Goal: Information Seeking & Learning: Learn about a topic

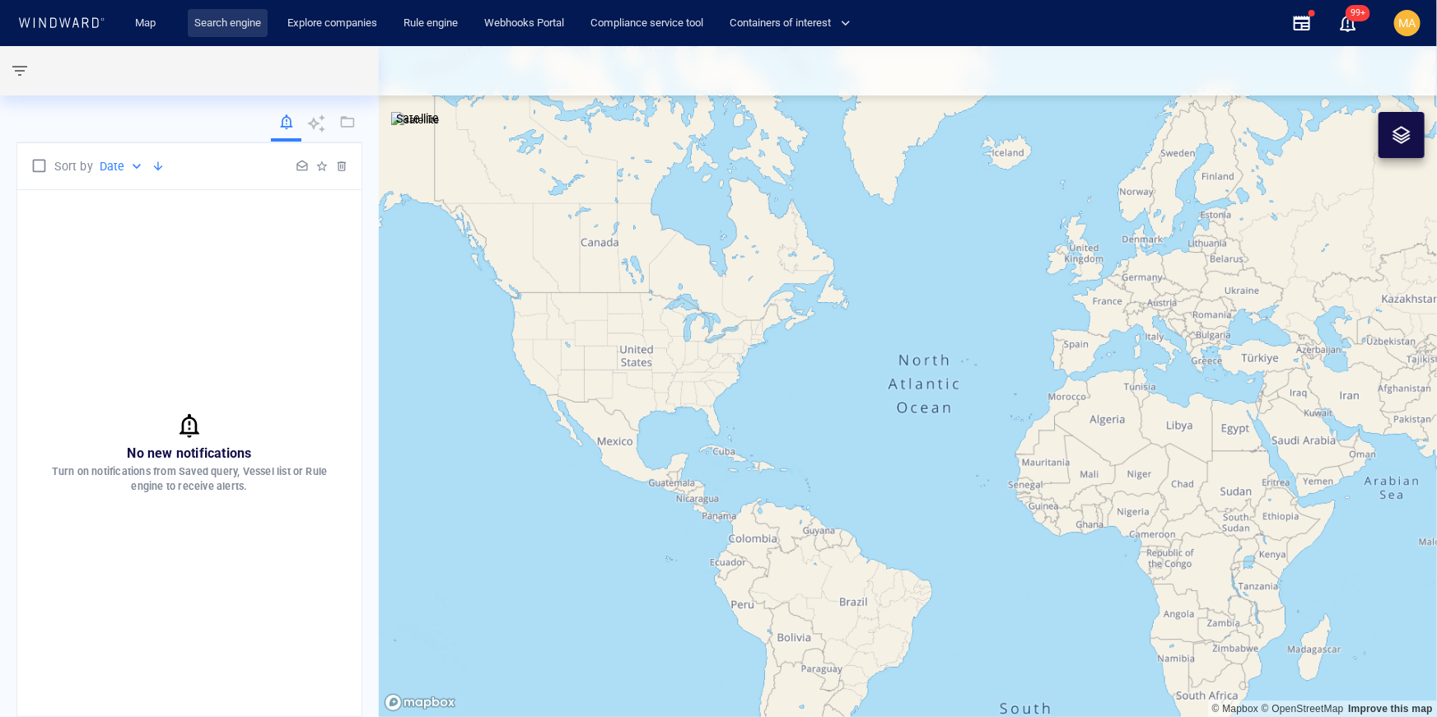
click at [220, 30] on link "Search engine" at bounding box center [228, 23] width 80 height 29
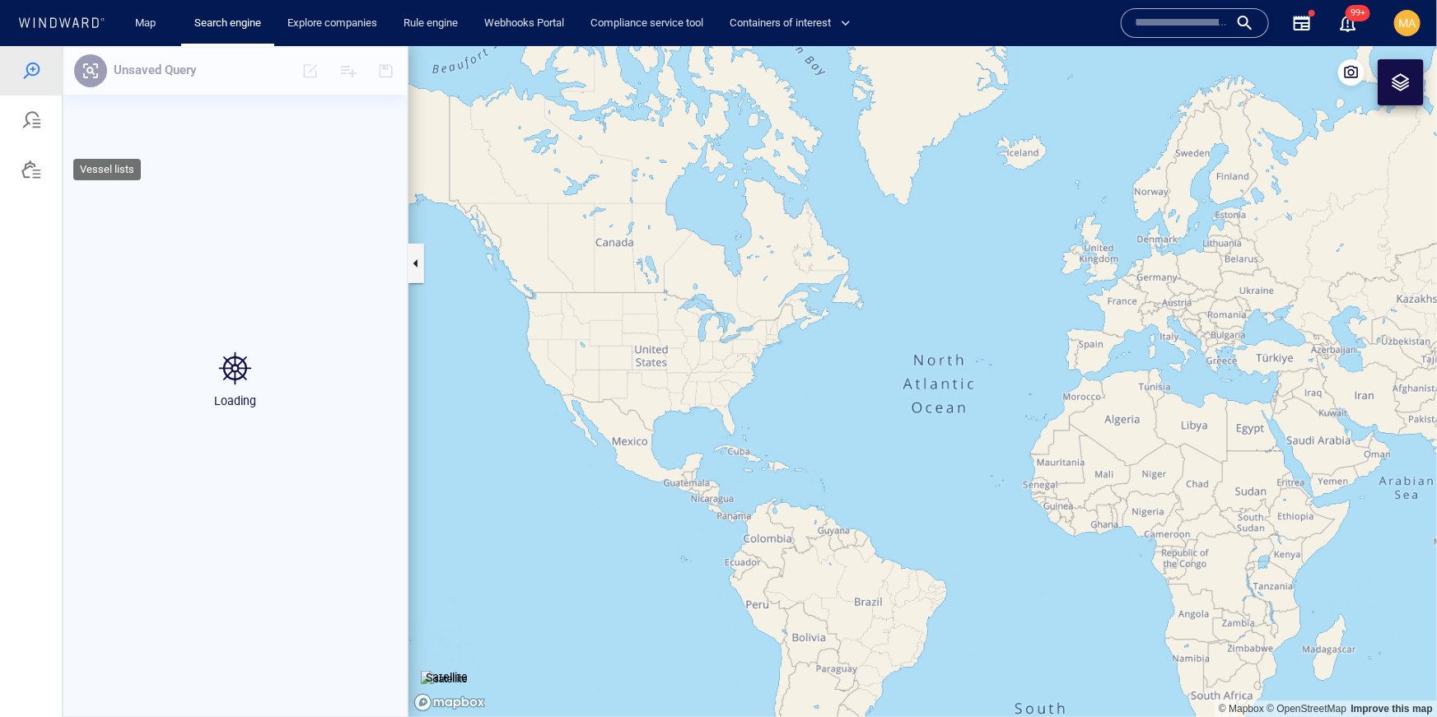
click at [42, 175] on div at bounding box center [31, 168] width 62 height 49
click at [387, 68] on div "Loading vessel lists" at bounding box center [235, 380] width 345 height 671
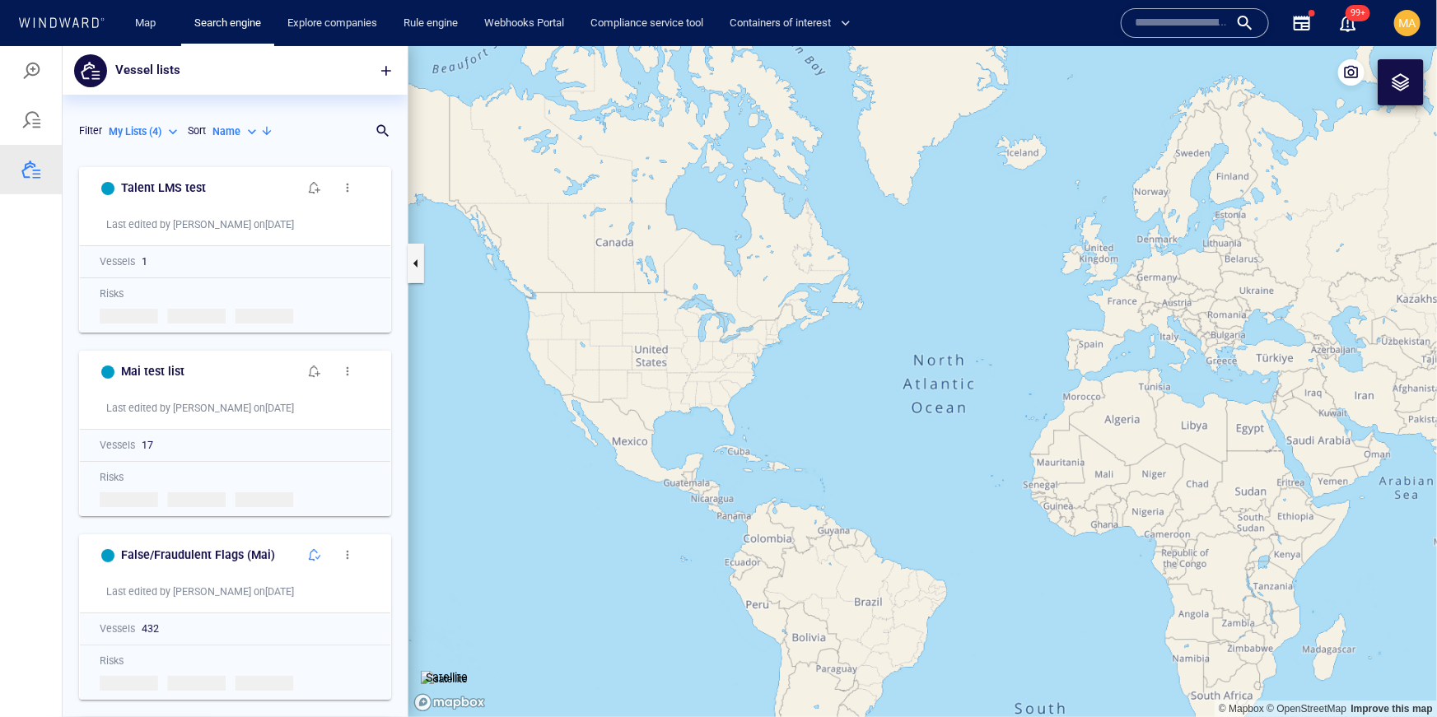
scroll to position [558, 345]
click at [382, 71] on span "button" at bounding box center [386, 70] width 16 height 16
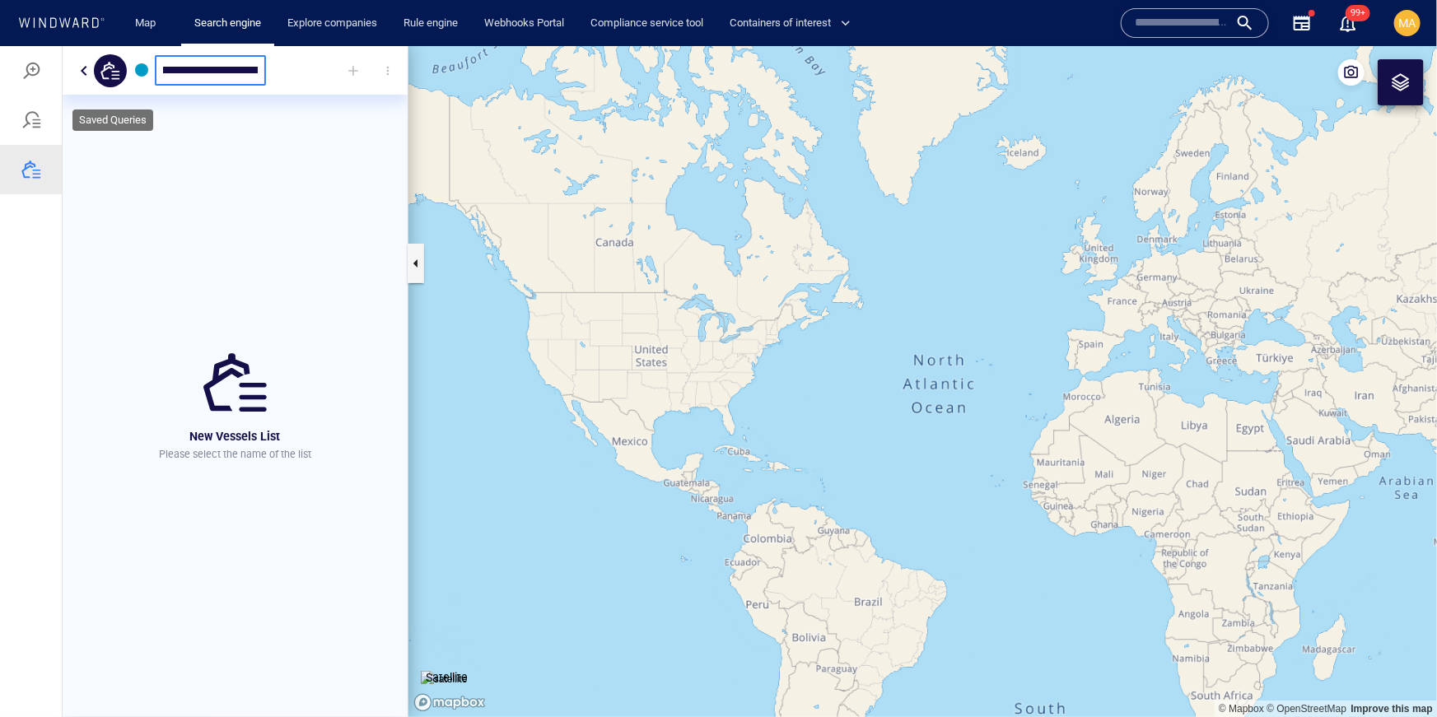
scroll to position [0, 50]
type input "**********"
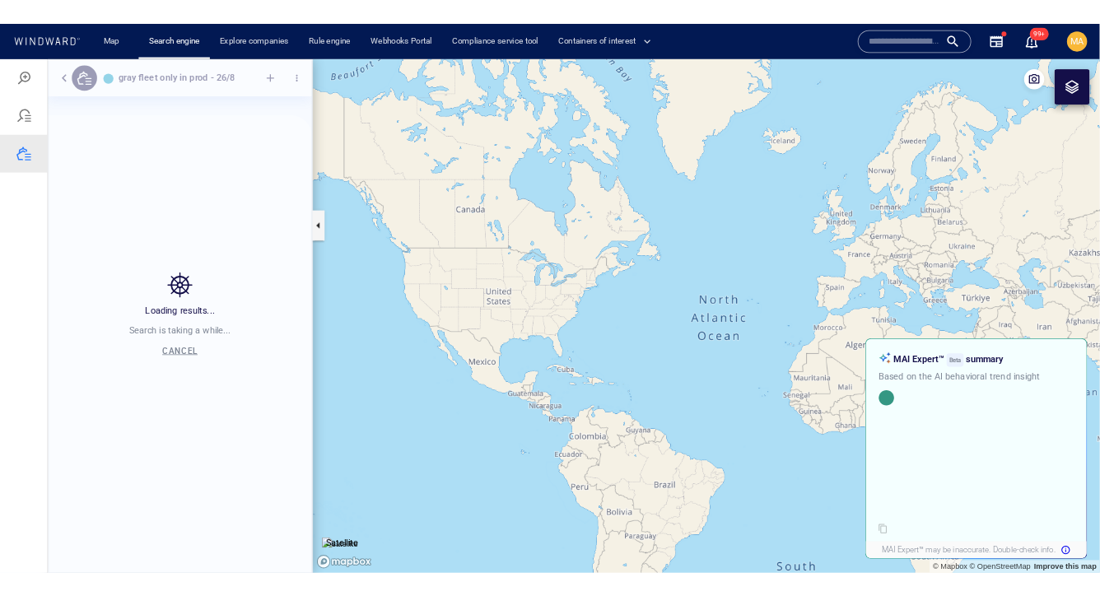
scroll to position [558, 345]
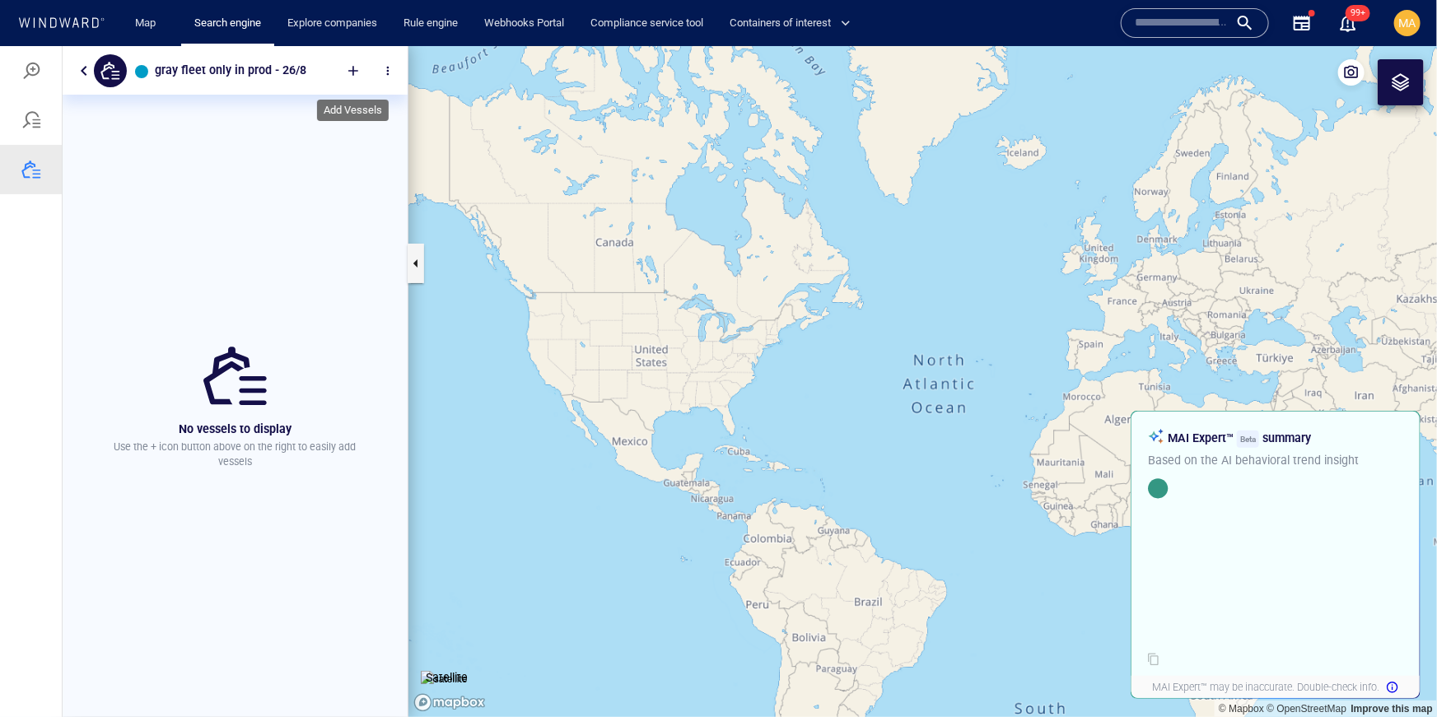
click at [347, 73] on div at bounding box center [353, 70] width 36 height 36
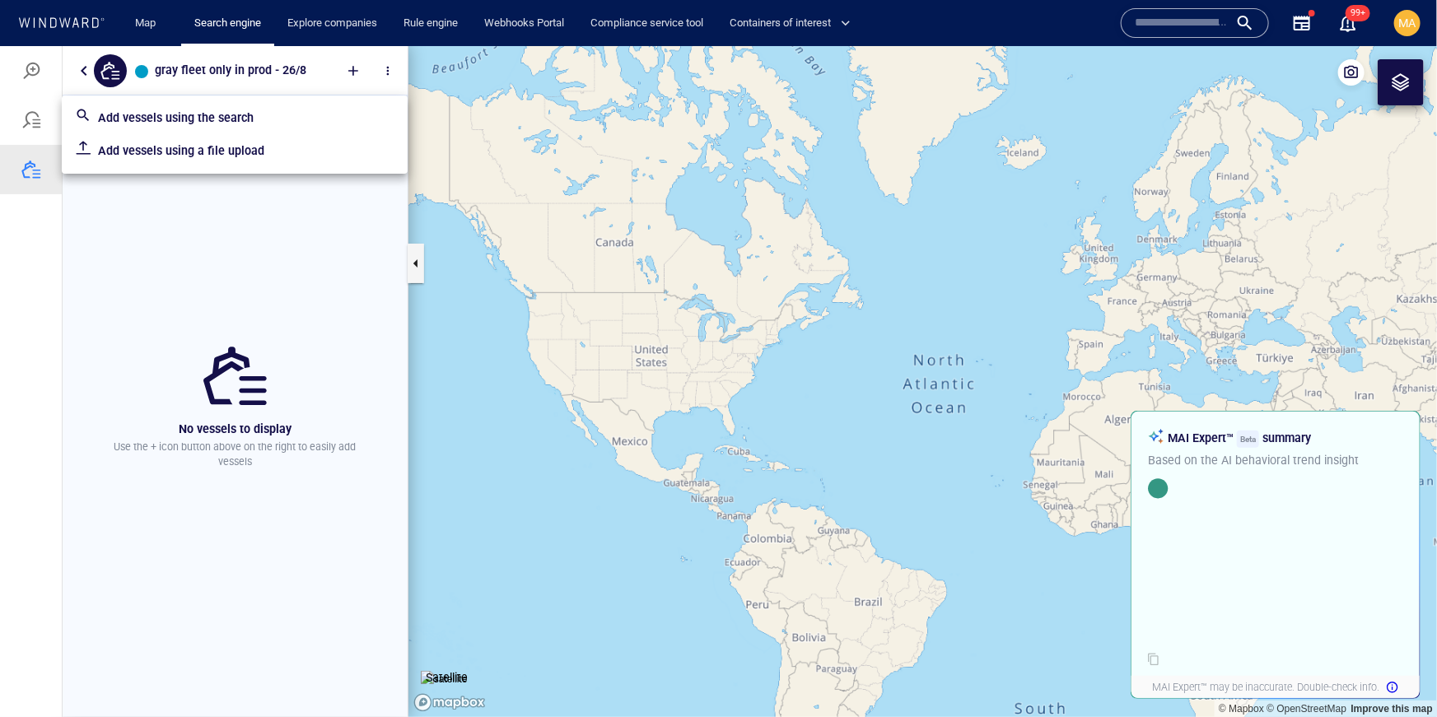
click at [233, 154] on p "Add vessels using a file upload" at bounding box center [246, 150] width 296 height 20
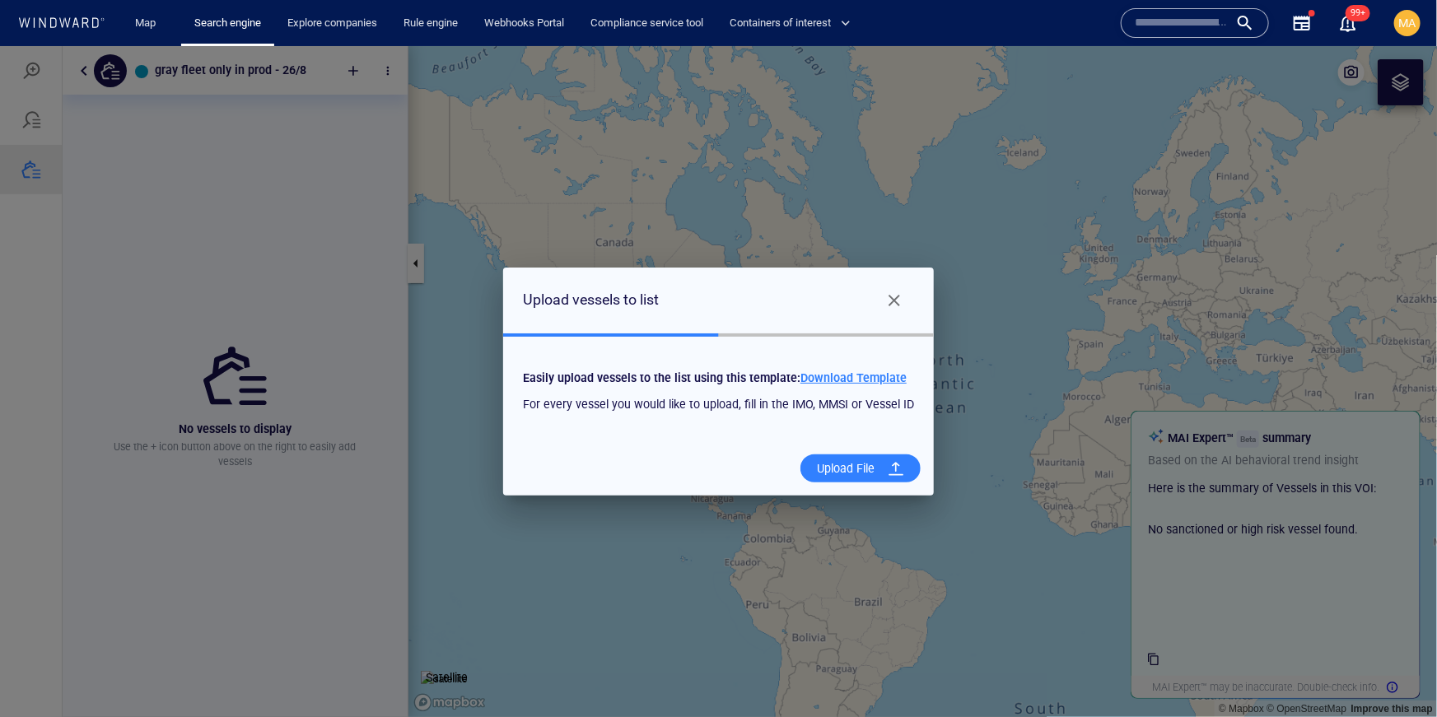
click at [832, 464] on div "Upload File" at bounding box center [845, 468] width 71 height 34
click at [0, 45] on input "Upload File" at bounding box center [0, 45] width 0 height 0
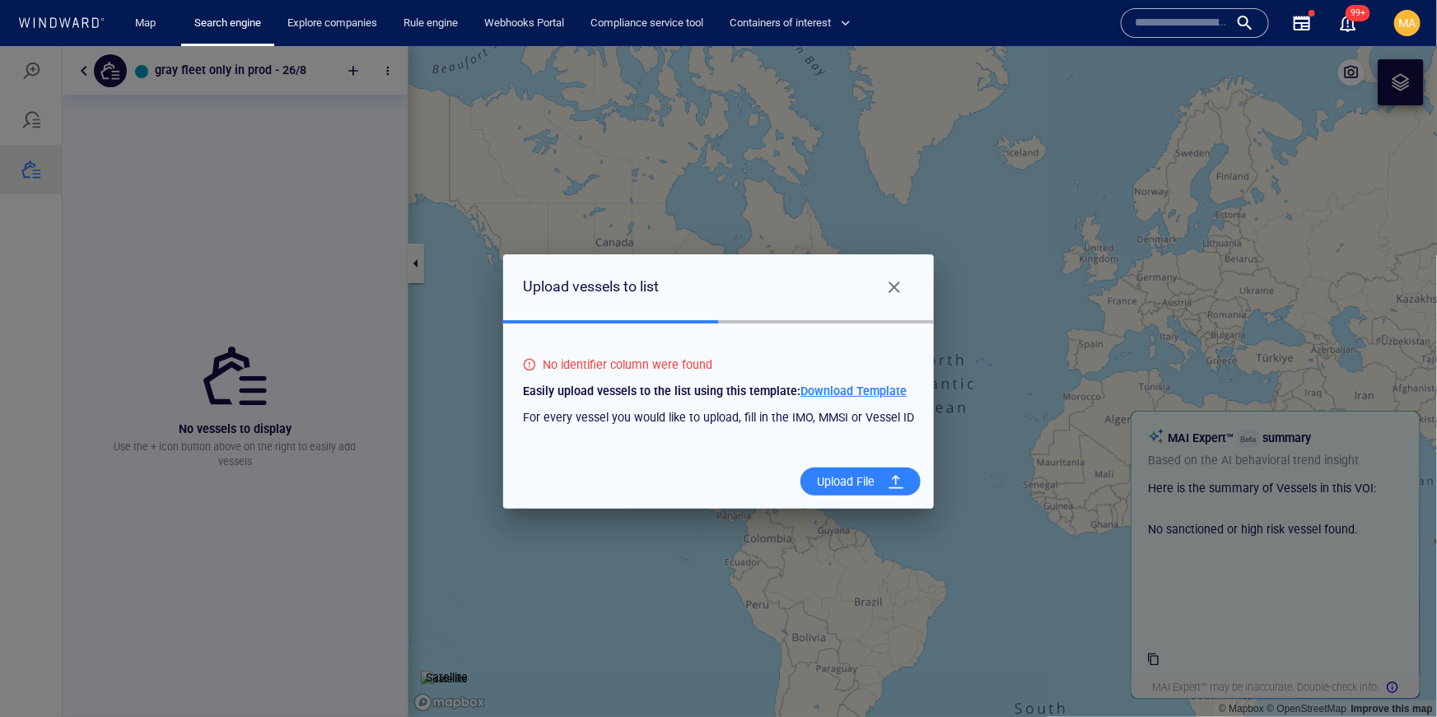
click at [840, 391] on span "Download Template" at bounding box center [853, 390] width 106 height 13
click at [839, 480] on div "Upload File" at bounding box center [845, 481] width 71 height 34
click at [0, 45] on input "Upload File" at bounding box center [0, 45] width 0 height 0
click at [874, 483] on div "Upload File" at bounding box center [845, 481] width 71 height 34
click at [0, 45] on input "Upload File" at bounding box center [0, 45] width 0 height 0
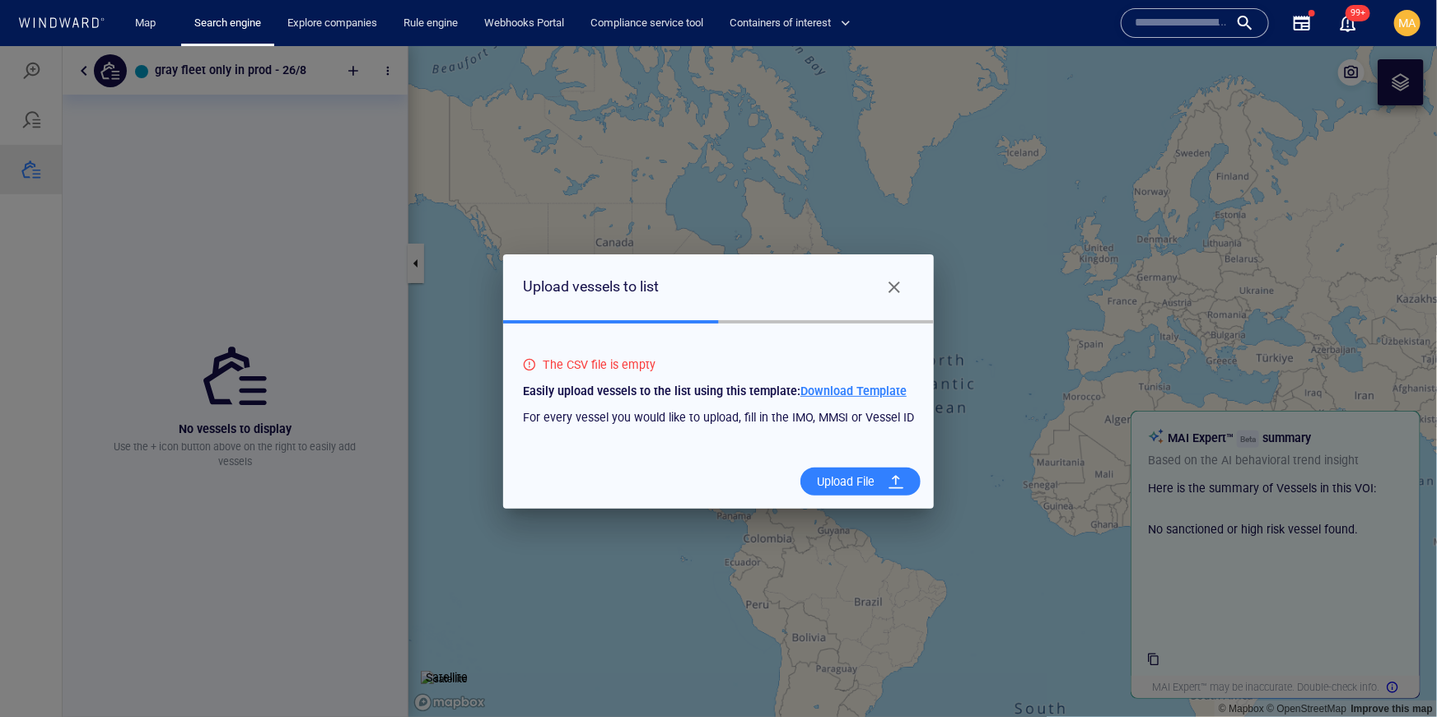
click at [902, 276] on button "Close" at bounding box center [894, 287] width 40 height 40
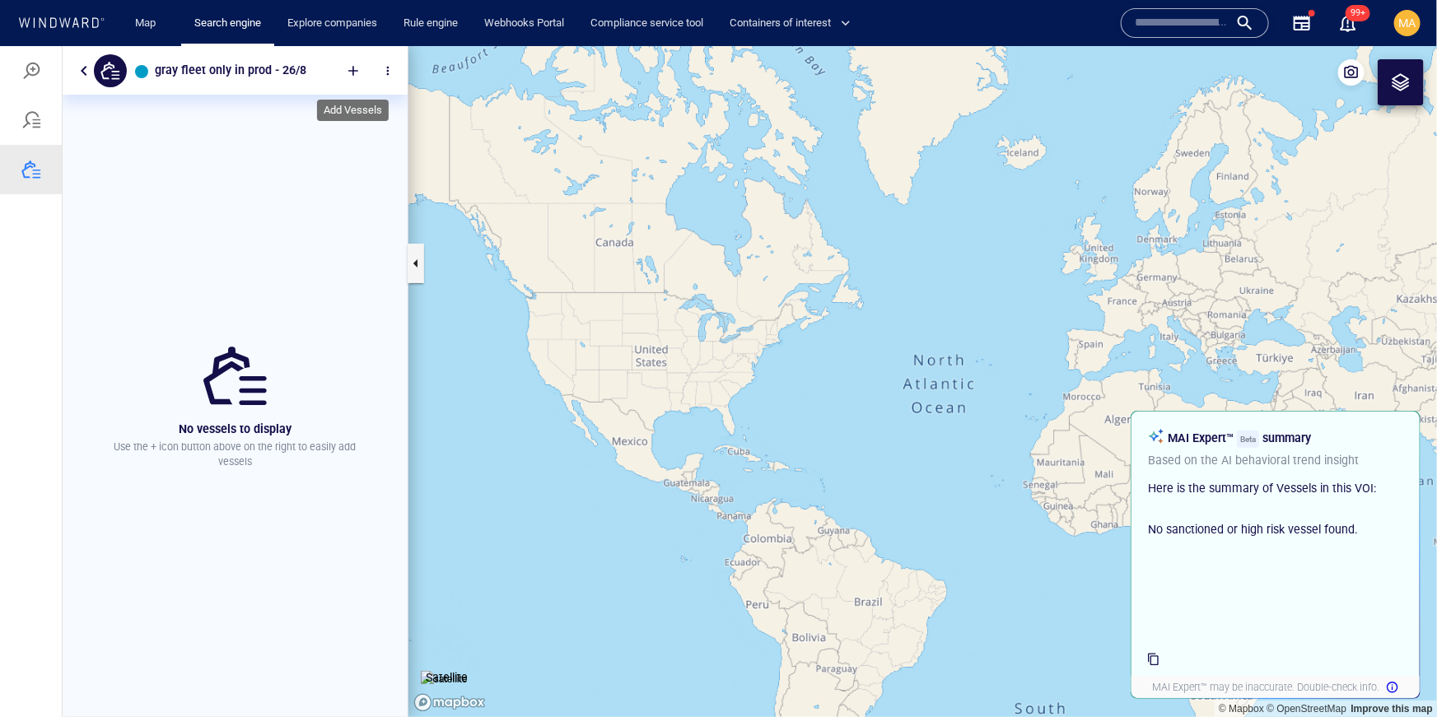
click at [360, 72] on div at bounding box center [353, 70] width 36 height 36
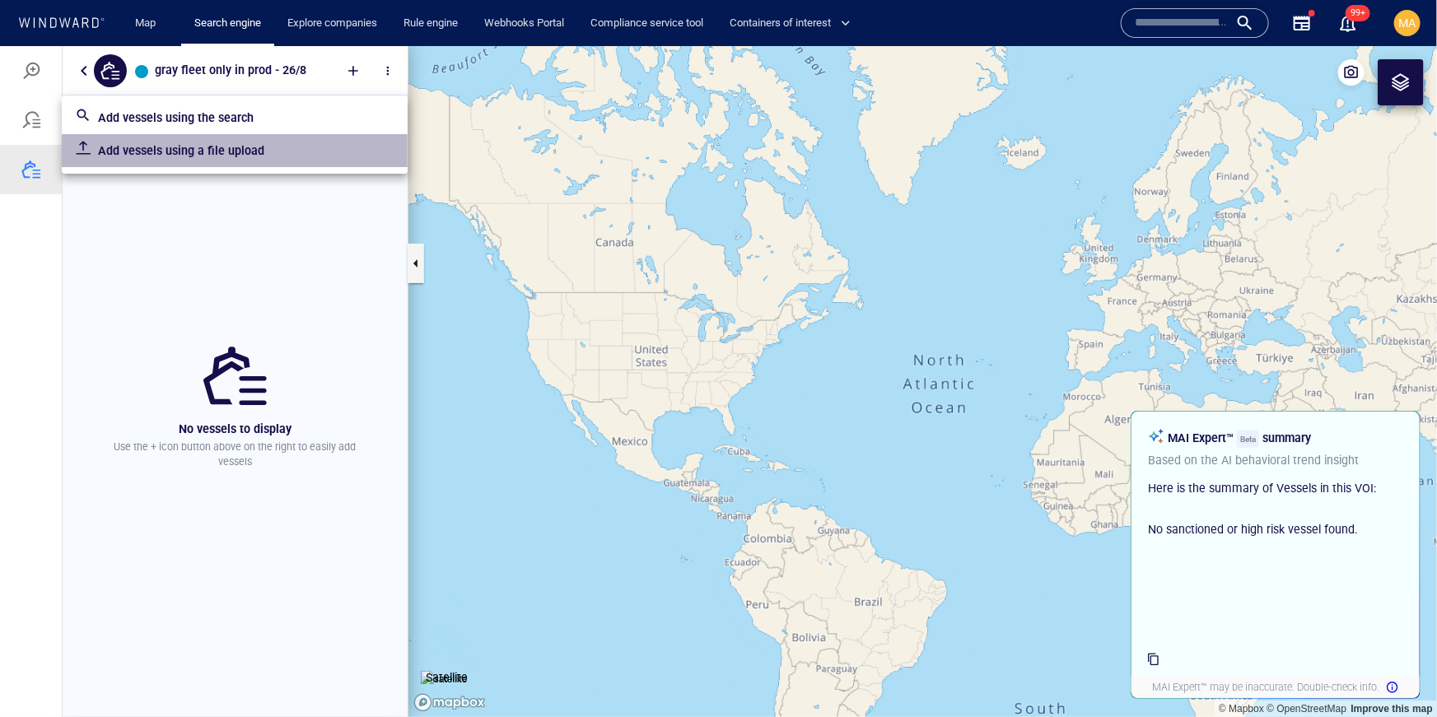
click at [114, 149] on p "Add vessels using a file upload" at bounding box center [246, 150] width 296 height 20
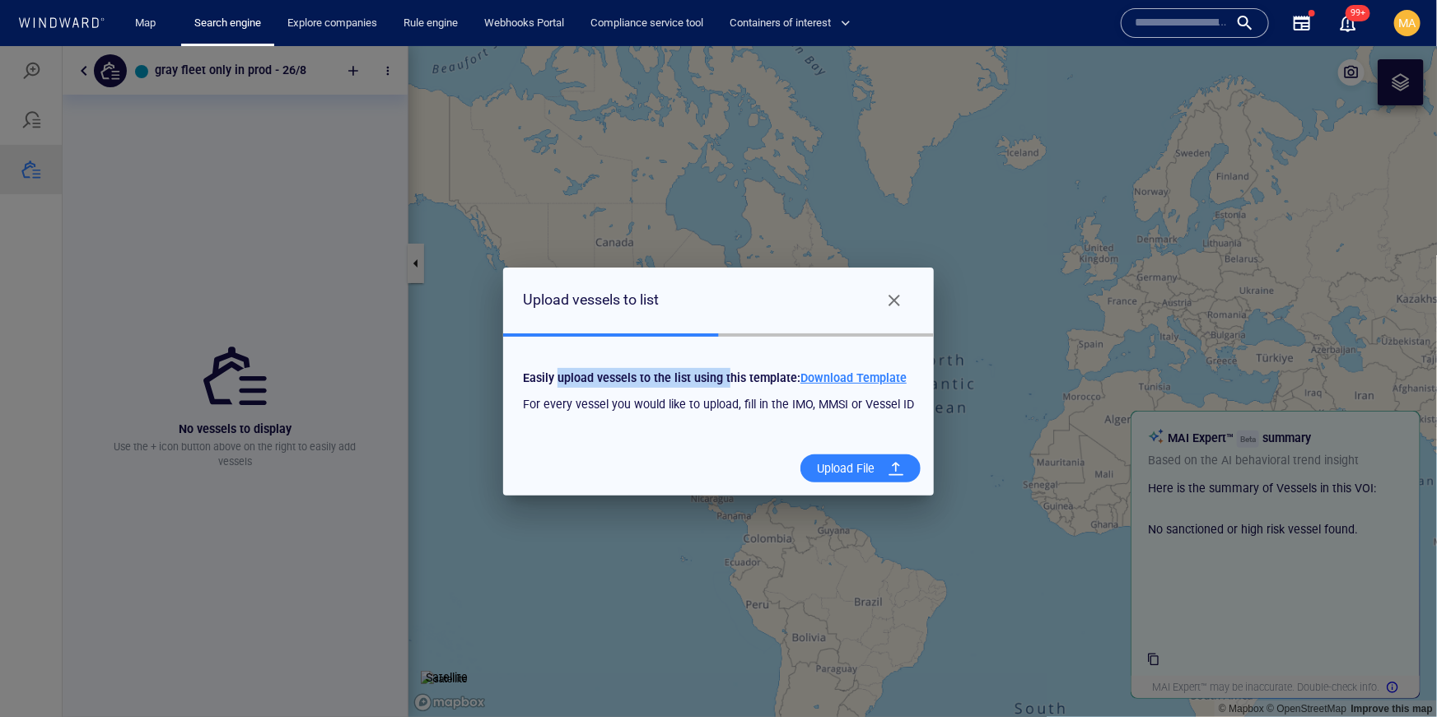
drag, startPoint x: 561, startPoint y: 375, endPoint x: 729, endPoint y: 370, distance: 168.0
click at [729, 370] on span "Easily upload vessels to the list using this template: Download Template" at bounding box center [715, 376] width 384 height 13
drag, startPoint x: 564, startPoint y: 406, endPoint x: 681, endPoint y: 400, distance: 117.1
click at [681, 400] on div "For every vessel you would like to upload, fill in the IMO, MMSI or Vessel ID" at bounding box center [719, 403] width 398 height 26
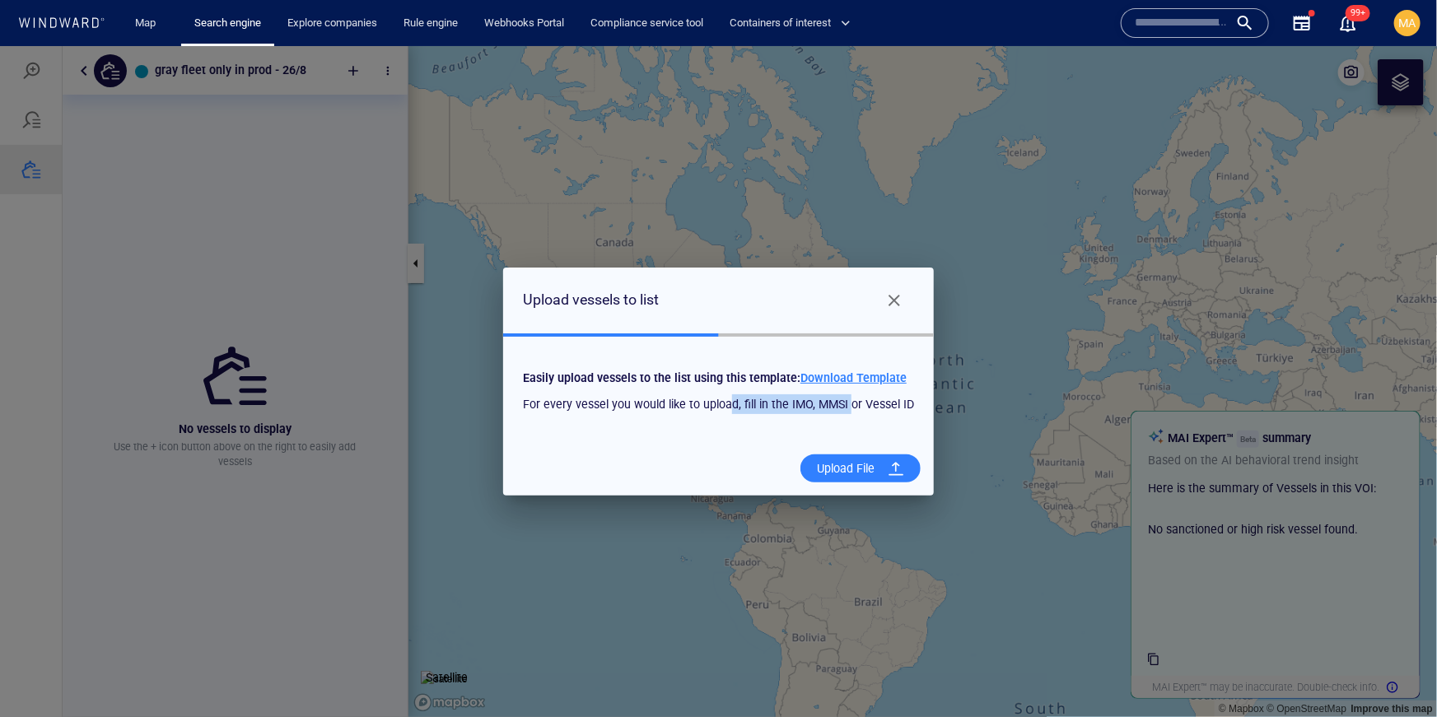
drag, startPoint x: 733, startPoint y: 399, endPoint x: 850, endPoint y: 399, distance: 117.7
click at [850, 399] on div "For every vessel you would like to upload, fill in the IMO, MMSI or Vessel ID" at bounding box center [719, 403] width 398 height 26
drag, startPoint x: 850, startPoint y: 399, endPoint x: 862, endPoint y: 400, distance: 11.6
click at [850, 399] on div "For every vessel you would like to upload, fill in the IMO, MMSI or Vessel ID" at bounding box center [719, 403] width 398 height 26
click at [861, 473] on div "Upload File" at bounding box center [845, 468] width 71 height 34
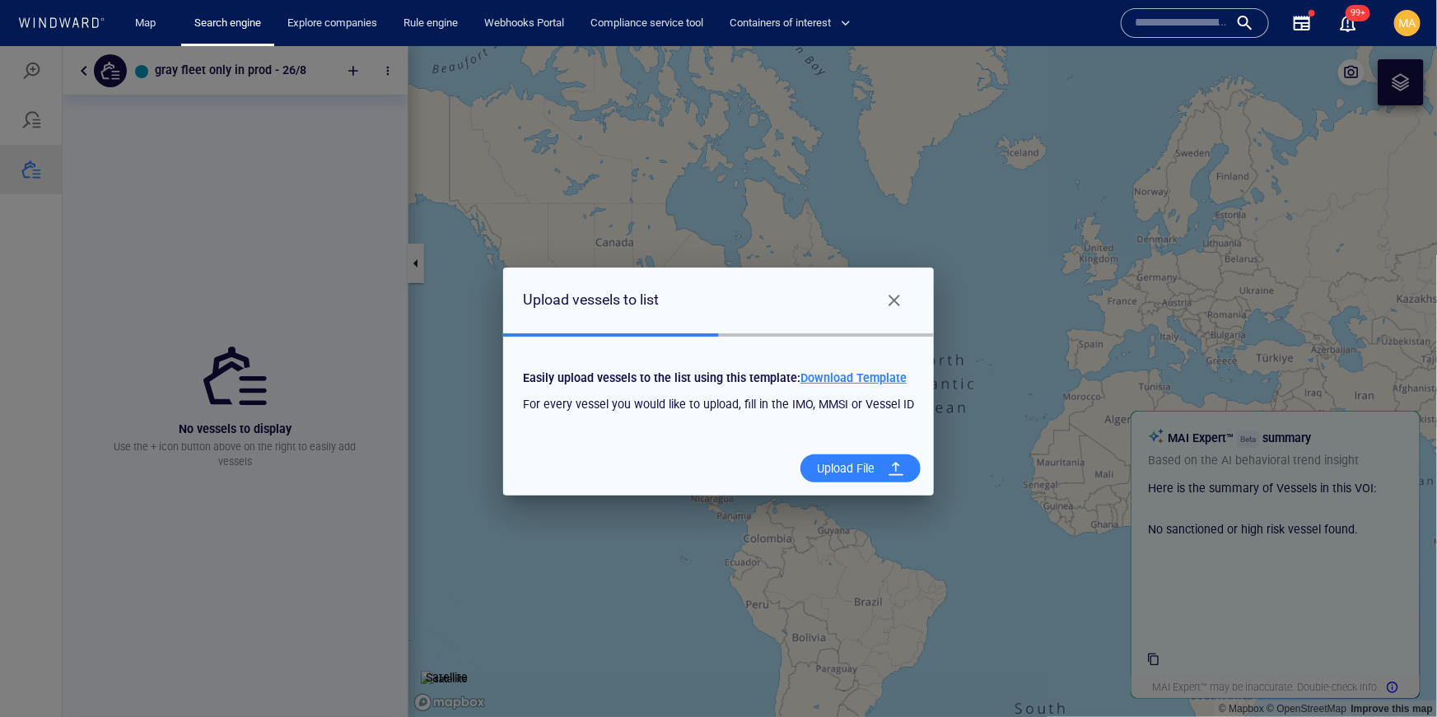
click at [0, 45] on input "Upload File" at bounding box center [0, 45] width 0 height 0
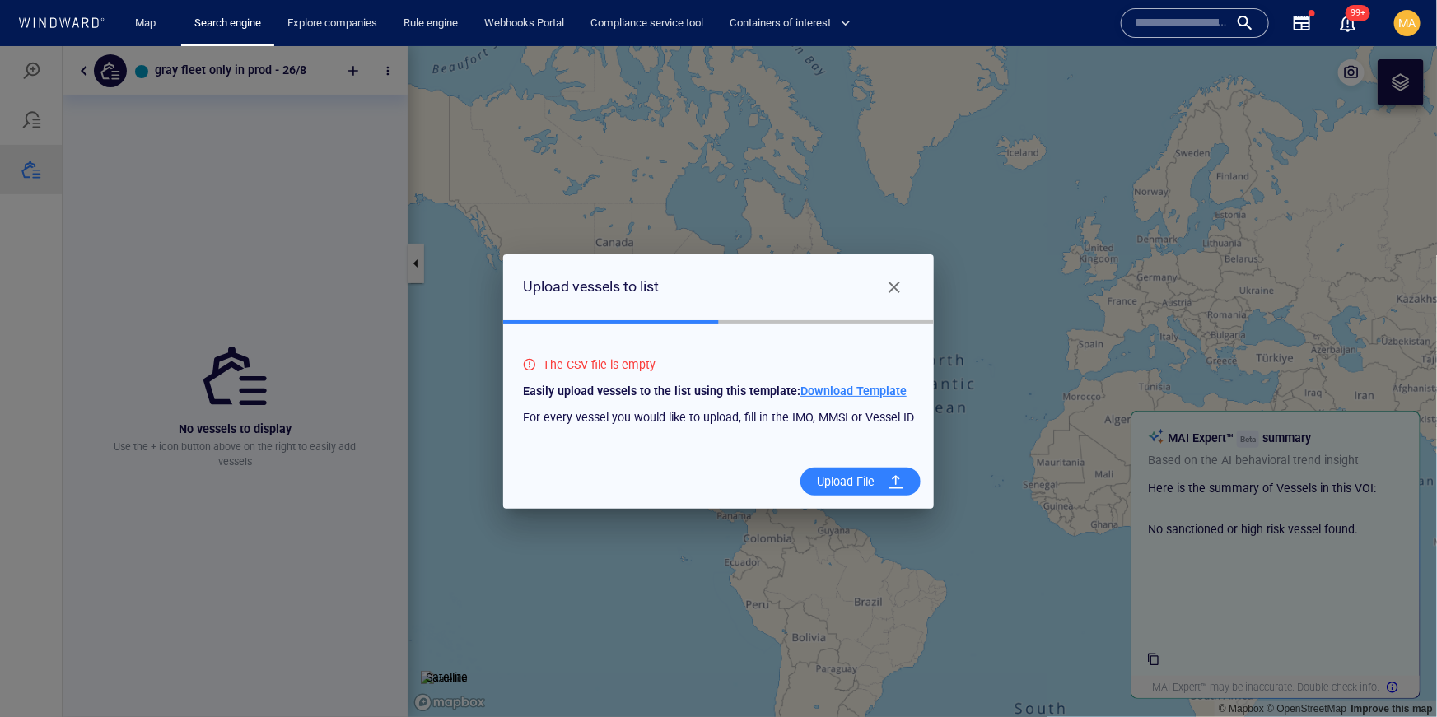
click at [841, 482] on div "Upload File" at bounding box center [845, 481] width 71 height 34
click at [0, 45] on input "Upload File" at bounding box center [0, 45] width 0 height 0
click at [841, 482] on div "Upload File" at bounding box center [845, 481] width 71 height 34
click at [0, 45] on input "Upload File" at bounding box center [0, 45] width 0 height 0
click at [841, 478] on div "Upload File" at bounding box center [845, 481] width 71 height 34
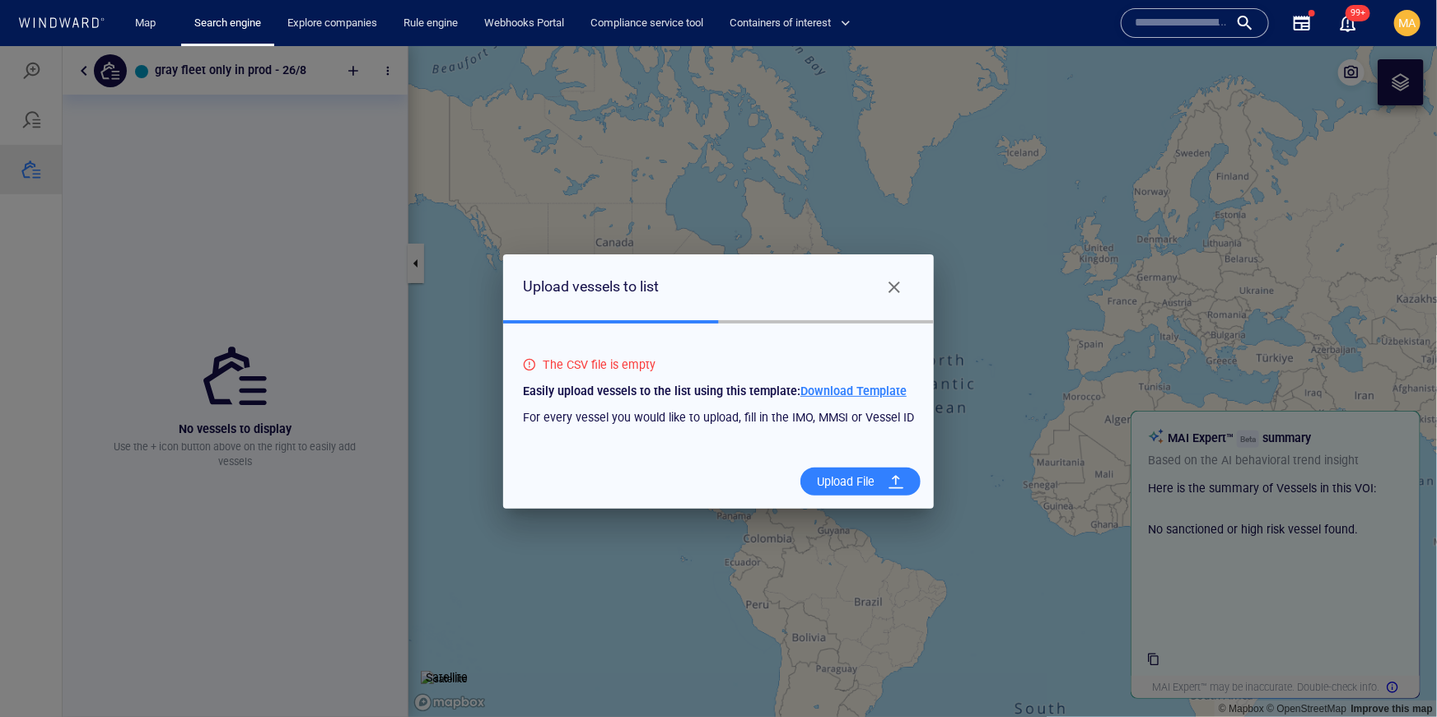
click at [0, 45] on input "Upload File" at bounding box center [0, 45] width 0 height 0
drag, startPoint x: 635, startPoint y: 366, endPoint x: 397, endPoint y: 366, distance: 237.9
click at [634, 366] on div "All the identifiers in the CSV file are invalid" at bounding box center [653, 364] width 228 height 26
click at [832, 391] on span "Download Template" at bounding box center [853, 390] width 106 height 13
click at [828, 475] on div "Upload File" at bounding box center [845, 481] width 71 height 34
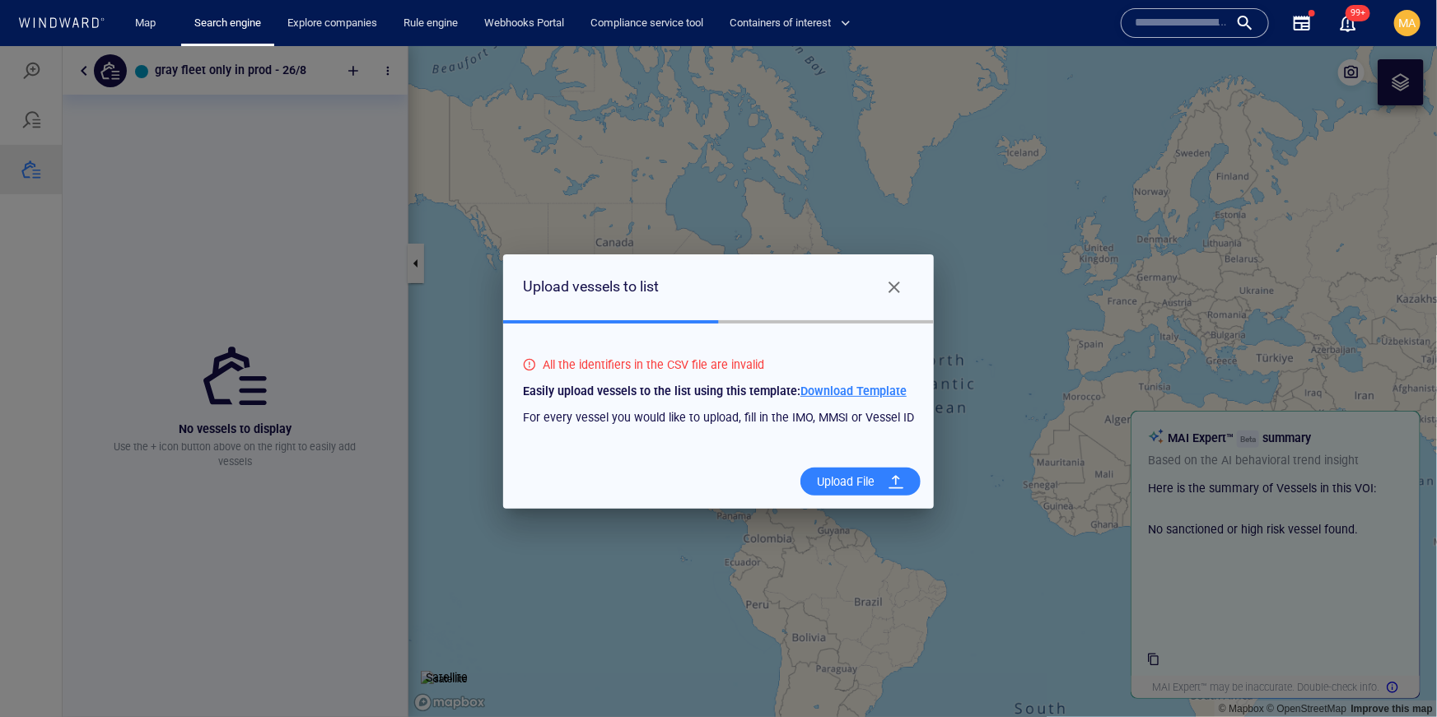
click at [0, 45] on input "Upload File" at bounding box center [0, 45] width 0 height 0
click at [884, 483] on div at bounding box center [896, 481] width 30 height 30
click at [0, 45] on input "Upload File" at bounding box center [0, 45] width 0 height 0
drag, startPoint x: 536, startPoint y: 417, endPoint x: 725, endPoint y: 417, distance: 189.4
click at [725, 417] on div "For every vessel you would like to upload, fill in the IMO, MMSI or Vessel ID" at bounding box center [719, 416] width 398 height 26
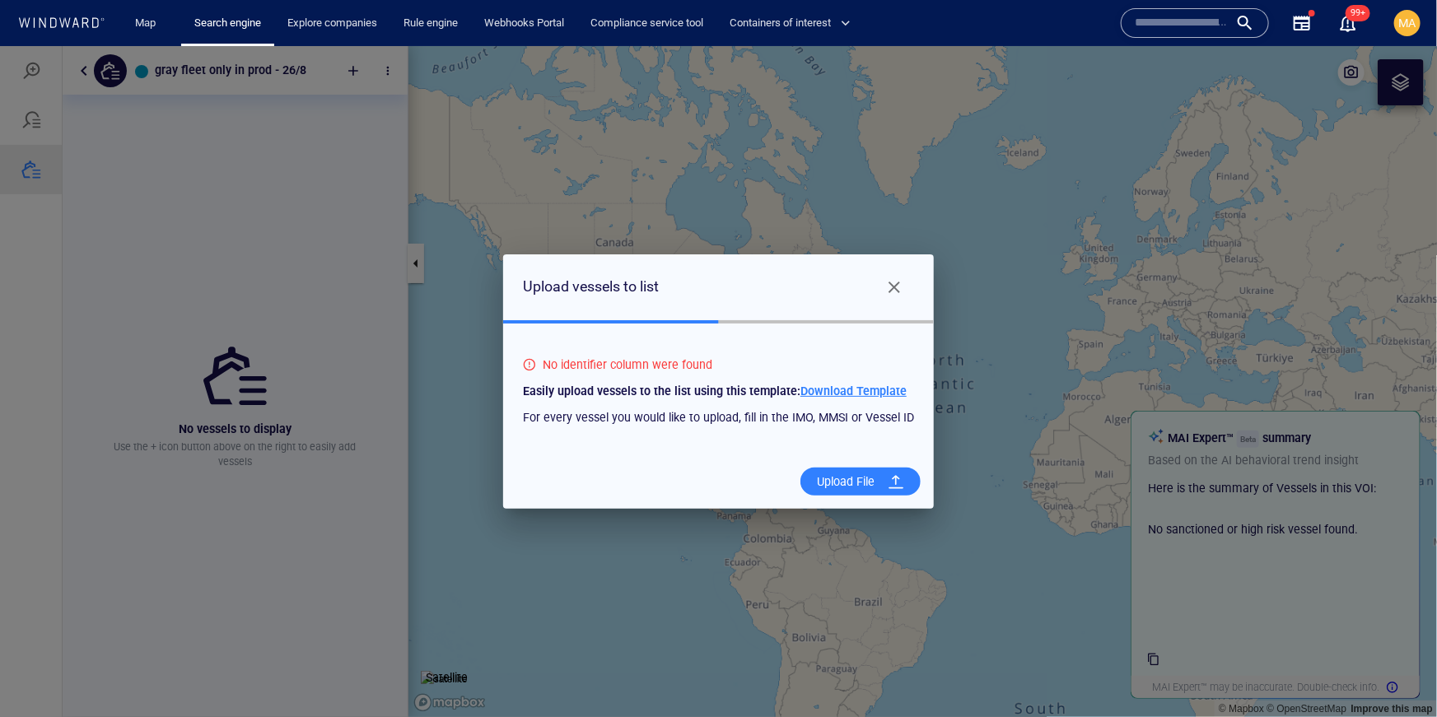
click at [725, 417] on div "For every vessel you would like to upload, fill in the IMO, MMSI or Vessel ID" at bounding box center [719, 416] width 398 height 26
click at [899, 281] on span "Close" at bounding box center [894, 287] width 20 height 20
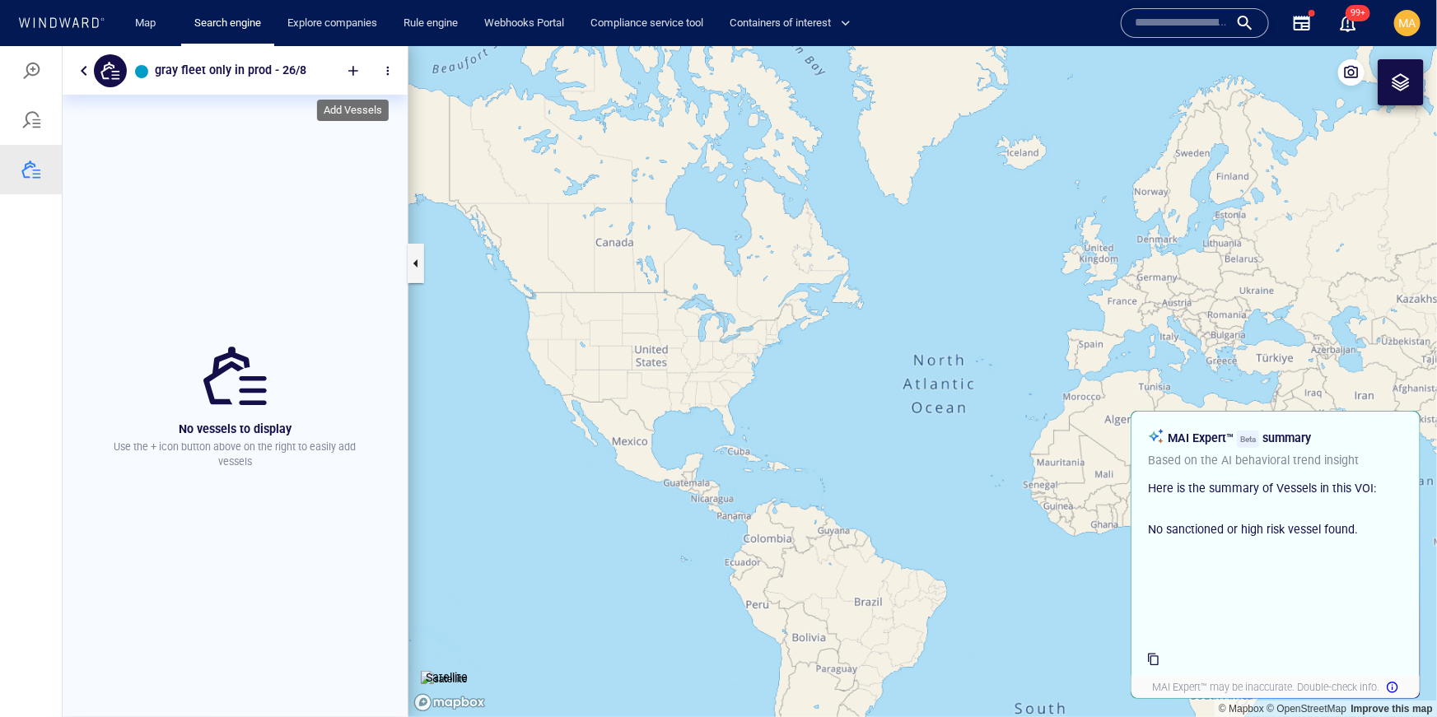
click at [352, 73] on div at bounding box center [353, 70] width 36 height 36
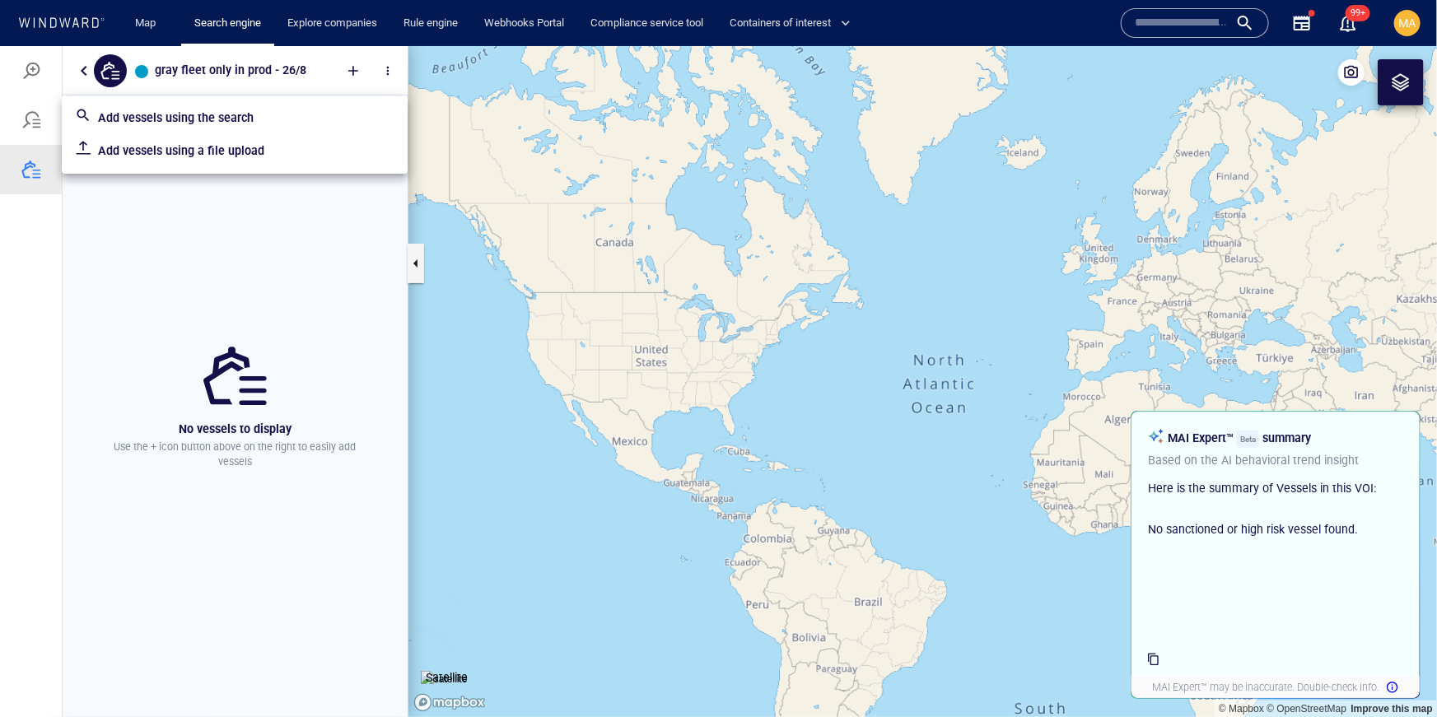
click at [237, 156] on p "Add vessels using a file upload" at bounding box center [246, 150] width 296 height 20
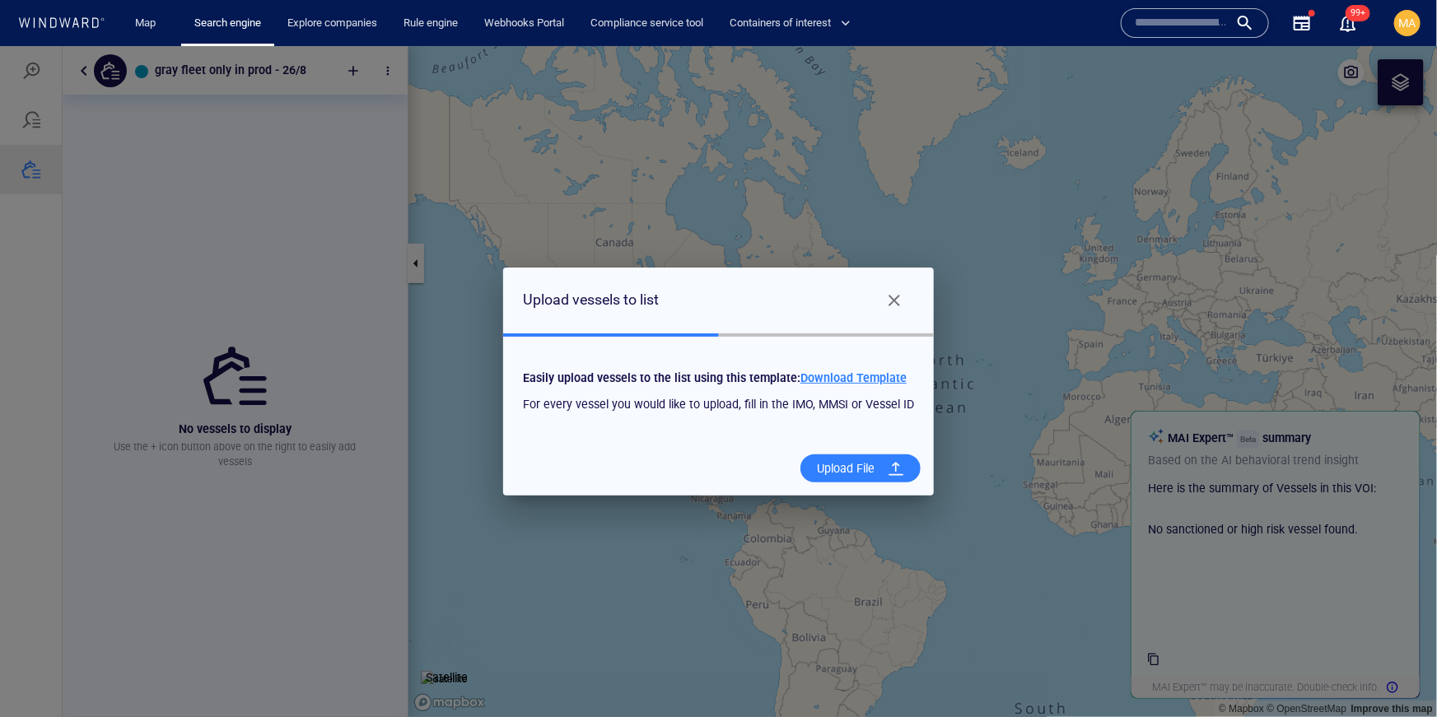
click at [855, 462] on div "Upload File" at bounding box center [845, 468] width 71 height 34
click at [0, 45] on input "Upload File" at bounding box center [0, 45] width 0 height 0
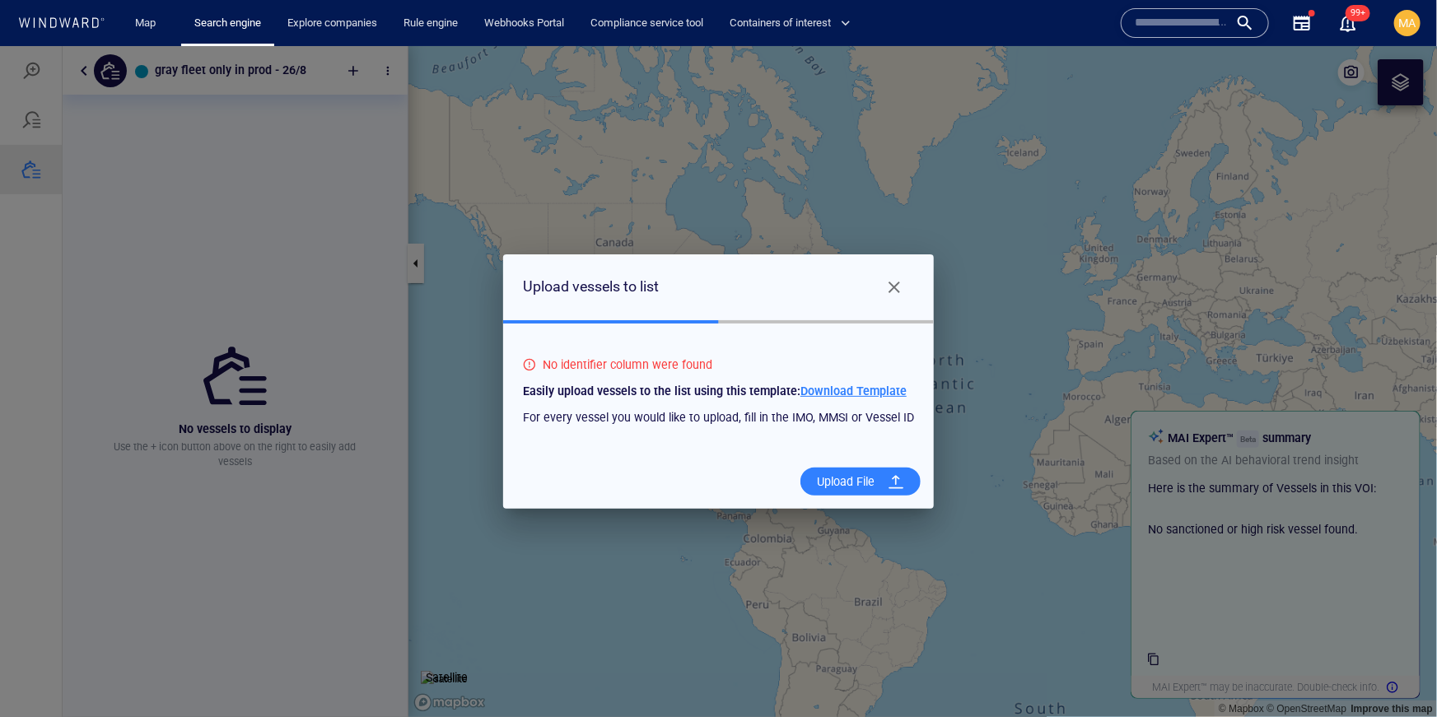
click at [894, 287] on span "Close" at bounding box center [894, 287] width 20 height 20
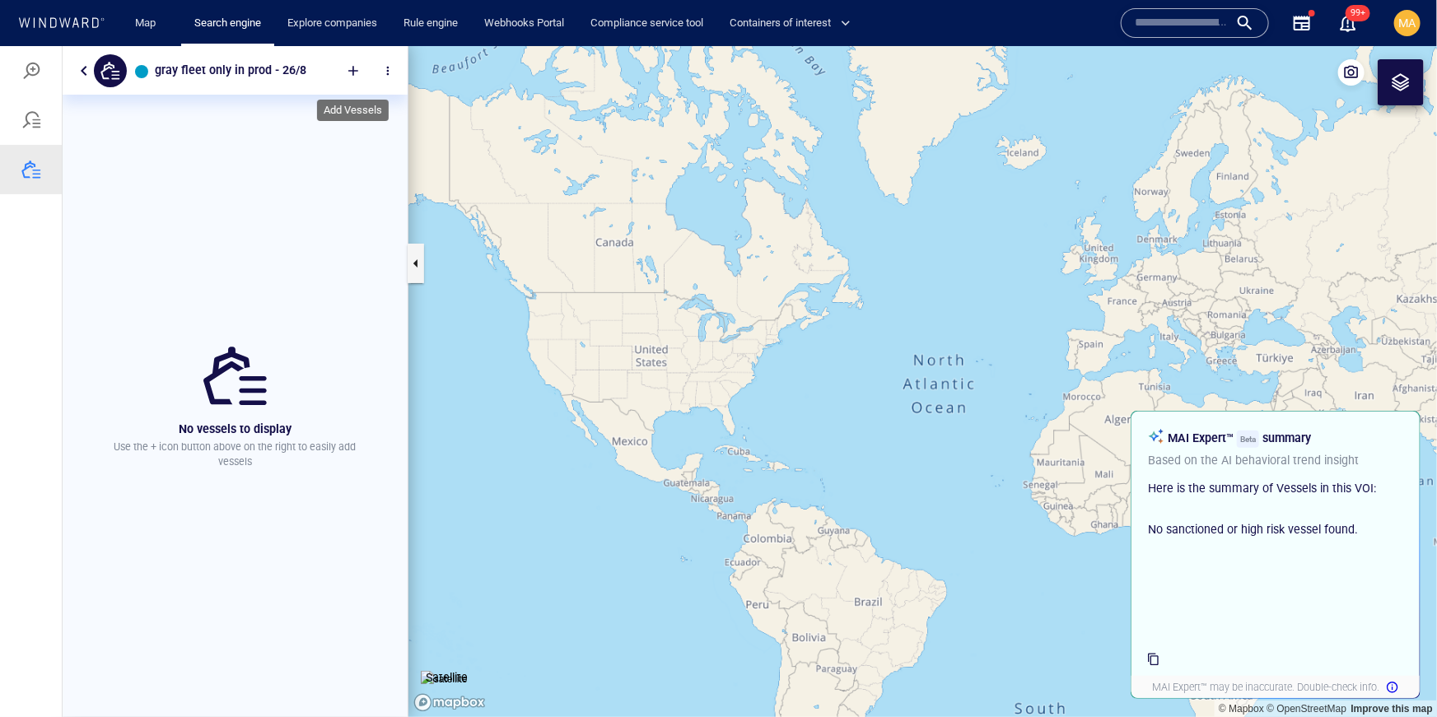
click at [354, 71] on div at bounding box center [353, 70] width 36 height 36
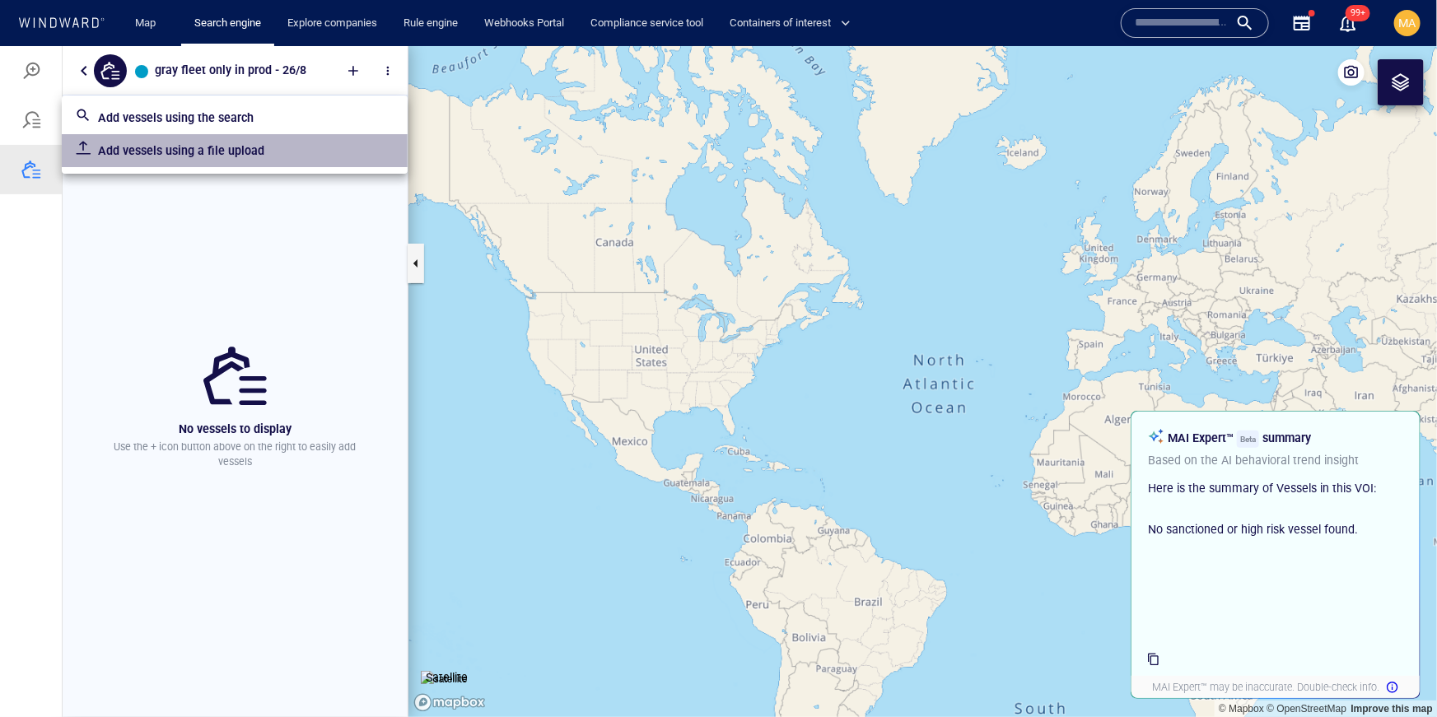
click at [295, 139] on div "Add vessels using a file upload" at bounding box center [246, 150] width 303 height 26
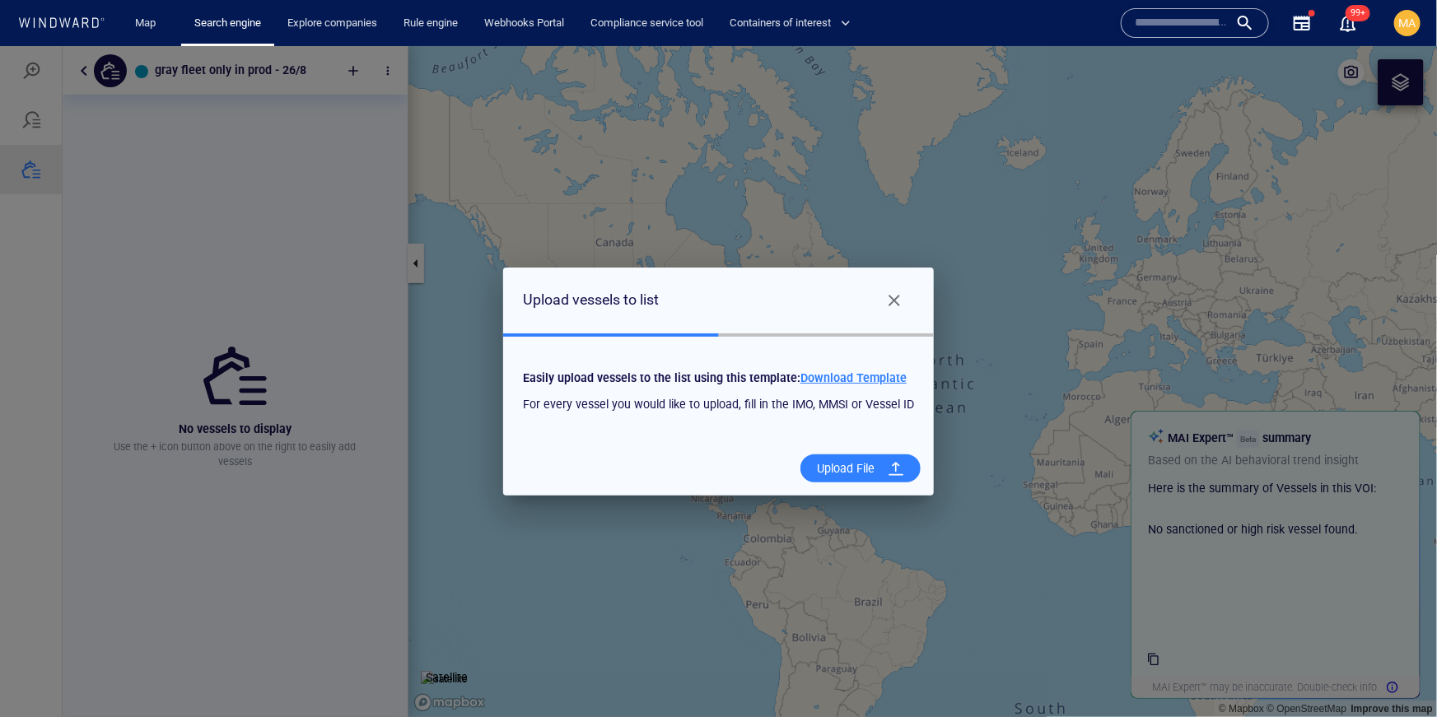
click at [860, 377] on span "Download Template" at bounding box center [853, 376] width 106 height 13
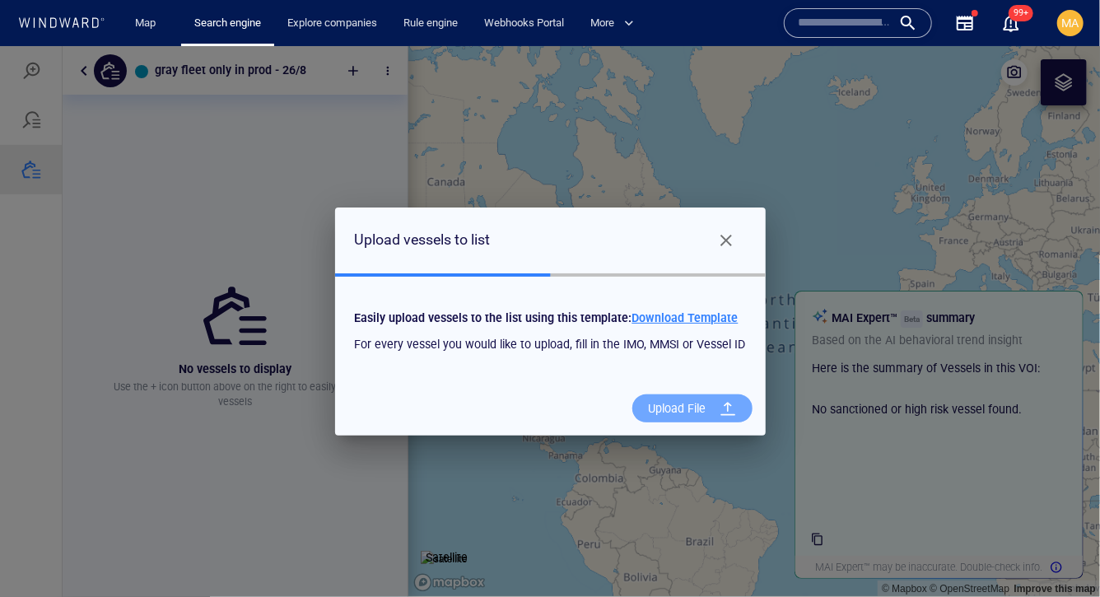
click at [676, 407] on div "Upload File" at bounding box center [677, 408] width 71 height 34
click at [0, 45] on input "Upload File" at bounding box center [0, 45] width 0 height 0
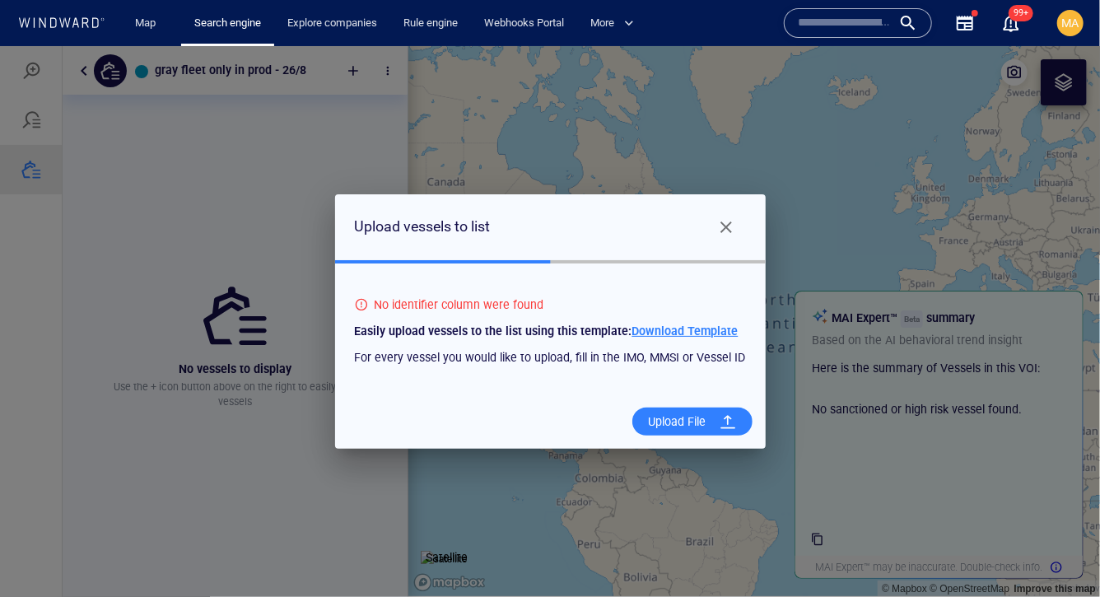
click at [728, 226] on span "Close" at bounding box center [726, 227] width 20 height 20
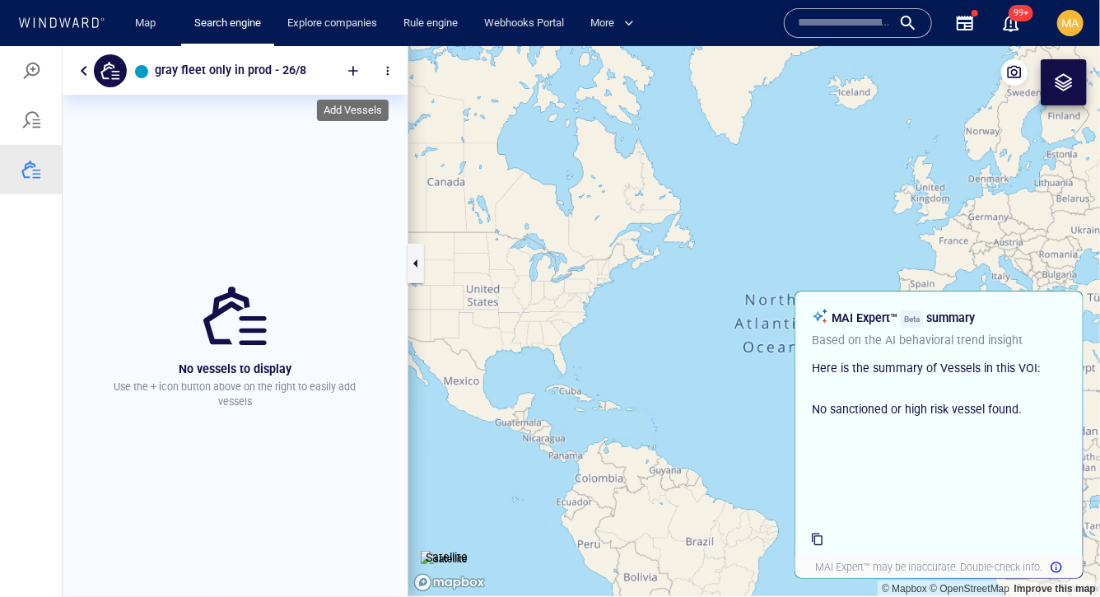
click at [357, 65] on div at bounding box center [353, 70] width 36 height 36
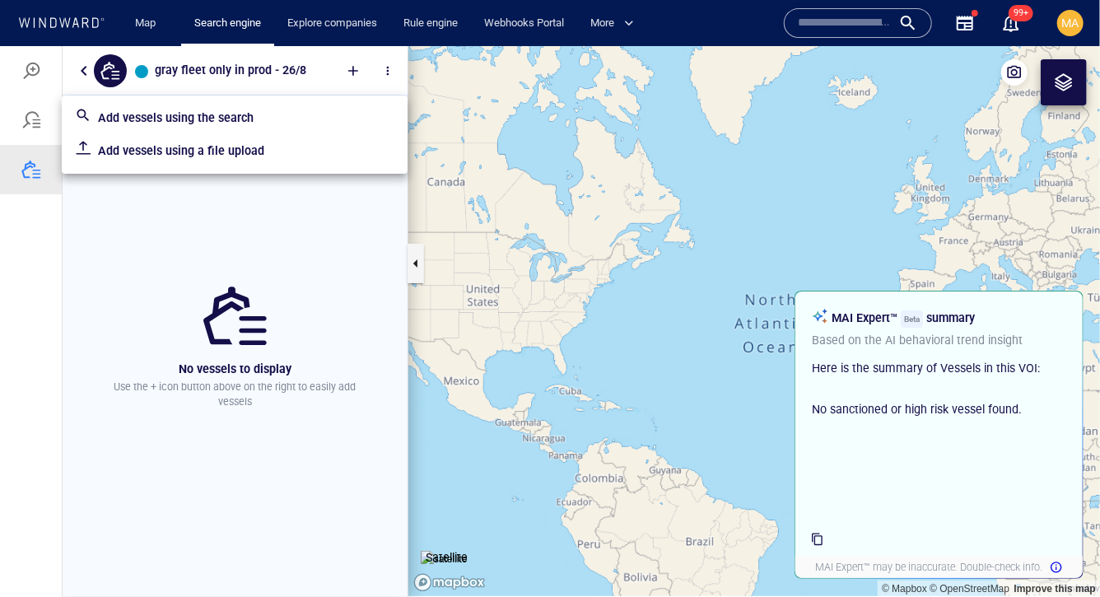
click at [266, 146] on p "Add vessels using a file upload" at bounding box center [246, 150] width 296 height 20
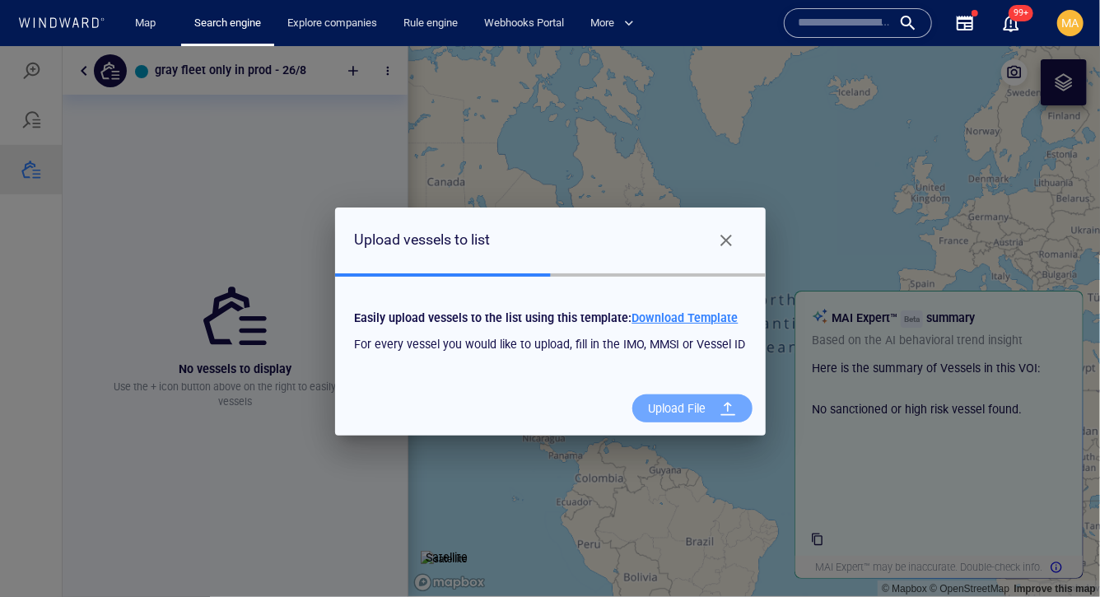
click at [713, 408] on div at bounding box center [728, 408] width 30 height 30
click at [0, 45] on input "Upload File" at bounding box center [0, 45] width 0 height 0
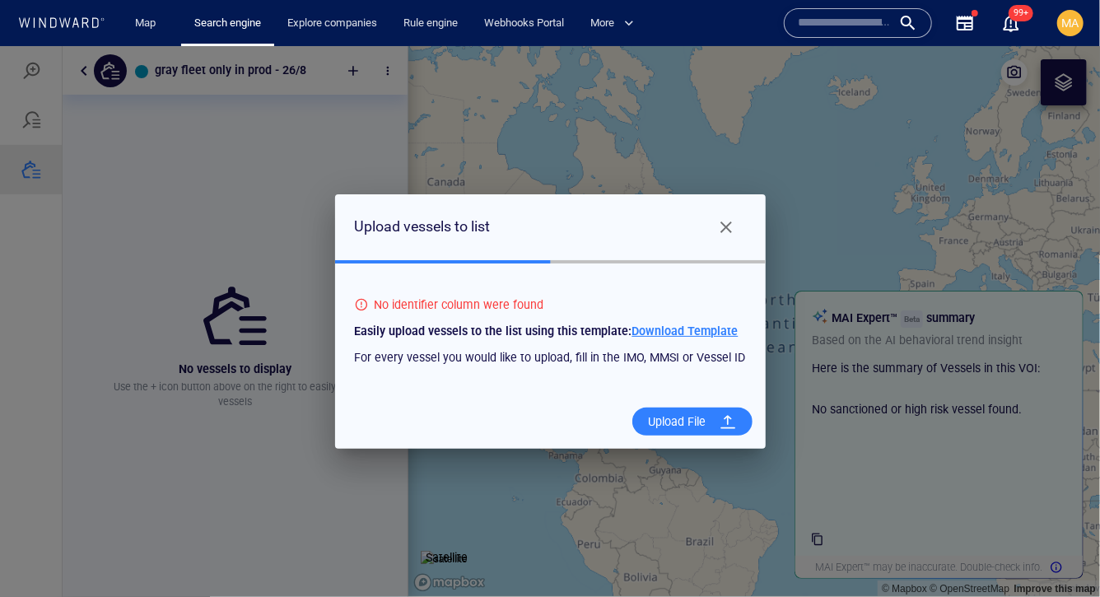
click at [725, 233] on span "Close" at bounding box center [726, 227] width 20 height 20
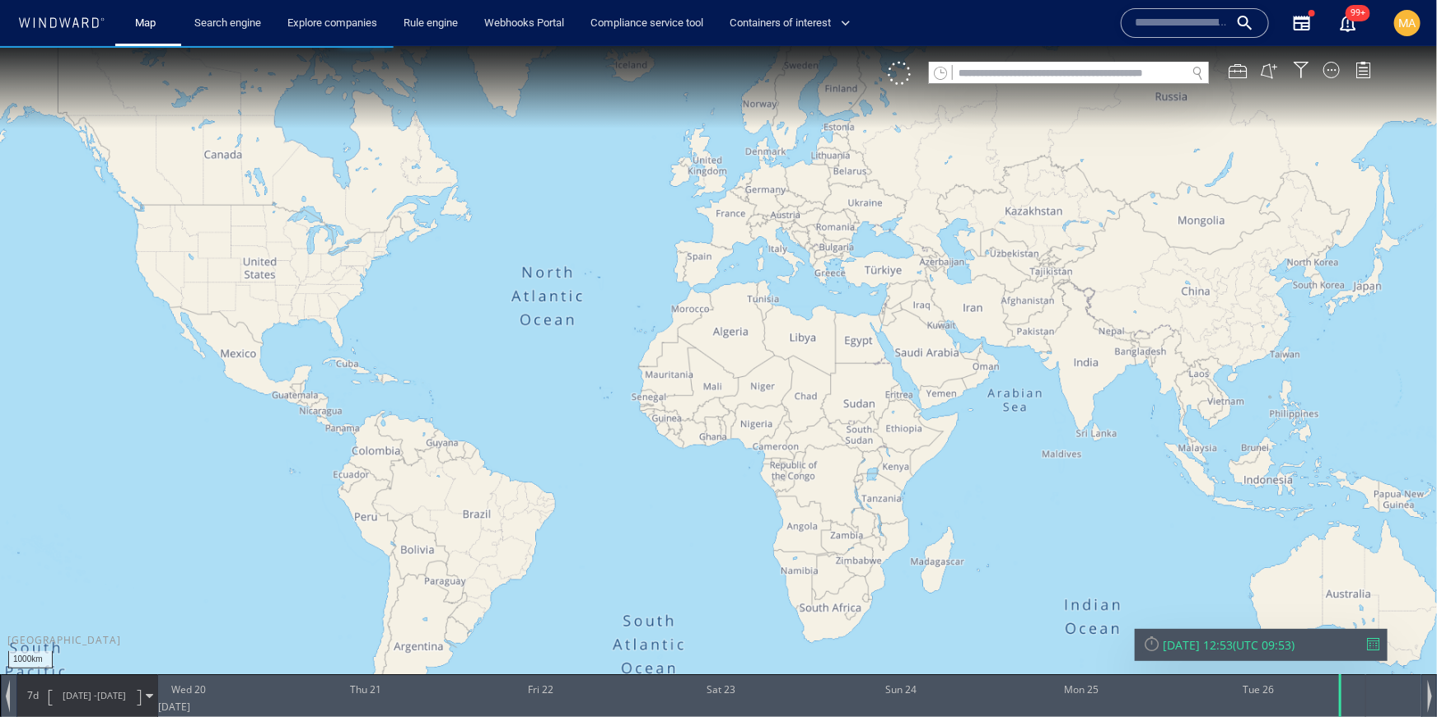
click at [1404, 21] on span "MA" at bounding box center [1407, 22] width 17 height 13
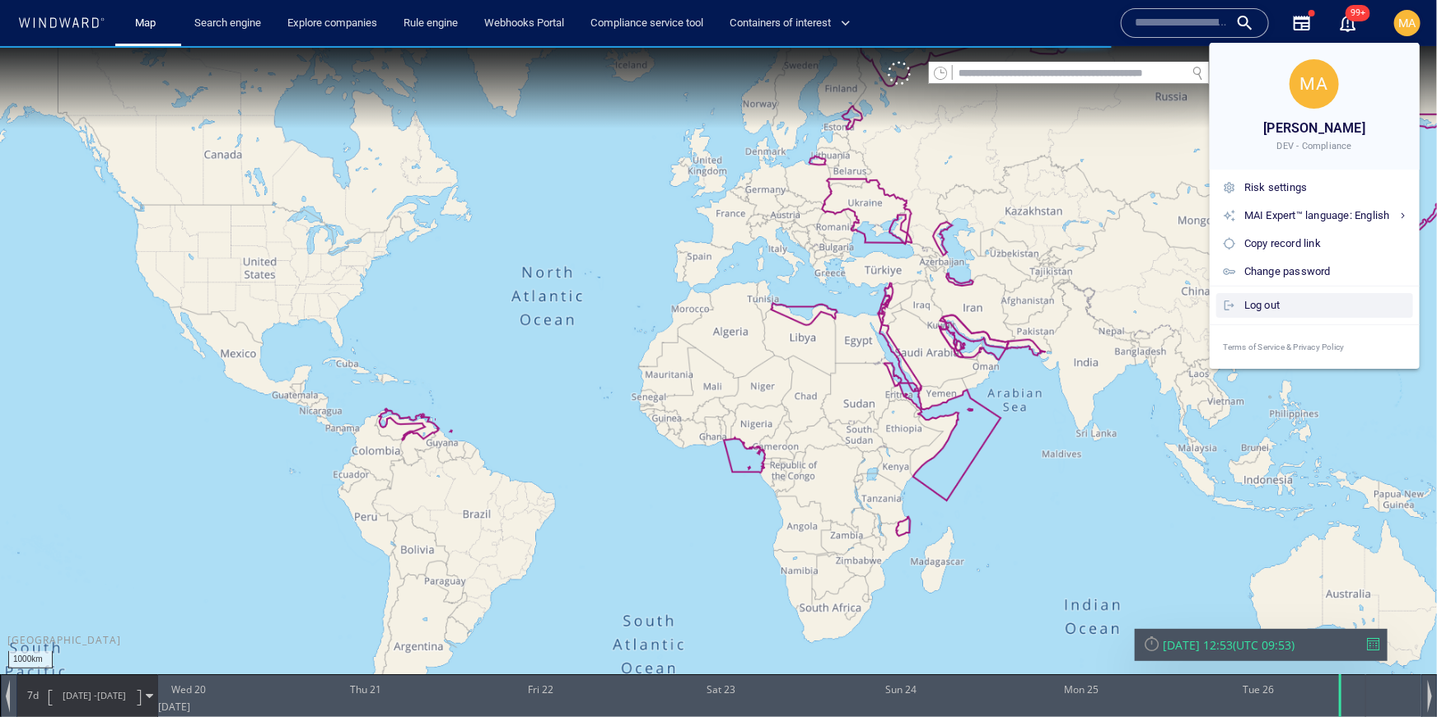
click at [1312, 296] on div "Log out" at bounding box center [1325, 305] width 162 height 18
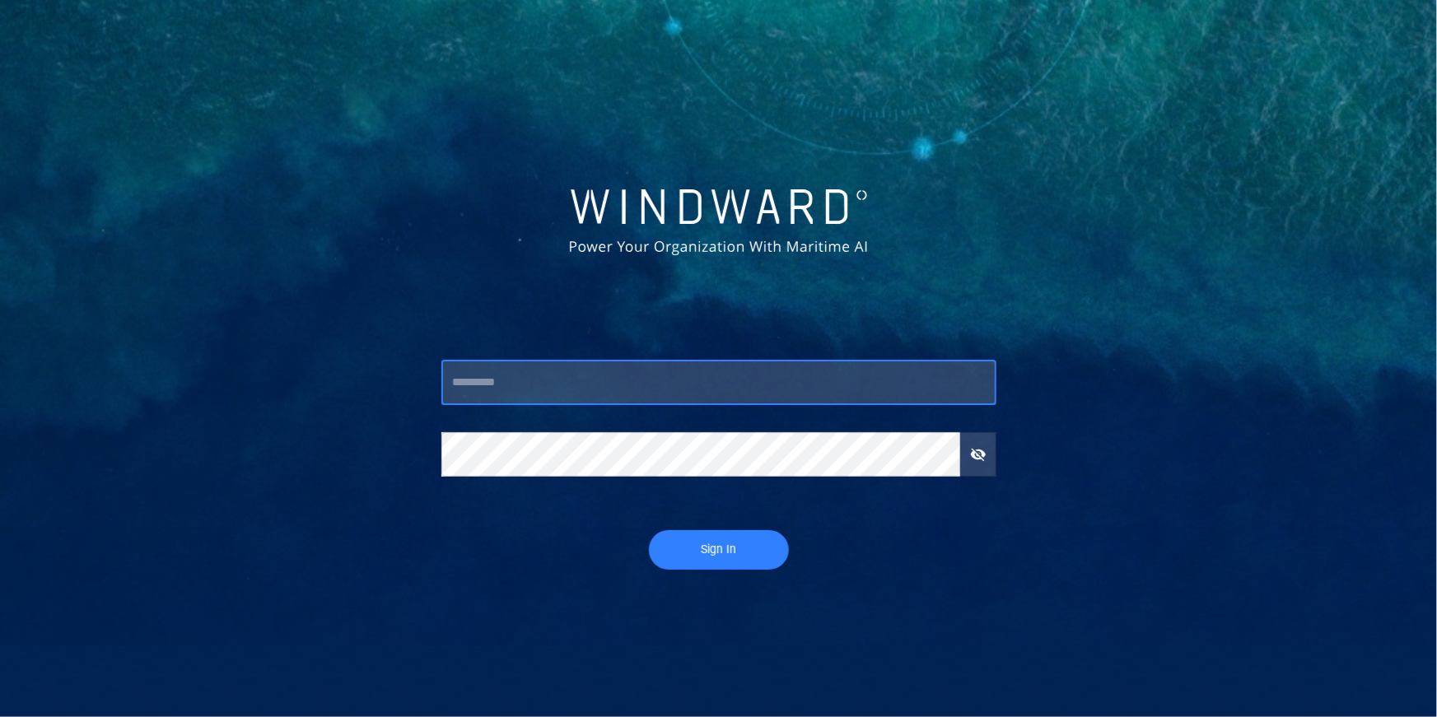
click at [552, 378] on input "text" at bounding box center [718, 383] width 555 height 44
type input "***"
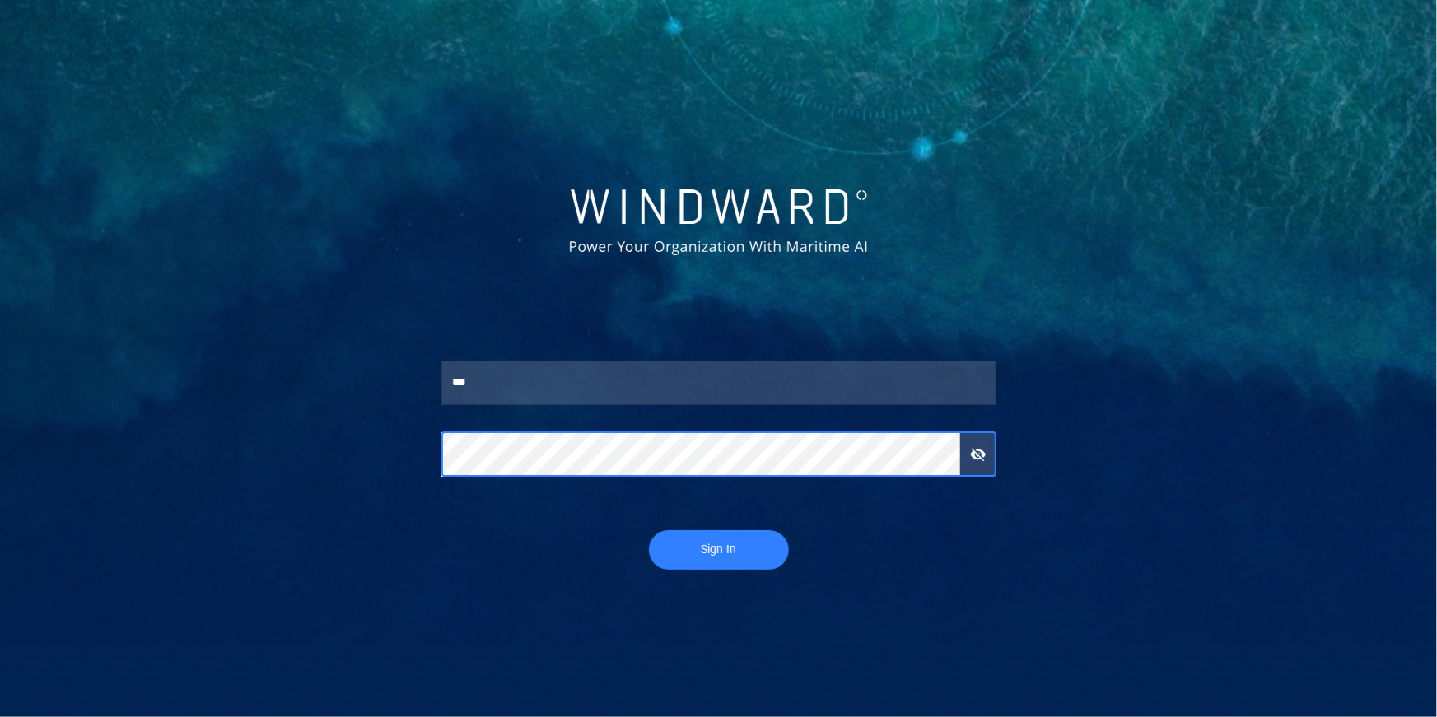
click at [649, 530] on button "Sign In" at bounding box center [719, 550] width 140 height 40
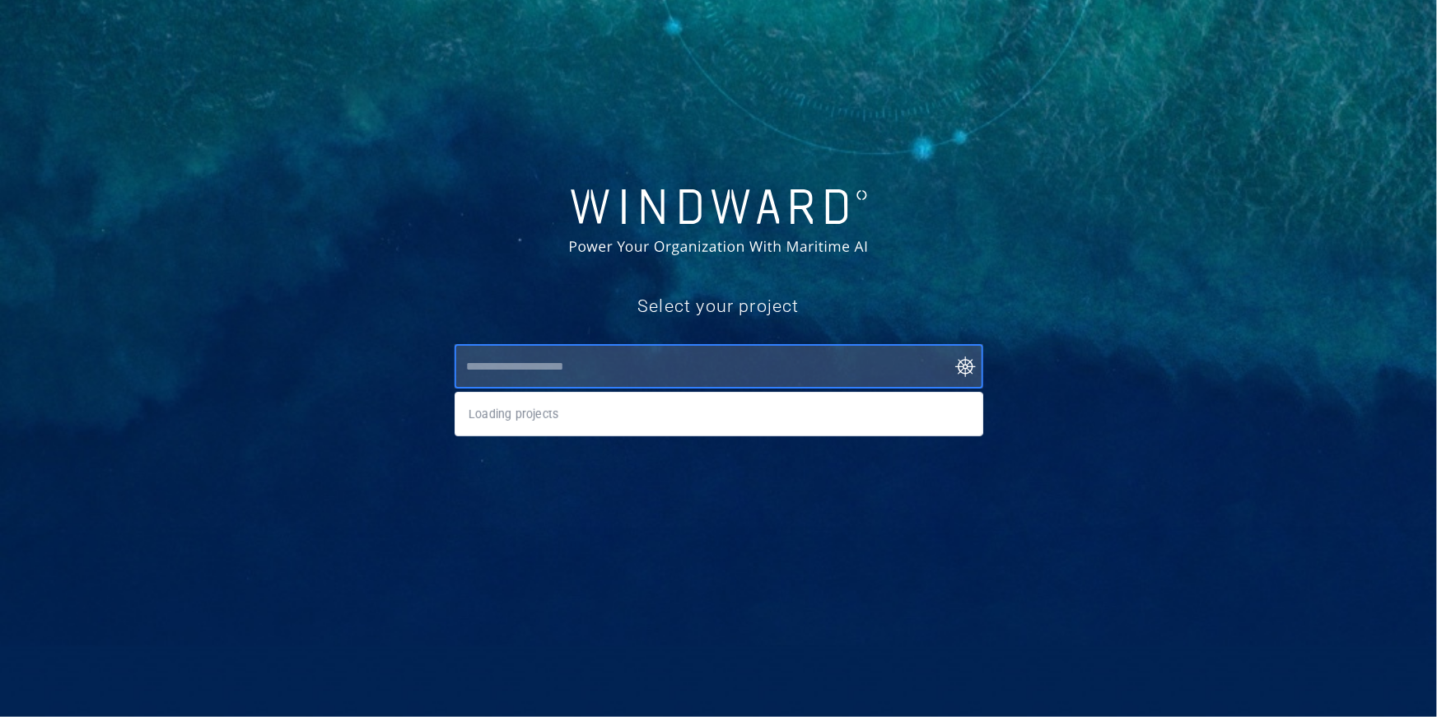
click at [527, 367] on input "text" at bounding box center [722, 367] width 521 height 30
click at [509, 417] on li "Omri Compliance 24 months" at bounding box center [718, 414] width 527 height 30
type input "**********"
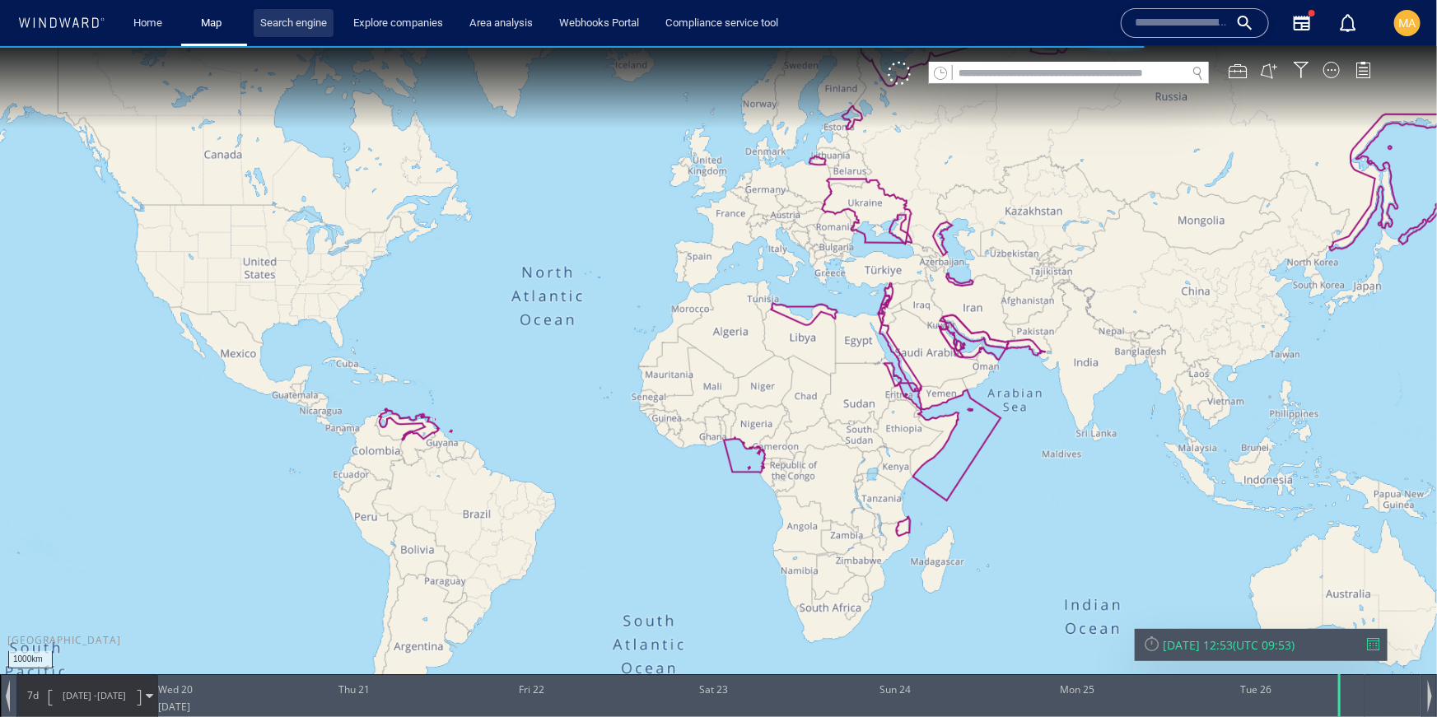
click at [271, 26] on link "Search engine" at bounding box center [294, 23] width 80 height 29
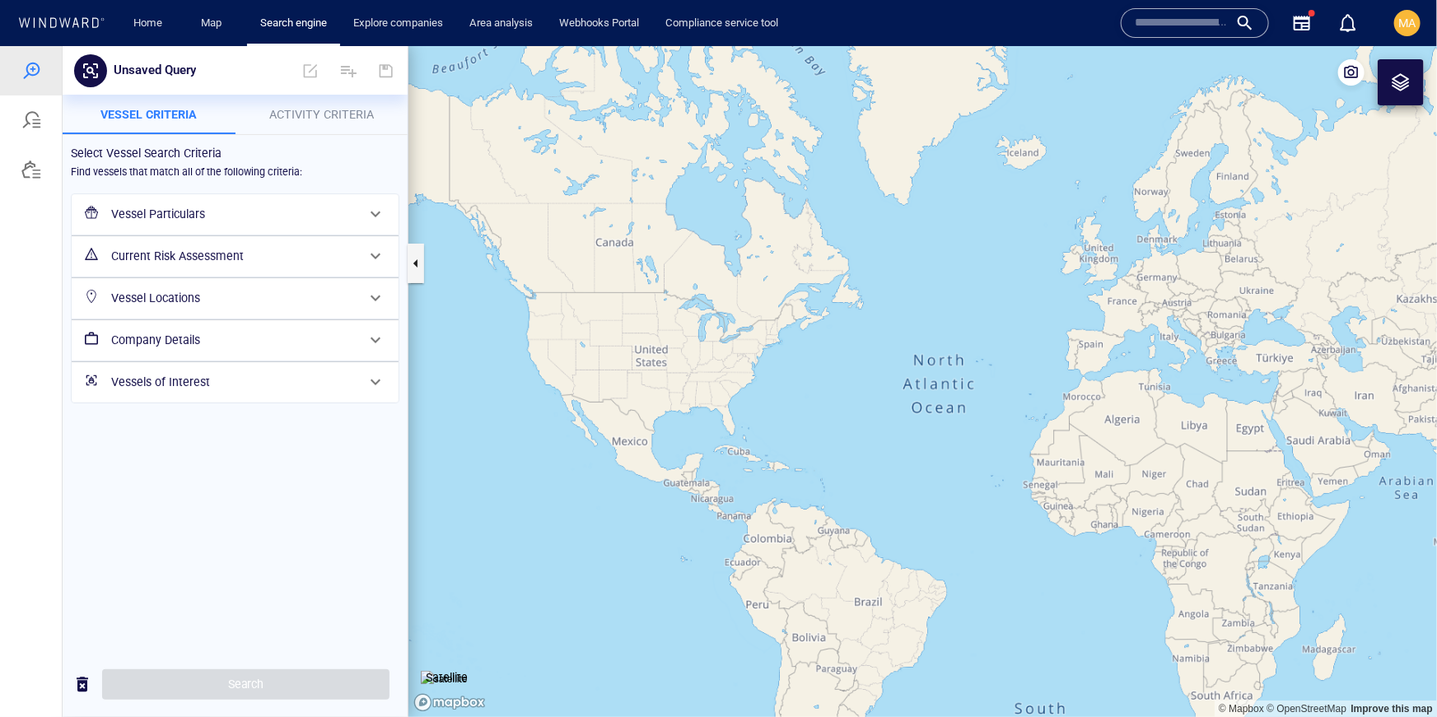
click at [164, 147] on h6 "Select Vessel Search Criteria" at bounding box center [235, 152] width 329 height 21
click at [40, 179] on div at bounding box center [31, 168] width 62 height 49
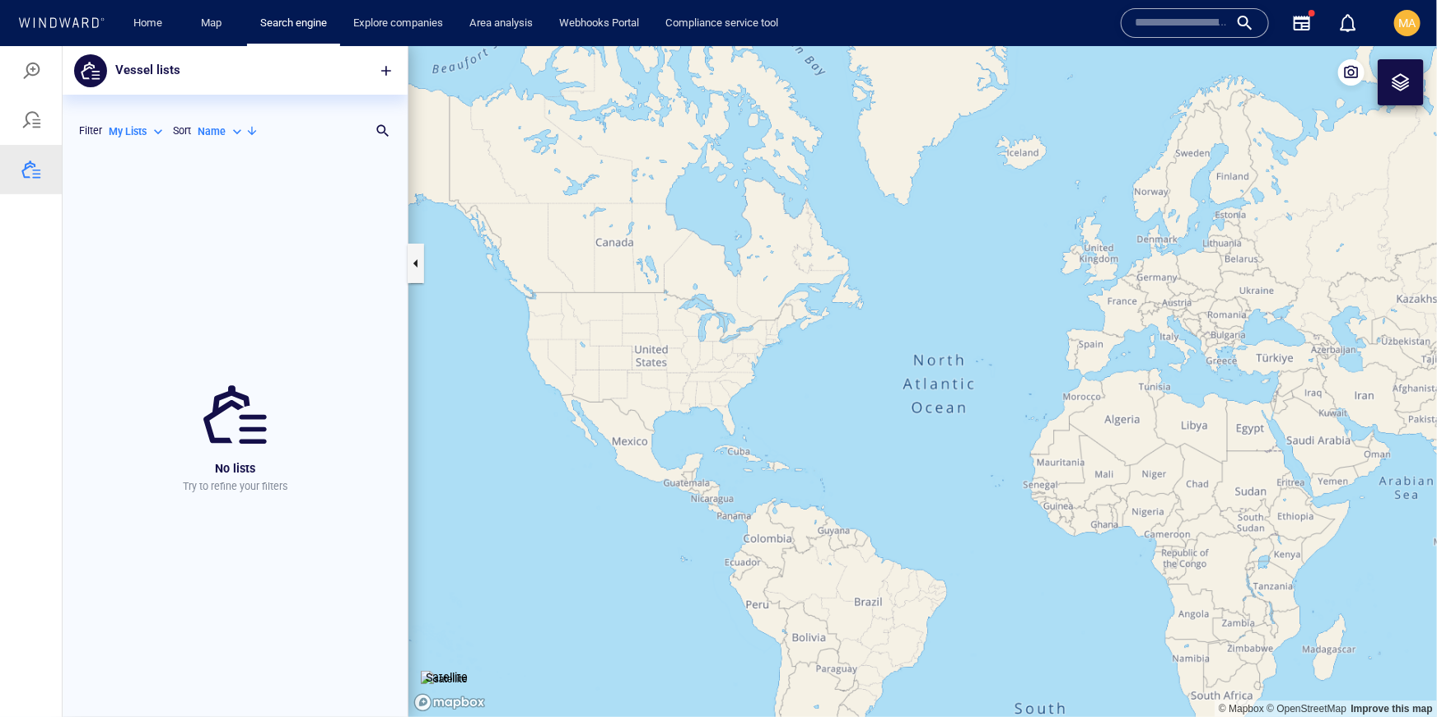
click at [144, 129] on p "My Lists" at bounding box center [128, 130] width 38 height 15
click at [190, 161] on li "All Lists ( 27 )" at bounding box center [161, 156] width 105 height 25
type input "***"
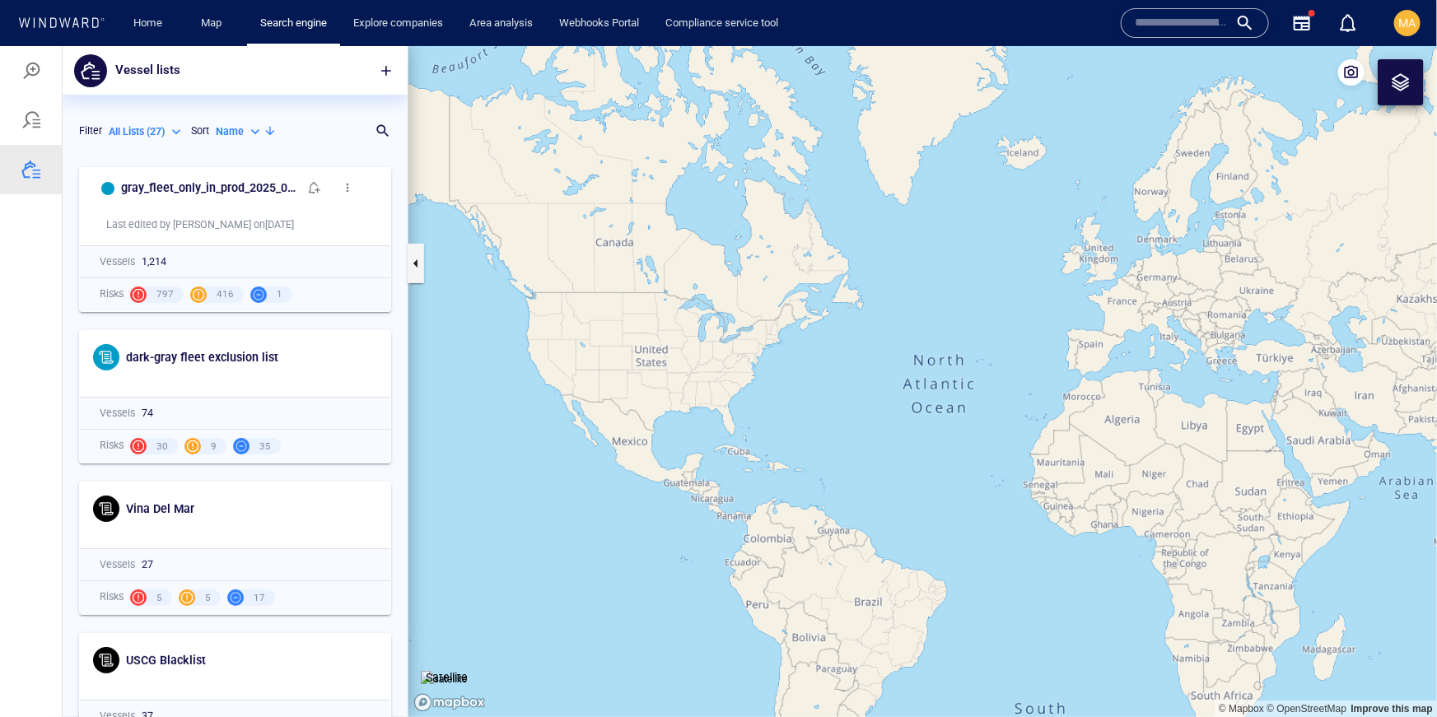
scroll to position [558, 345]
click at [136, 182] on h6 "gray_fleet_only_in_prod_2025_08_26" at bounding box center [209, 187] width 177 height 21
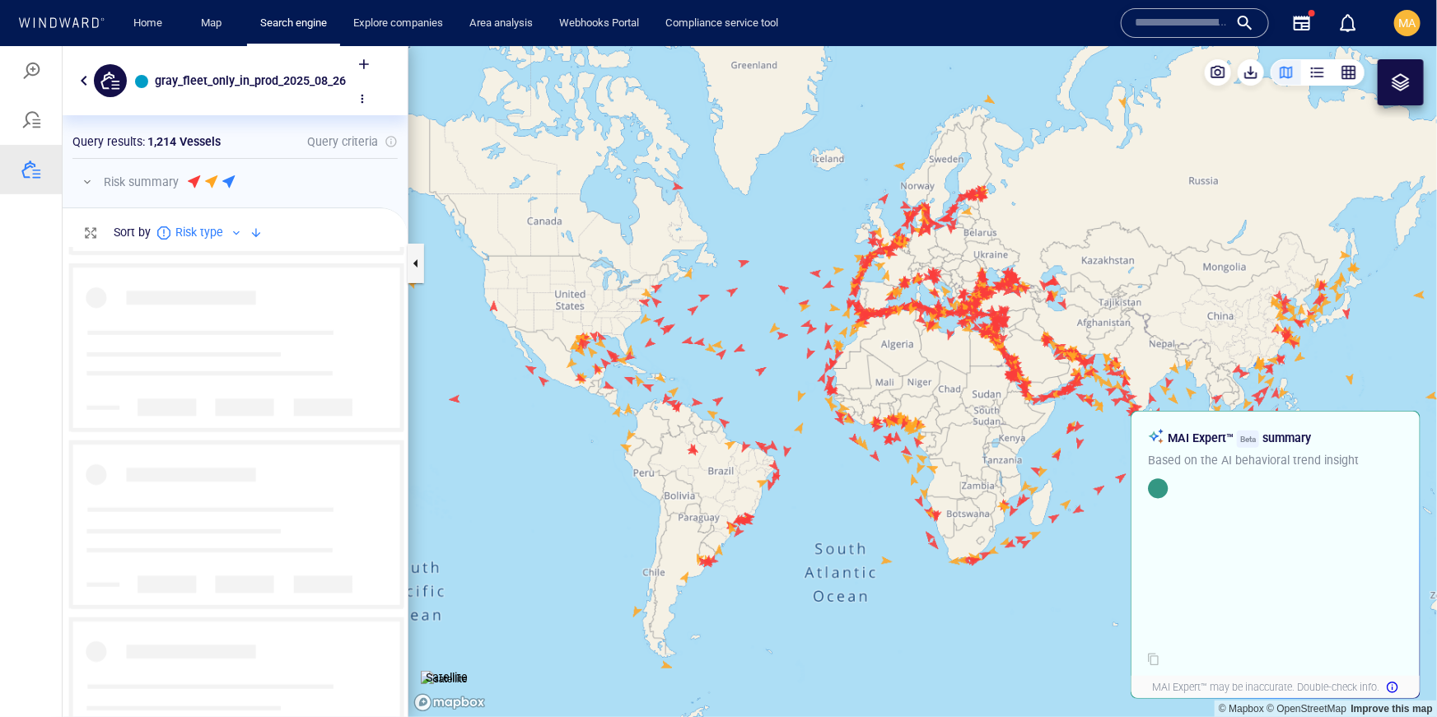
scroll to position [3835, 0]
click at [193, 179] on div at bounding box center [196, 182] width 13 height 17
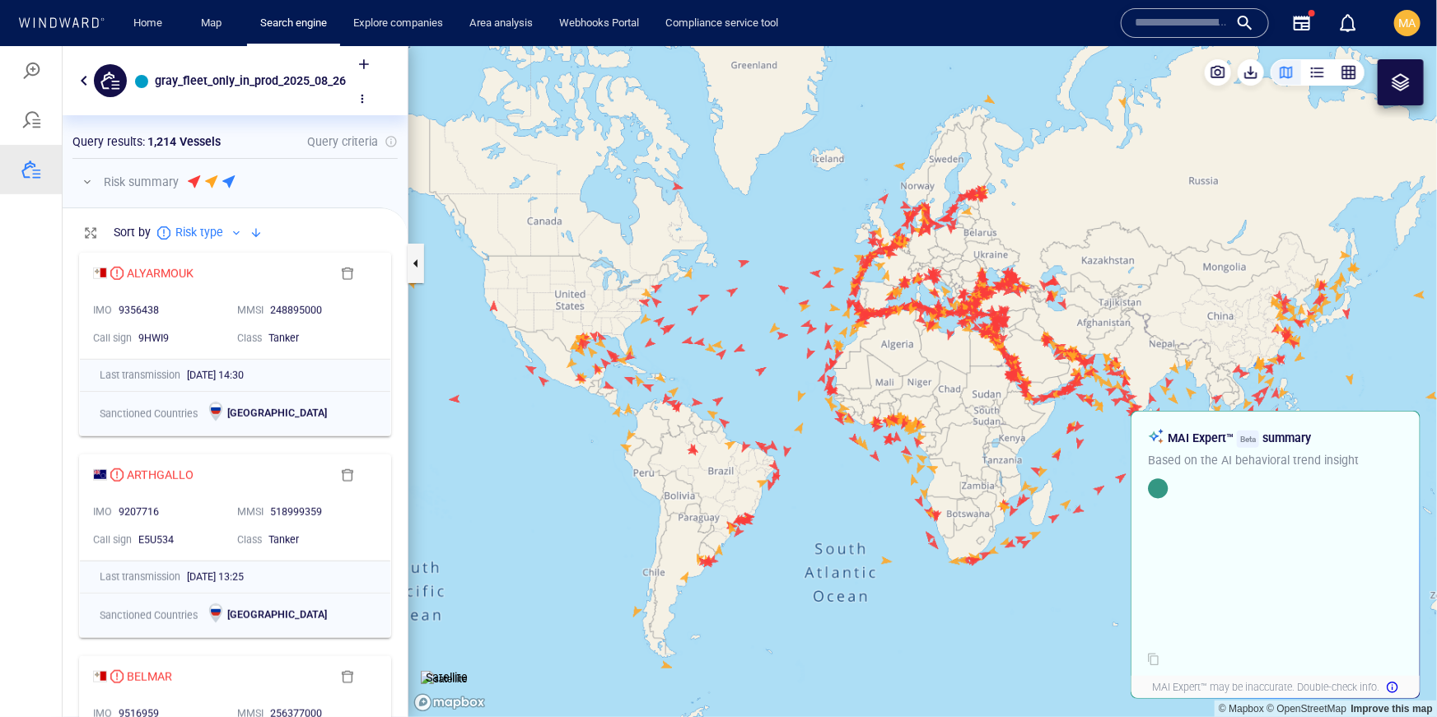
click at [193, 184] on div at bounding box center [196, 182] width 13 height 17
click at [225, 182] on div at bounding box center [231, 182] width 13 height 17
click at [228, 182] on div at bounding box center [231, 182] width 13 height 17
click at [231, 180] on div at bounding box center [231, 182] width 13 height 17
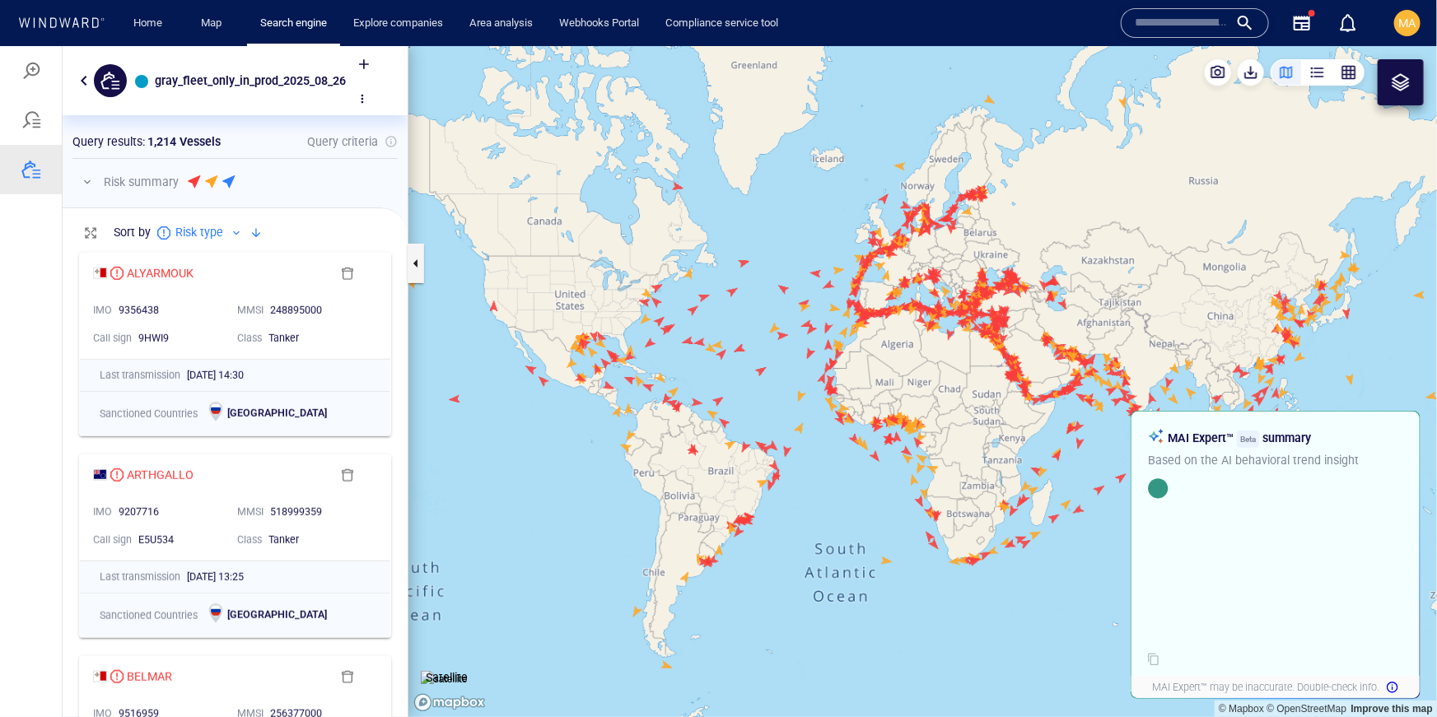
click at [231, 180] on div at bounding box center [231, 182] width 13 height 17
click at [260, 230] on div at bounding box center [256, 232] width 20 height 20
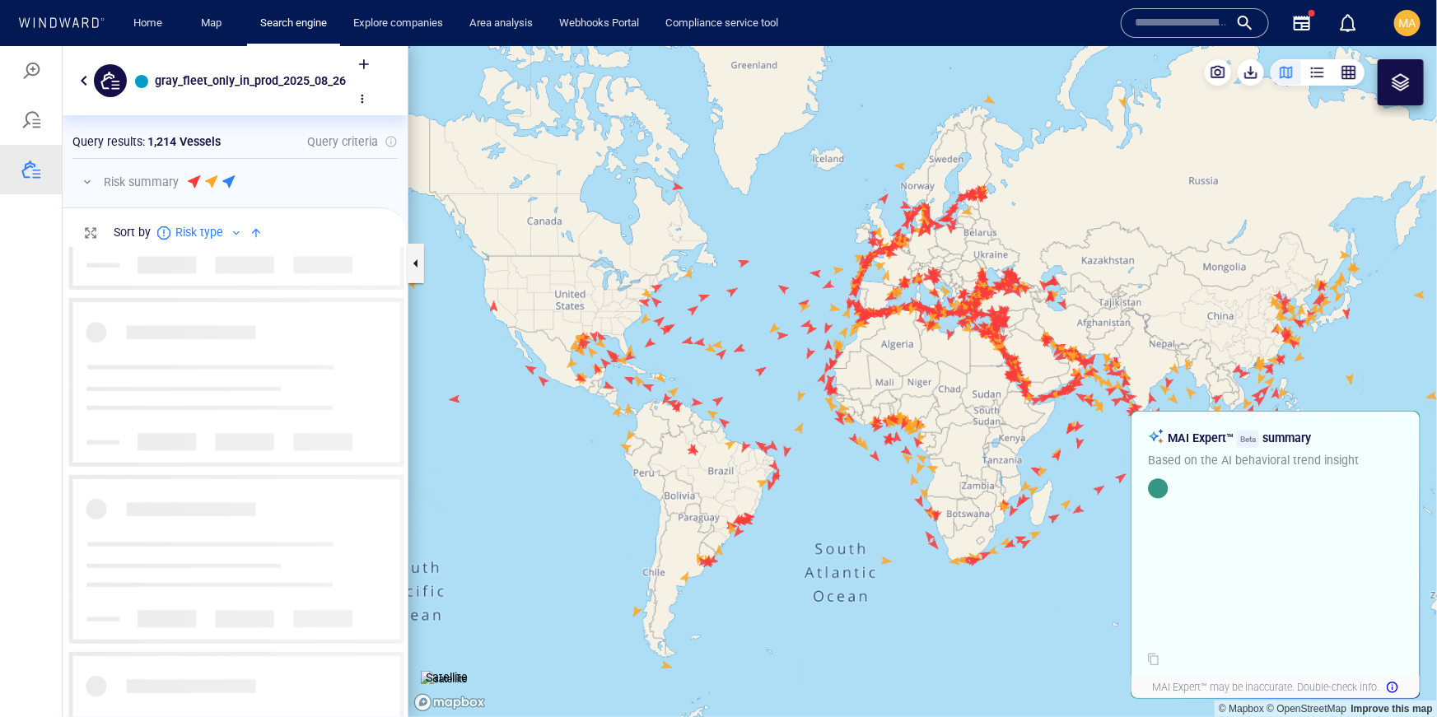
click at [256, 233] on div at bounding box center [256, 232] width 20 height 20
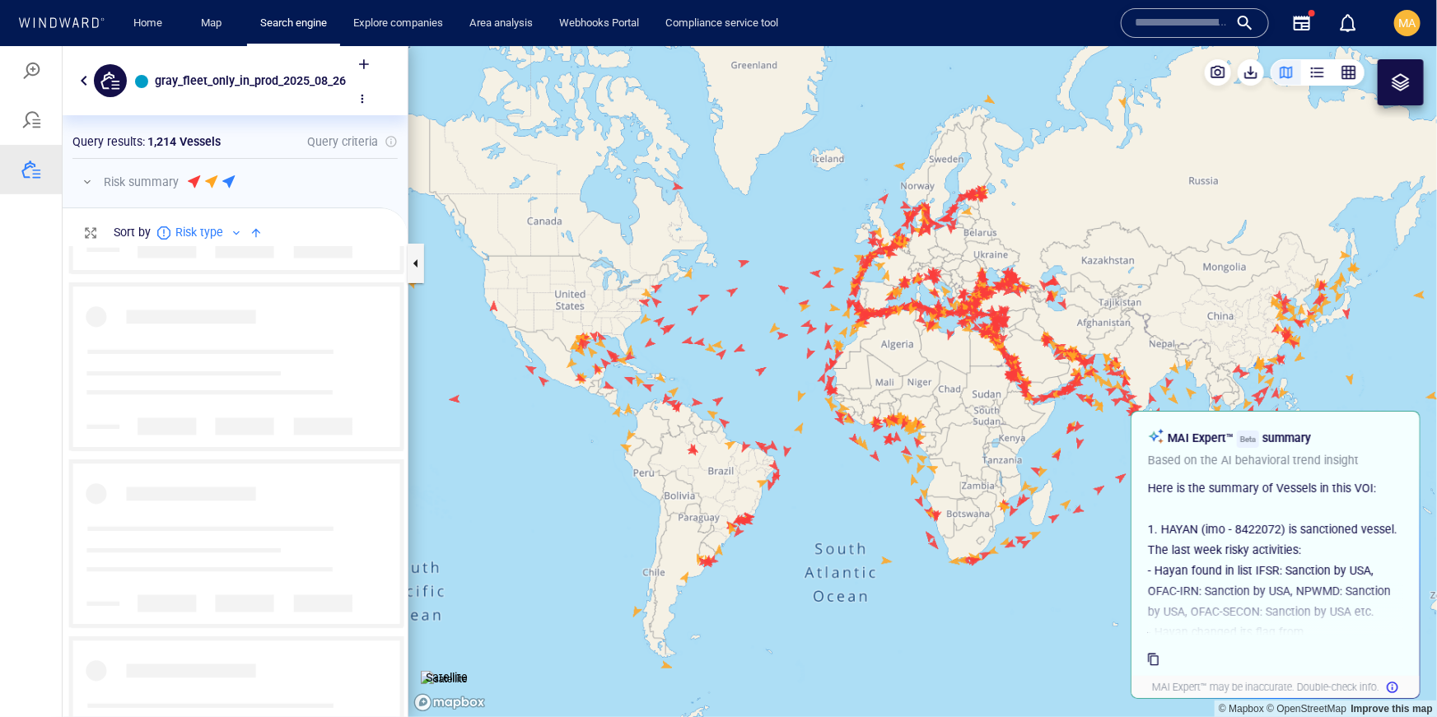
scroll to position [0, 0]
click at [230, 178] on div at bounding box center [231, 182] width 13 height 17
click at [86, 181] on button "button" at bounding box center [87, 181] width 20 height 20
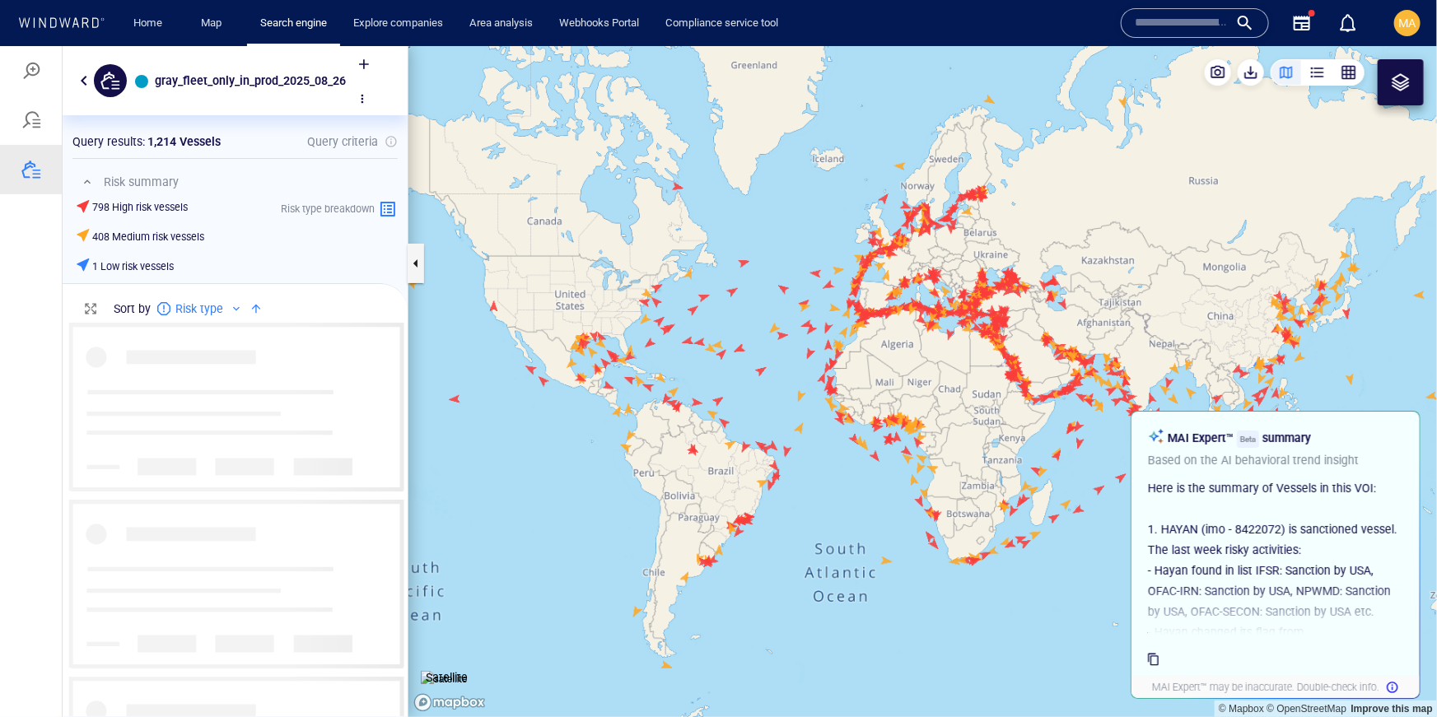
scroll to position [1, 0]
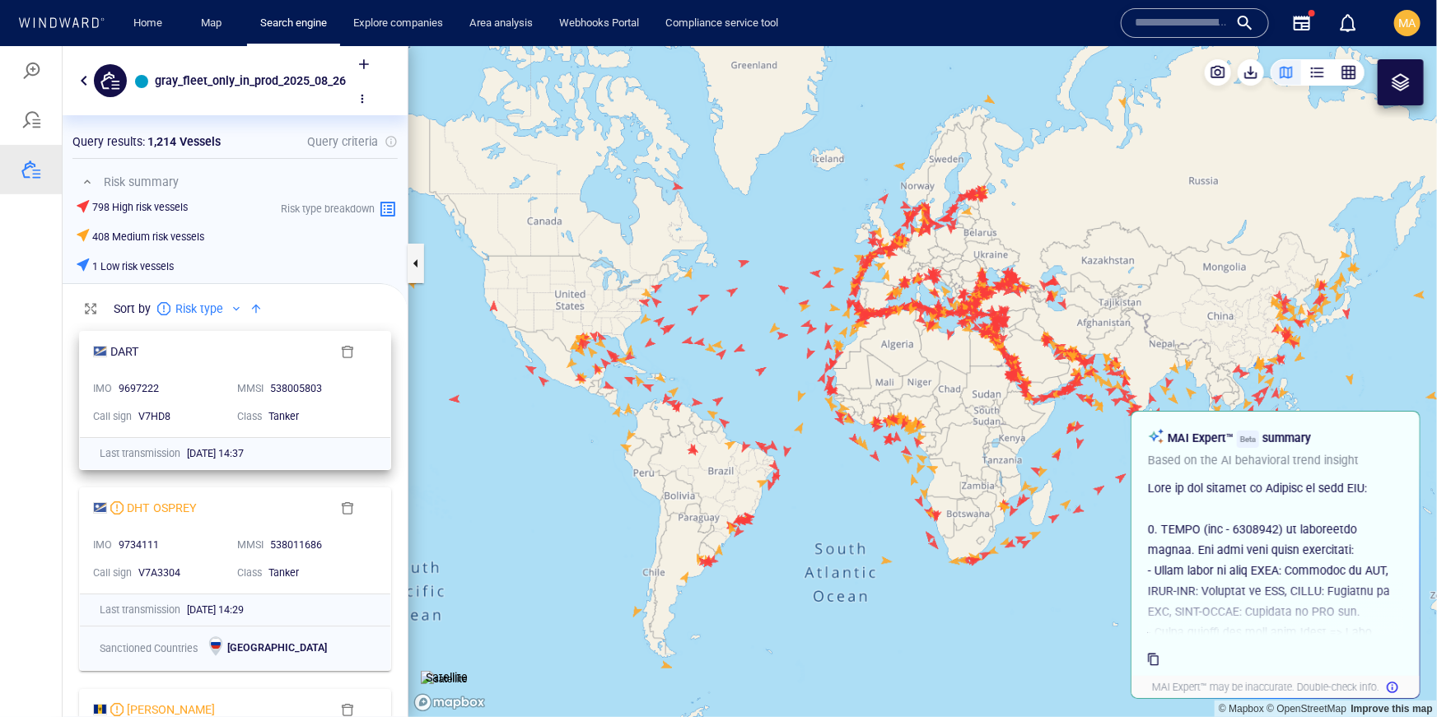
click at [233, 359] on div "DART" at bounding box center [212, 351] width 238 height 20
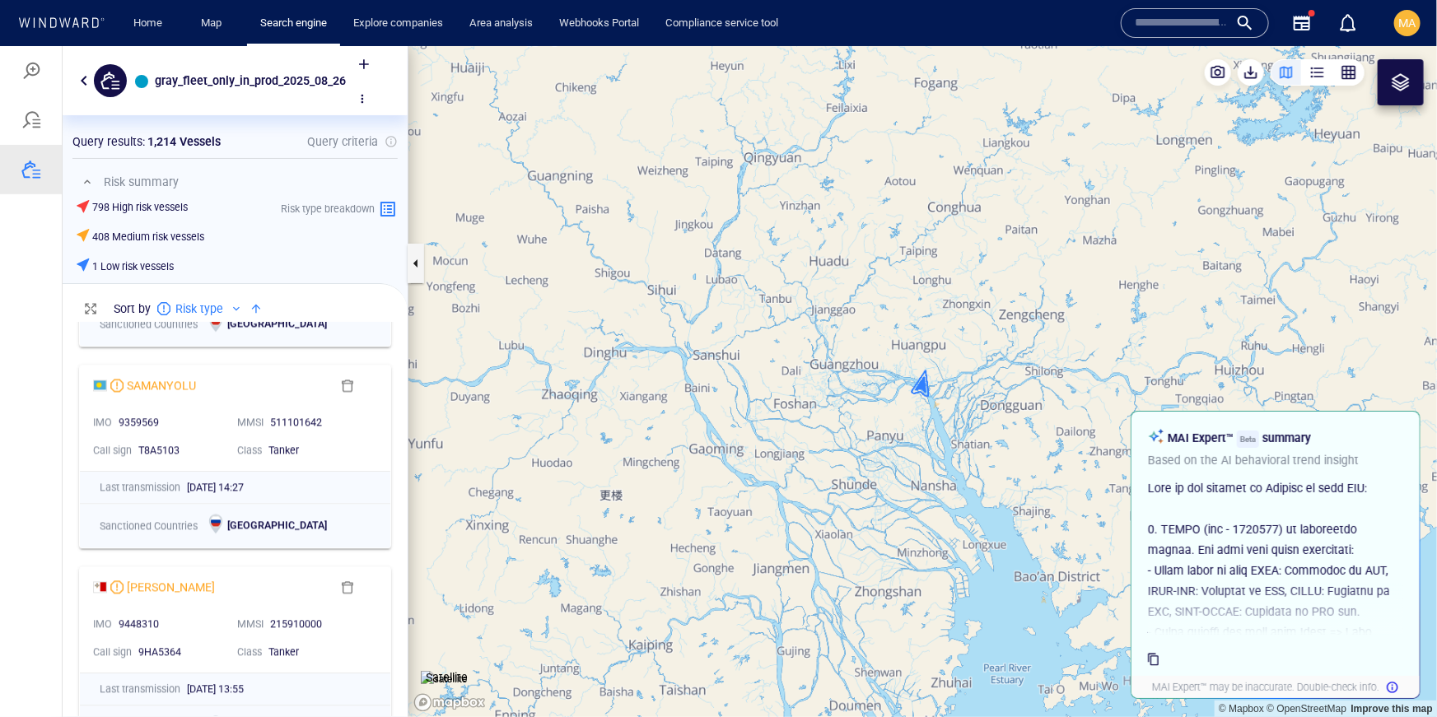
scroll to position [1960, 0]
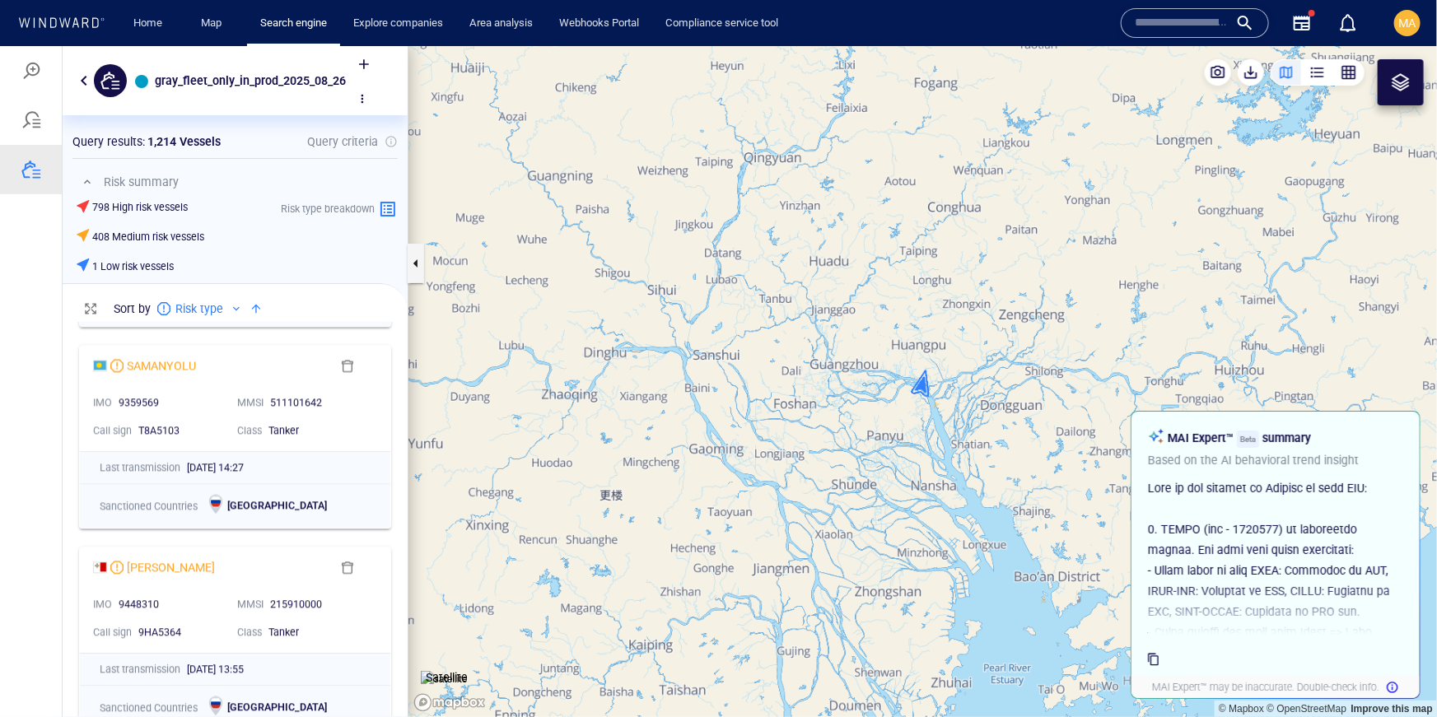
click at [134, 210] on h6 "798 High risk vessels" at bounding box center [140, 206] width 96 height 15
click at [106, 205] on h6 "798 High risk vessels" at bounding box center [140, 206] width 96 height 15
click at [109, 205] on h6 "798 High risk vessels" at bounding box center [140, 206] width 96 height 15
click at [151, 206] on h6 "798 High risk vessels" at bounding box center [140, 206] width 96 height 15
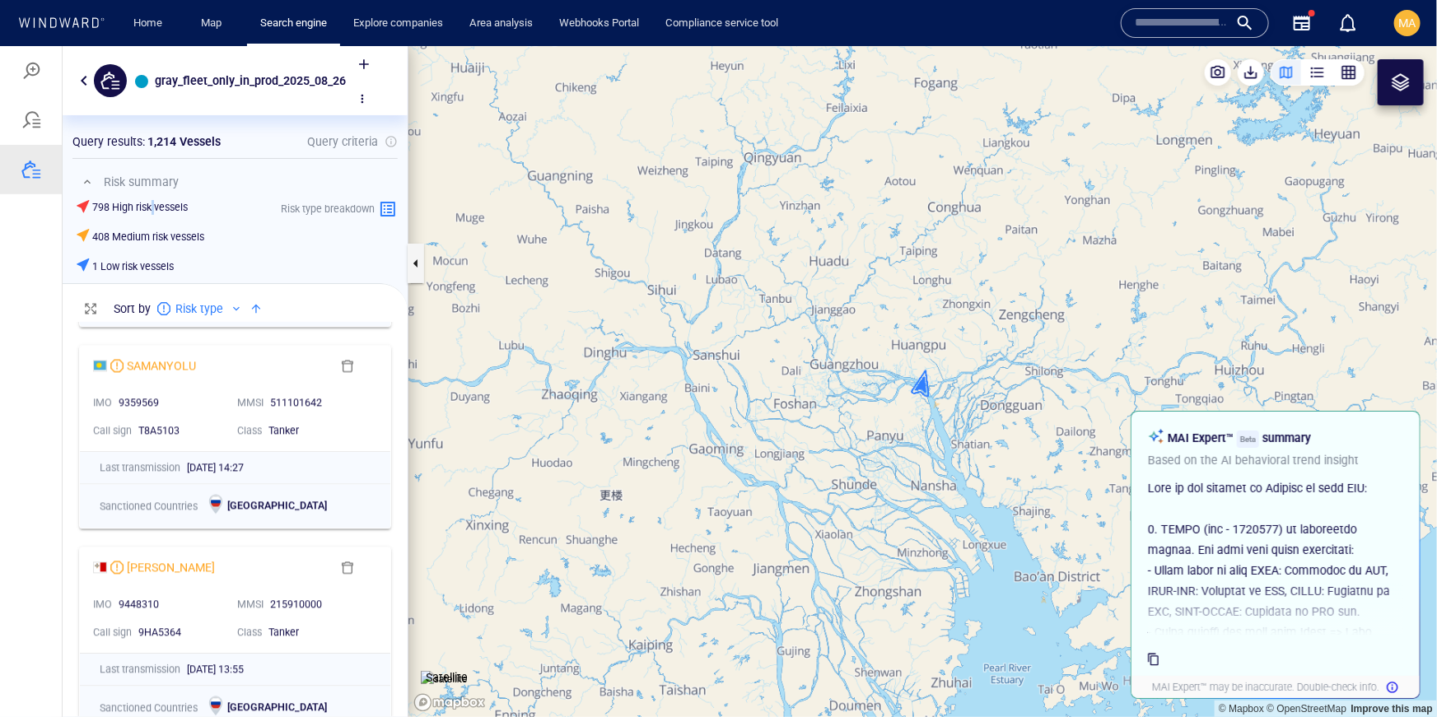
click at [151, 207] on h6 "798 High risk vessels" at bounding box center [140, 206] width 96 height 15
click at [150, 206] on h6 "798 High risk vessels" at bounding box center [140, 206] width 96 height 15
click at [149, 206] on h6 "798 High risk vessels" at bounding box center [140, 206] width 96 height 15
drag, startPoint x: 85, startPoint y: 177, endPoint x: 160, endPoint y: 234, distance: 94.0
click at [85, 177] on button "button" at bounding box center [87, 181] width 20 height 20
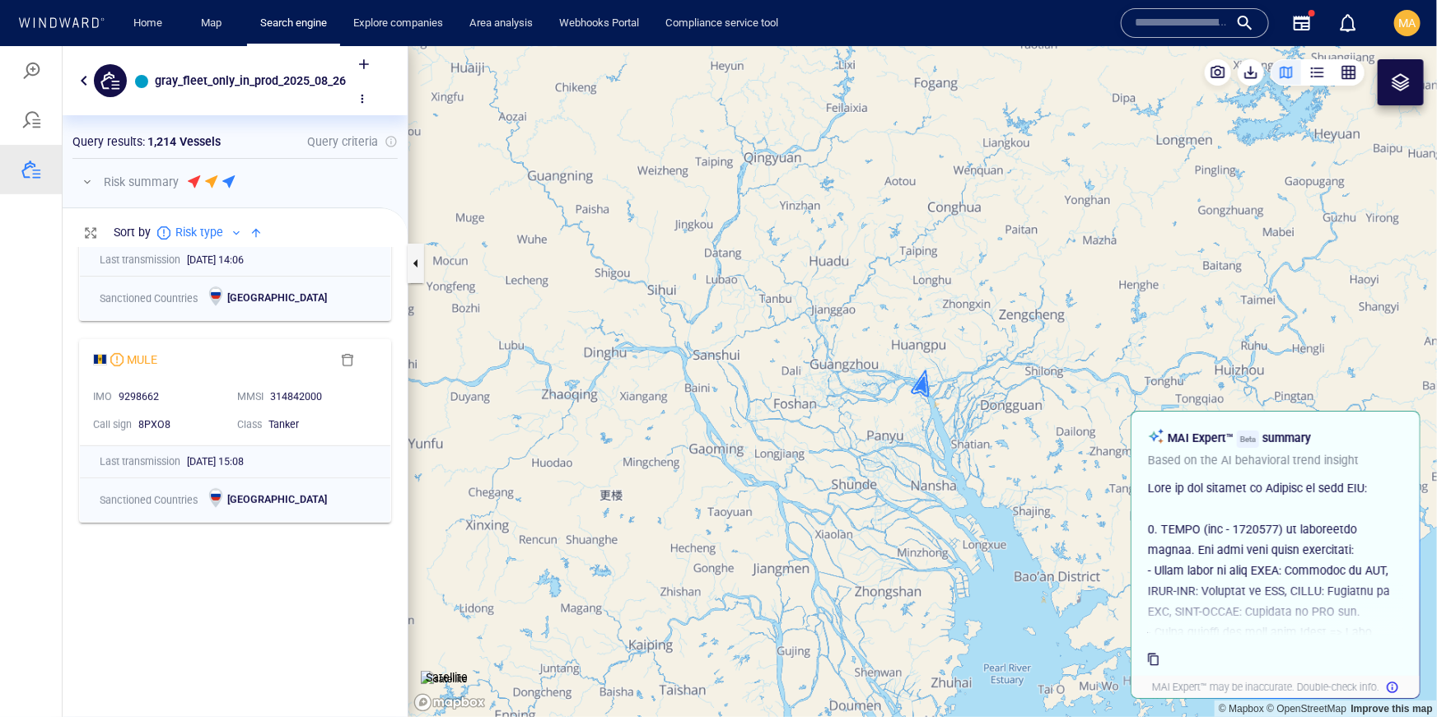
scroll to position [0, 0]
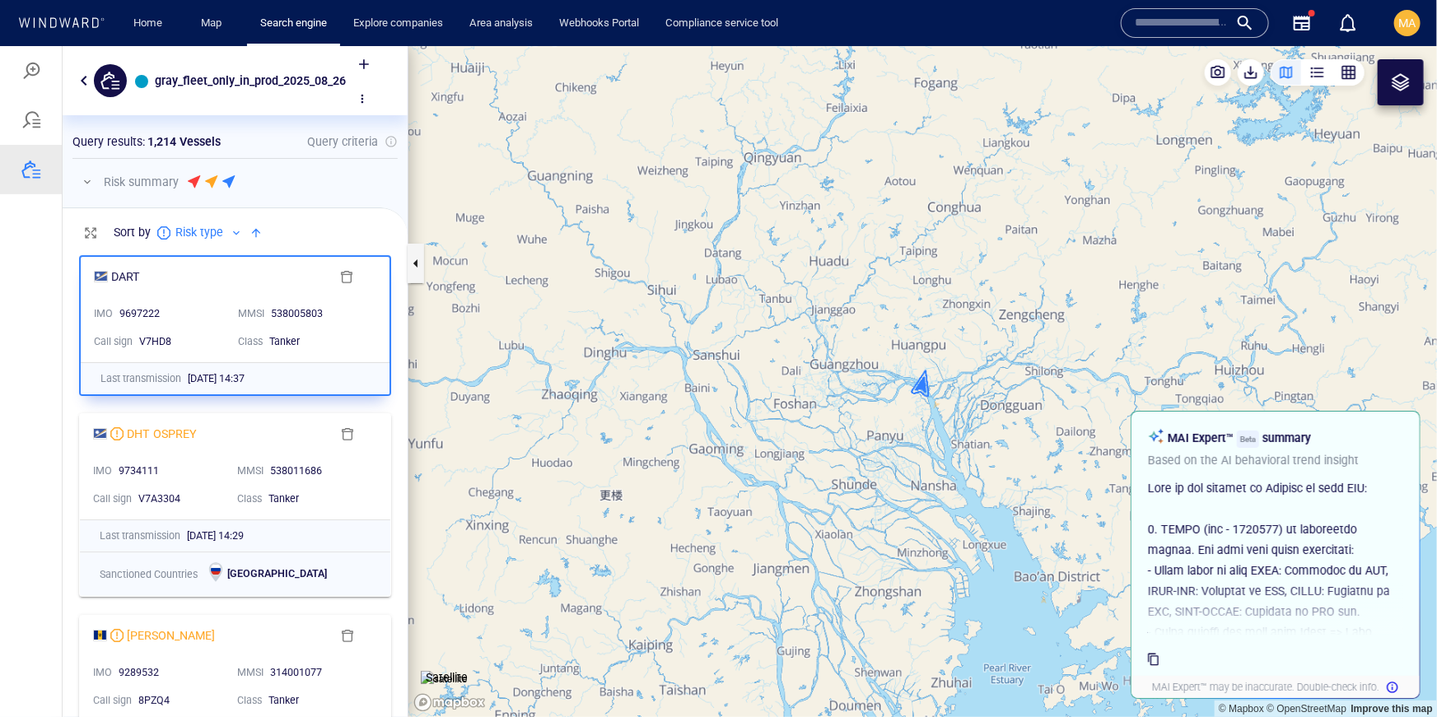
click at [254, 231] on div at bounding box center [256, 232] width 20 height 20
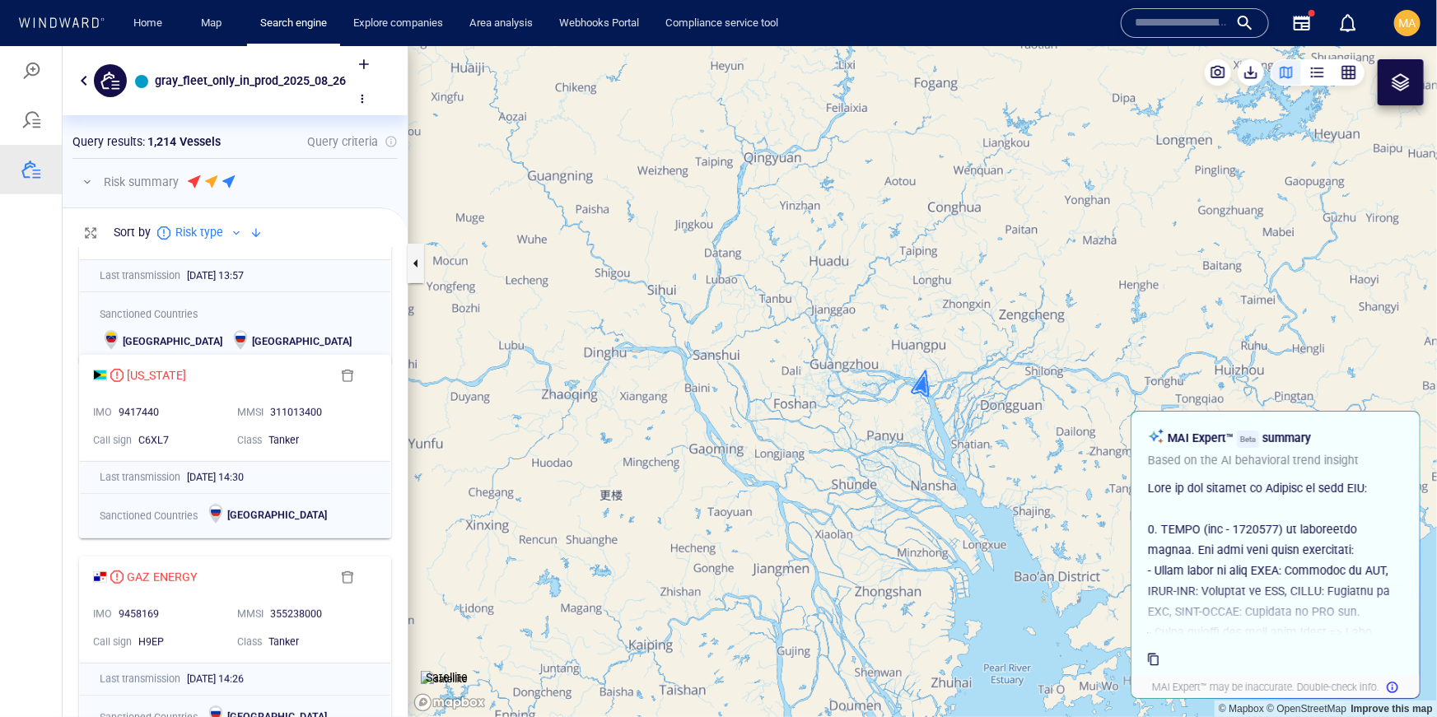
scroll to position [531, 0]
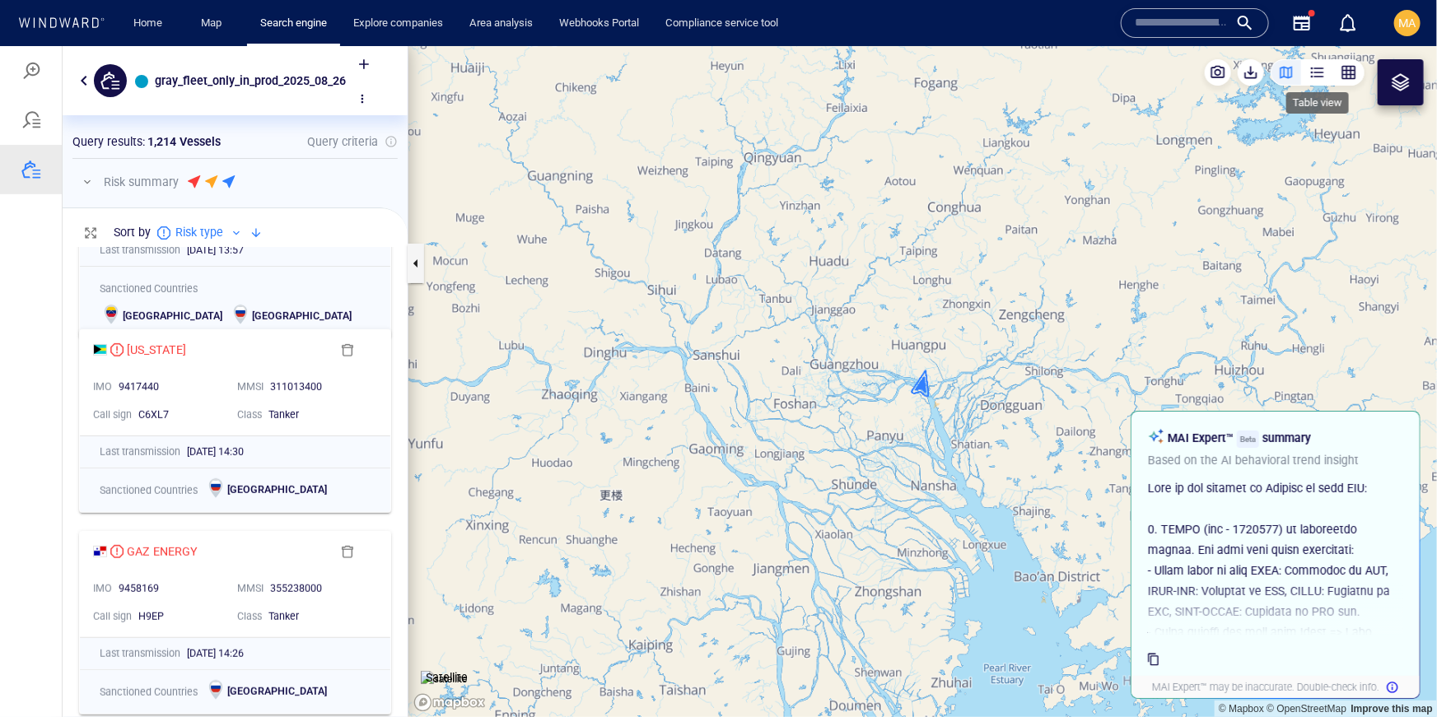
click at [1324, 75] on div "button" at bounding box center [1317, 71] width 16 height 16
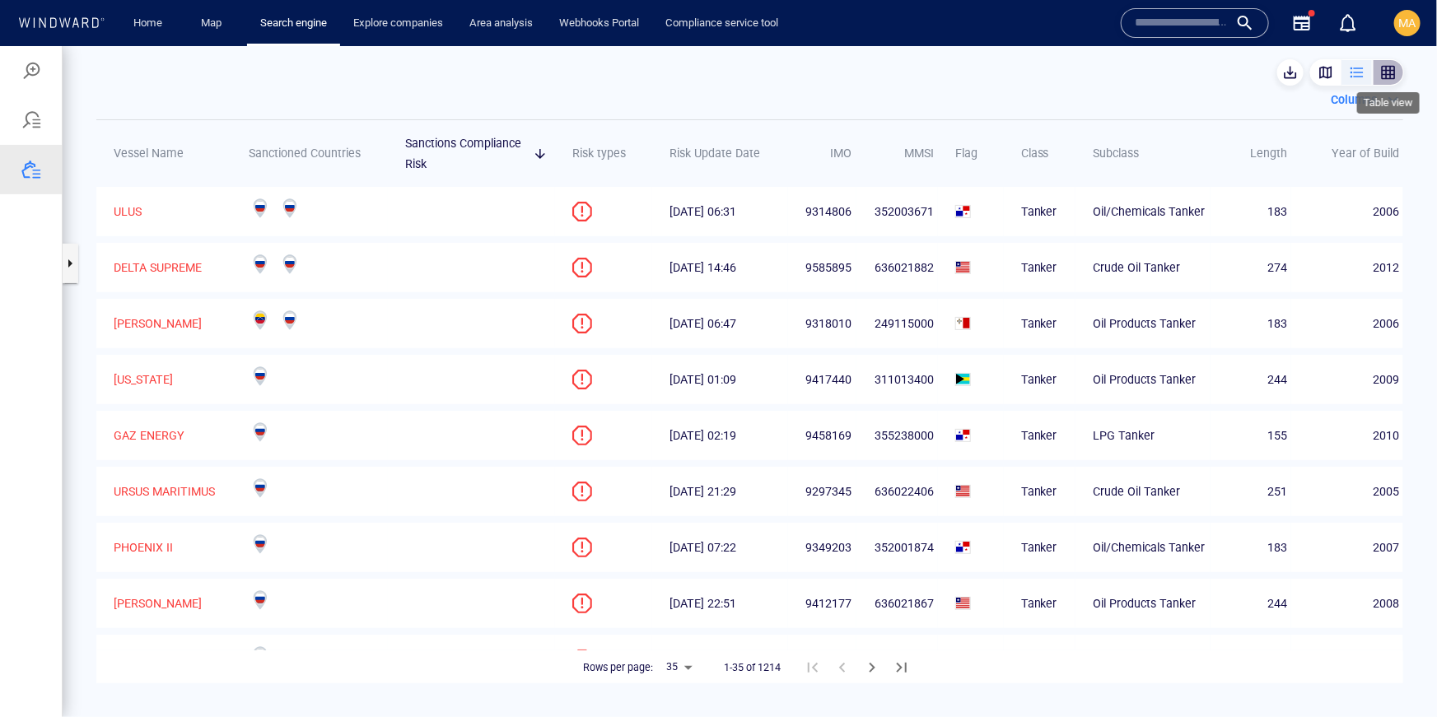
click at [1395, 71] on div "button" at bounding box center [1388, 71] width 16 height 16
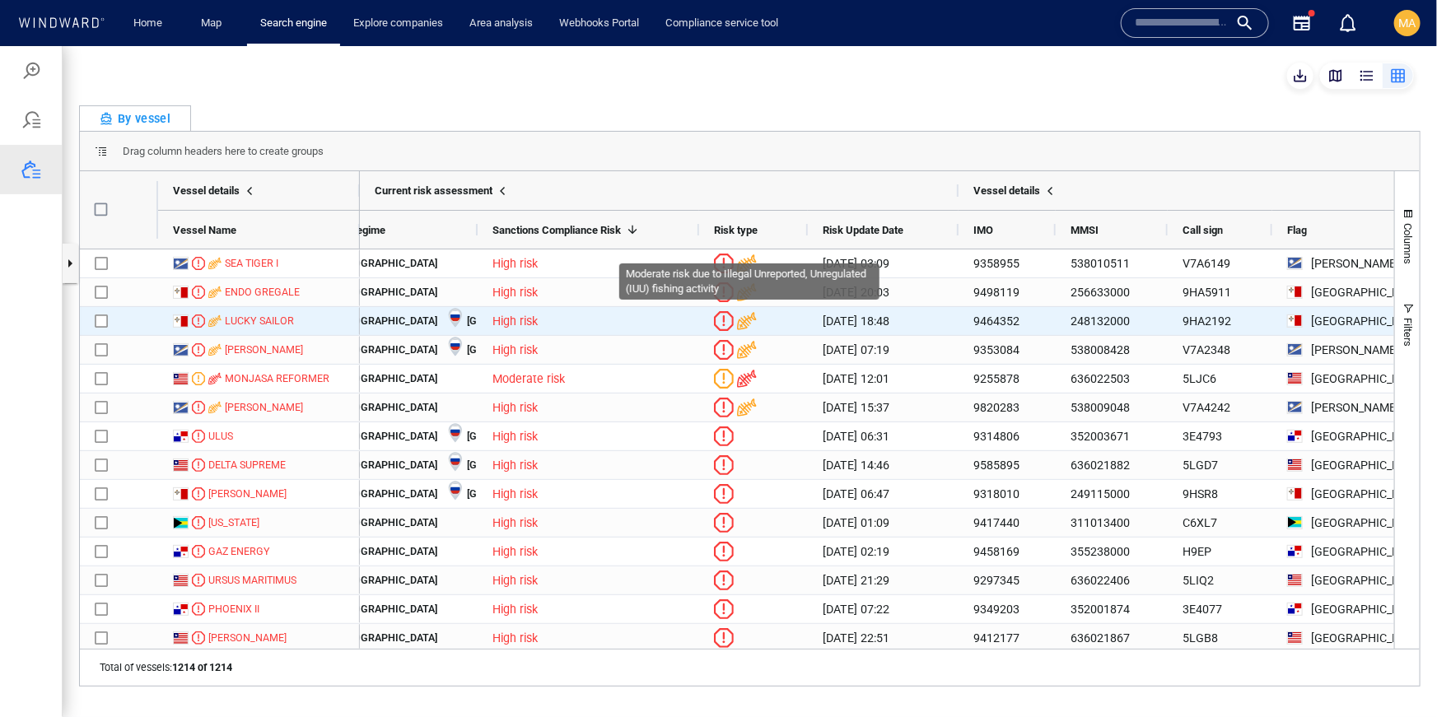
scroll to position [0, 0]
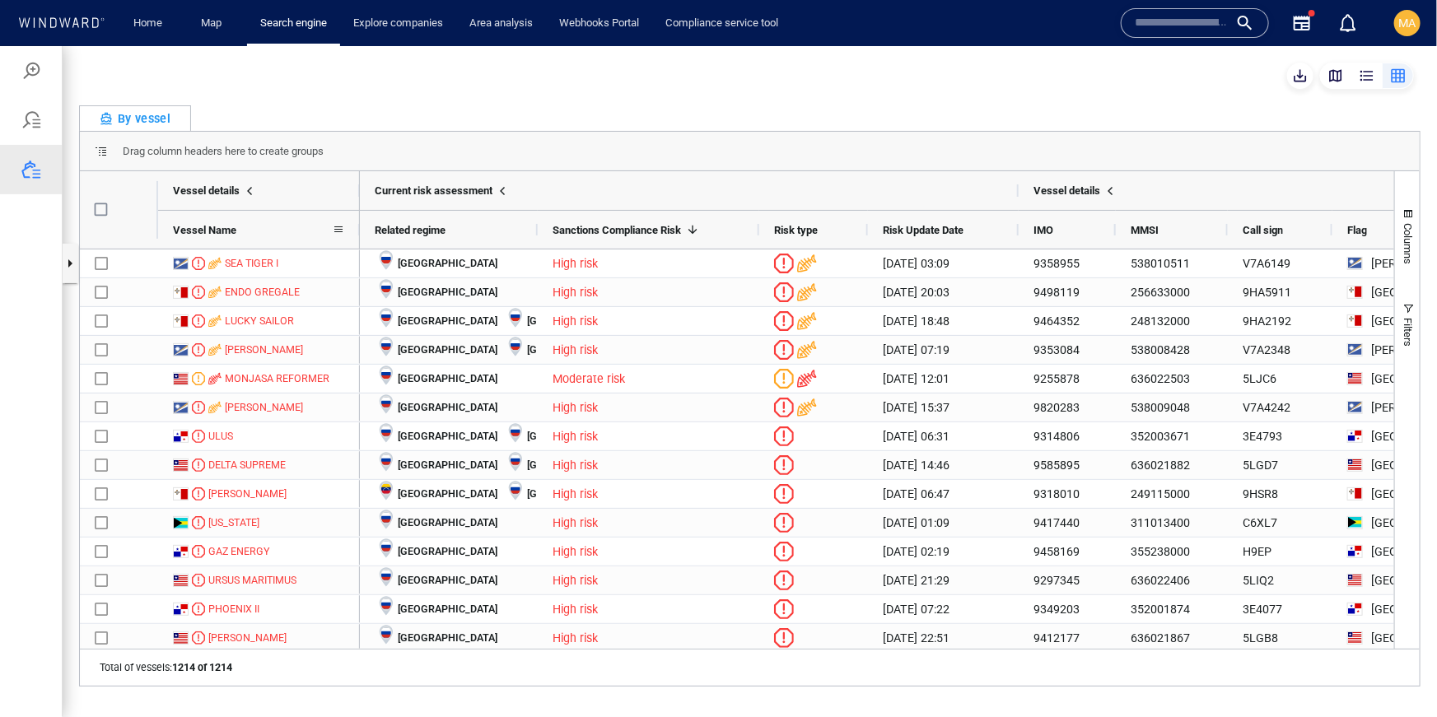
click at [336, 229] on span at bounding box center [338, 228] width 13 height 13
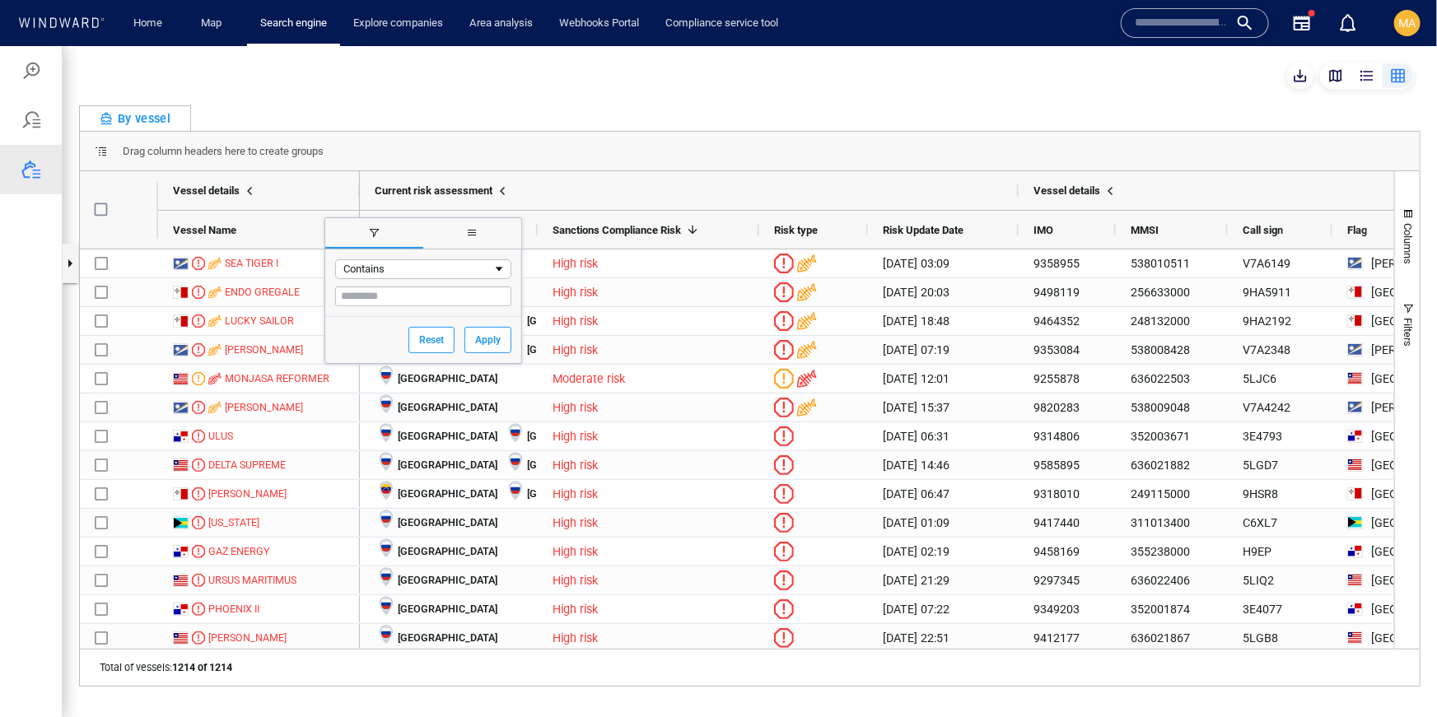
click at [336, 229] on span "filter" at bounding box center [374, 233] width 98 height 30
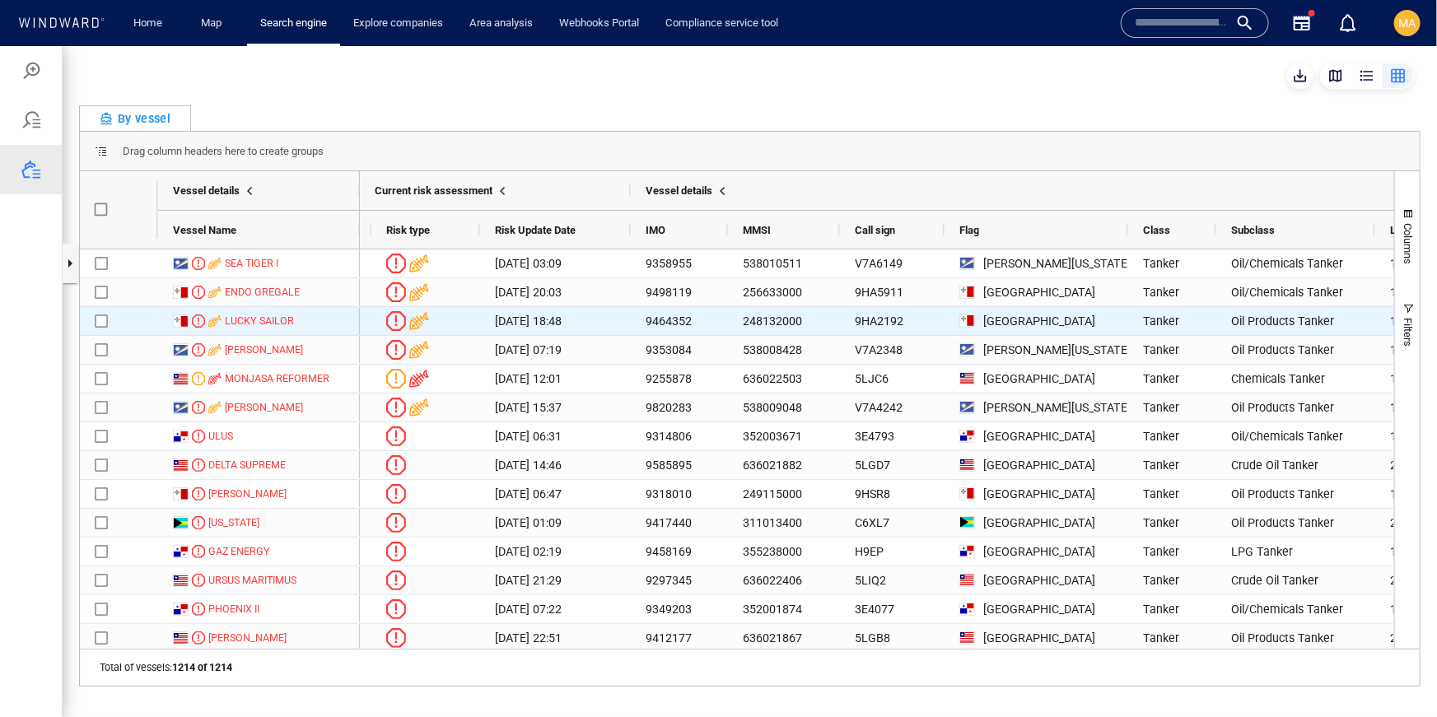
scroll to position [0, 501]
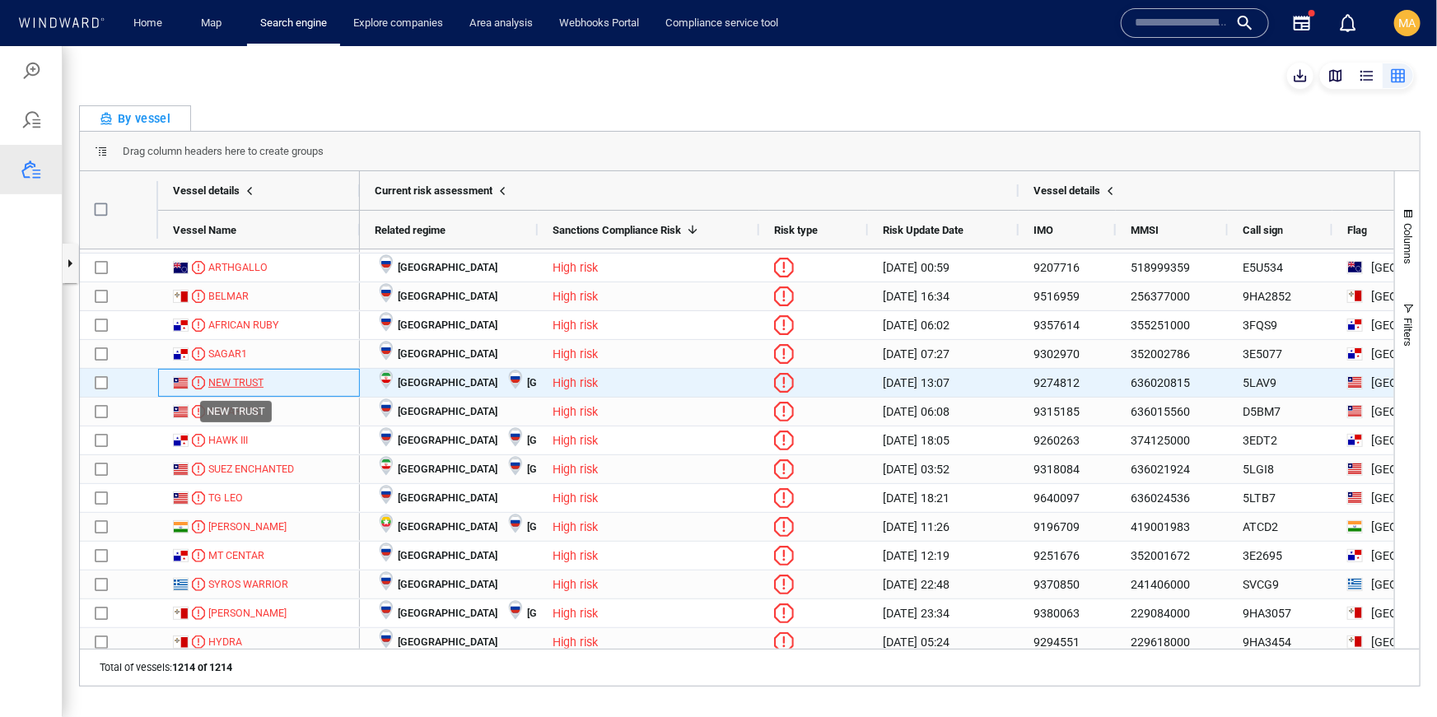
click at [255, 383] on div "NEW TRUST" at bounding box center [235, 382] width 55 height 15
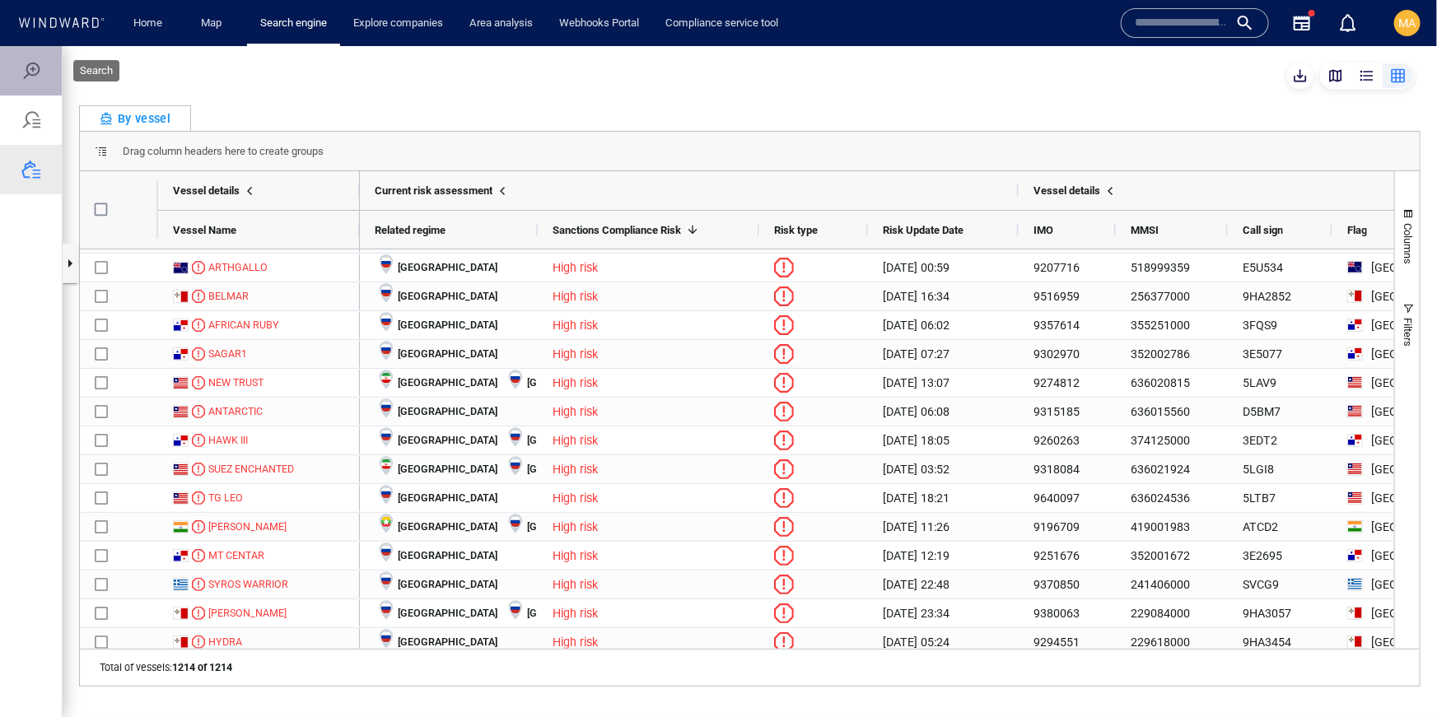
drag, startPoint x: 30, startPoint y: 73, endPoint x: 81, endPoint y: 102, distance: 57.9
click at [30, 73] on div at bounding box center [31, 70] width 20 height 20
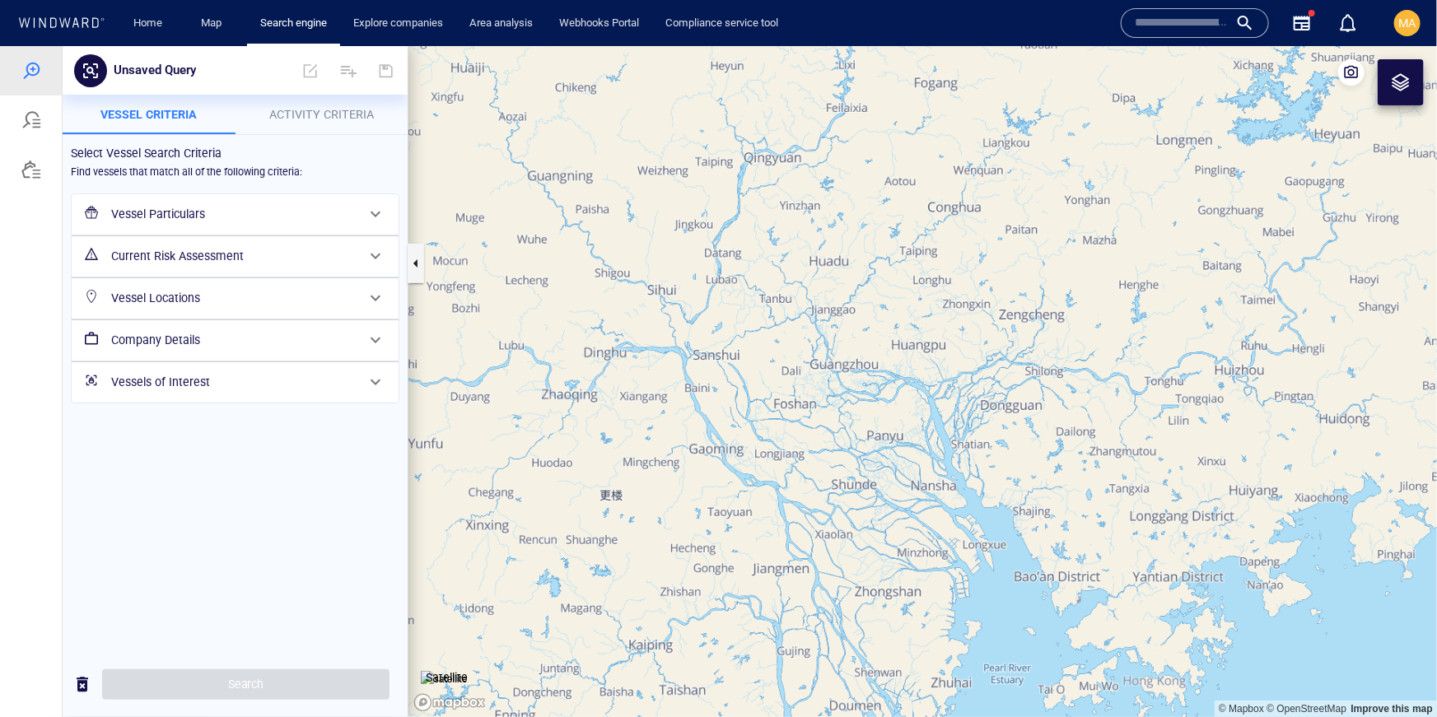
click at [190, 373] on h6 "Vessels of Interest" at bounding box center [233, 381] width 245 height 21
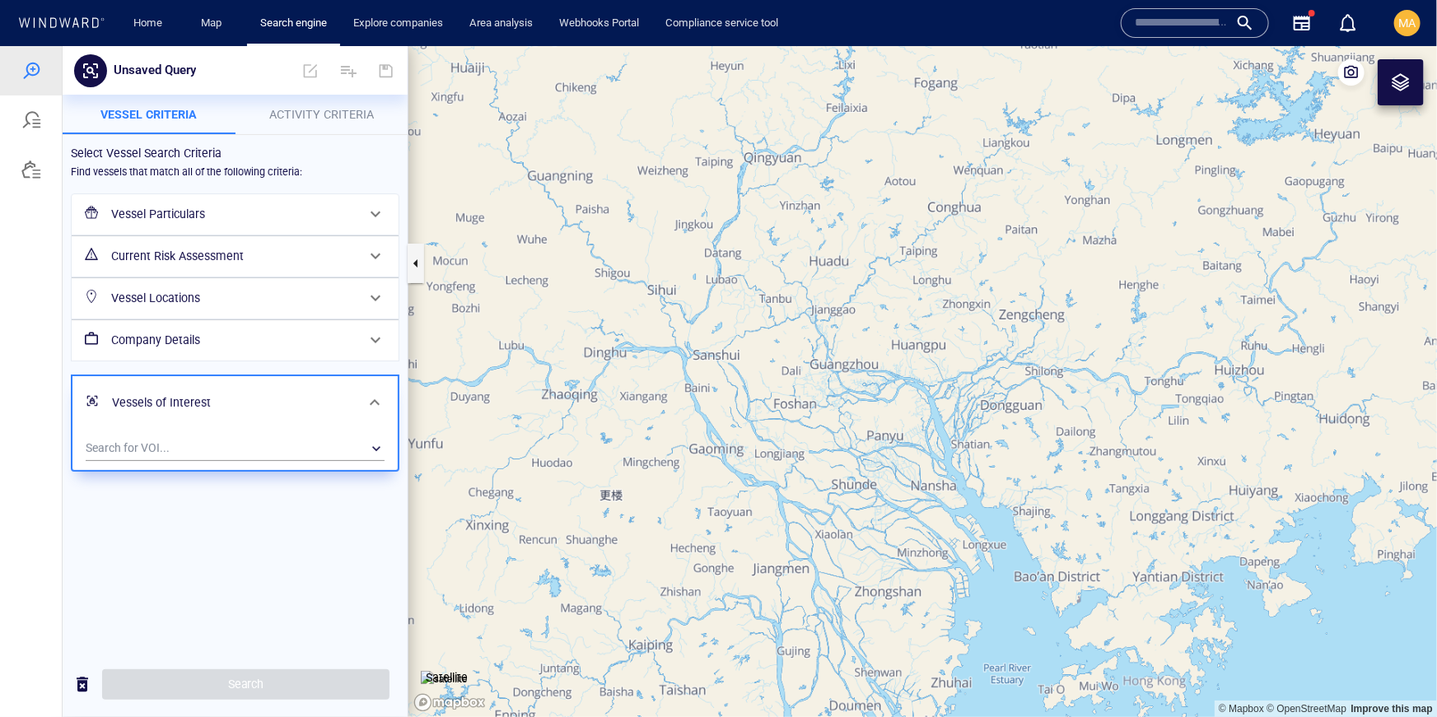
click at [172, 433] on div "Search for VOI... ​" at bounding box center [234, 445] width 305 height 27
click at [166, 443] on div "​" at bounding box center [235, 448] width 299 height 25
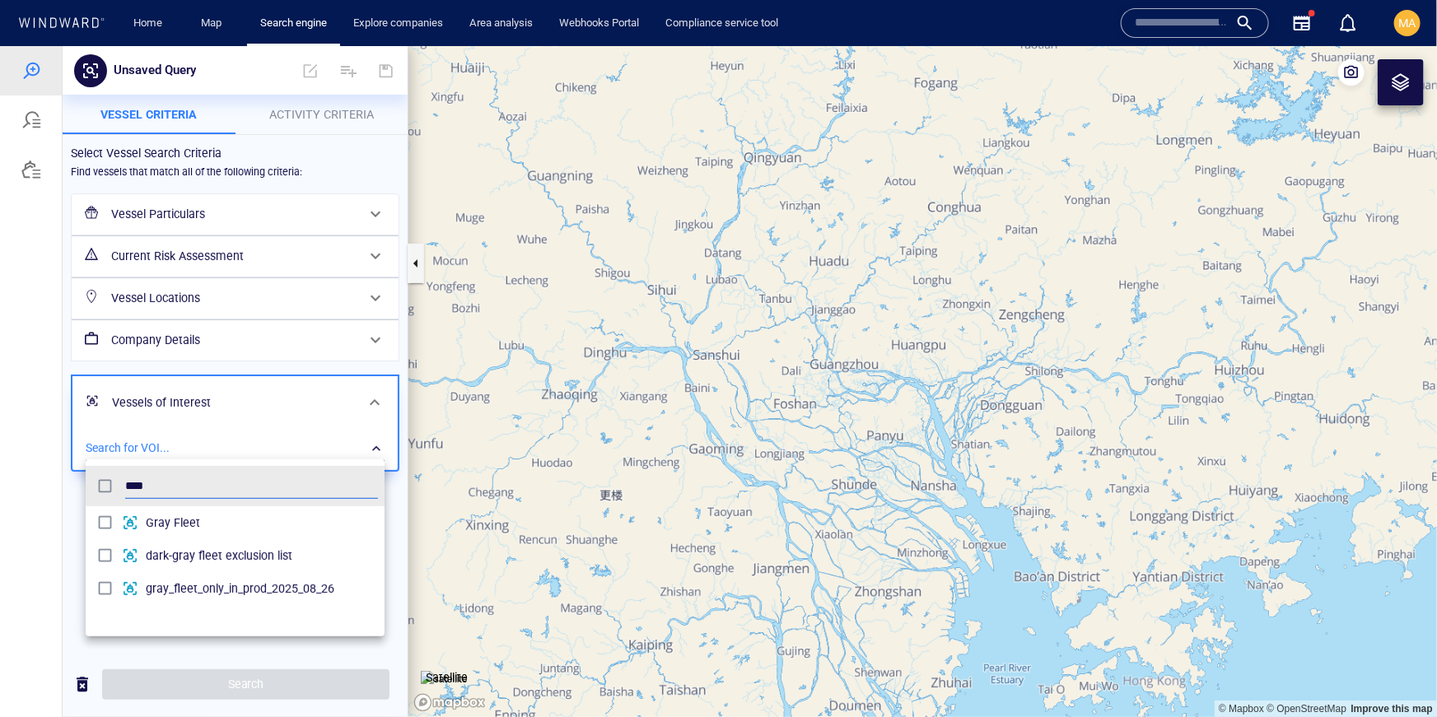
type input "****"
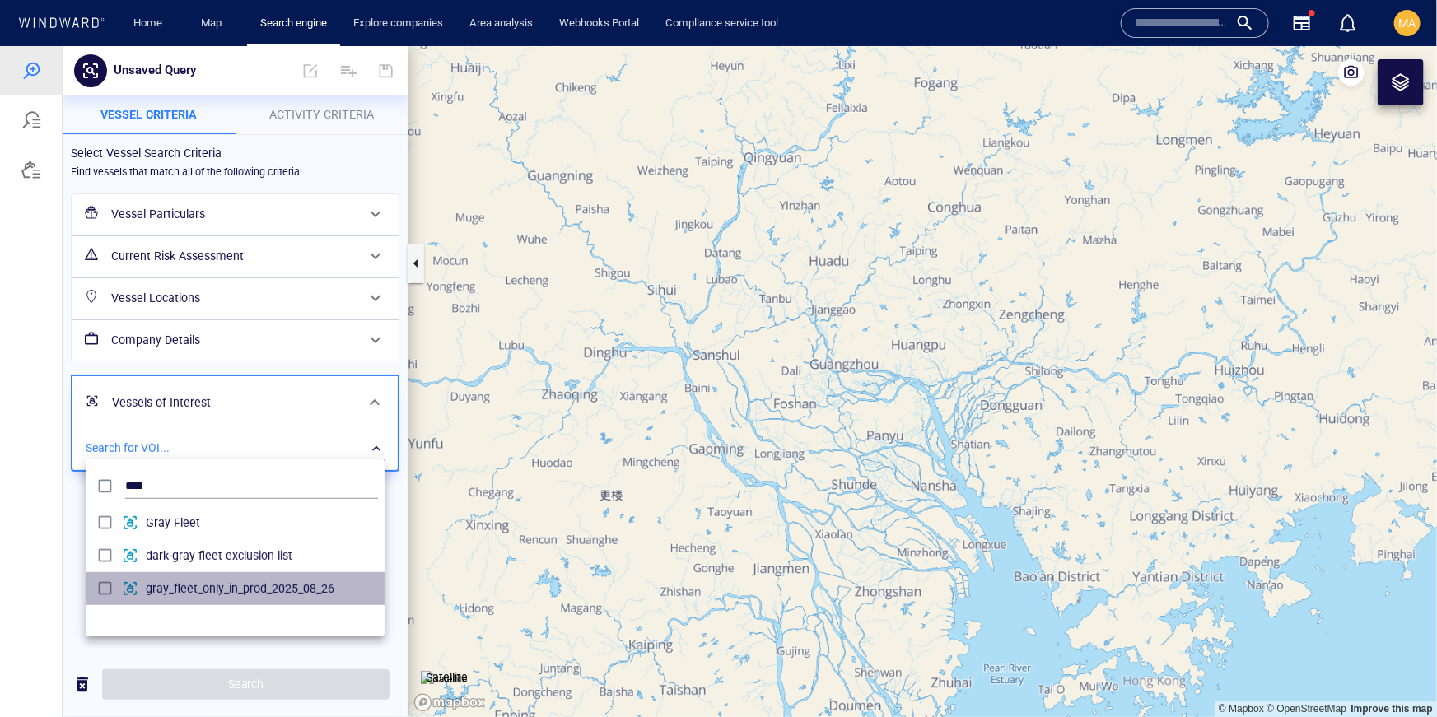
click at [196, 598] on div "gray_fleet_only_in_prod_2025_08_26" at bounding box center [262, 588] width 232 height 26
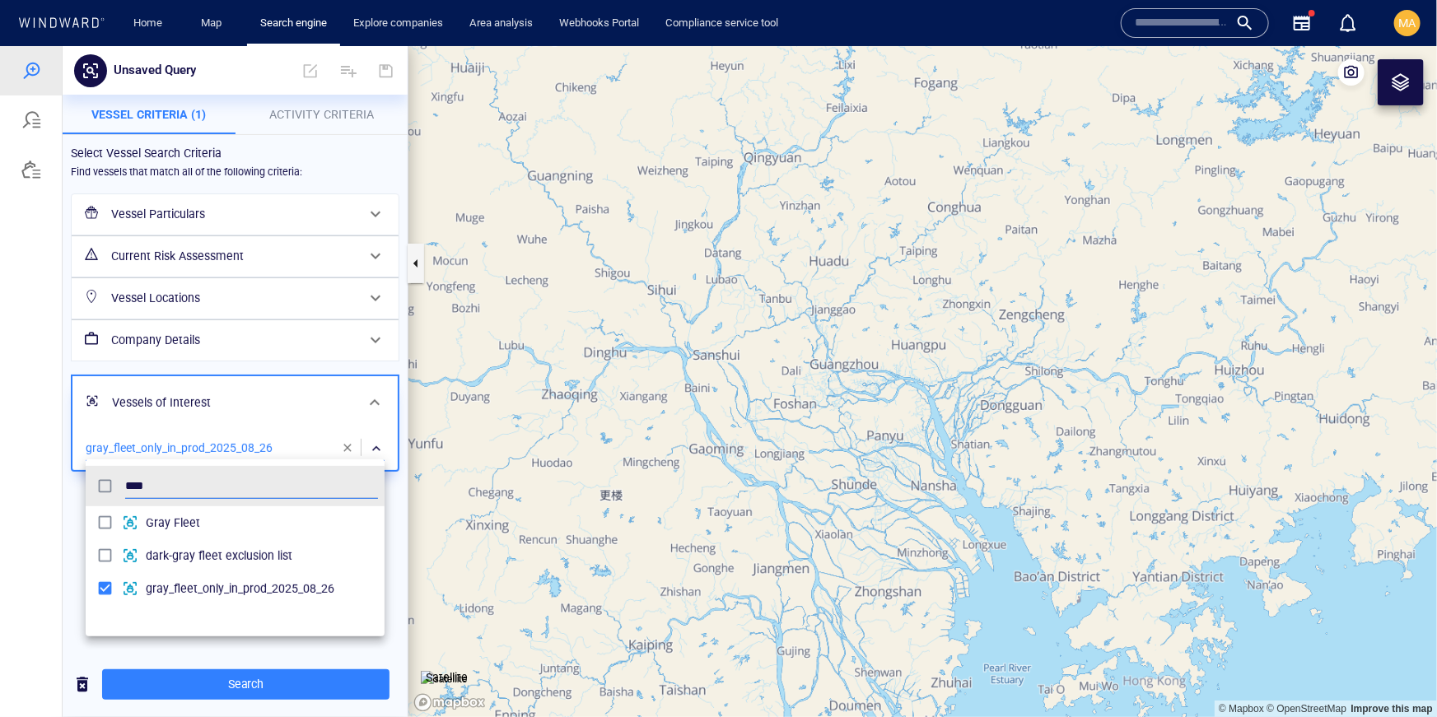
click at [65, 619] on div at bounding box center [718, 380] width 1437 height 671
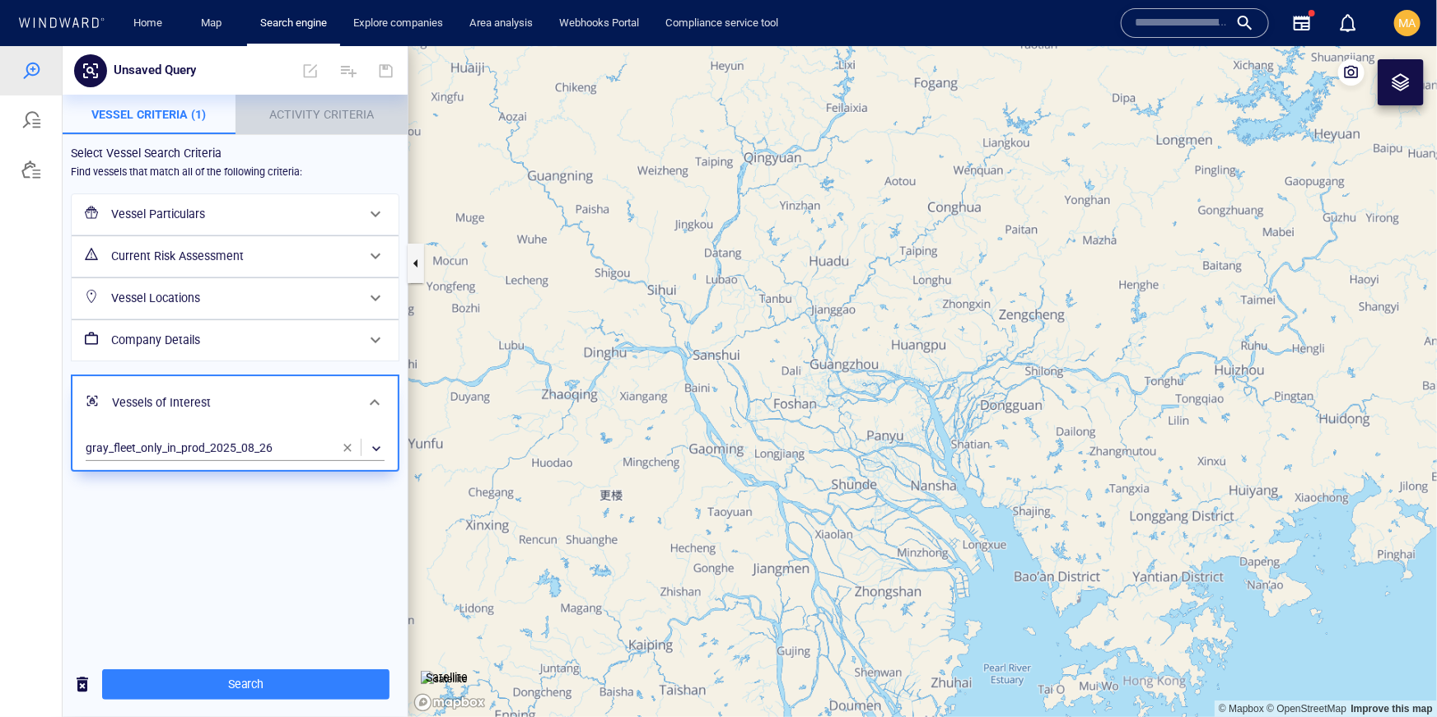
click at [291, 118] on span "Activity Criteria" at bounding box center [321, 113] width 105 height 13
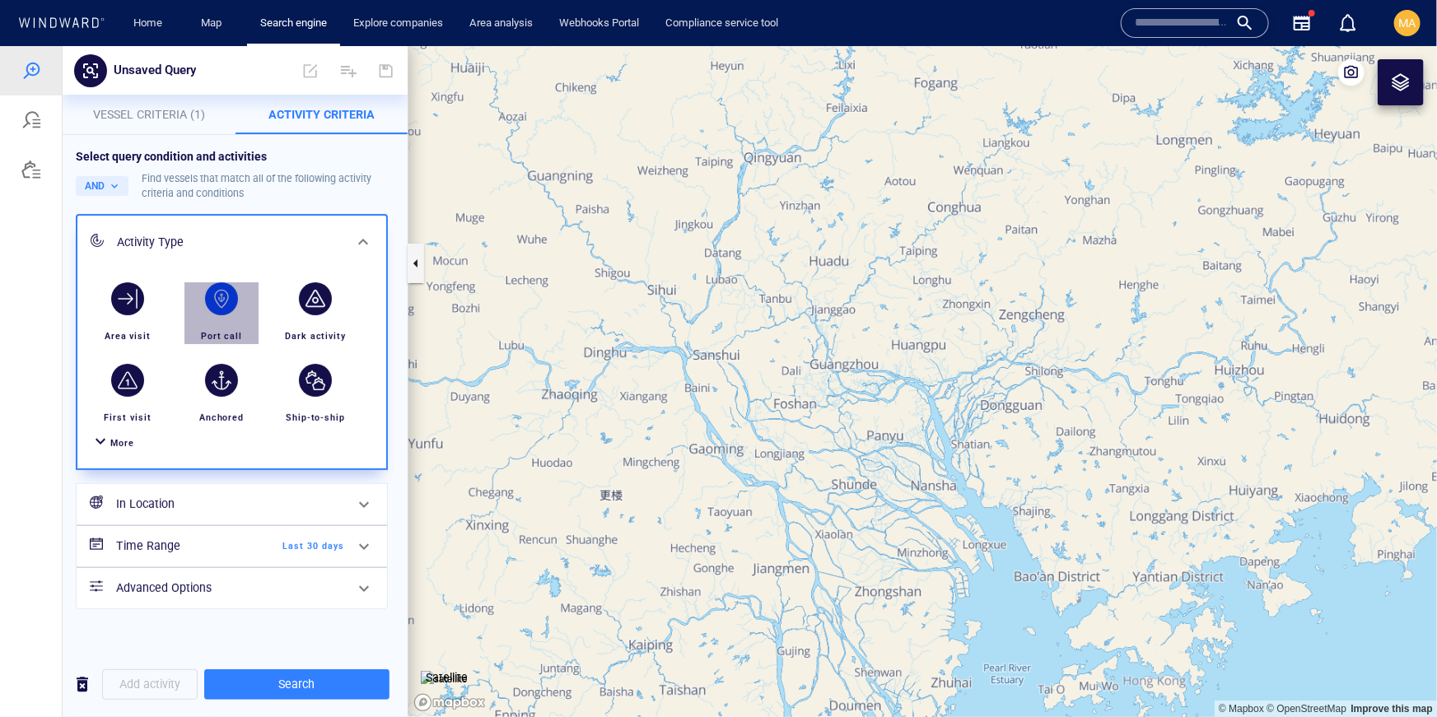
click at [234, 307] on div "button" at bounding box center [221, 298] width 33 height 33
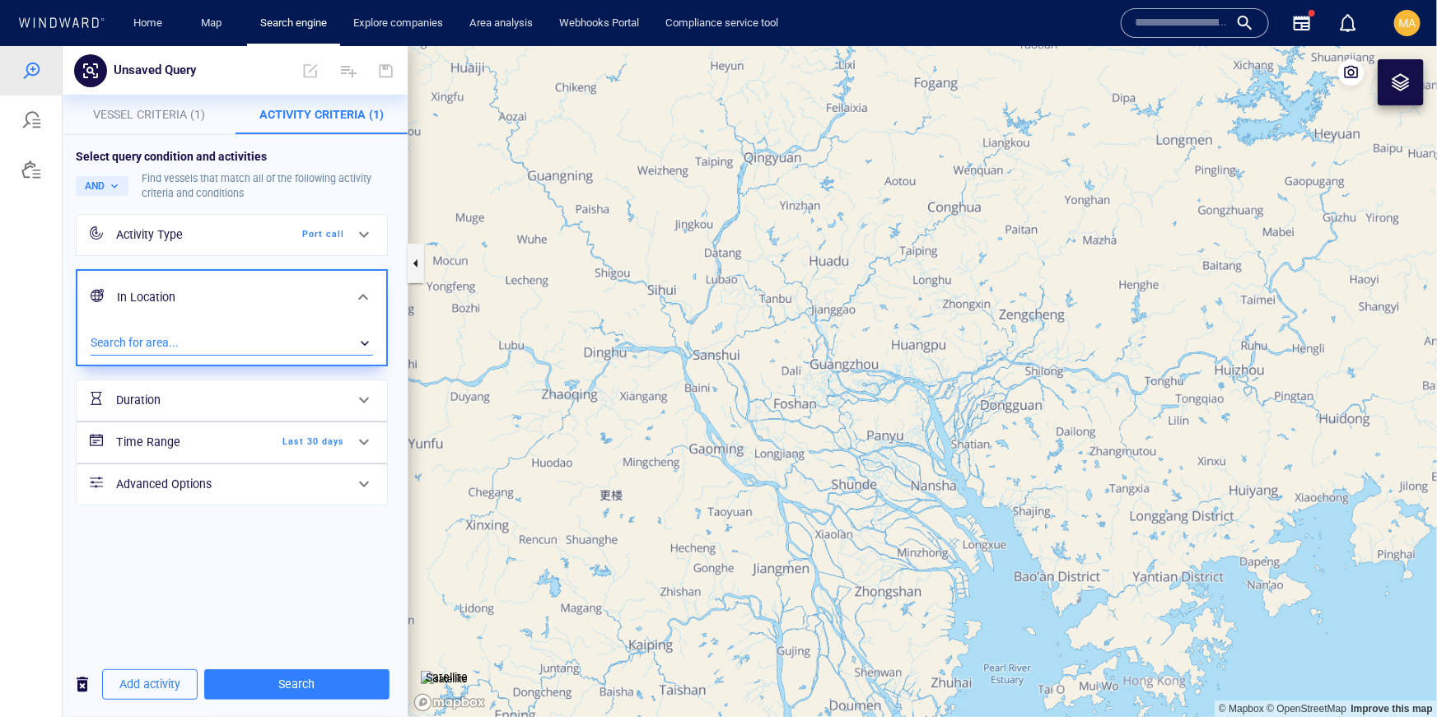
click at [181, 337] on div "​" at bounding box center [232, 342] width 282 height 25
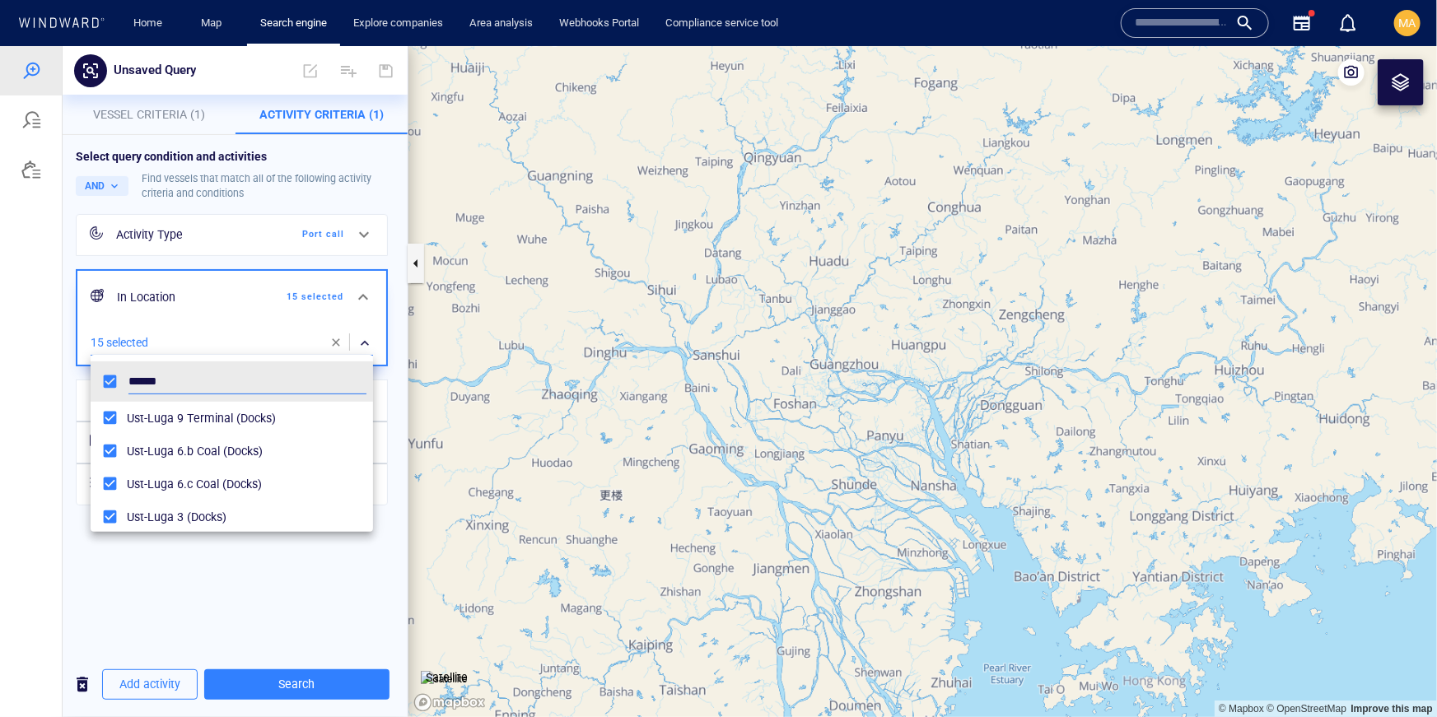
drag, startPoint x: 137, startPoint y: 376, endPoint x: 54, endPoint y: 368, distance: 83.6
click at [54, 370] on div "****** Ust-Luga 9 Terminal (Docks) Ust-Luga 6.b Coal (Docks) Ust-Luga 6.c Coal …" at bounding box center [718, 380] width 1437 height 671
click at [110, 452] on div "Novosibirsk (Ports) Novorossiysk (Ports) Porto Novo (Ports) Anapa- Novorossiysk…" at bounding box center [232, 462] width 282 height 123
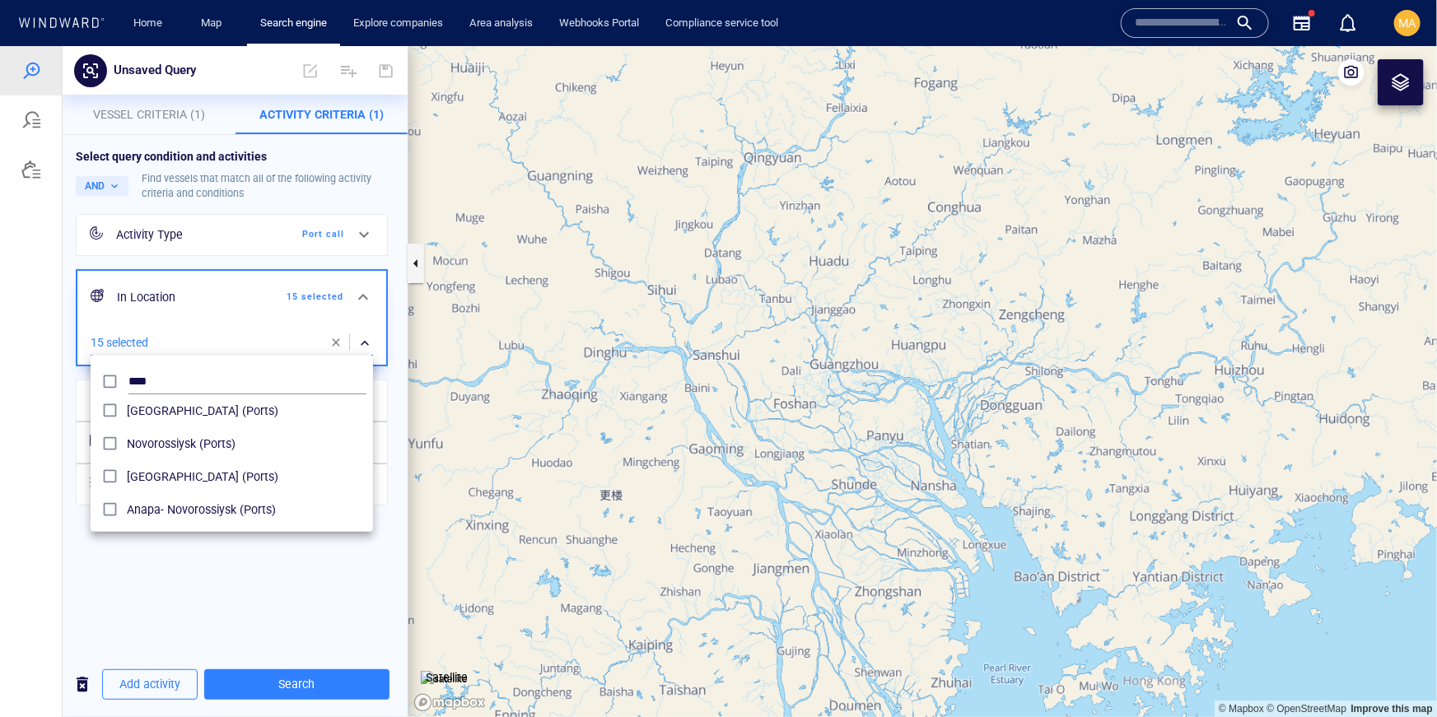
scroll to position [8, 0]
click at [110, 450] on div "Novosibirsk (Ports) Novorossiysk (Ports) Porto Novo (Ports) Anapa- Novorossiysk…" at bounding box center [232, 462] width 282 height 123
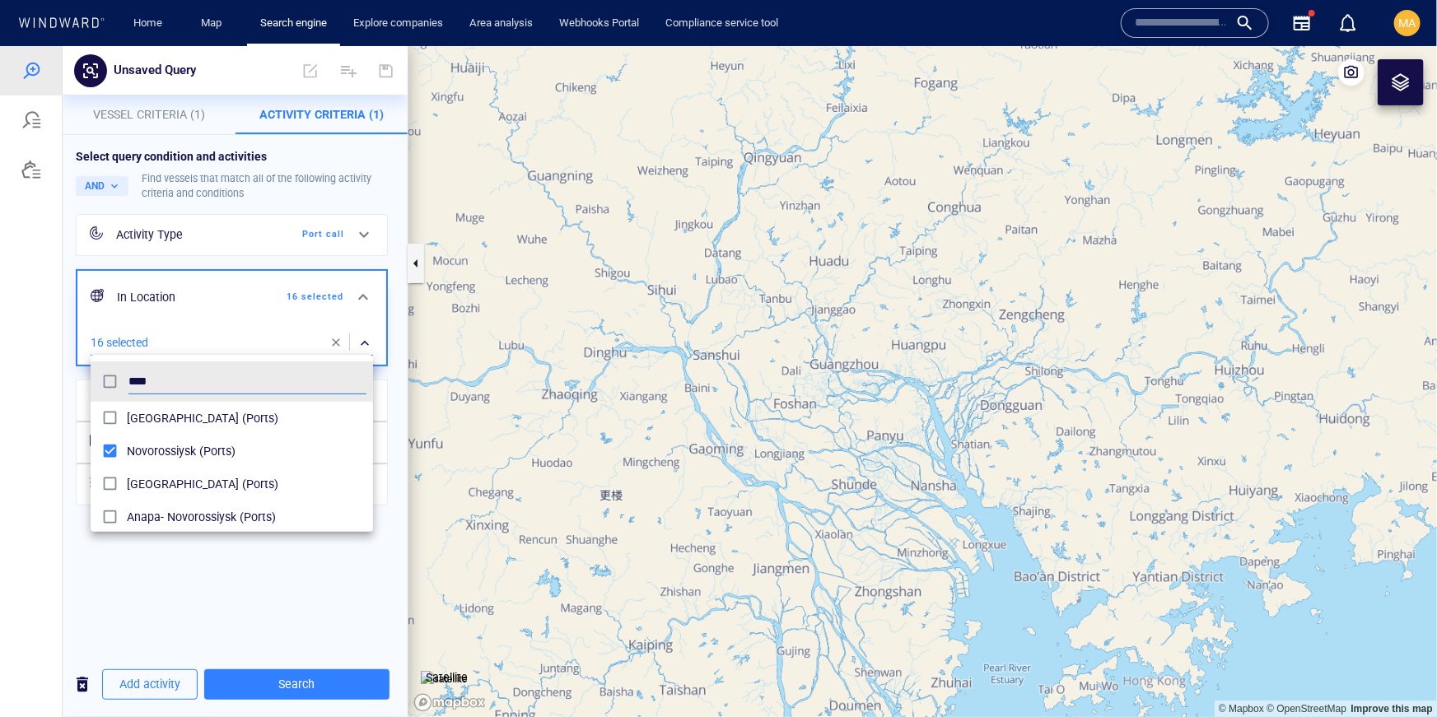
drag, startPoint x: 175, startPoint y: 378, endPoint x: 81, endPoint y: 372, distance: 94.0
click at [81, 372] on div "**** Novosibirsk (Ports) Novorossiysk (Ports) Porto Novo (Ports) Anapa- Novoros…" at bounding box center [718, 380] width 1437 height 671
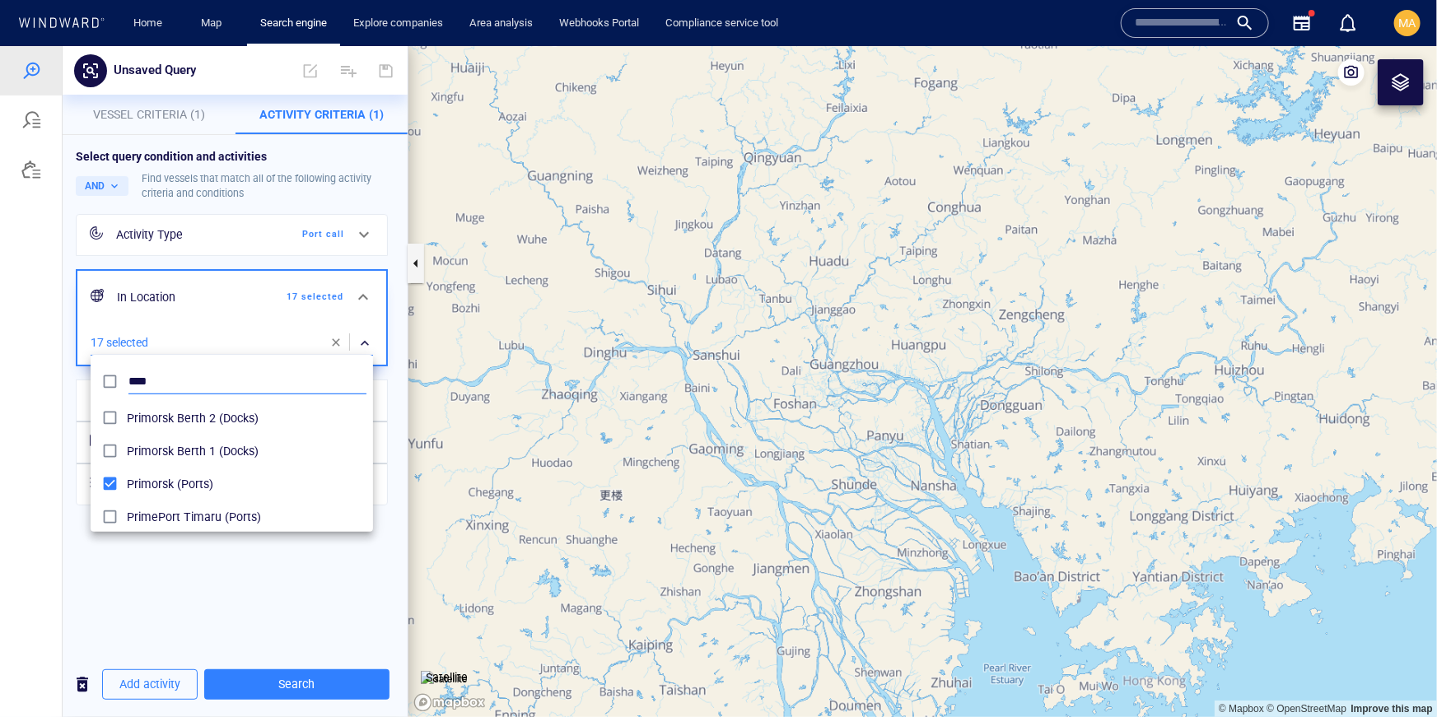
click at [164, 382] on input "****" at bounding box center [247, 381] width 238 height 25
paste input "*****"
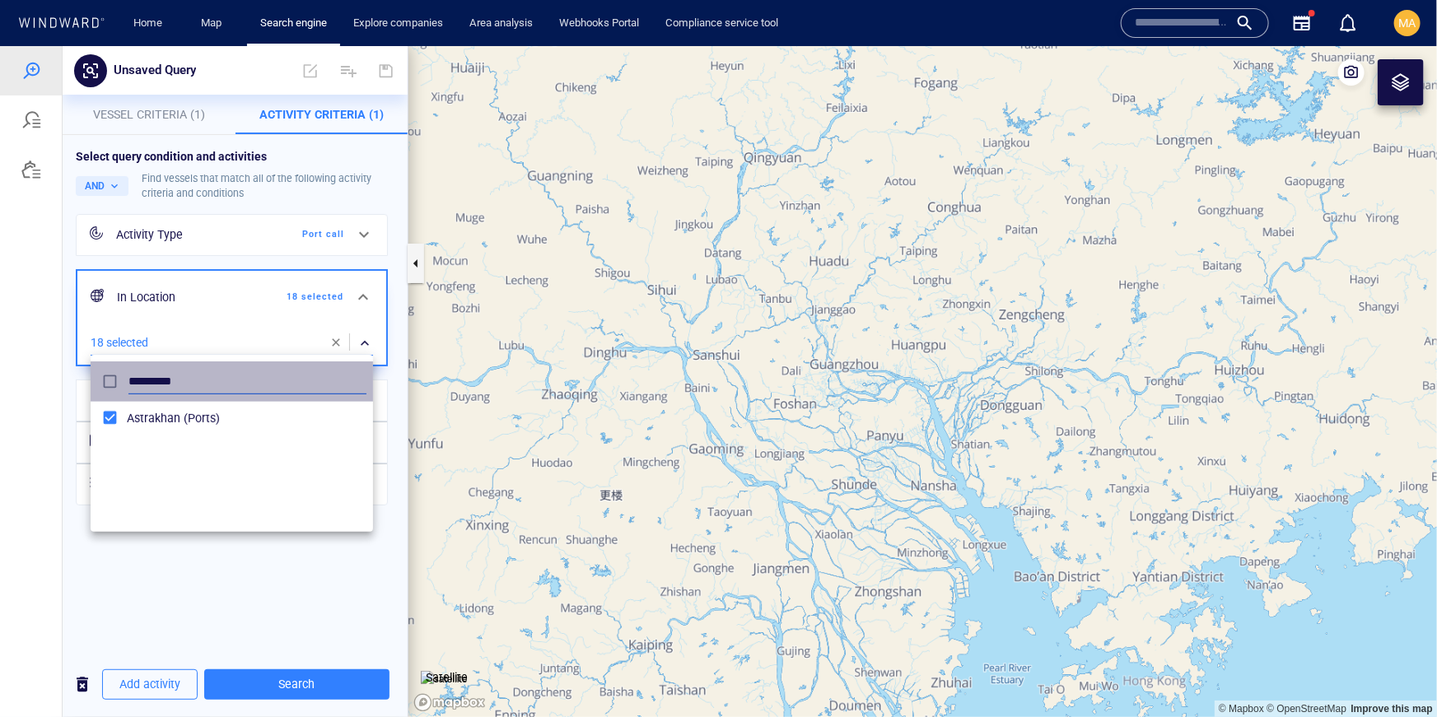
click at [172, 380] on input "*********" at bounding box center [247, 381] width 238 height 25
paste input "**"
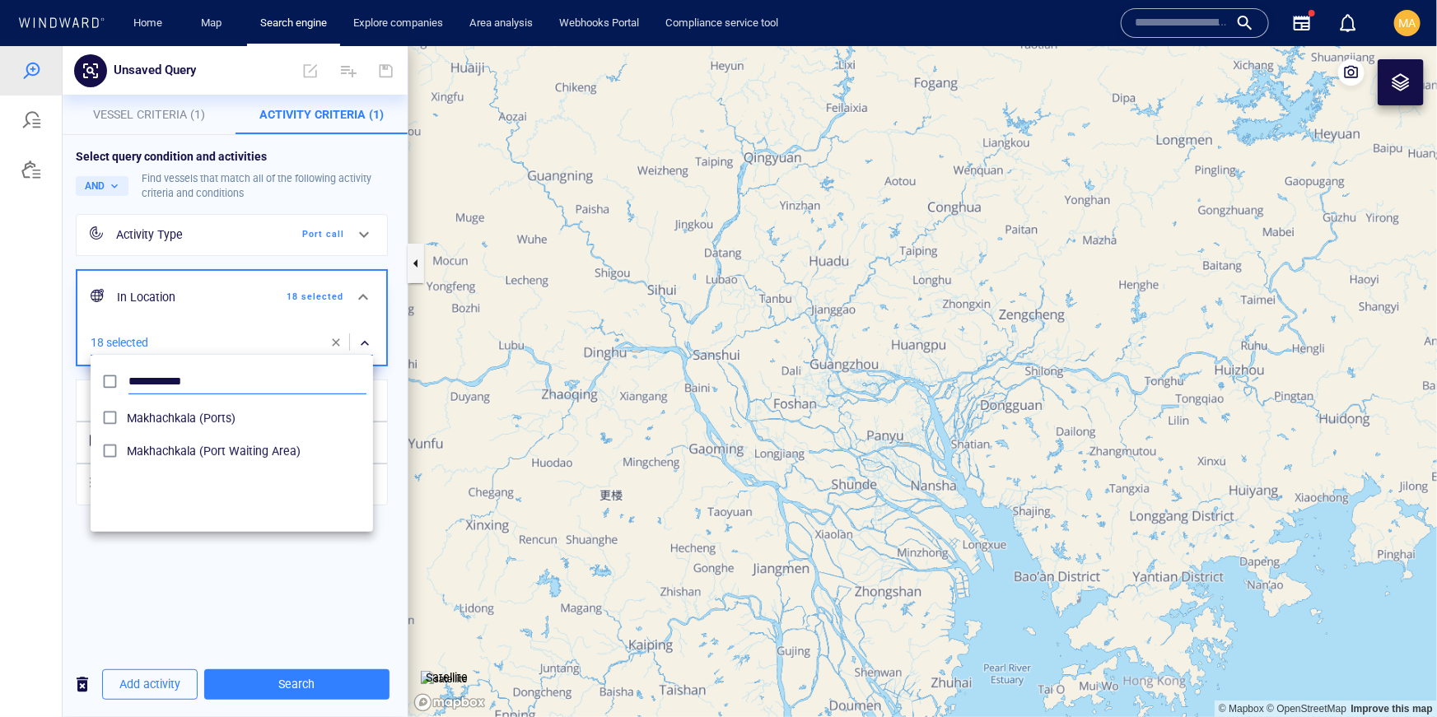
type input "**********"
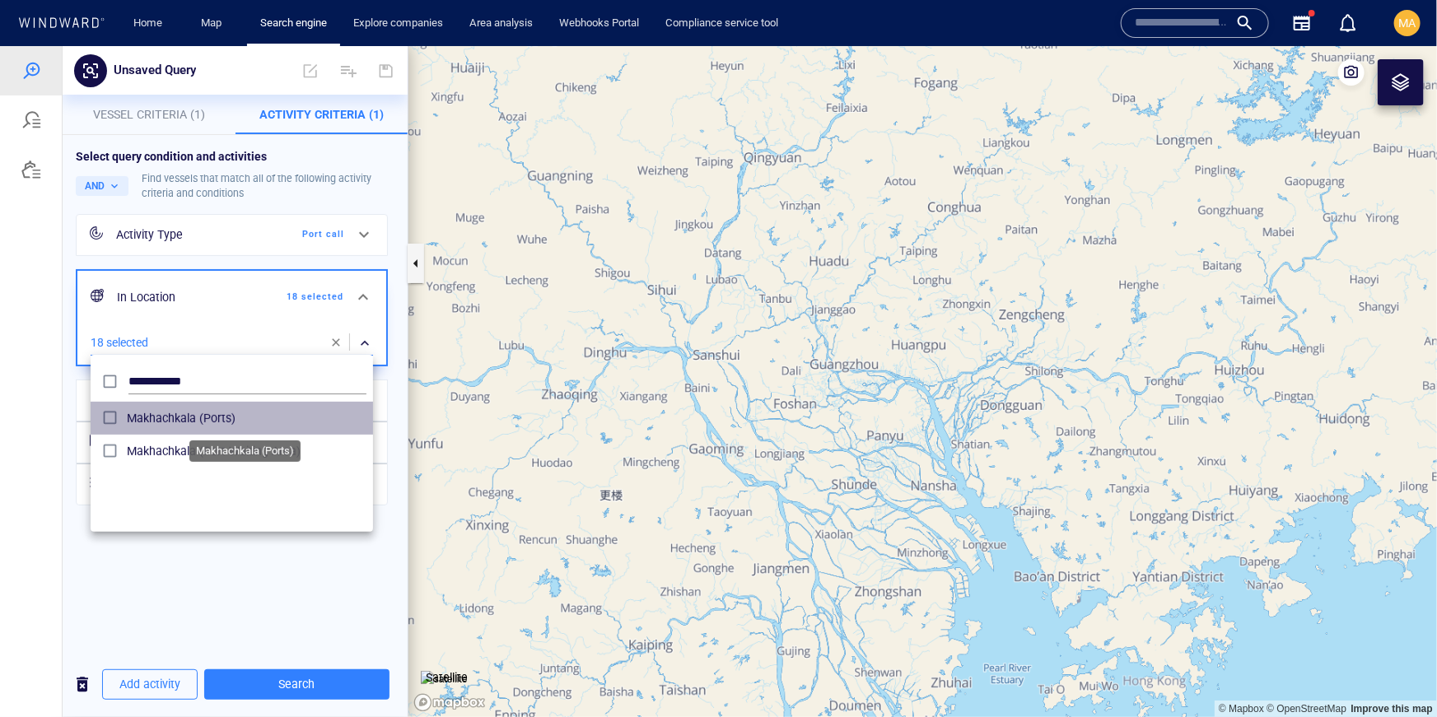
click at [147, 417] on span "Makhachkala (Ports)" at bounding box center [247, 418] width 240 height 20
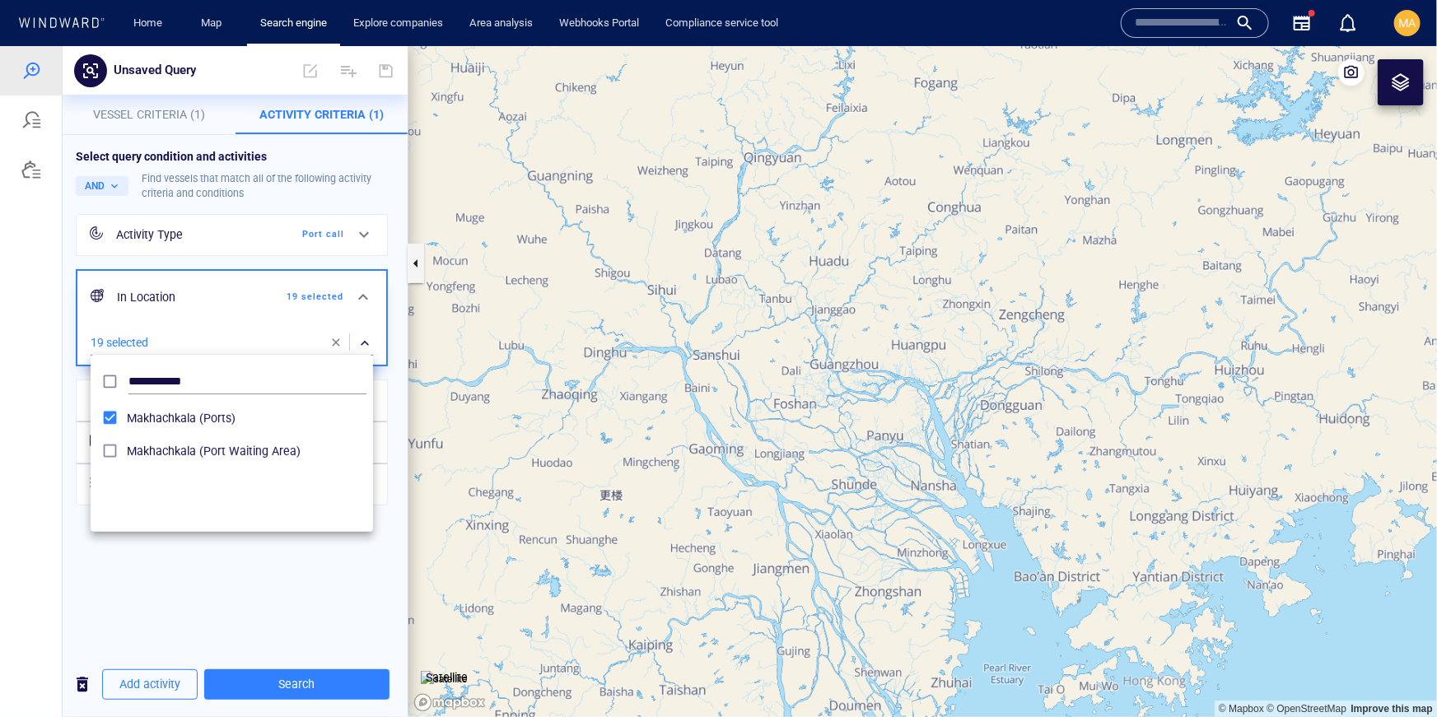
click at [271, 642] on div at bounding box center [718, 380] width 1437 height 671
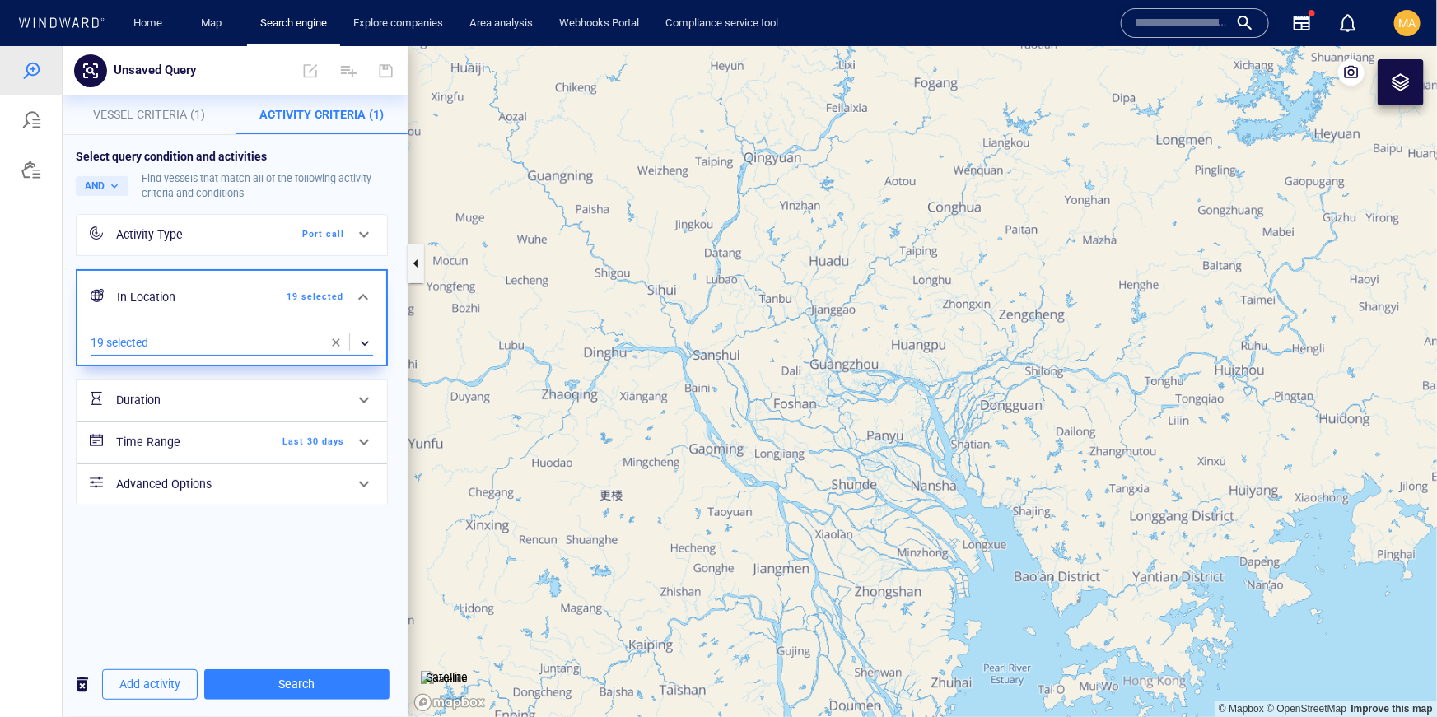
click at [312, 443] on span "Last 30 days" at bounding box center [296, 441] width 95 height 15
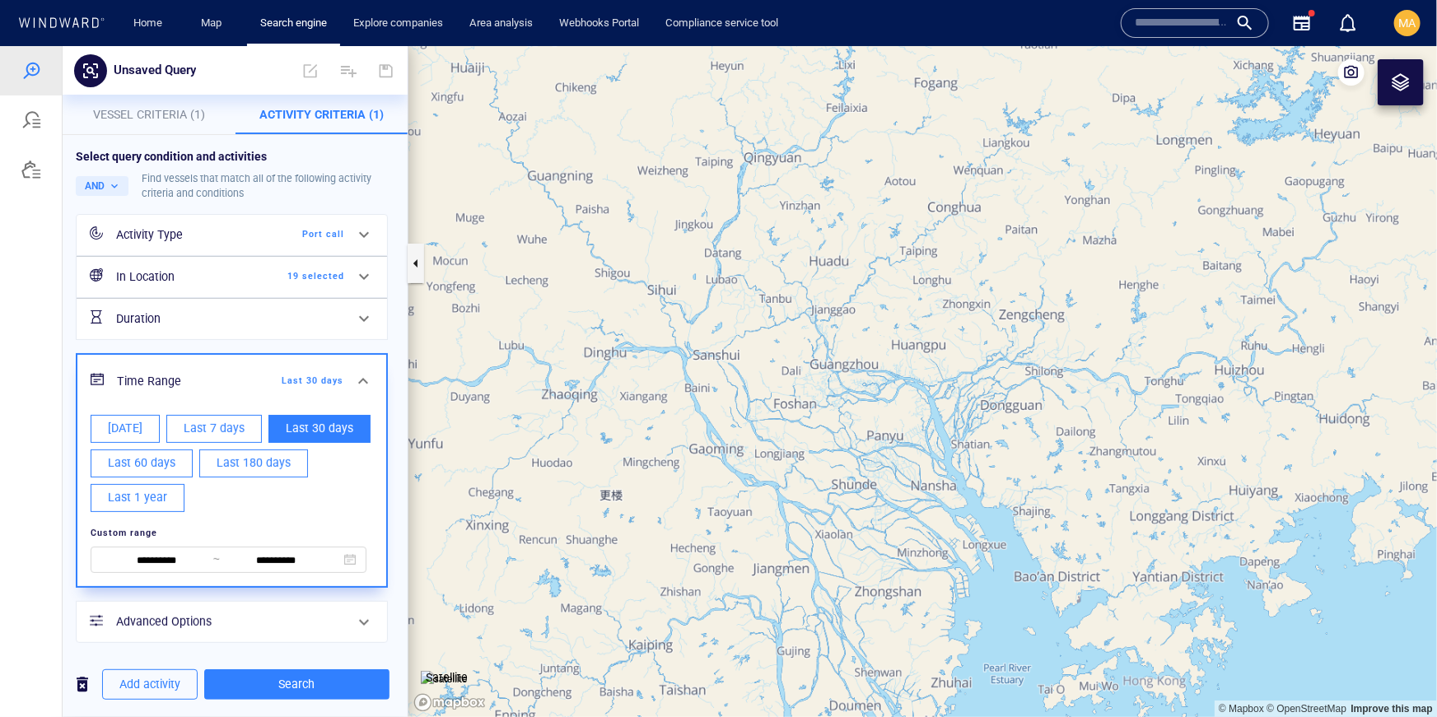
click at [140, 496] on span "Last 1 year" at bounding box center [137, 497] width 59 height 21
type input "**********"
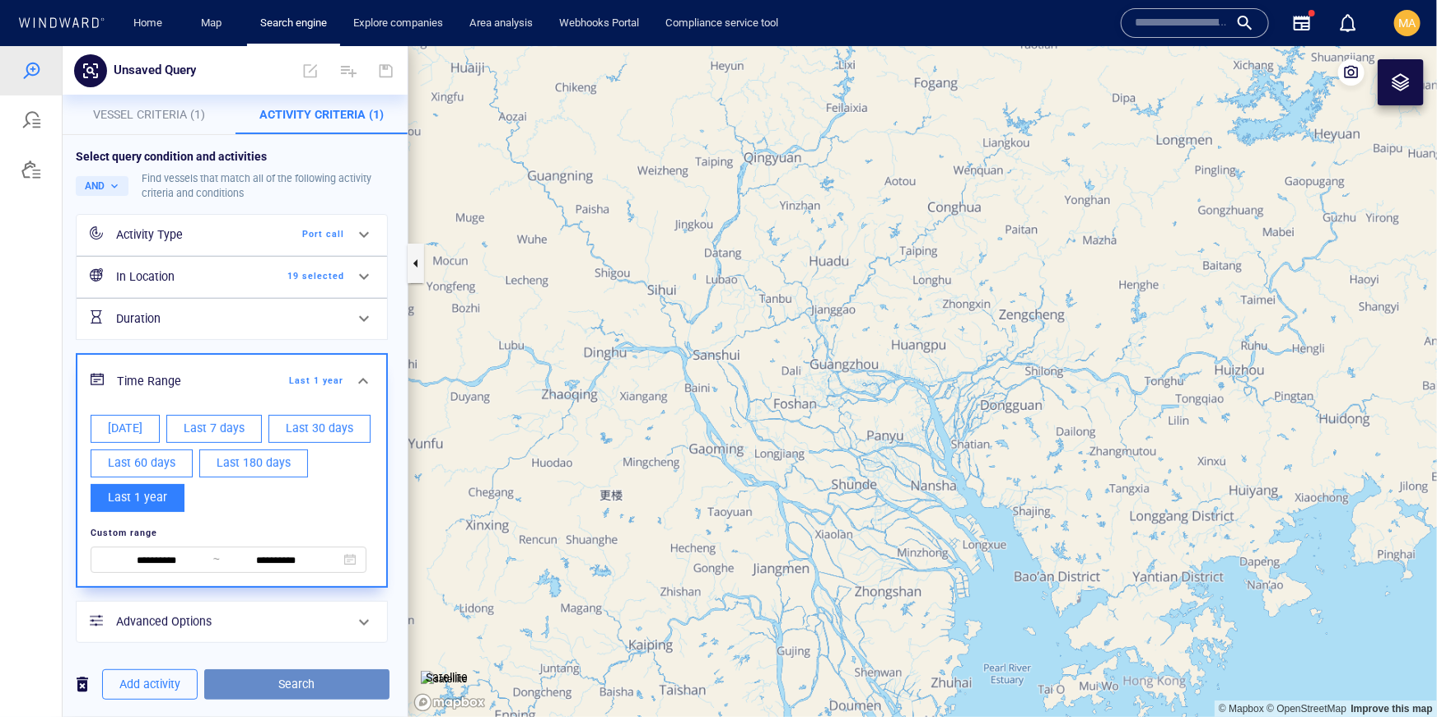
click at [327, 677] on span "Search" at bounding box center [296, 683] width 159 height 21
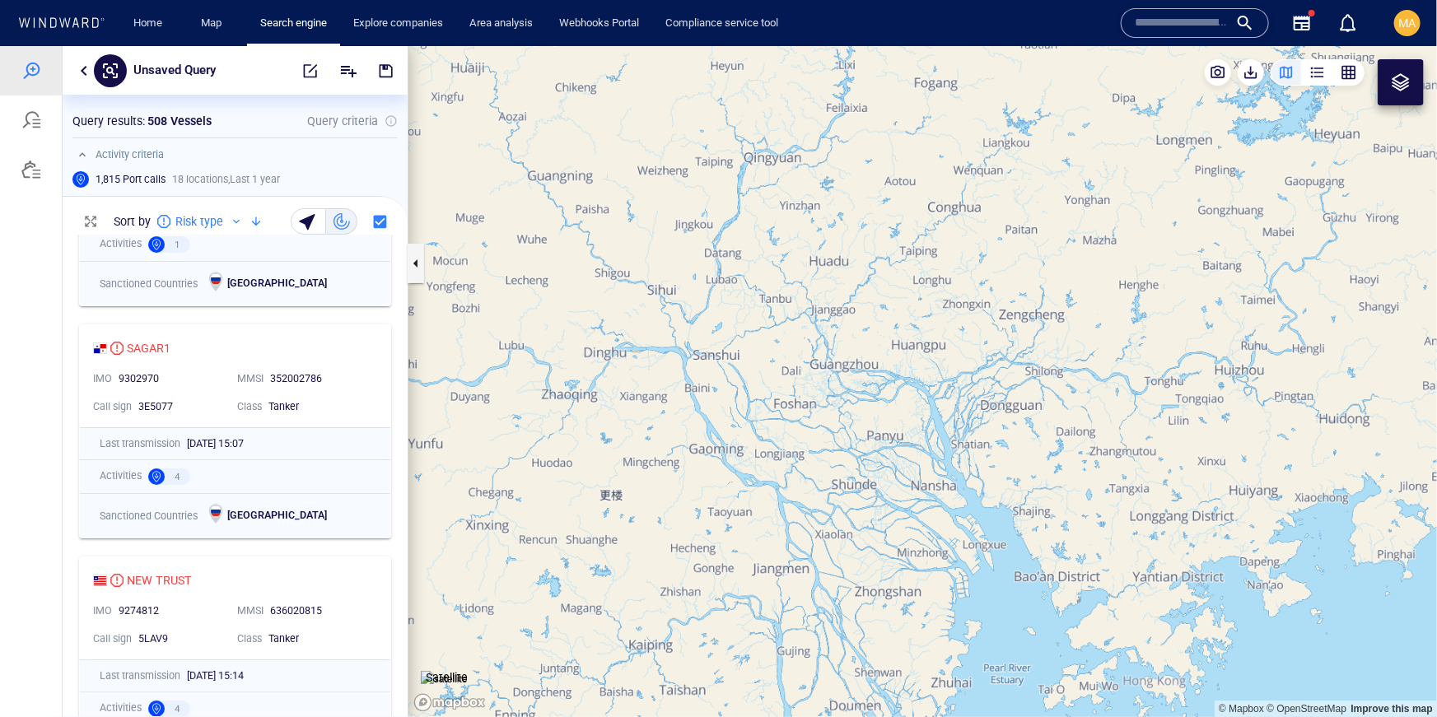
scroll to position [3153, 0]
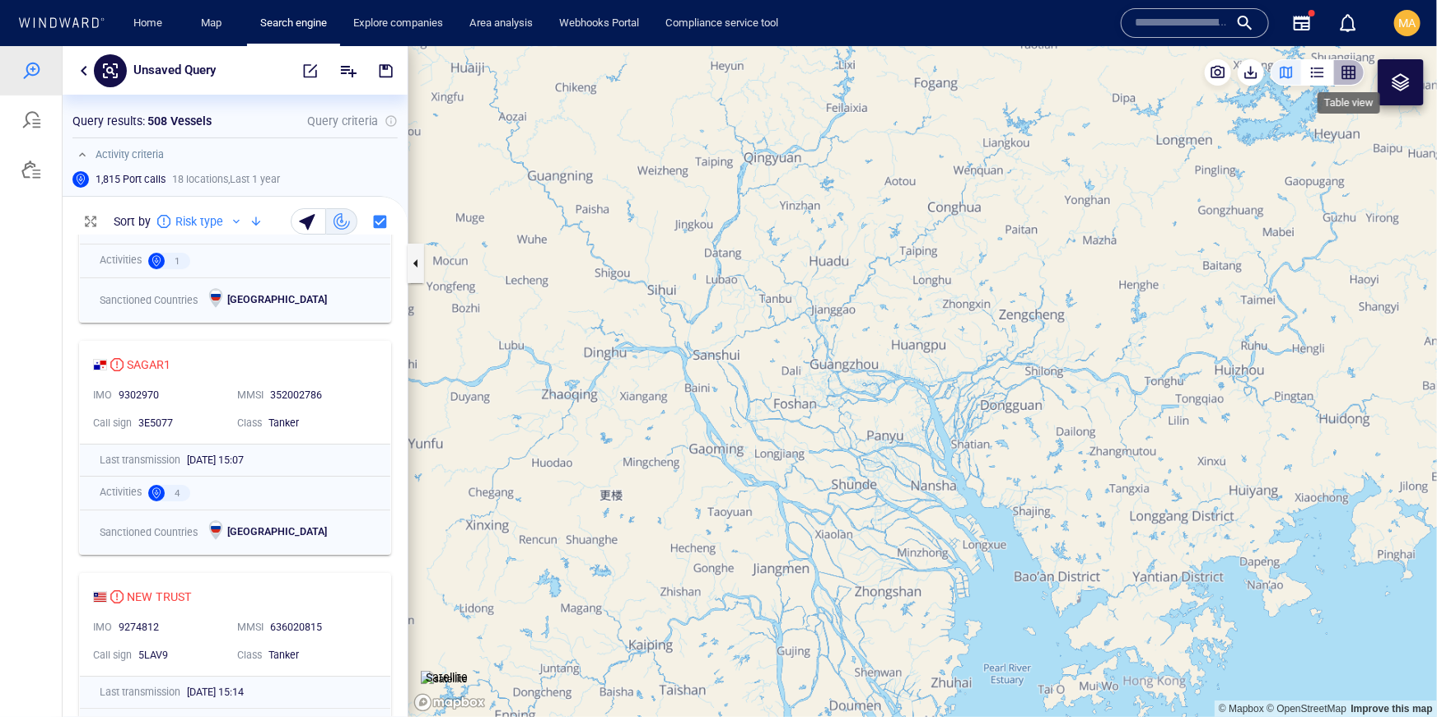
click at [1354, 75] on div "button" at bounding box center [1348, 71] width 16 height 16
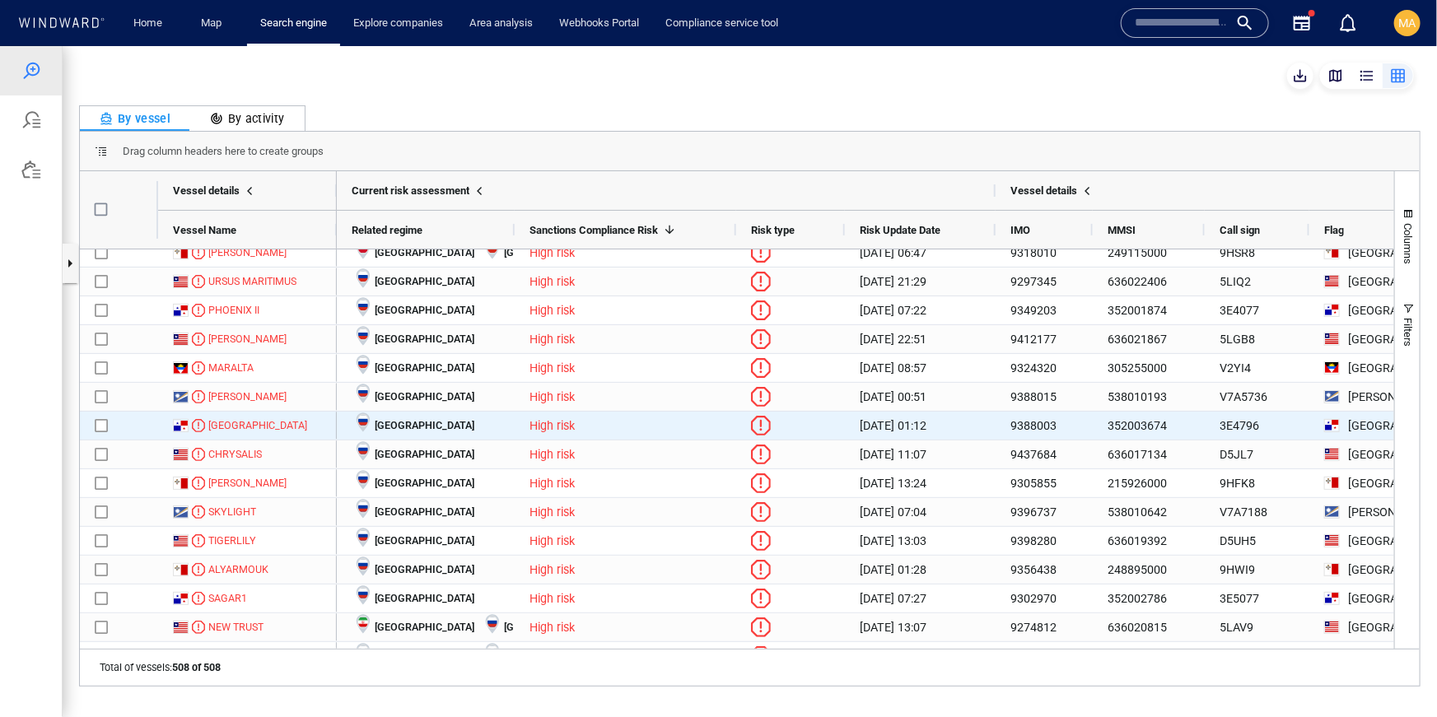
scroll to position [212, 0]
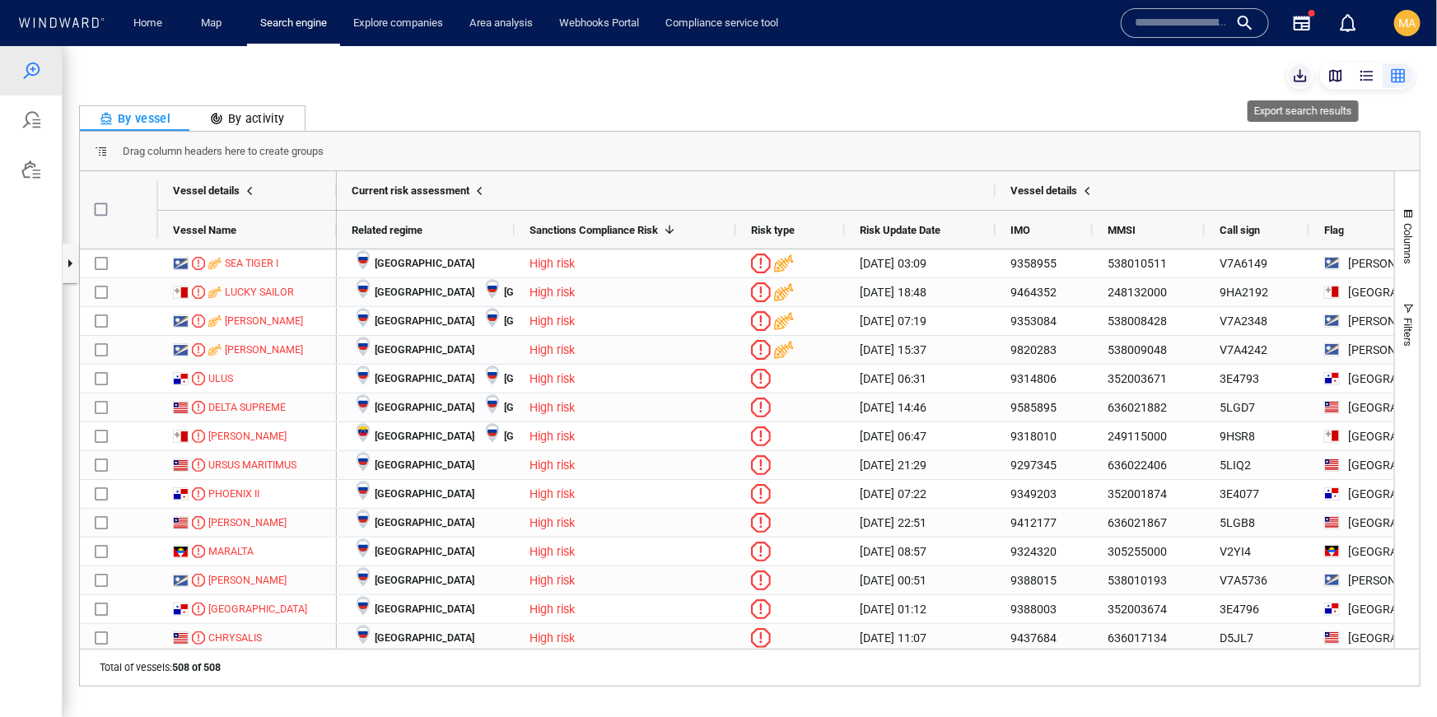
click at [1303, 73] on span "button" at bounding box center [1300, 75] width 16 height 16
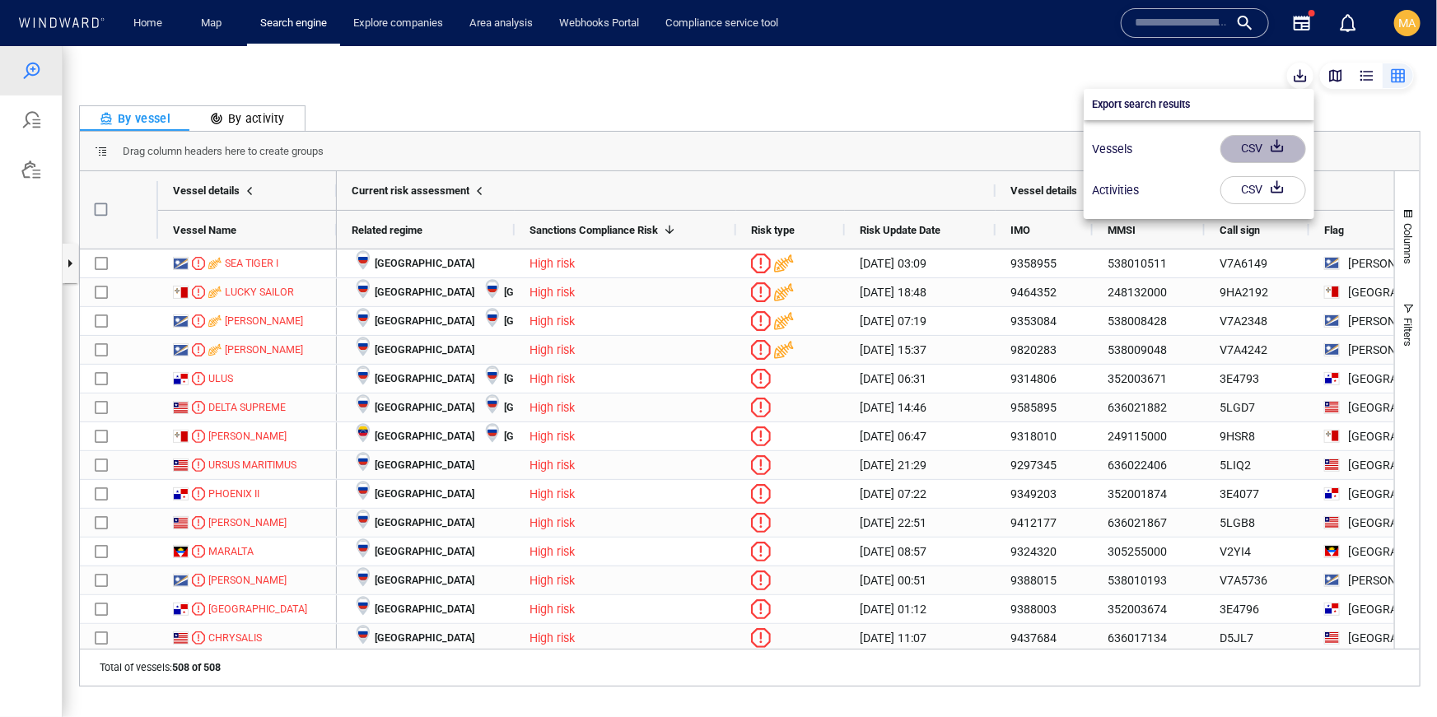
click at [1255, 152] on div "CSV" at bounding box center [1251, 147] width 28 height 27
click at [30, 165] on div at bounding box center [718, 380] width 1437 height 671
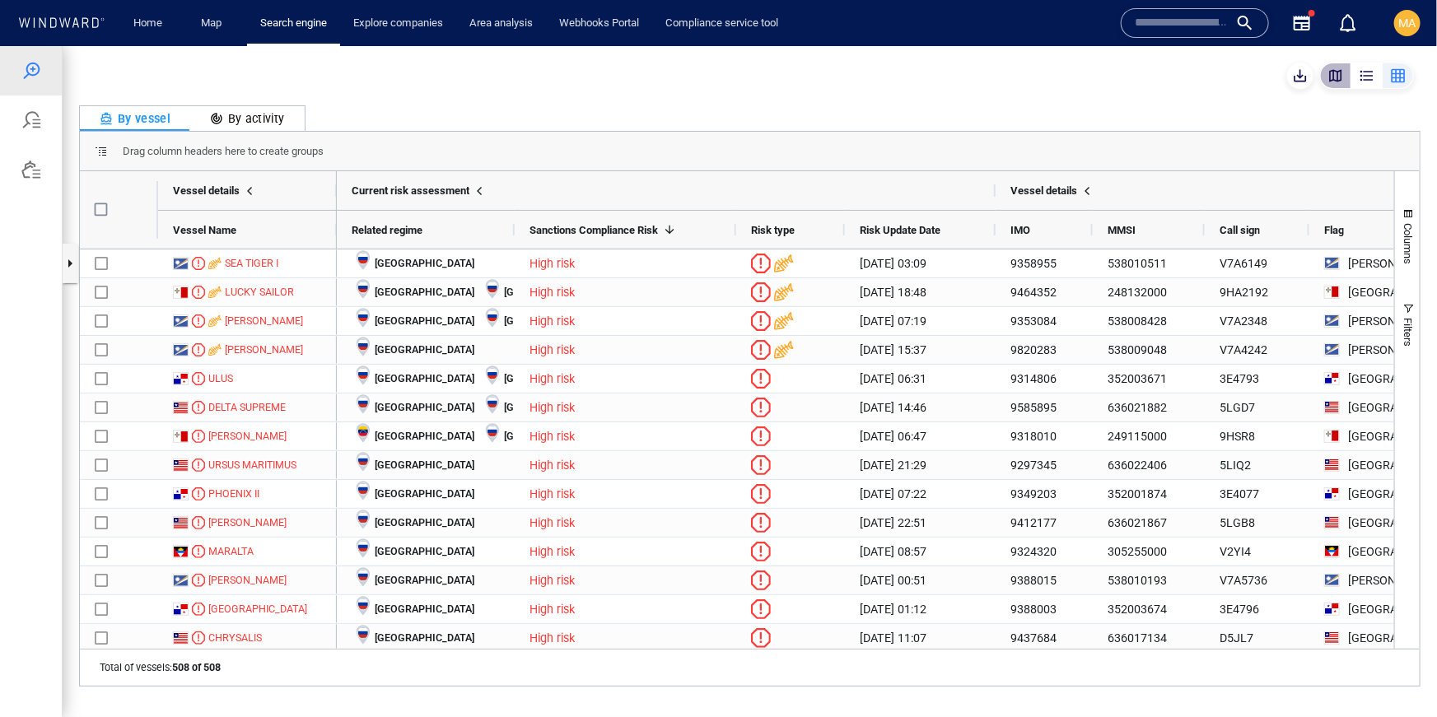
click at [1345, 78] on button "button" at bounding box center [1335, 75] width 31 height 26
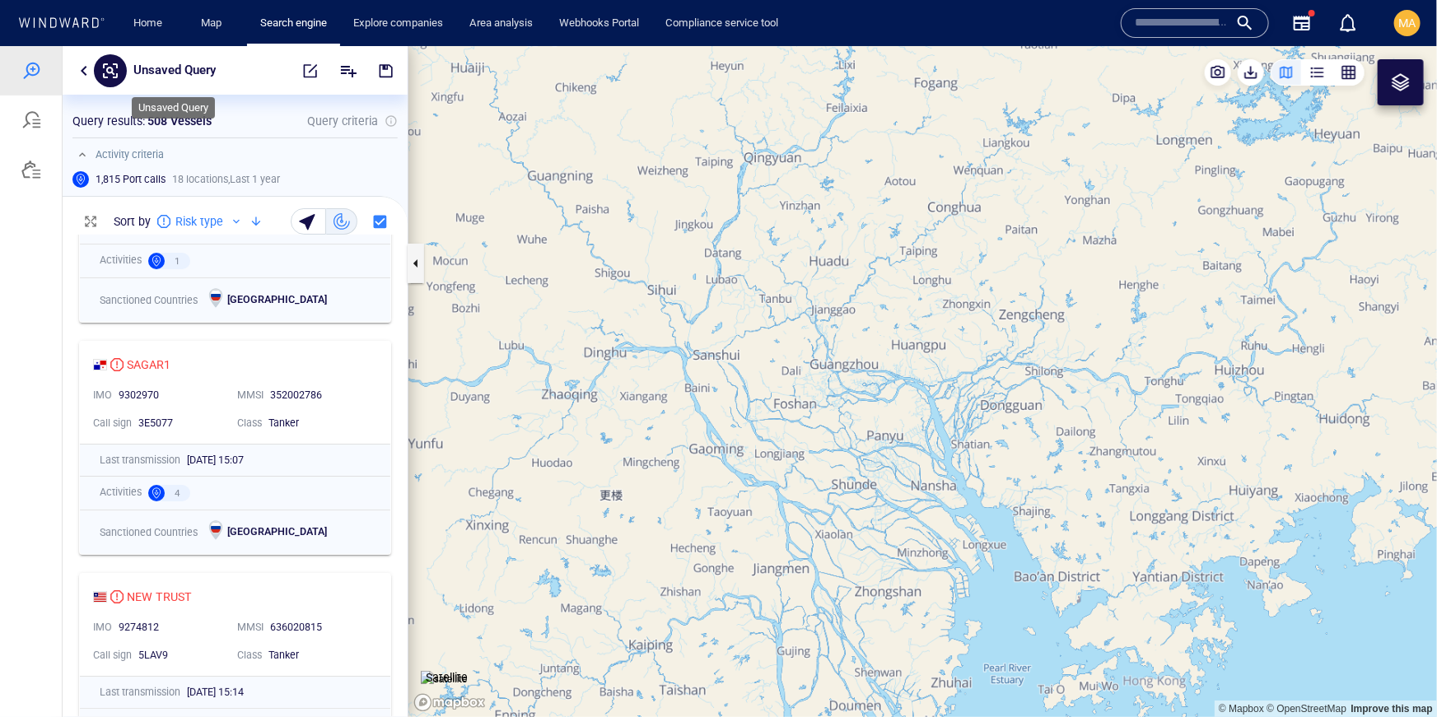
click at [188, 69] on p "Unsaved Query" at bounding box center [174, 69] width 82 height 21
type input "**********"
click at [305, 67] on span "button" at bounding box center [310, 70] width 16 height 16
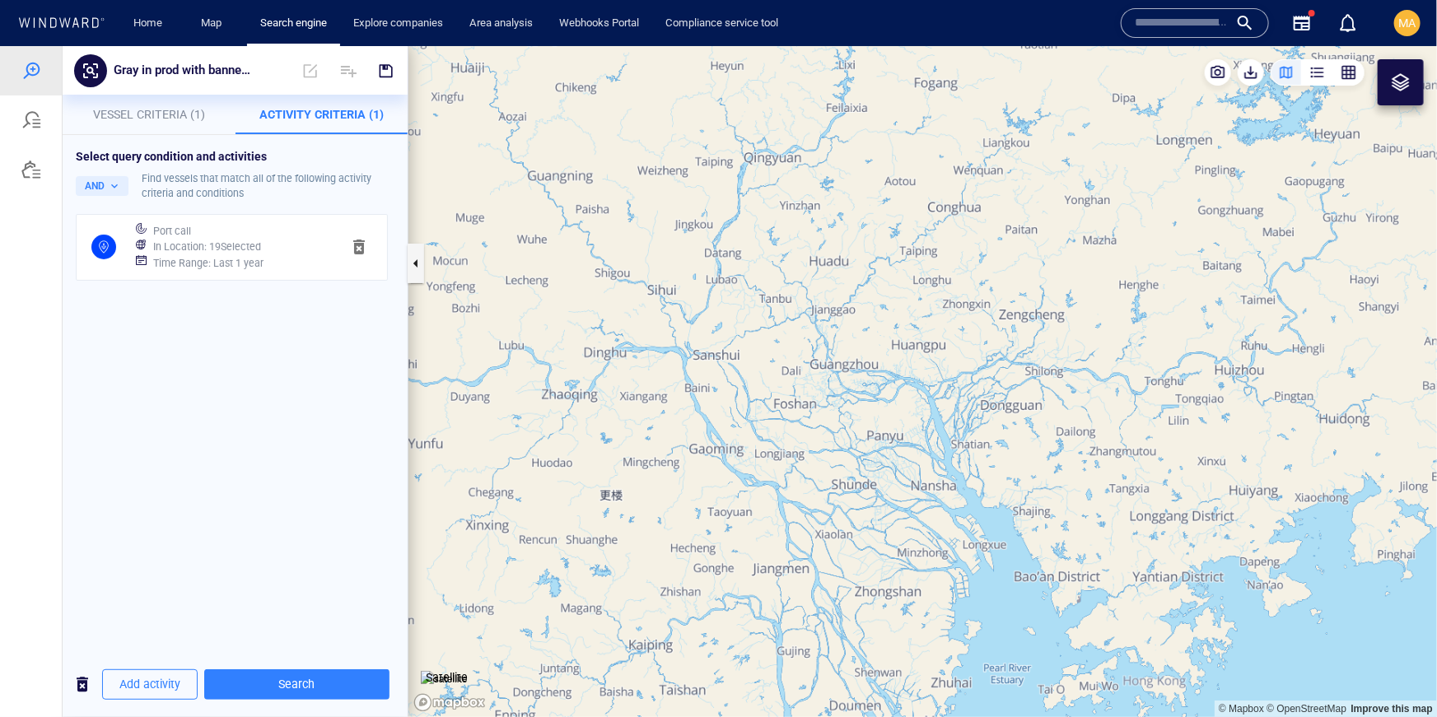
click at [240, 234] on div "Port call" at bounding box center [240, 230] width 181 height 23
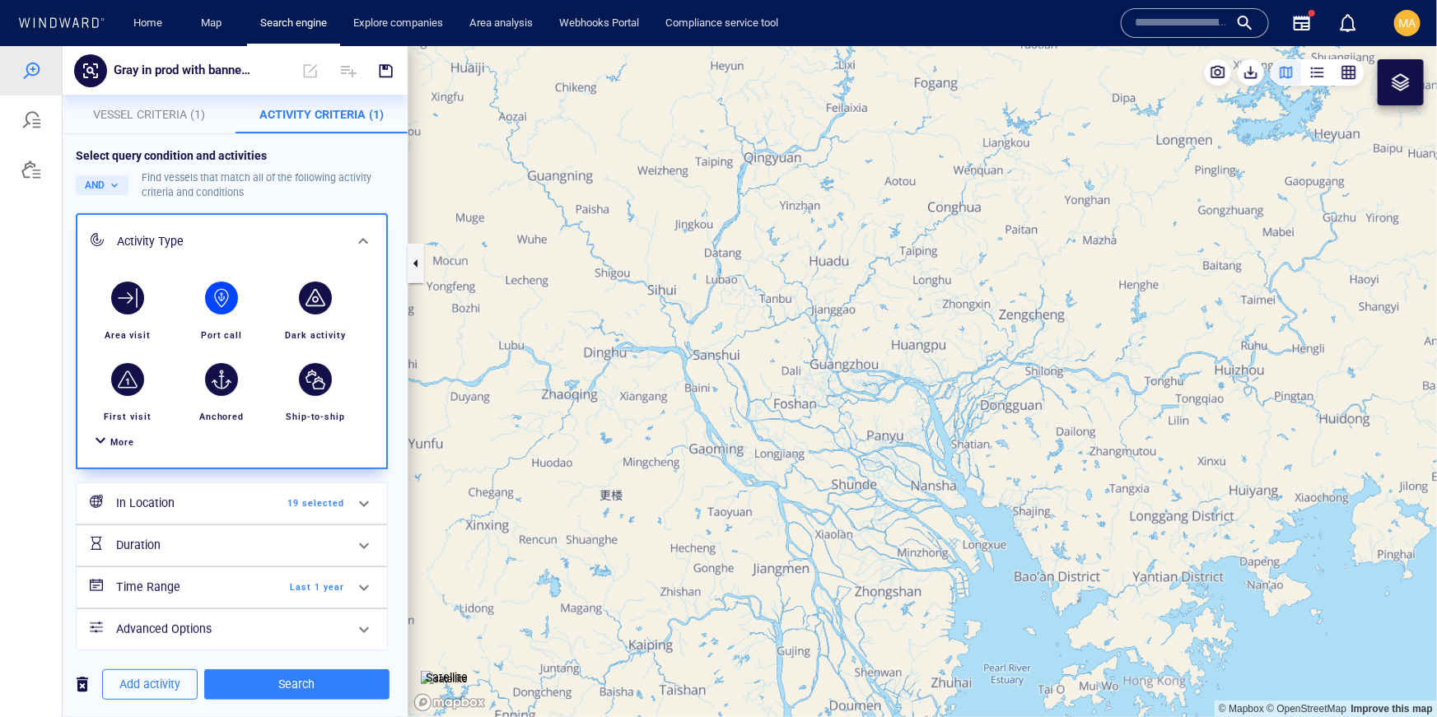
scroll to position [11, 0]
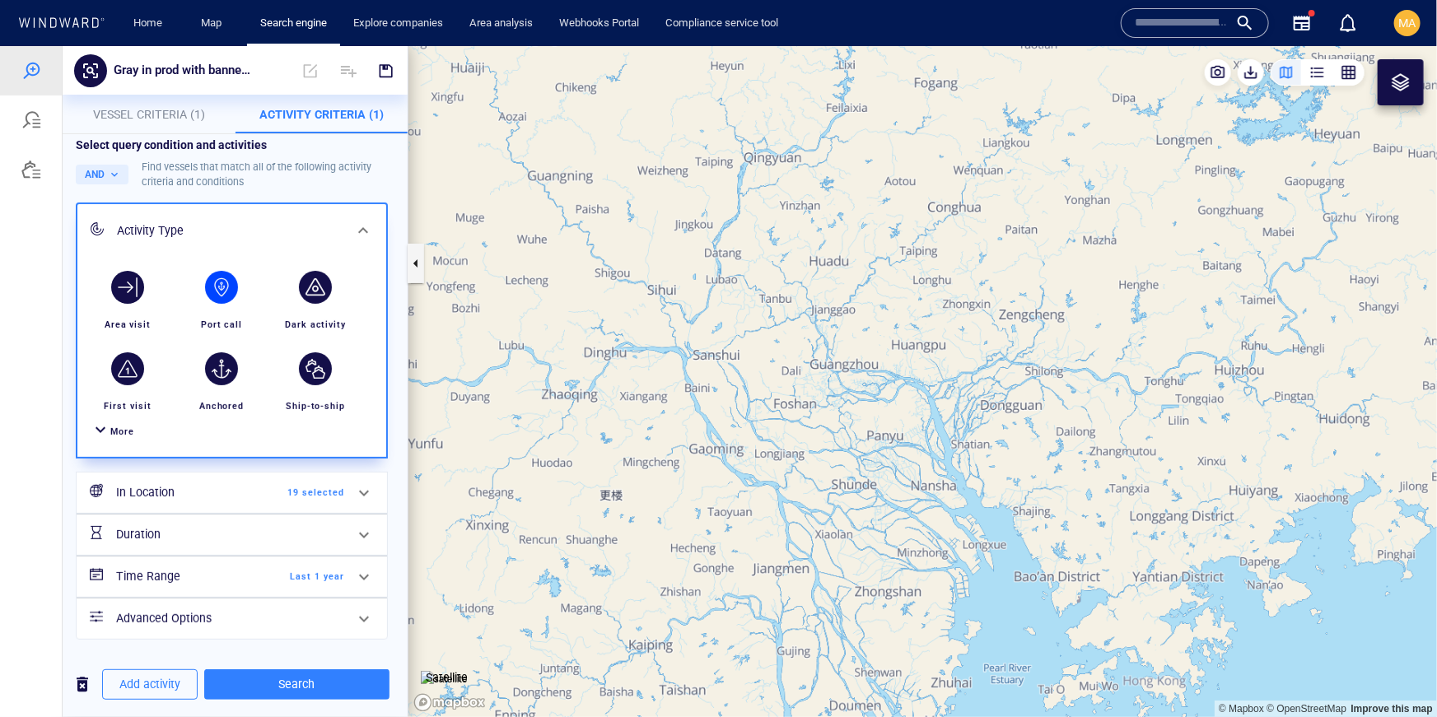
click at [336, 571] on span "Last 1 year" at bounding box center [296, 576] width 95 height 15
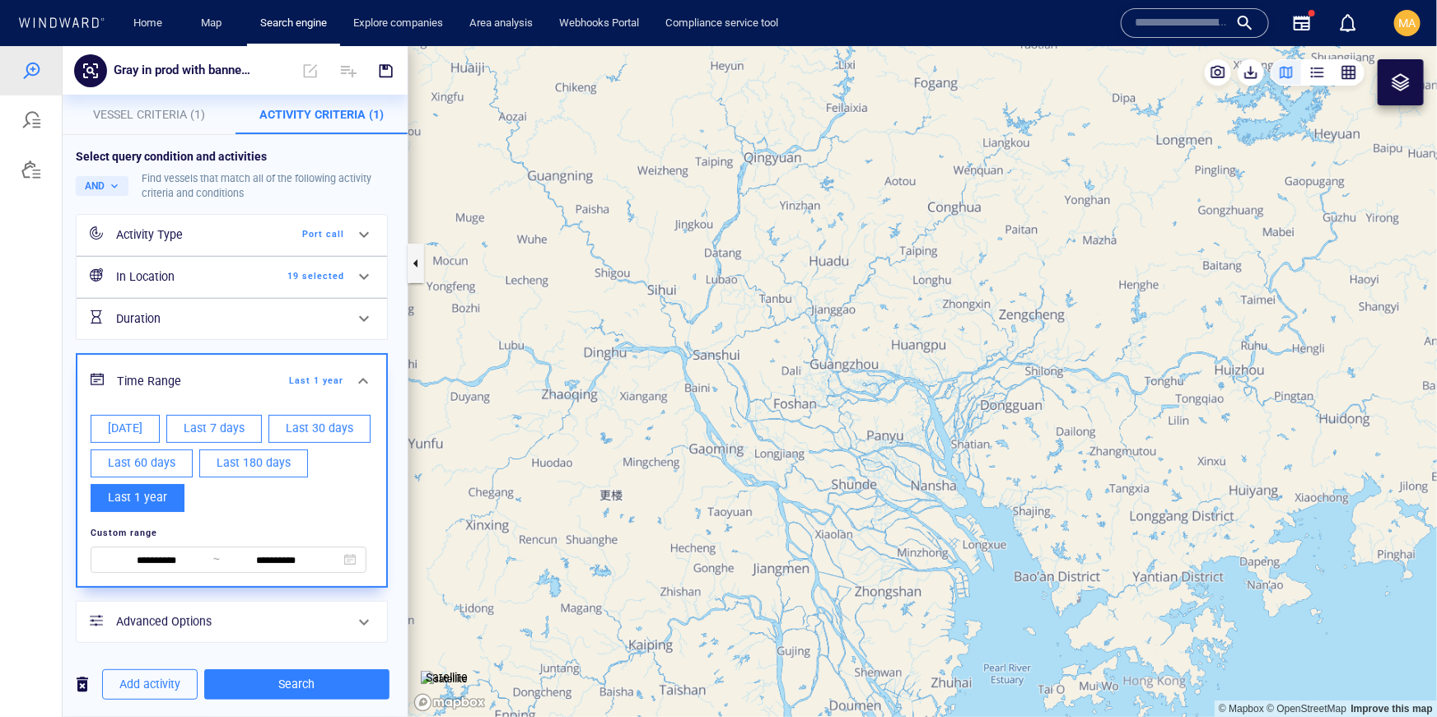
scroll to position [2, 0]
click at [259, 457] on span "Last 180 days" at bounding box center [254, 460] width 74 height 21
type input "**********"
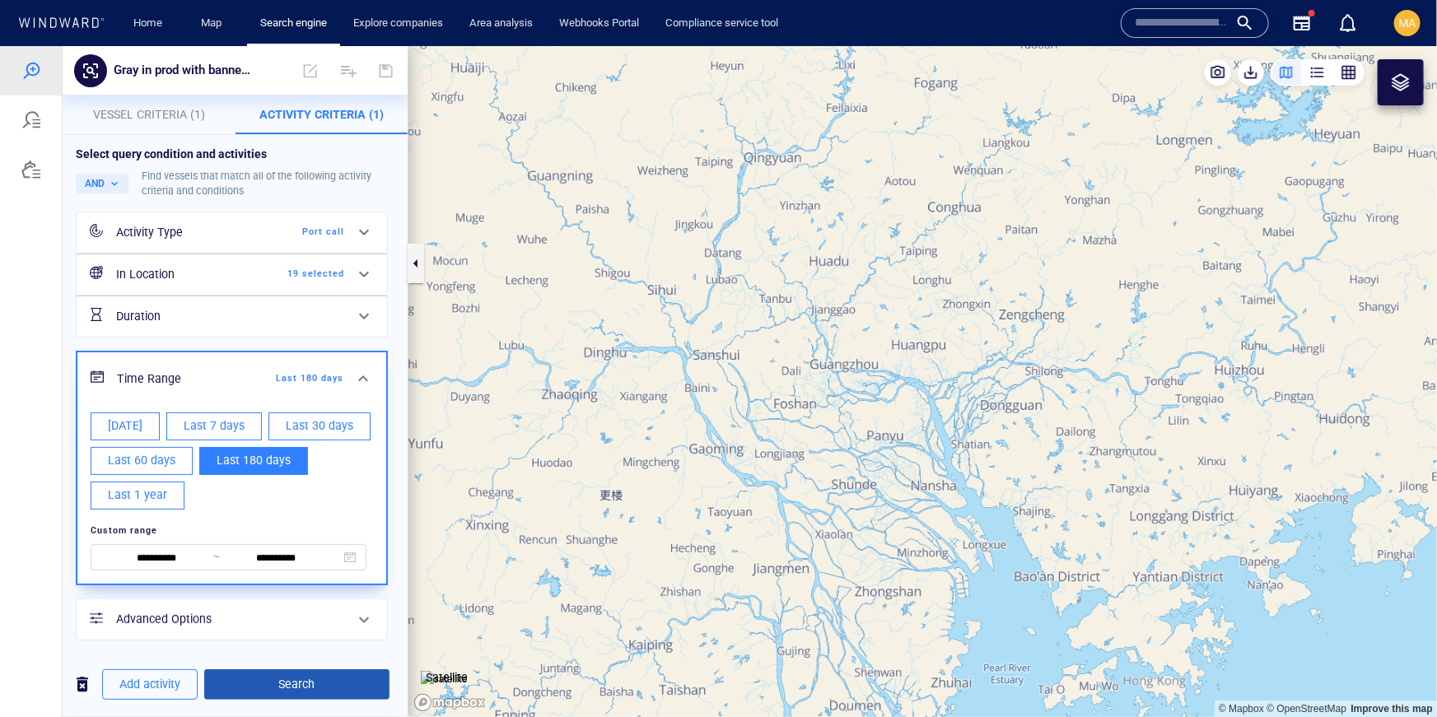
click at [306, 683] on span "Search" at bounding box center [296, 683] width 159 height 21
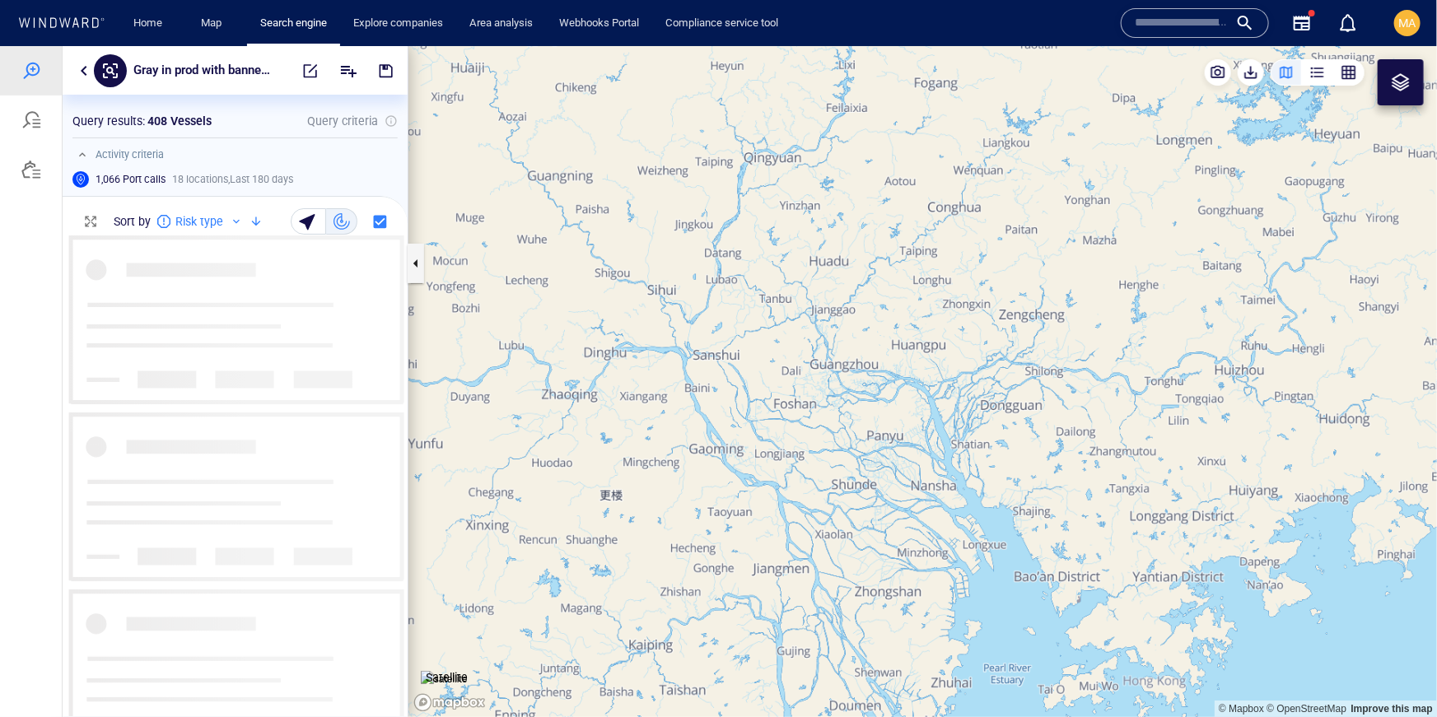
scroll to position [480, 345]
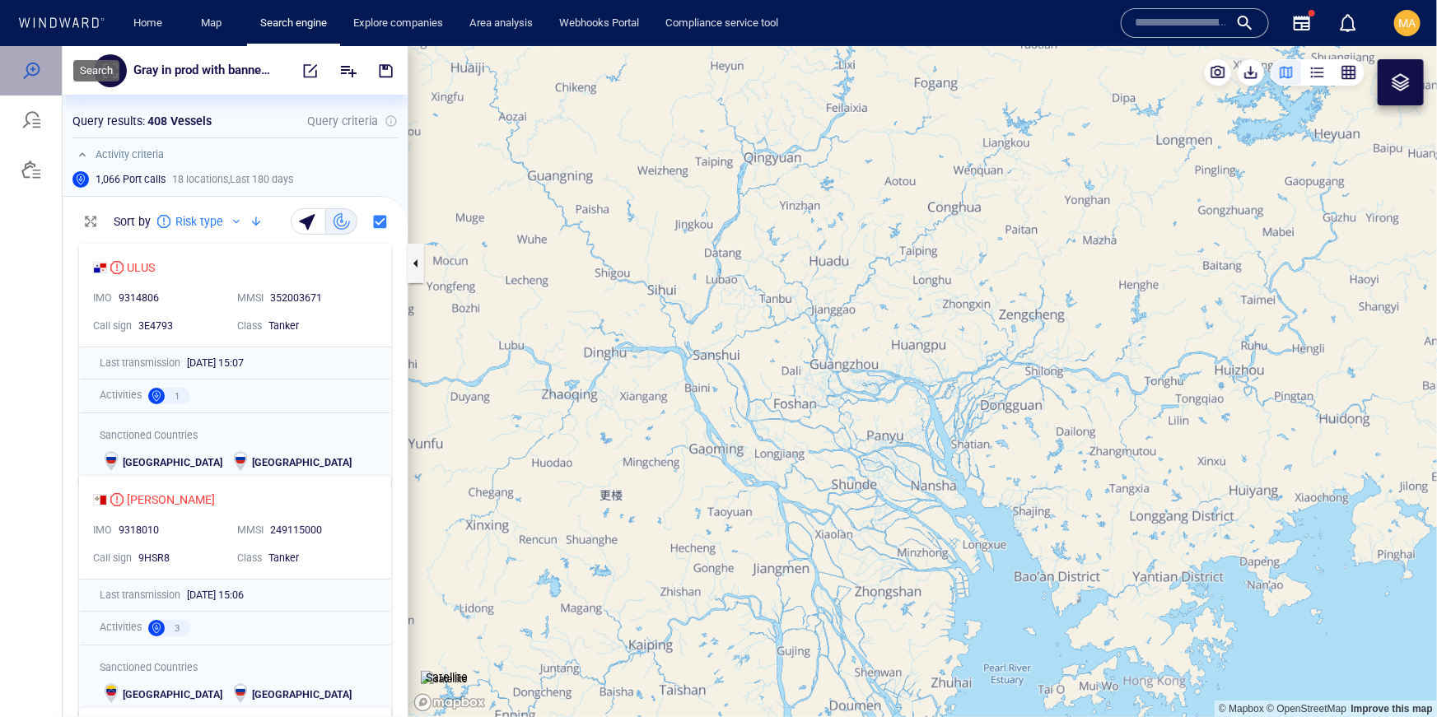
click at [46, 71] on div at bounding box center [31, 69] width 62 height 49
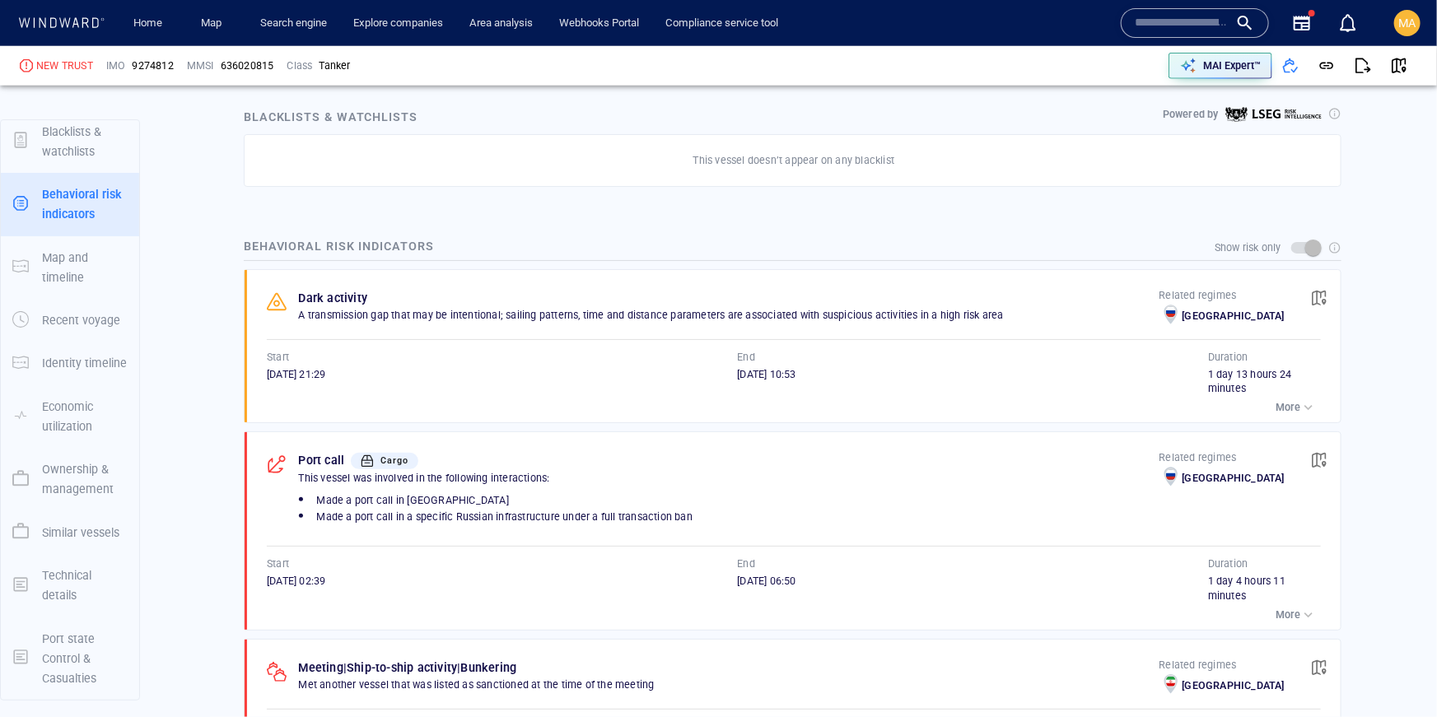
scroll to position [965, 0]
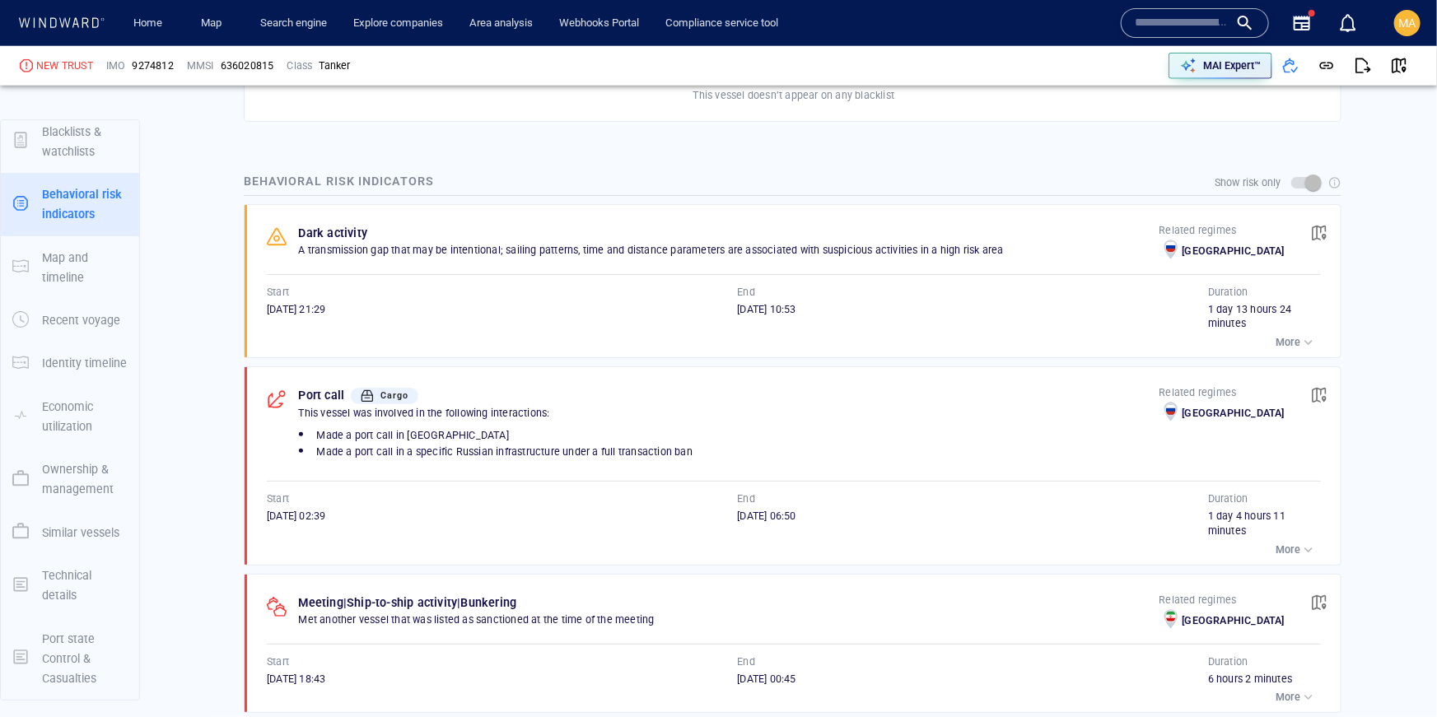
click at [1282, 545] on p "More" at bounding box center [1287, 550] width 25 height 15
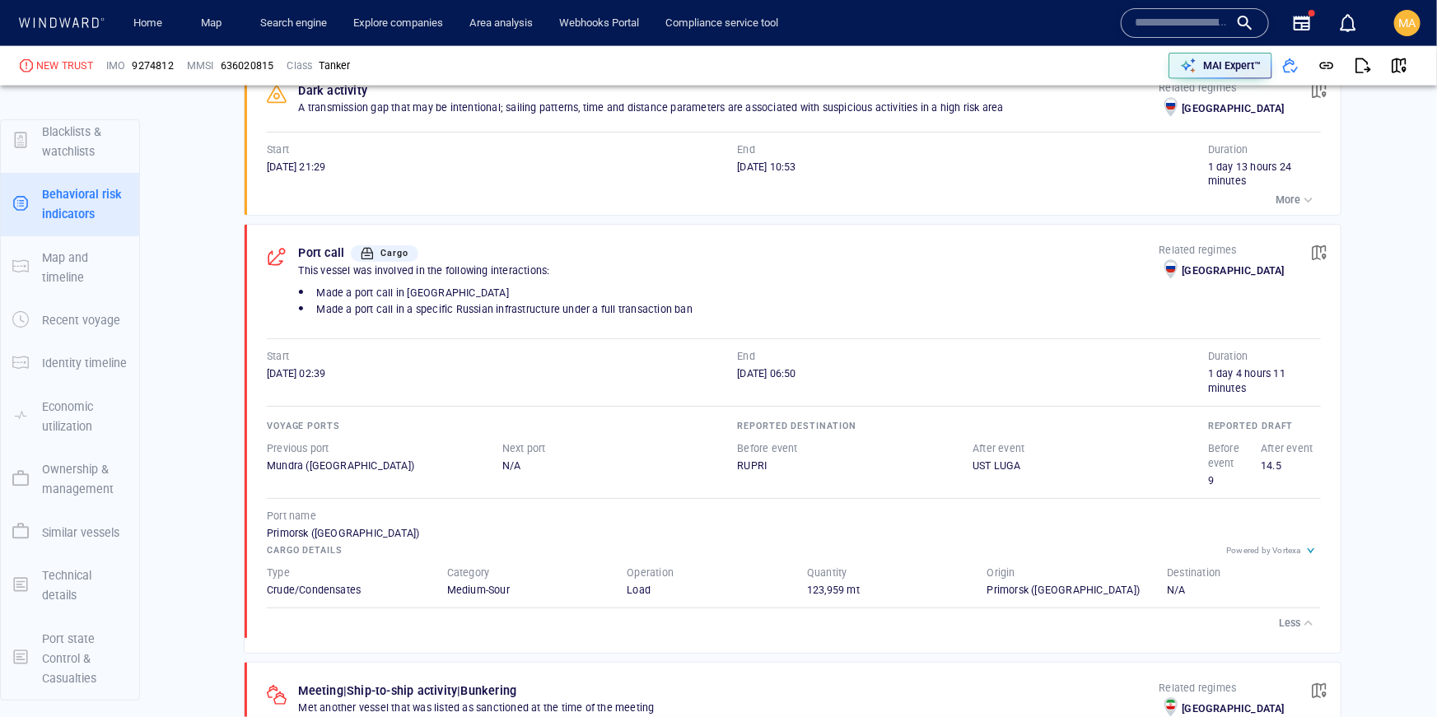
scroll to position [1153, 0]
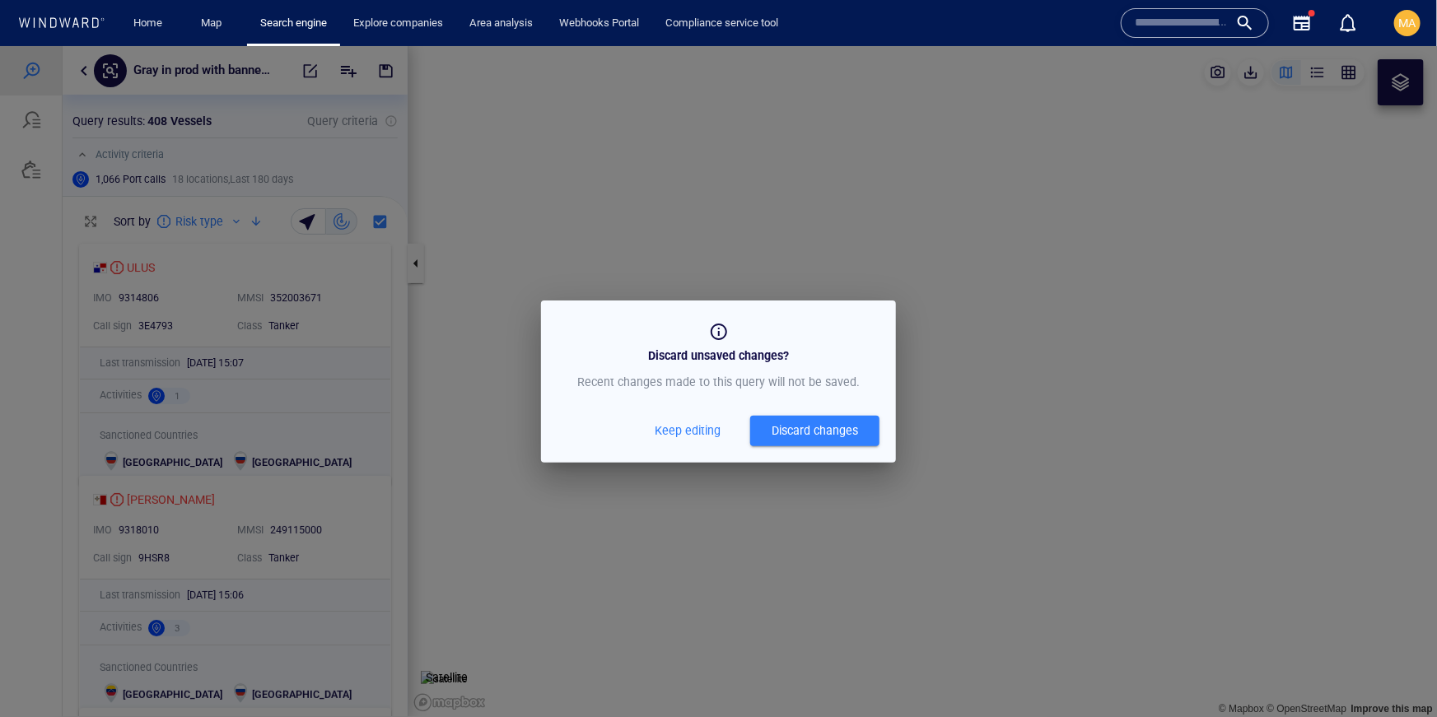
click at [697, 432] on span "Keep editing" at bounding box center [688, 430] width 66 height 21
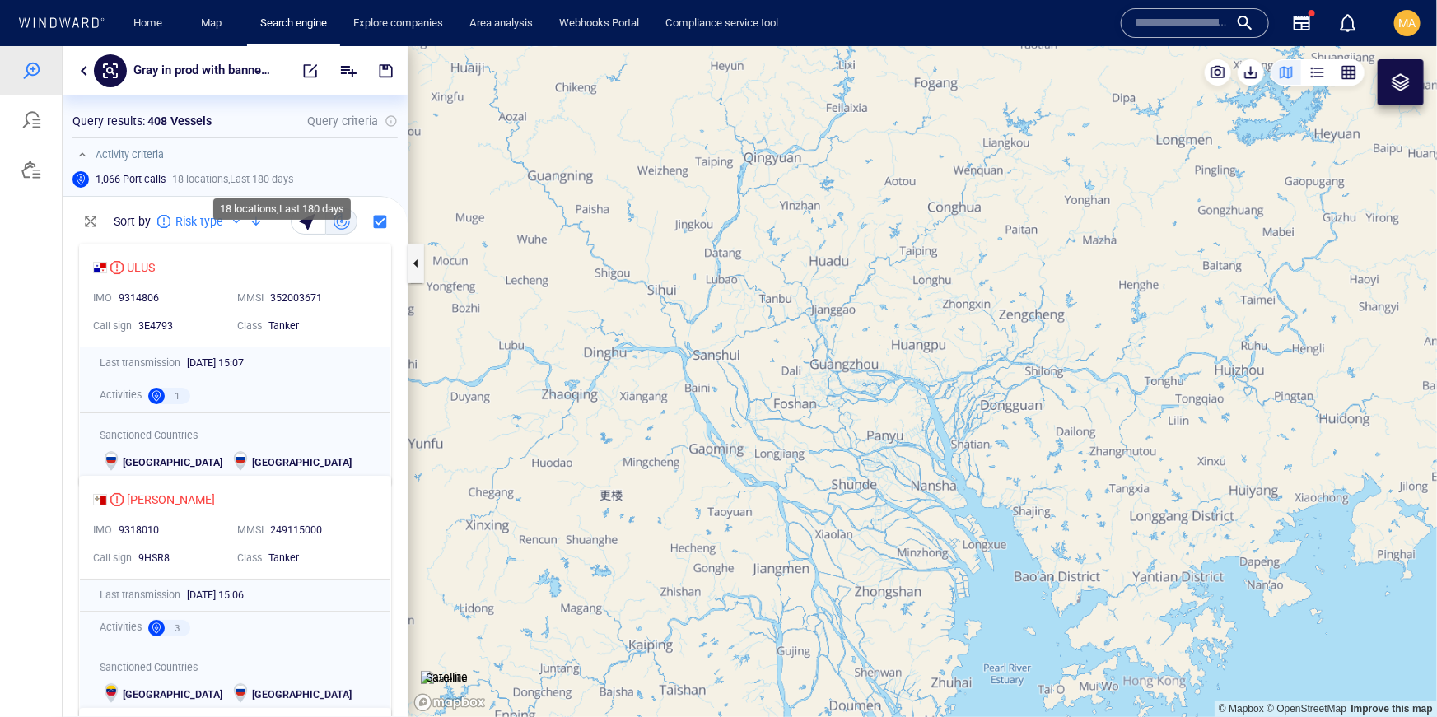
click at [344, 170] on div "18 locations , Last 180 days" at bounding box center [285, 178] width 232 height 21
click at [80, 74] on button "button" at bounding box center [84, 70] width 20 height 20
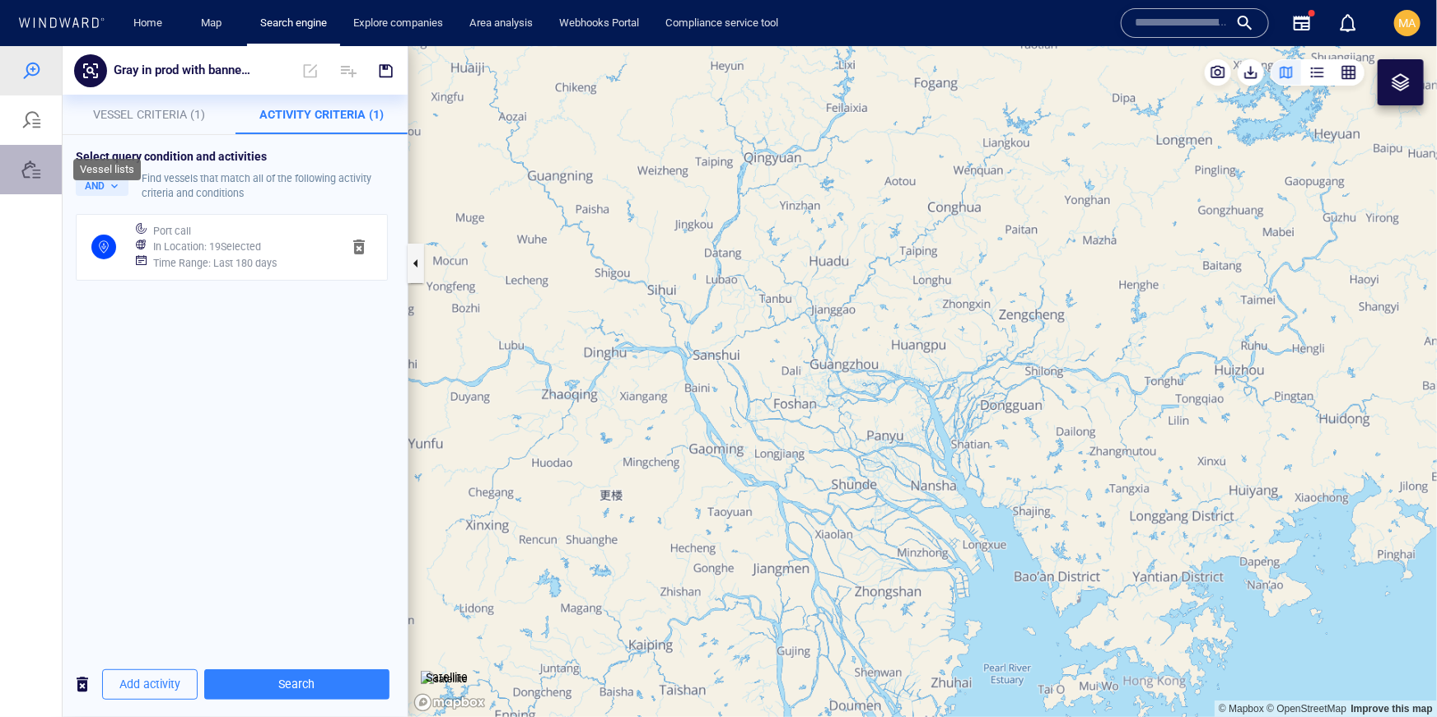
click at [23, 162] on div at bounding box center [31, 169] width 20 height 20
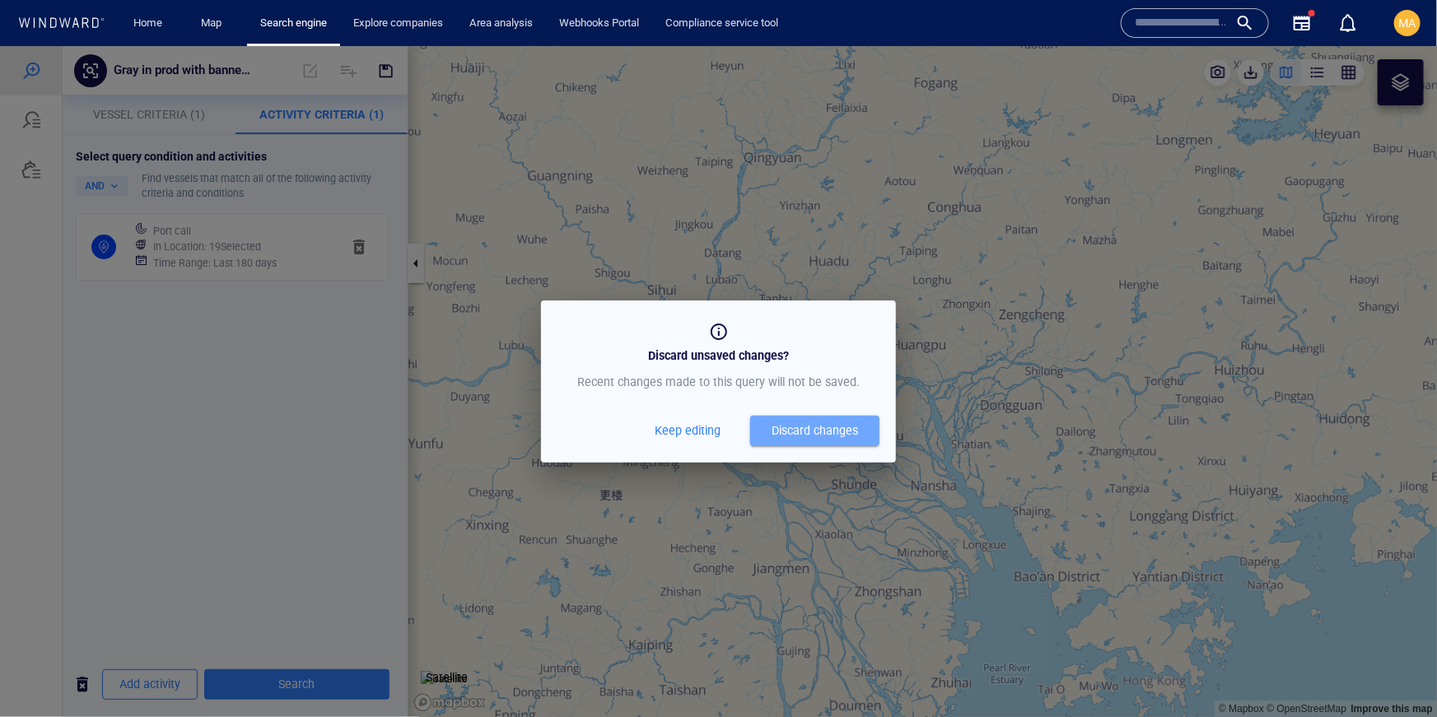
click at [801, 436] on div "Discard changes" at bounding box center [814, 430] width 86 height 21
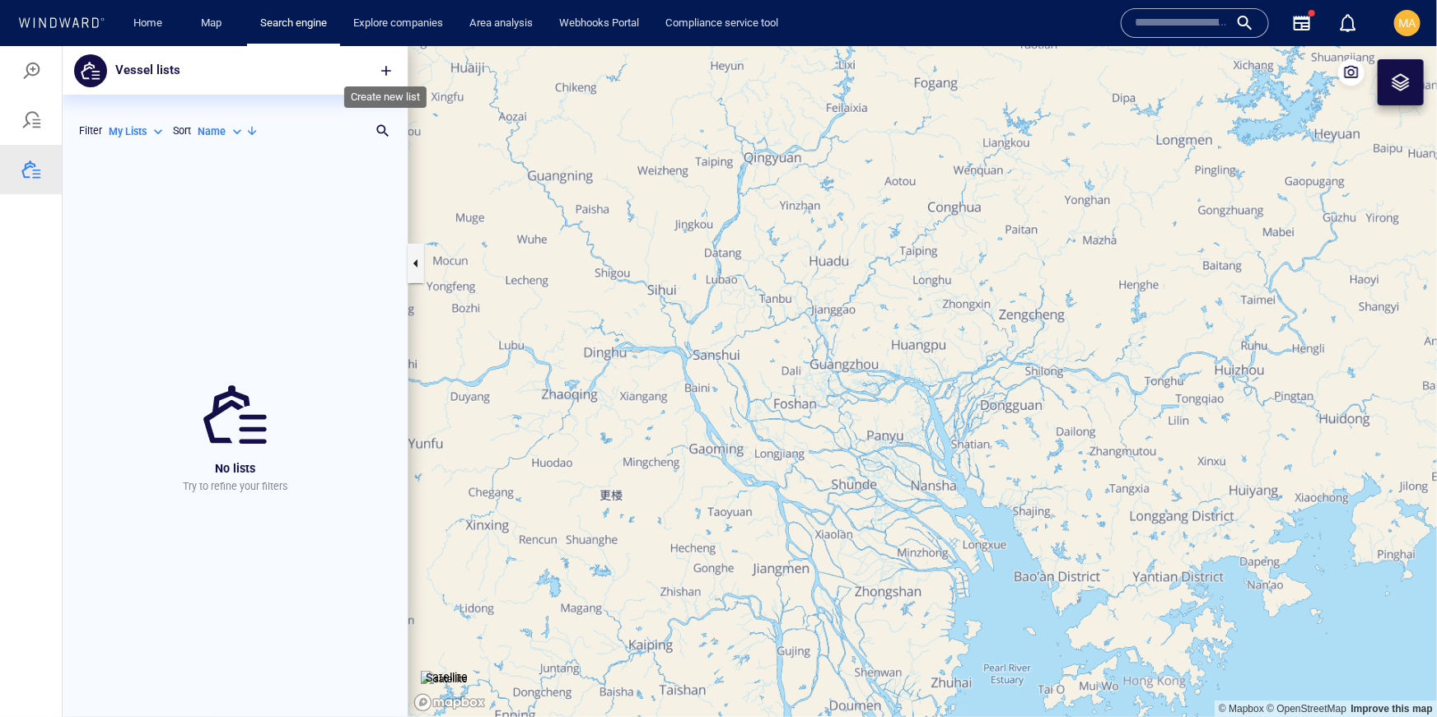
click at [393, 76] on span "button" at bounding box center [386, 70] width 16 height 16
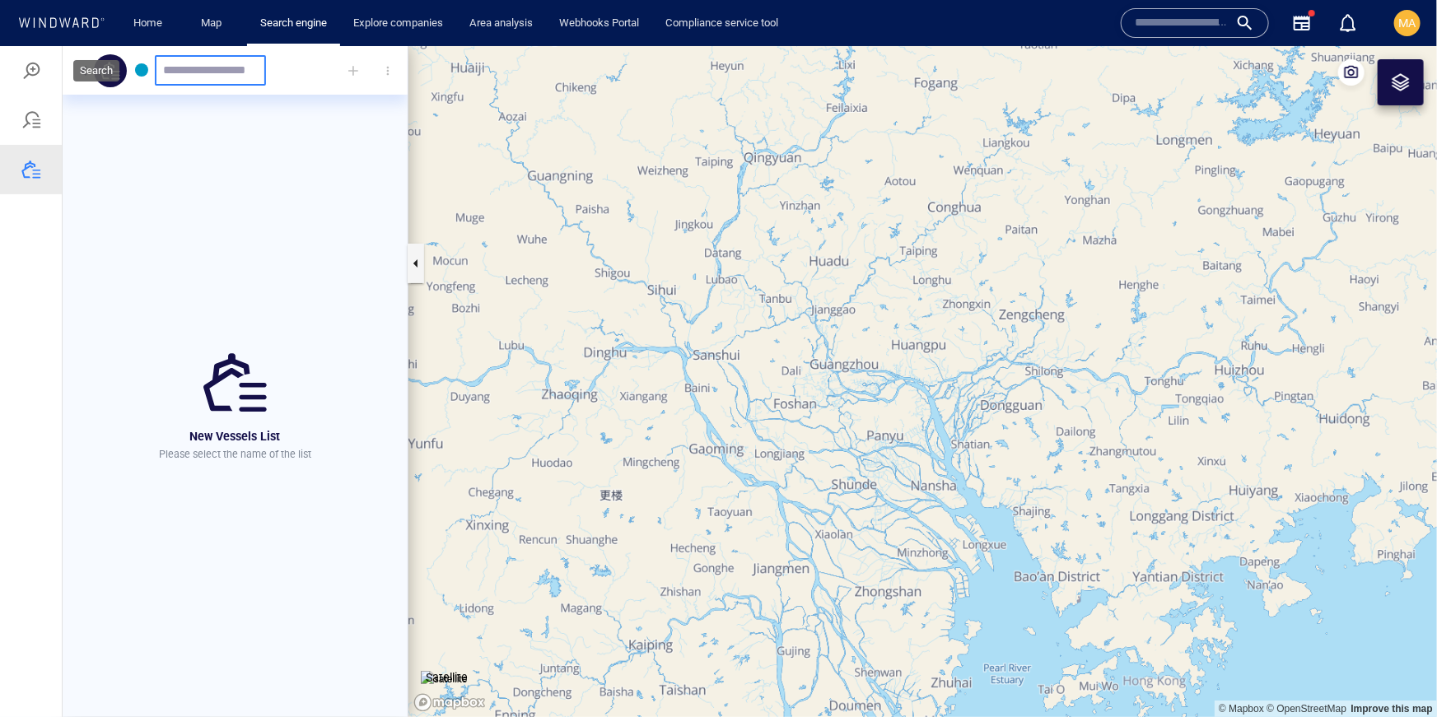
click at [26, 67] on div at bounding box center [31, 70] width 20 height 20
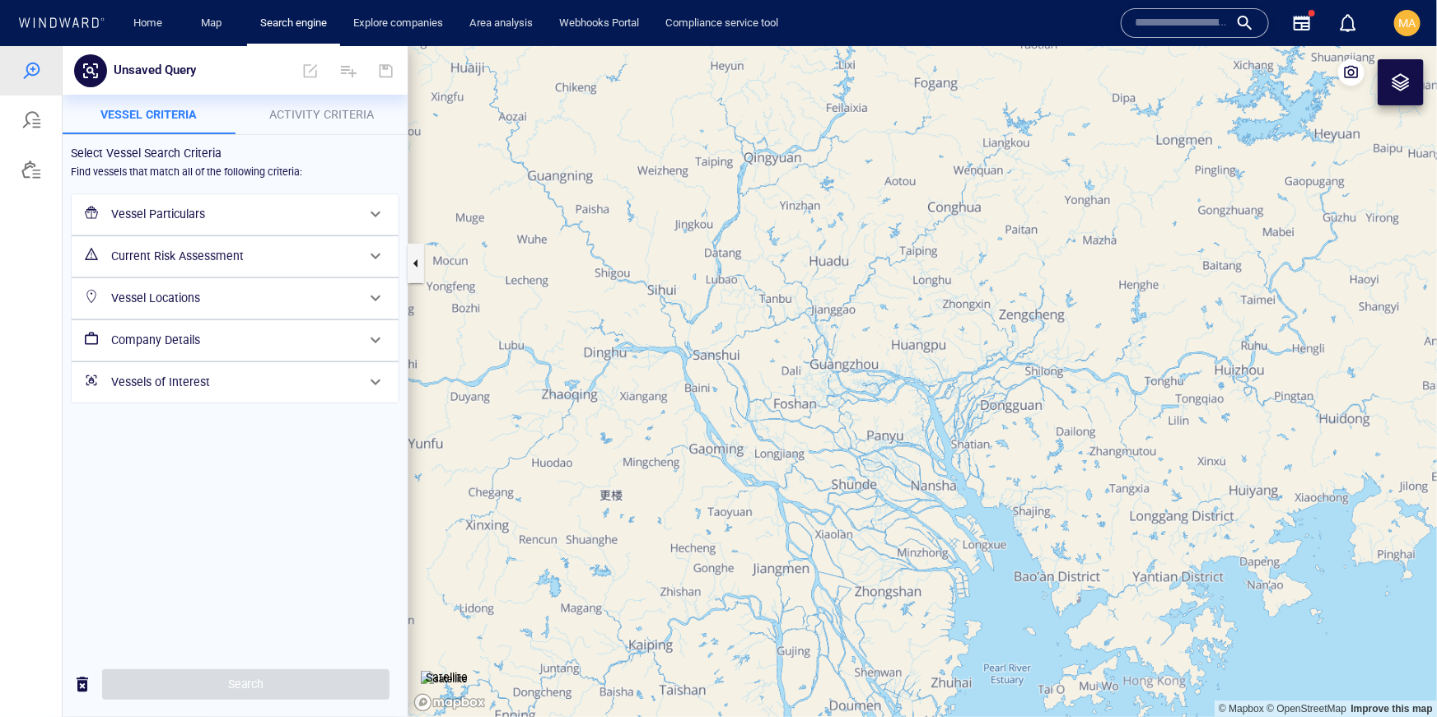
click at [185, 380] on h6 "Vessels of Interest" at bounding box center [233, 381] width 245 height 21
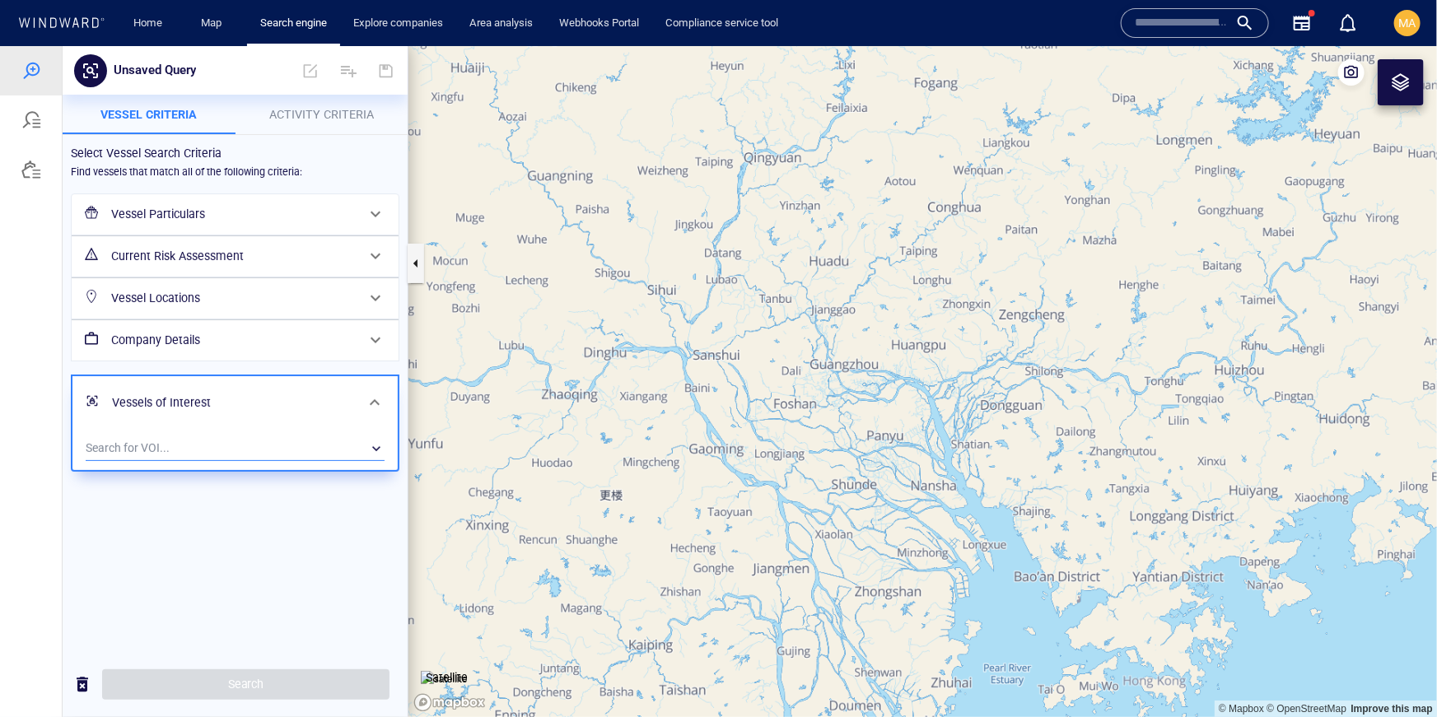
click at [176, 448] on div "​" at bounding box center [235, 448] width 299 height 25
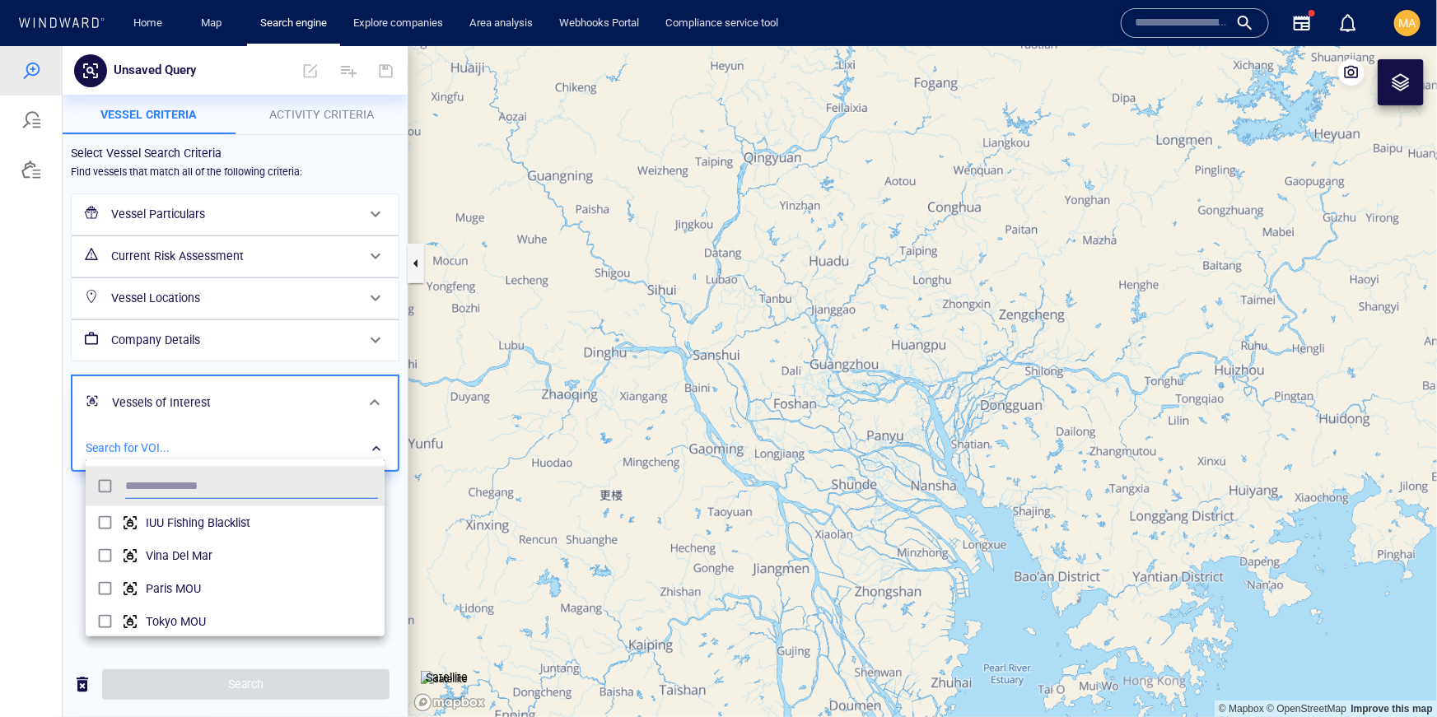
scroll to position [165, 299]
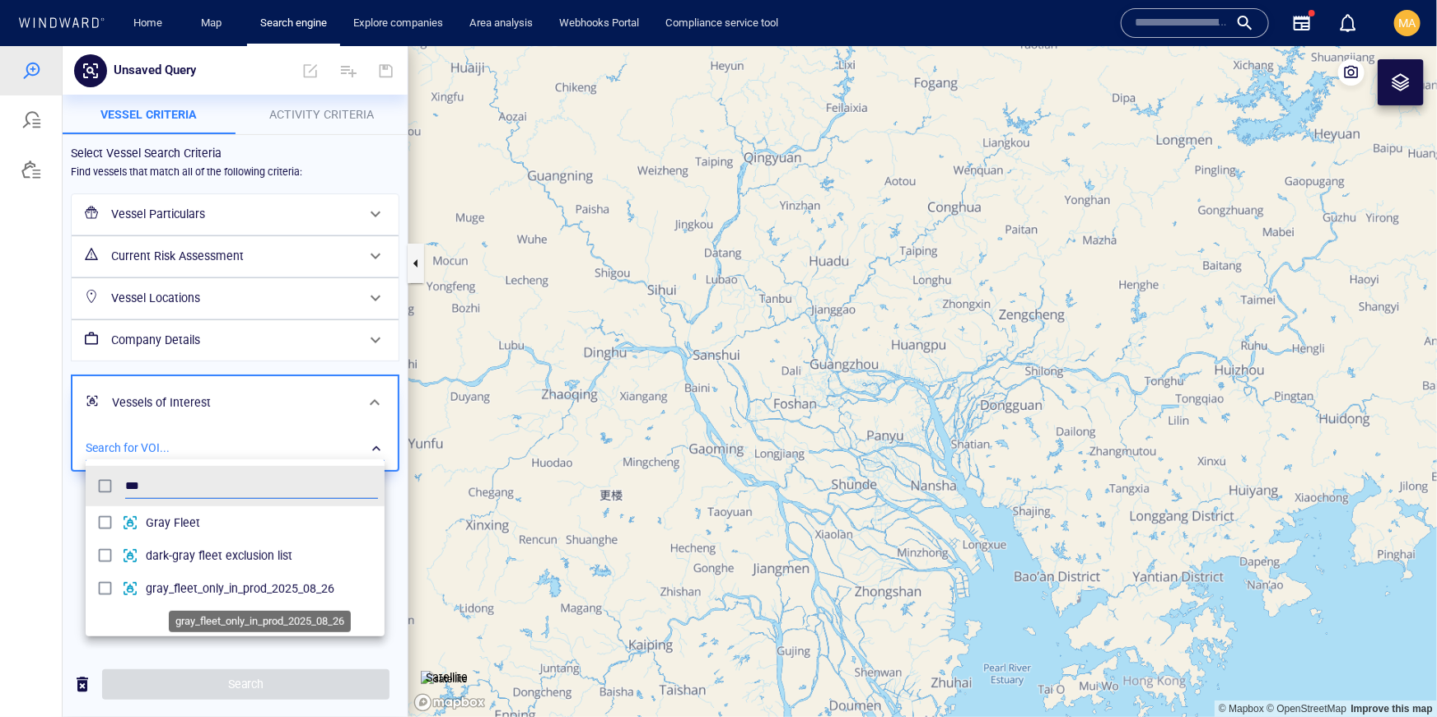
type input "***"
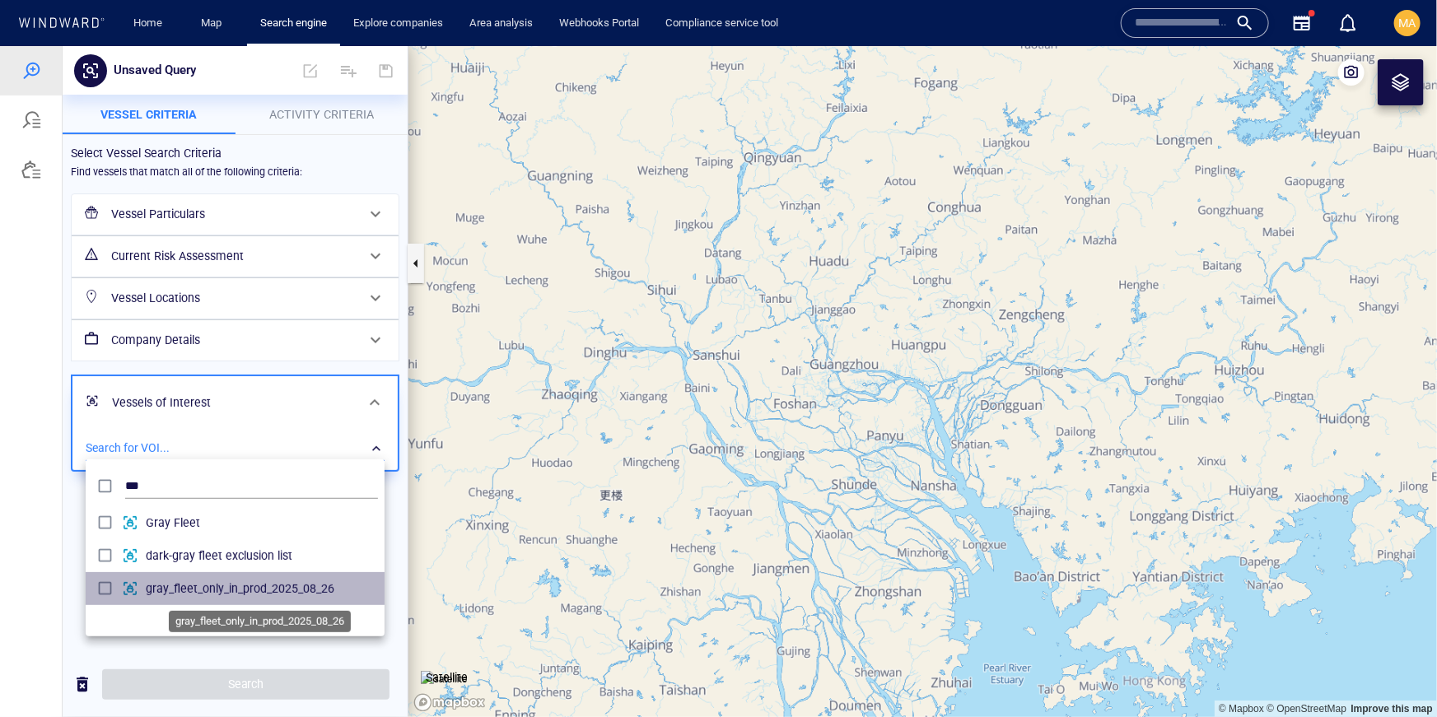
click at [180, 586] on span "gray_fleet_only_in_prod_2025_08_26" at bounding box center [262, 588] width 232 height 20
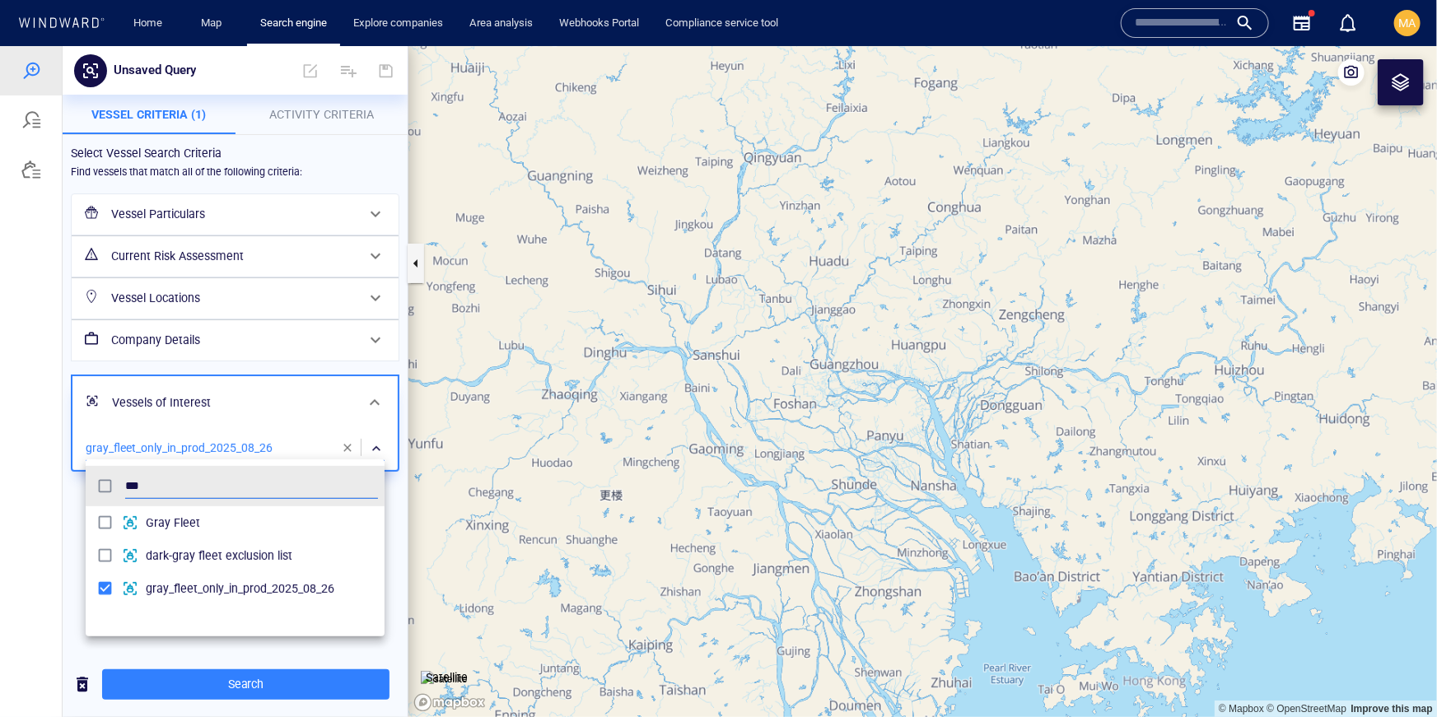
drag, startPoint x: 305, startPoint y: 154, endPoint x: 310, endPoint y: 142, distance: 13.3
click at [306, 153] on div at bounding box center [718, 380] width 1437 height 671
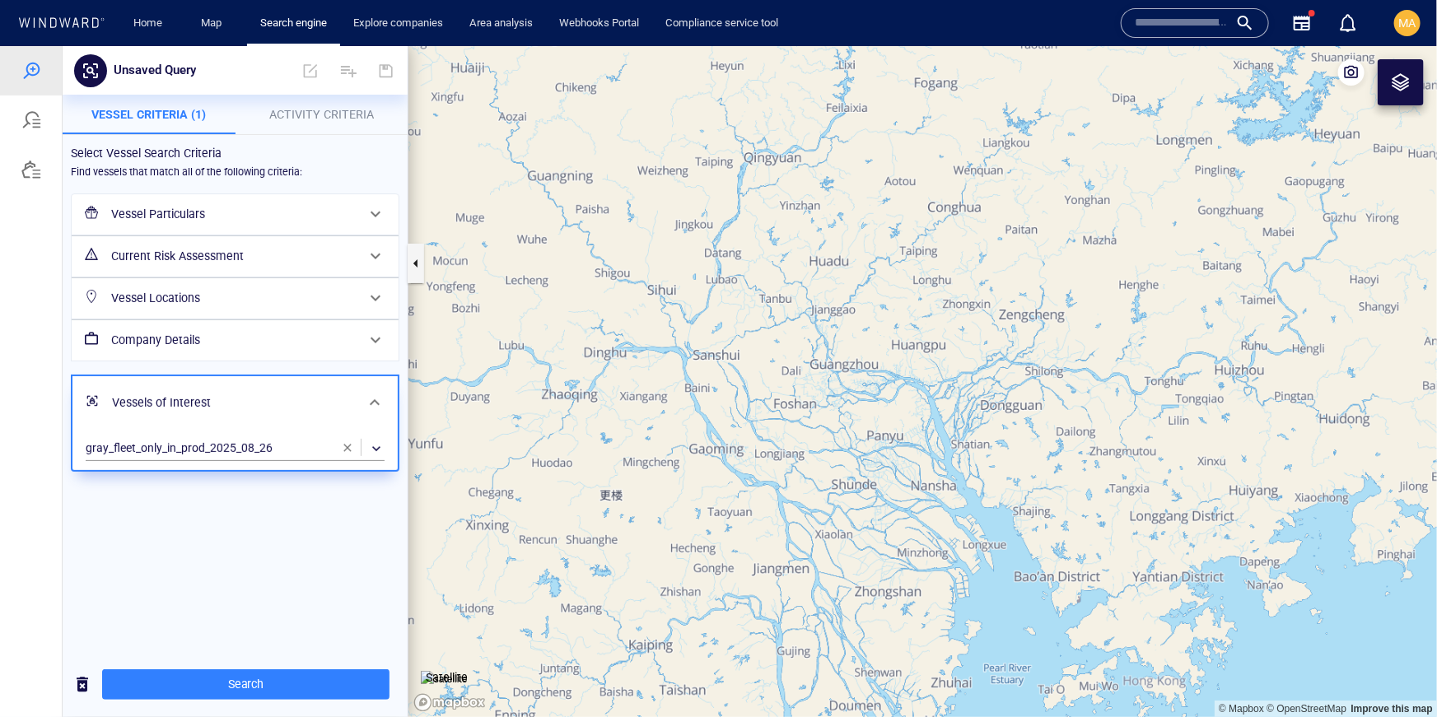
drag, startPoint x: 318, startPoint y: 118, endPoint x: 312, endPoint y: 124, distance: 8.8
click at [317, 118] on span "Activity Criteria" at bounding box center [321, 113] width 105 height 13
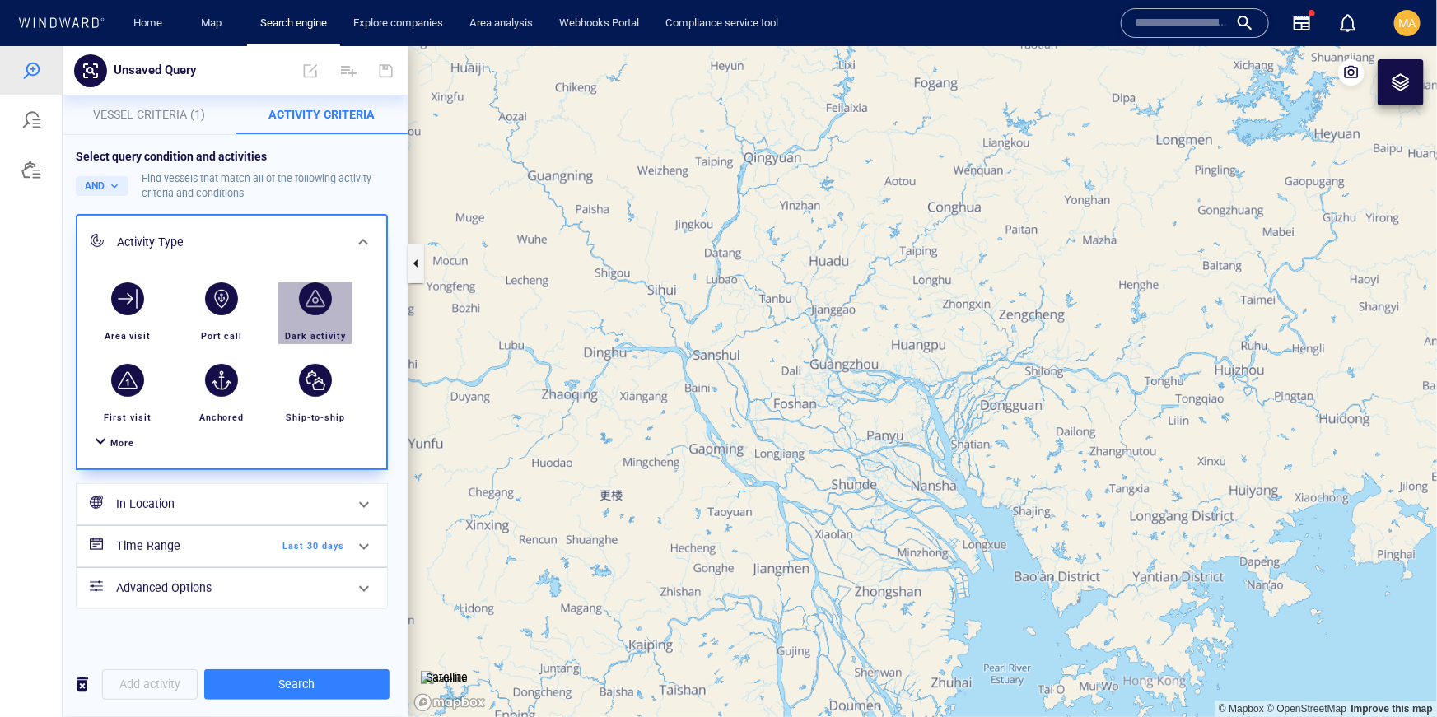
click at [333, 294] on div "button" at bounding box center [315, 298] width 46 height 46
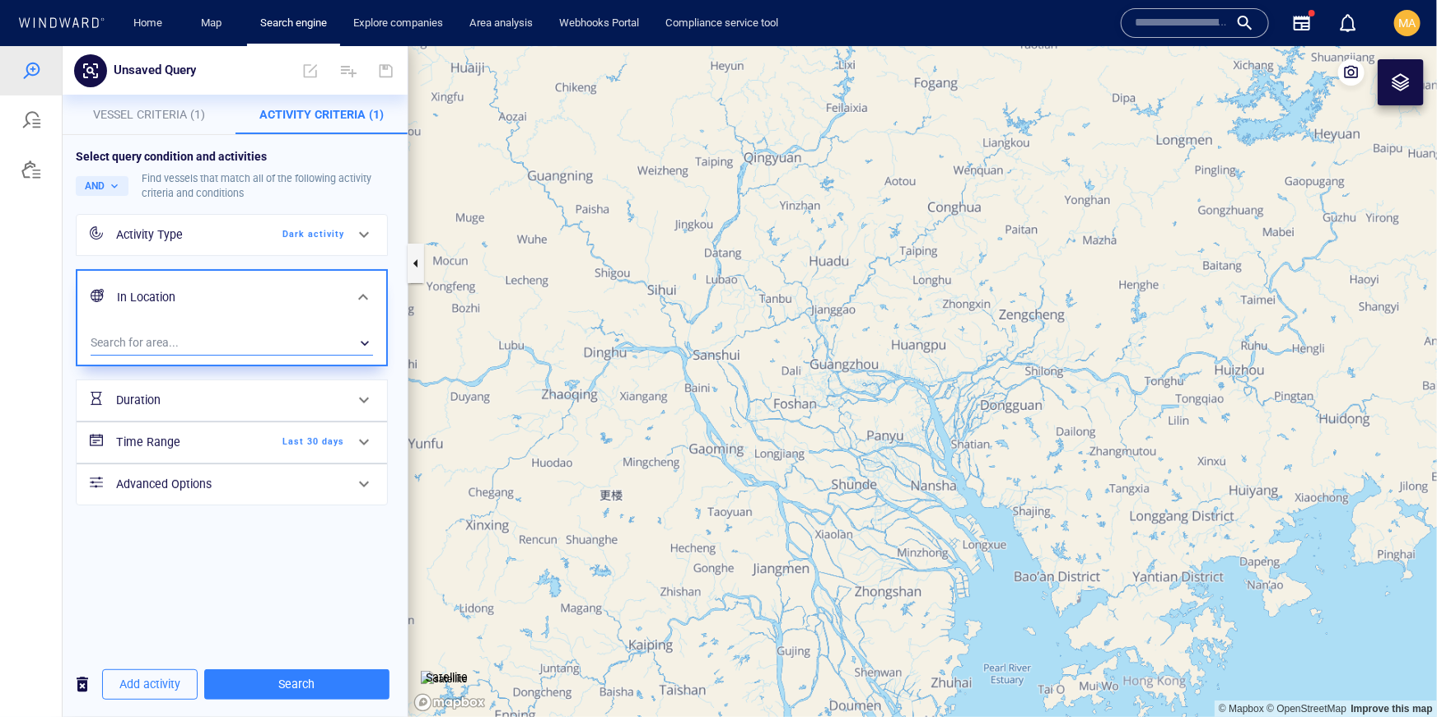
click at [160, 340] on div "​" at bounding box center [232, 342] width 282 height 25
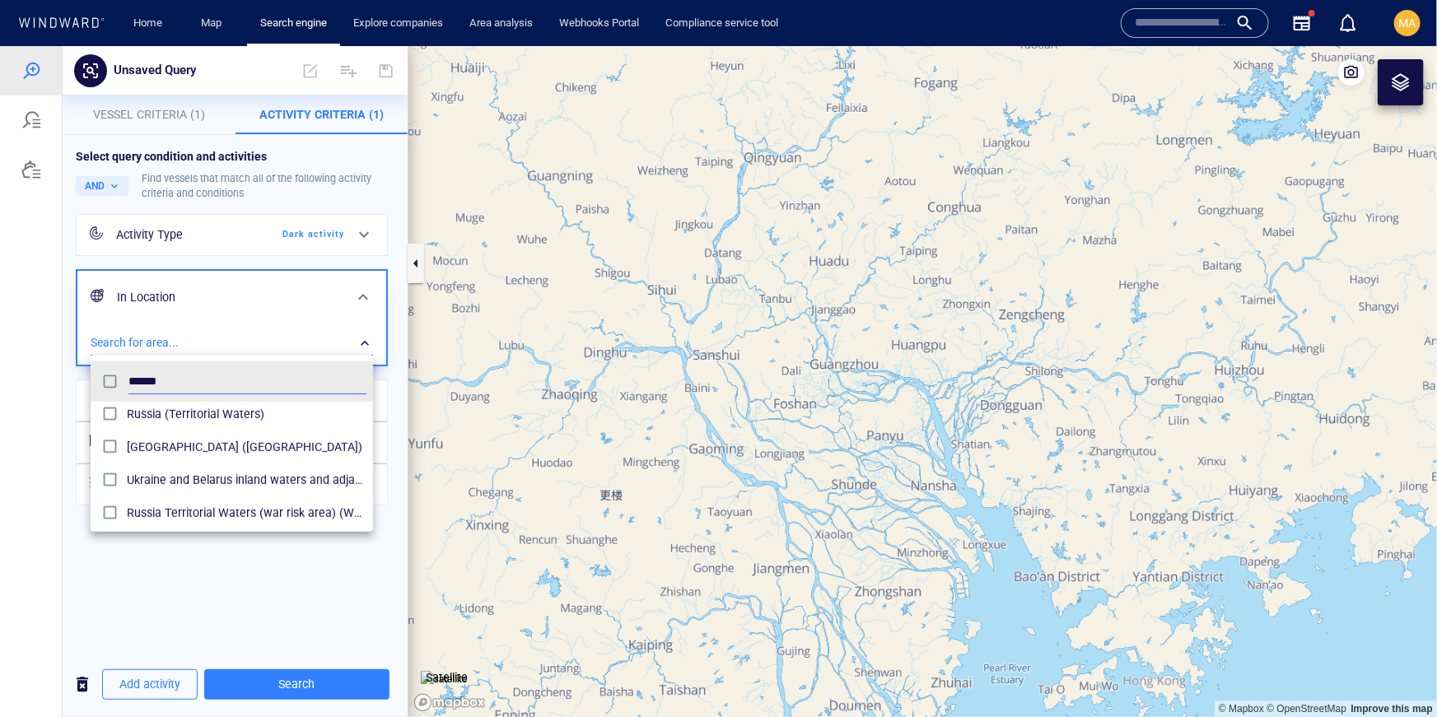
scroll to position [560, 0]
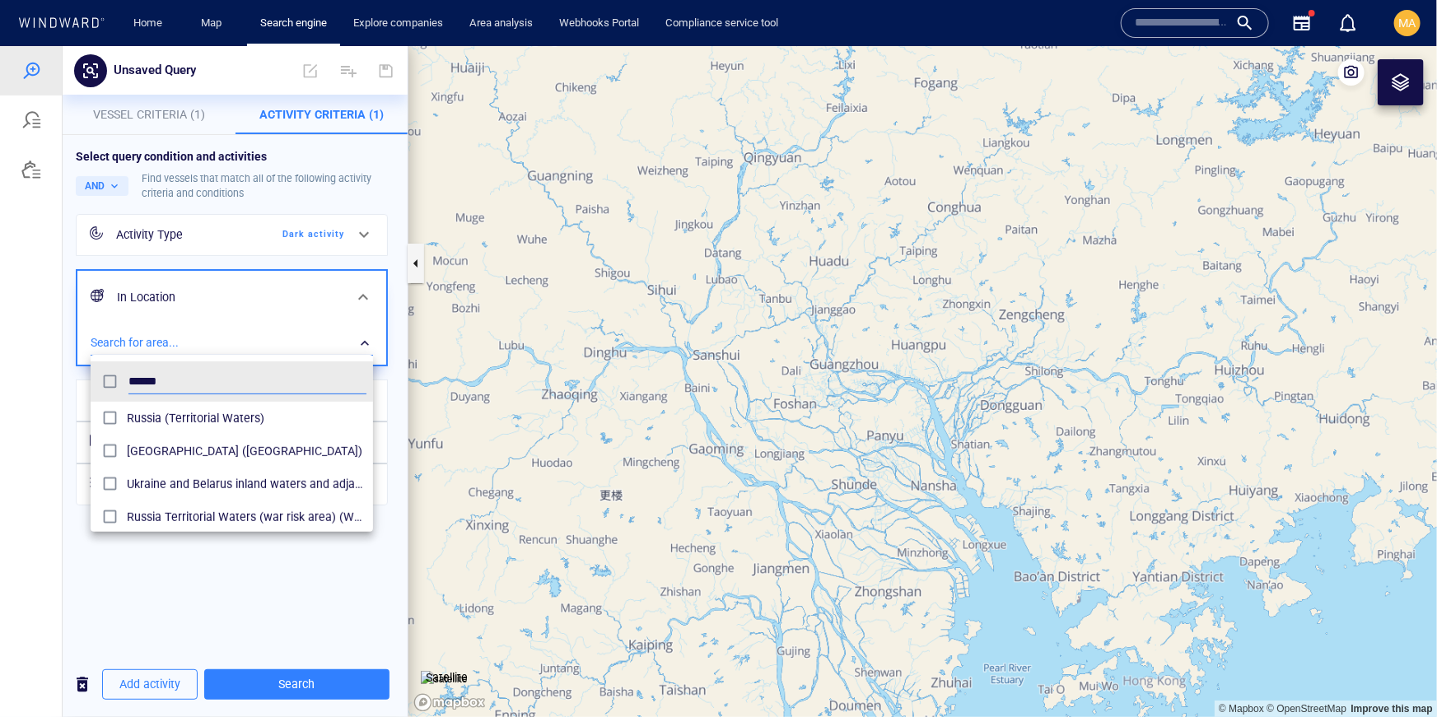
type input "******"
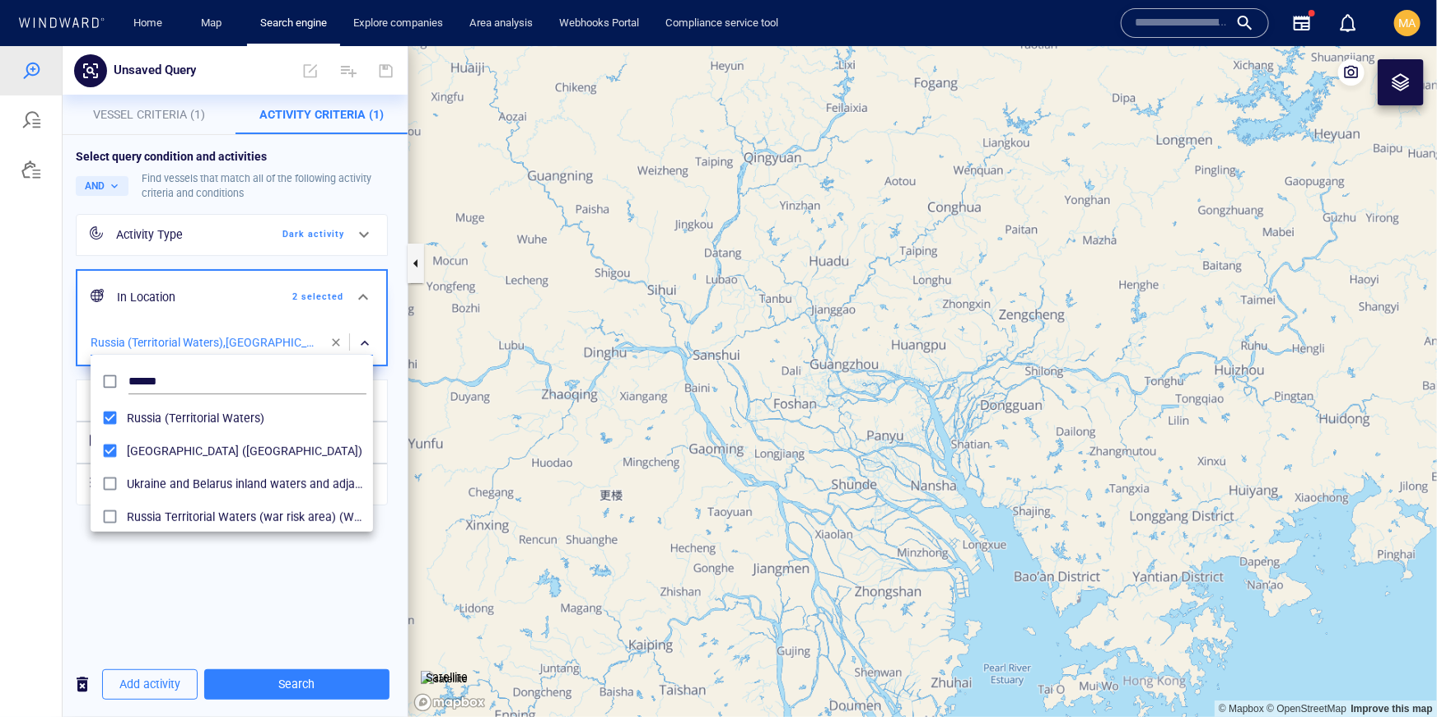
click at [212, 603] on div at bounding box center [718, 380] width 1437 height 671
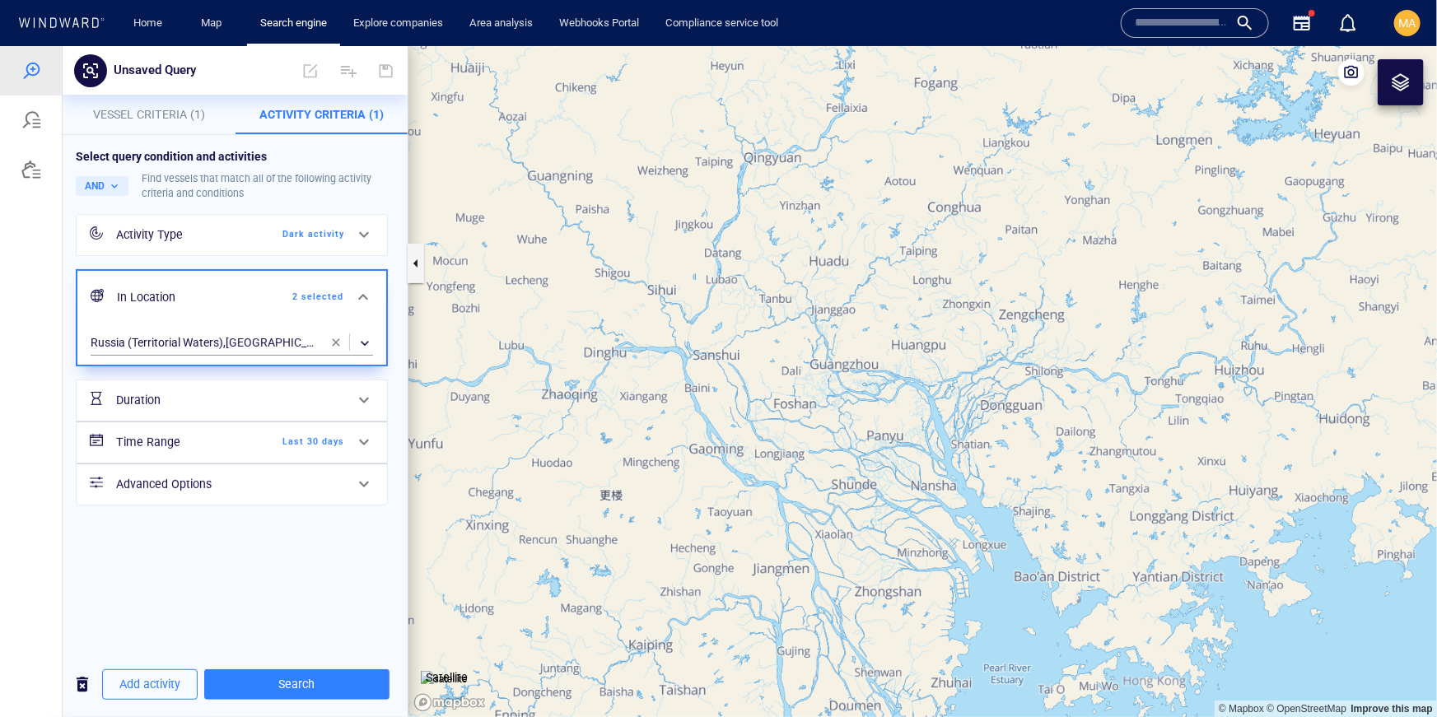
click at [329, 437] on span "Last 30 days" at bounding box center [296, 441] width 95 height 15
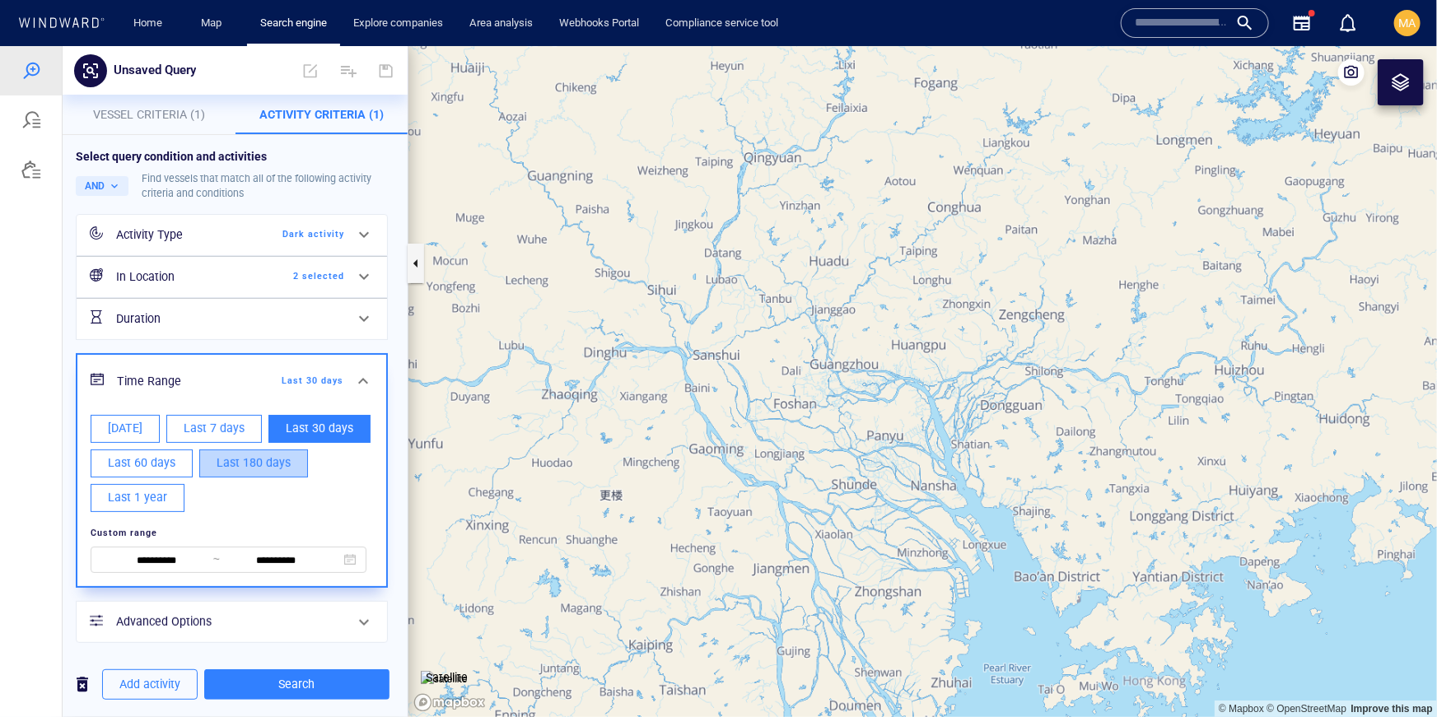
click at [277, 464] on span "Last 180 days" at bounding box center [254, 462] width 74 height 21
type input "**********"
click at [259, 632] on div "Advanced Options" at bounding box center [230, 621] width 241 height 34
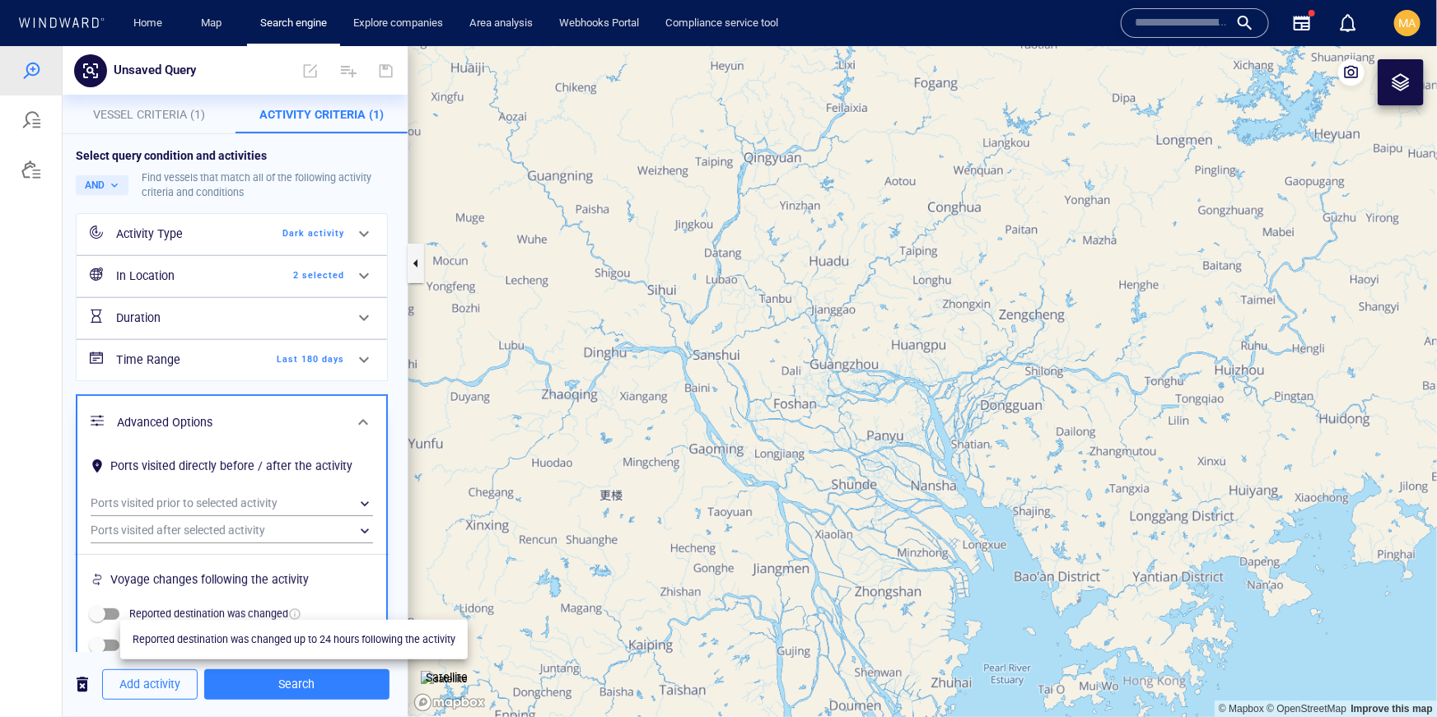
scroll to position [36, 0]
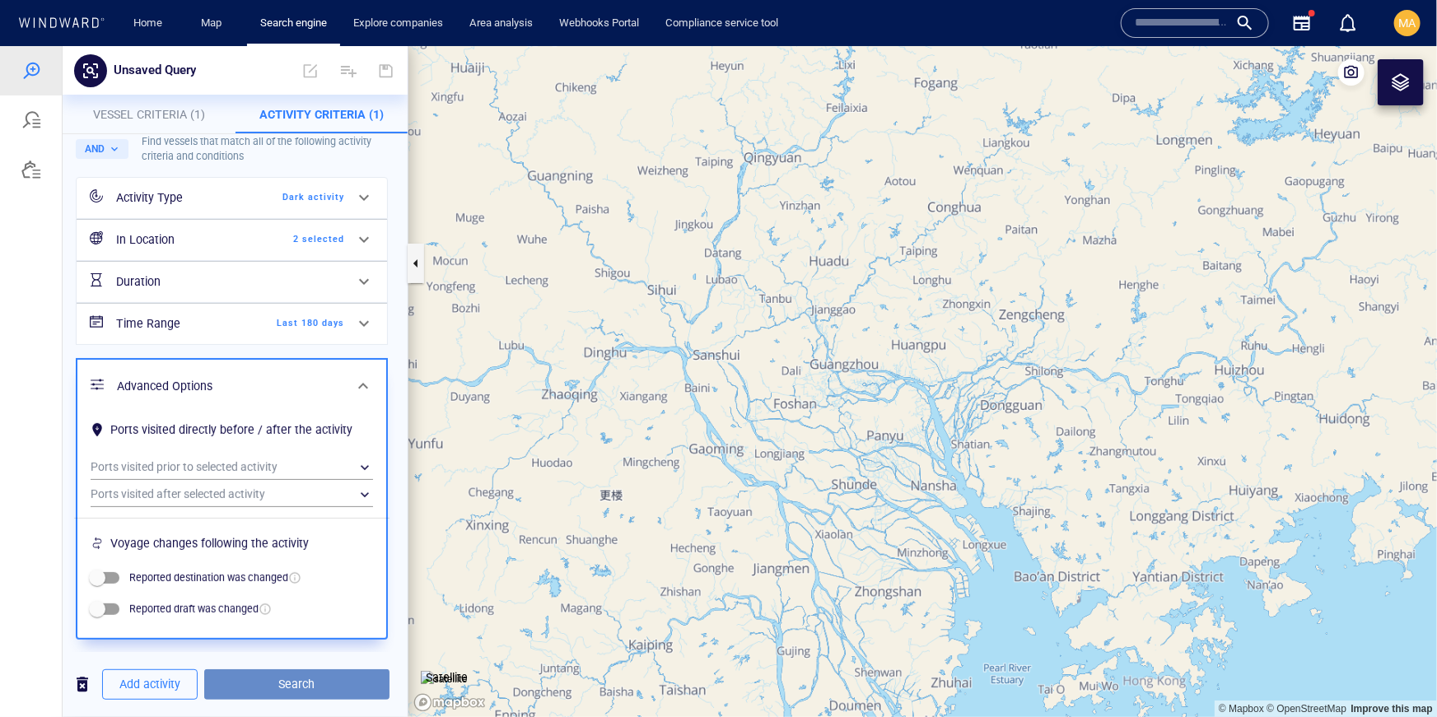
click at [296, 682] on span "Search" at bounding box center [296, 683] width 159 height 21
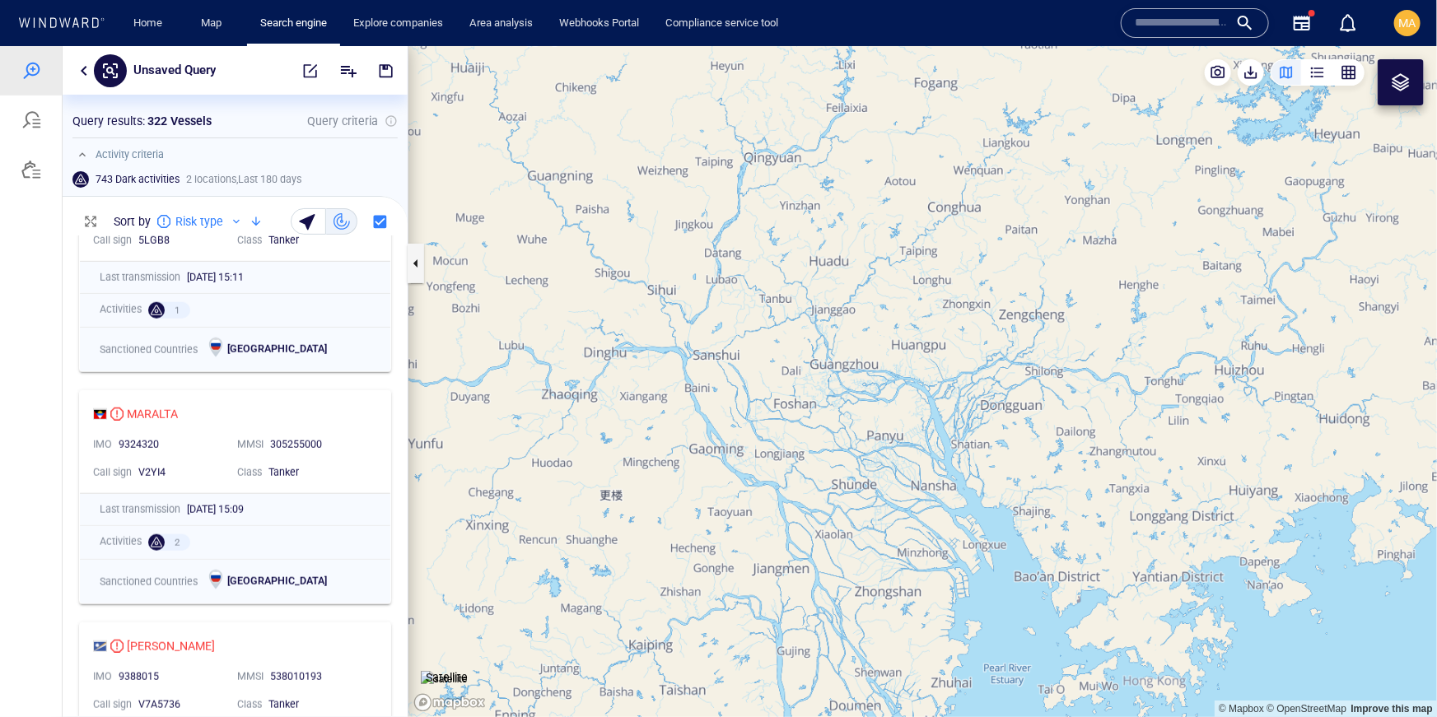
scroll to position [787, 0]
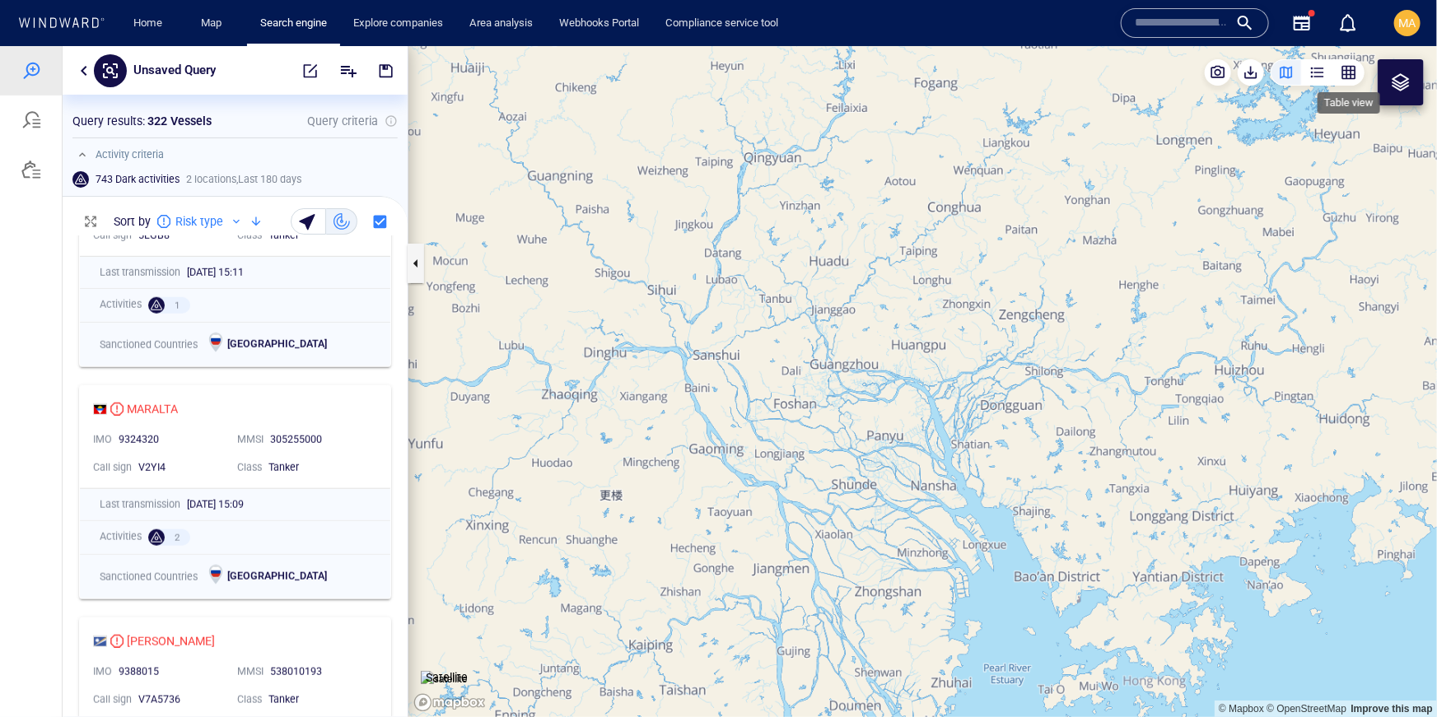
click at [1353, 78] on div "button" at bounding box center [1348, 71] width 16 height 16
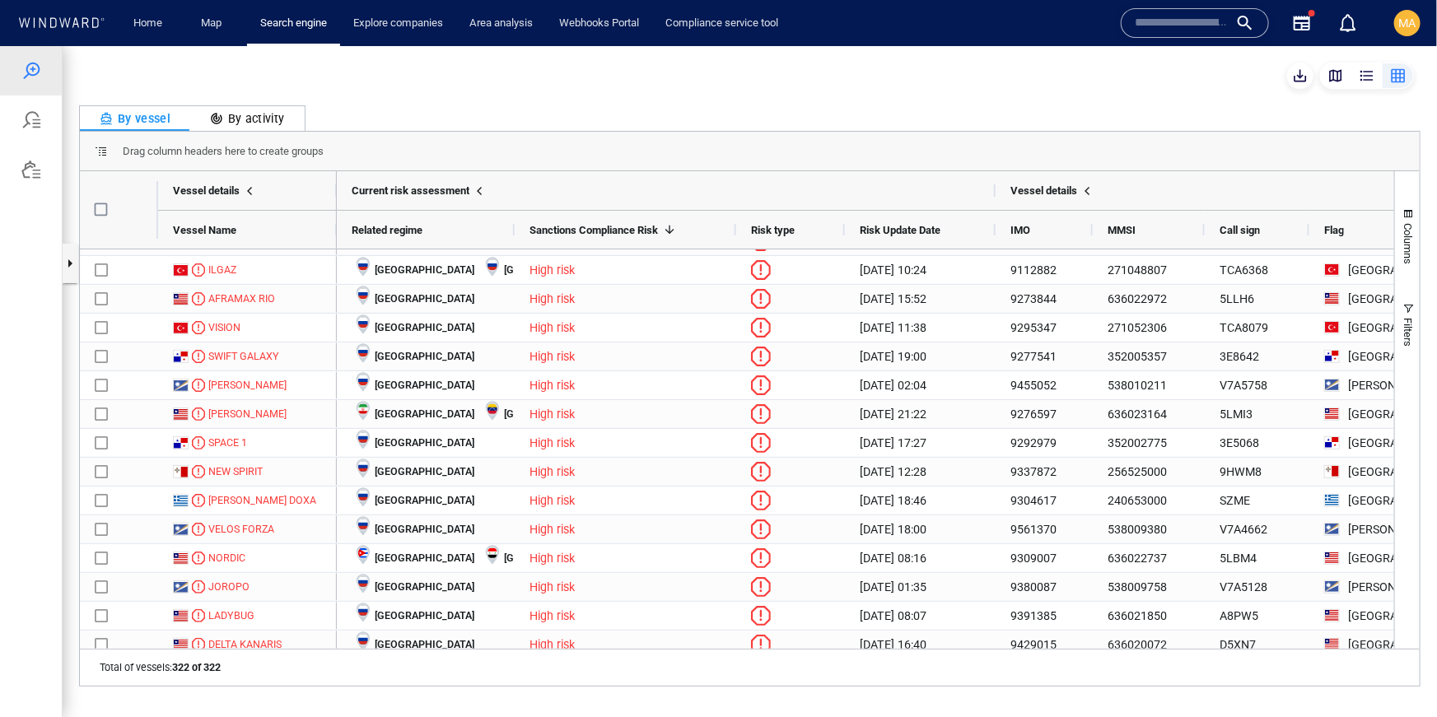
scroll to position [2160, 0]
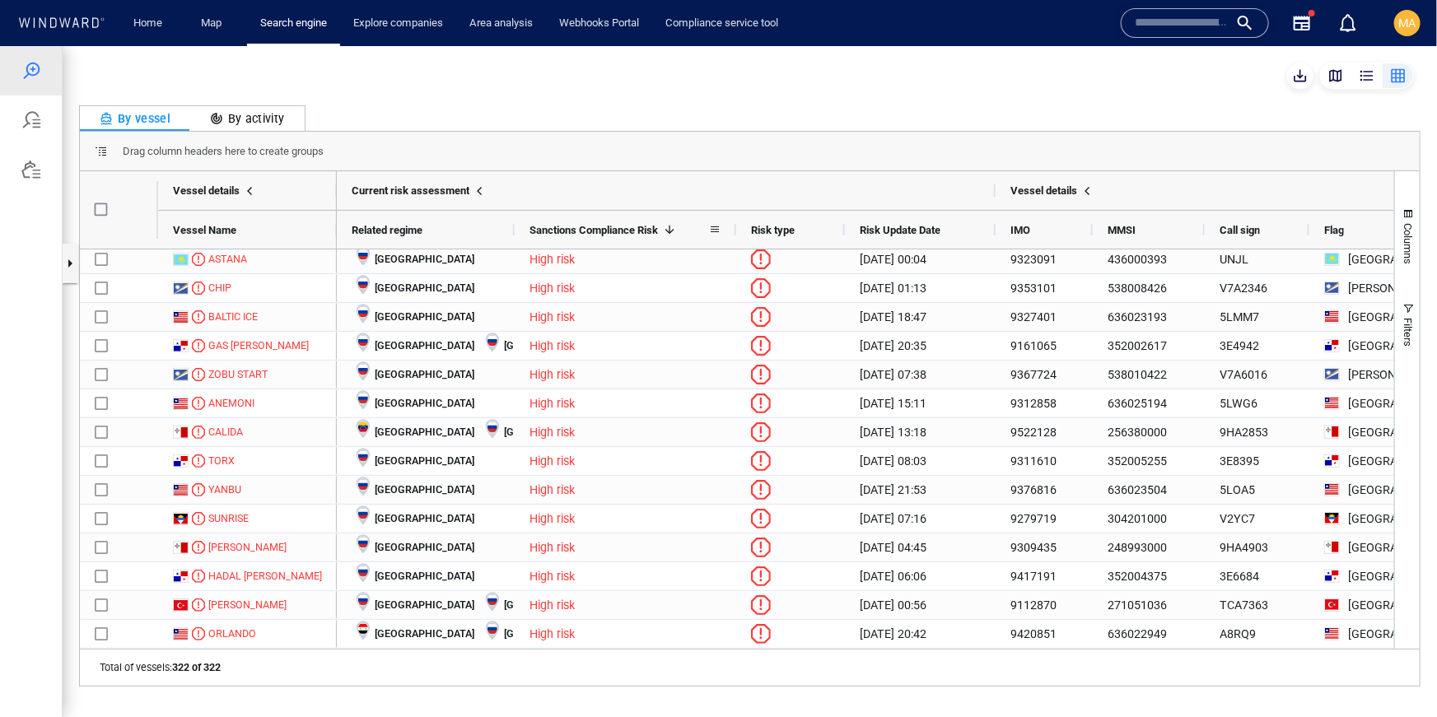
click at [691, 231] on div "Sanctions Compliance Risk 1" at bounding box center [618, 229] width 179 height 30
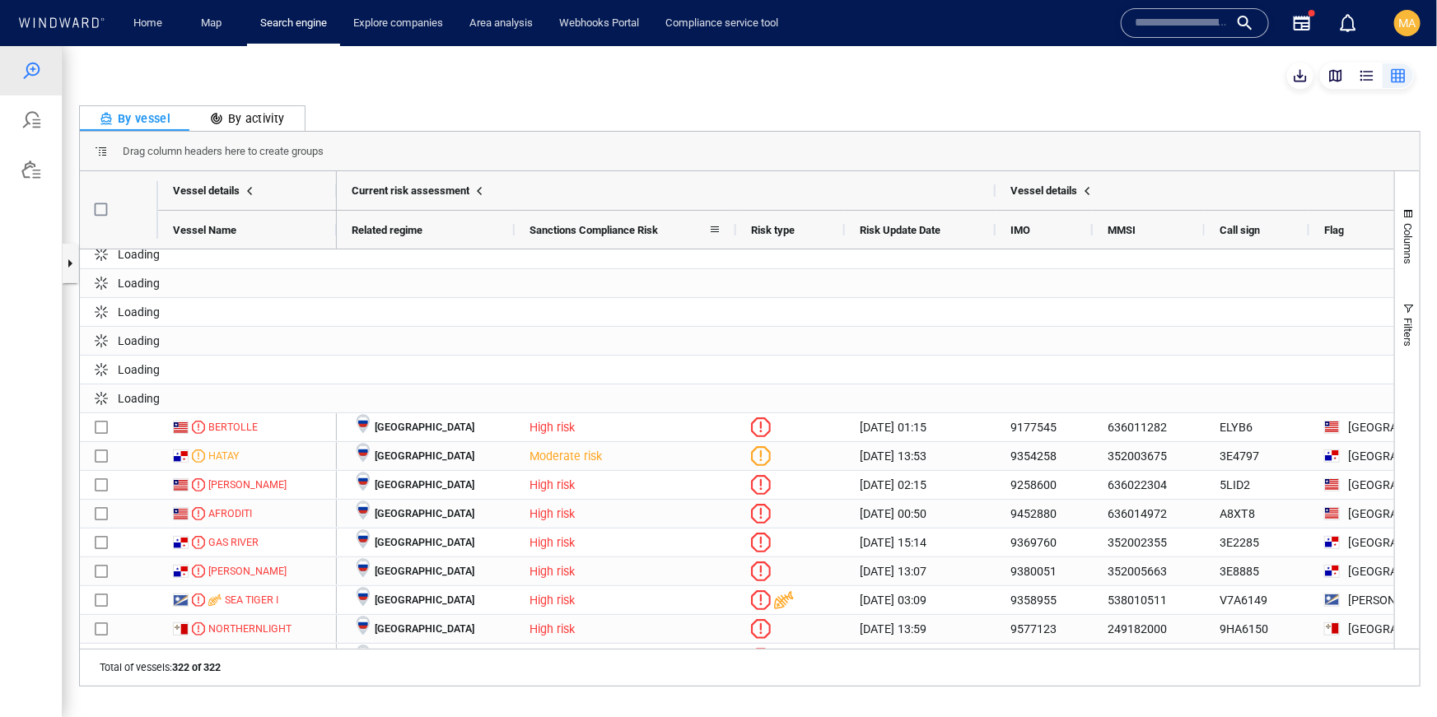
click at [677, 226] on div "Sanctions Compliance Risk" at bounding box center [618, 229] width 179 height 30
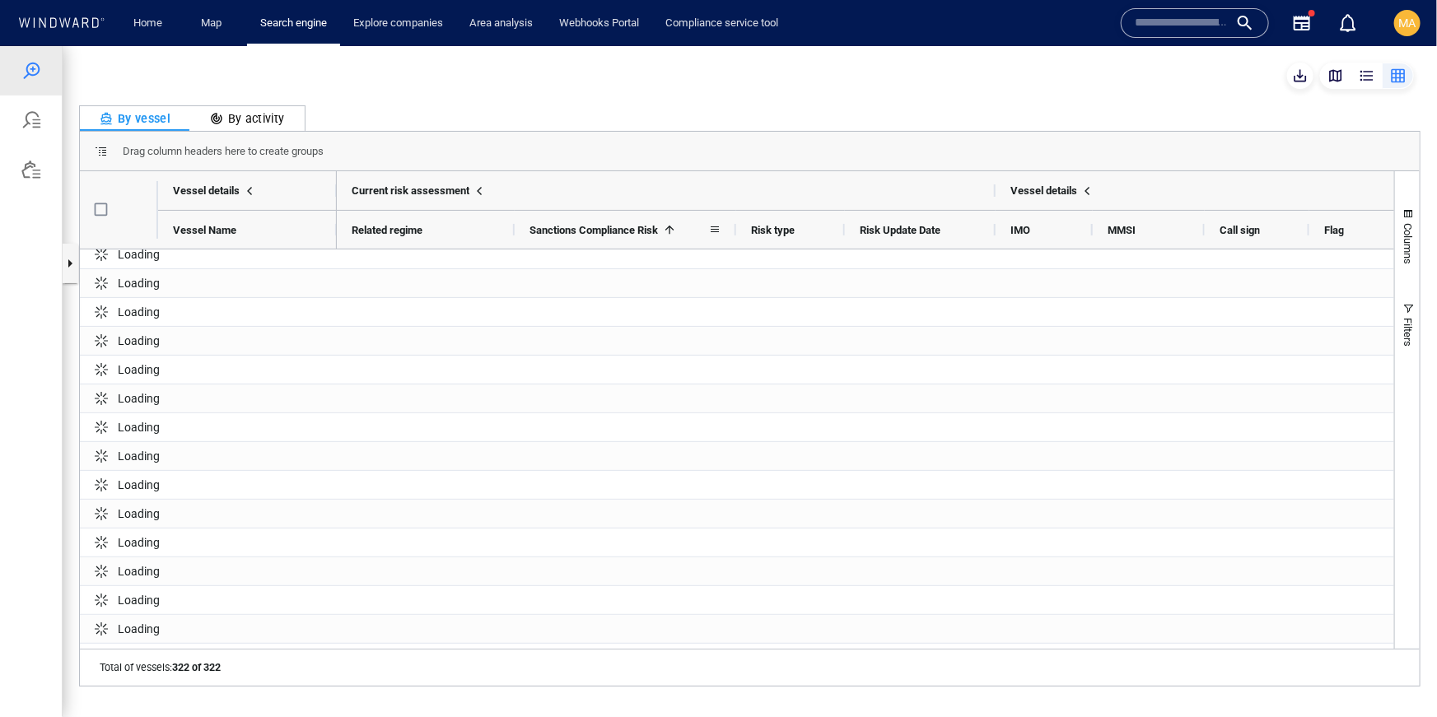
click at [676, 226] on span at bounding box center [669, 228] width 13 height 13
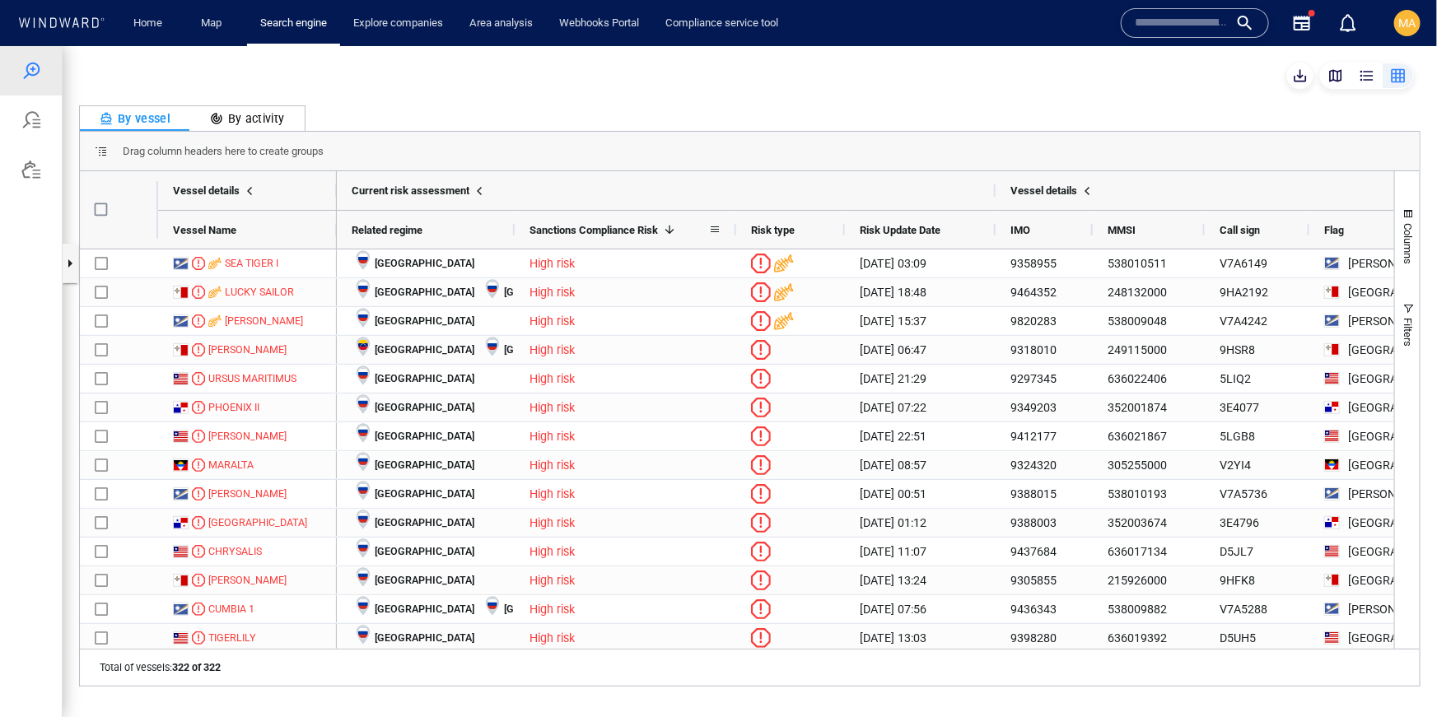
click at [676, 228] on span at bounding box center [669, 228] width 13 height 13
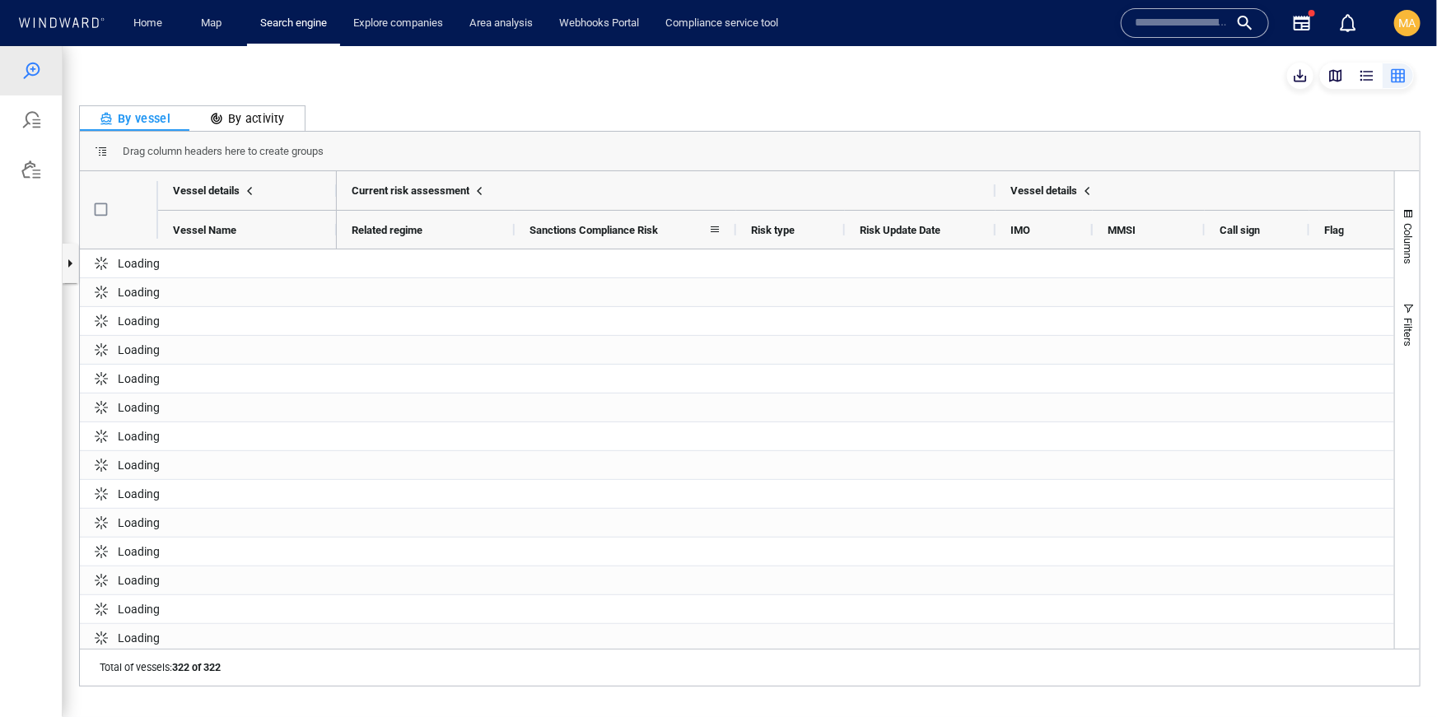
click at [686, 226] on div "Sanctions Compliance Risk" at bounding box center [618, 229] width 179 height 30
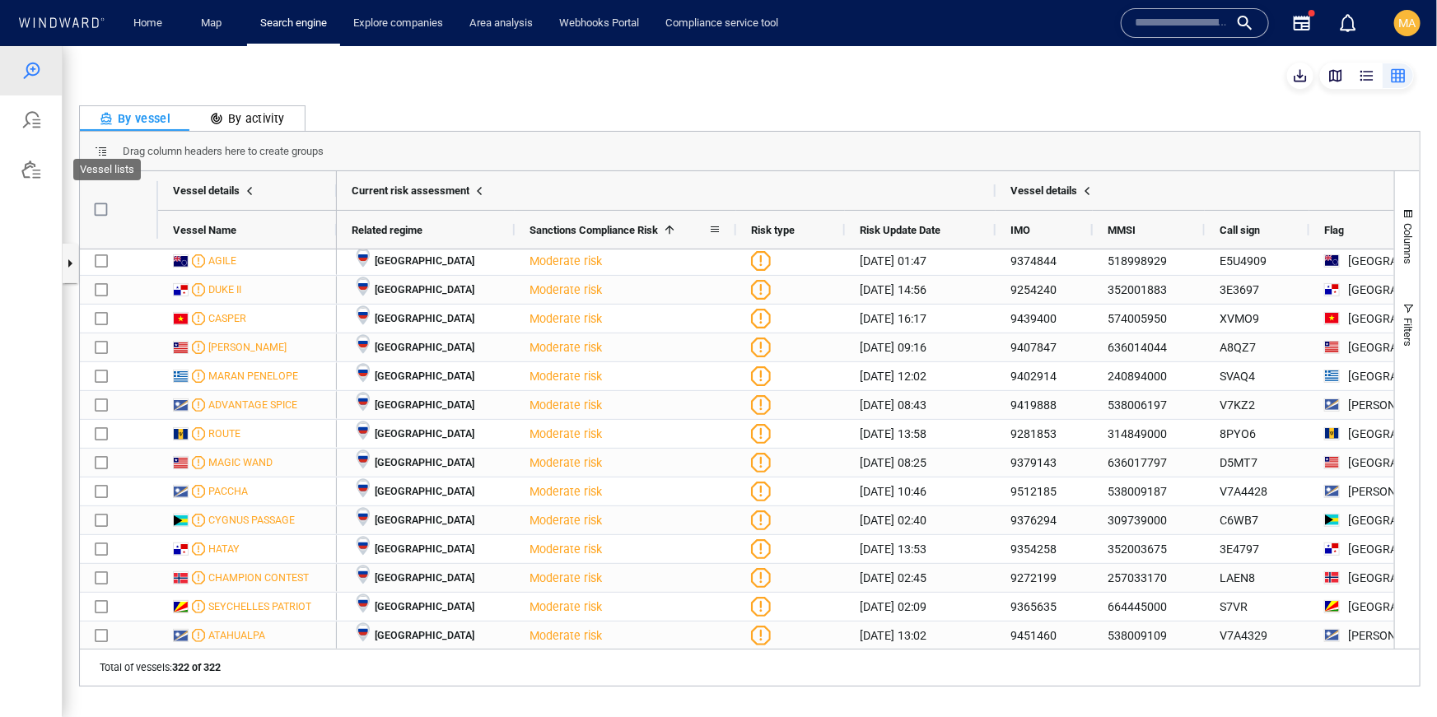
click at [34, 167] on div at bounding box center [31, 169] width 20 height 20
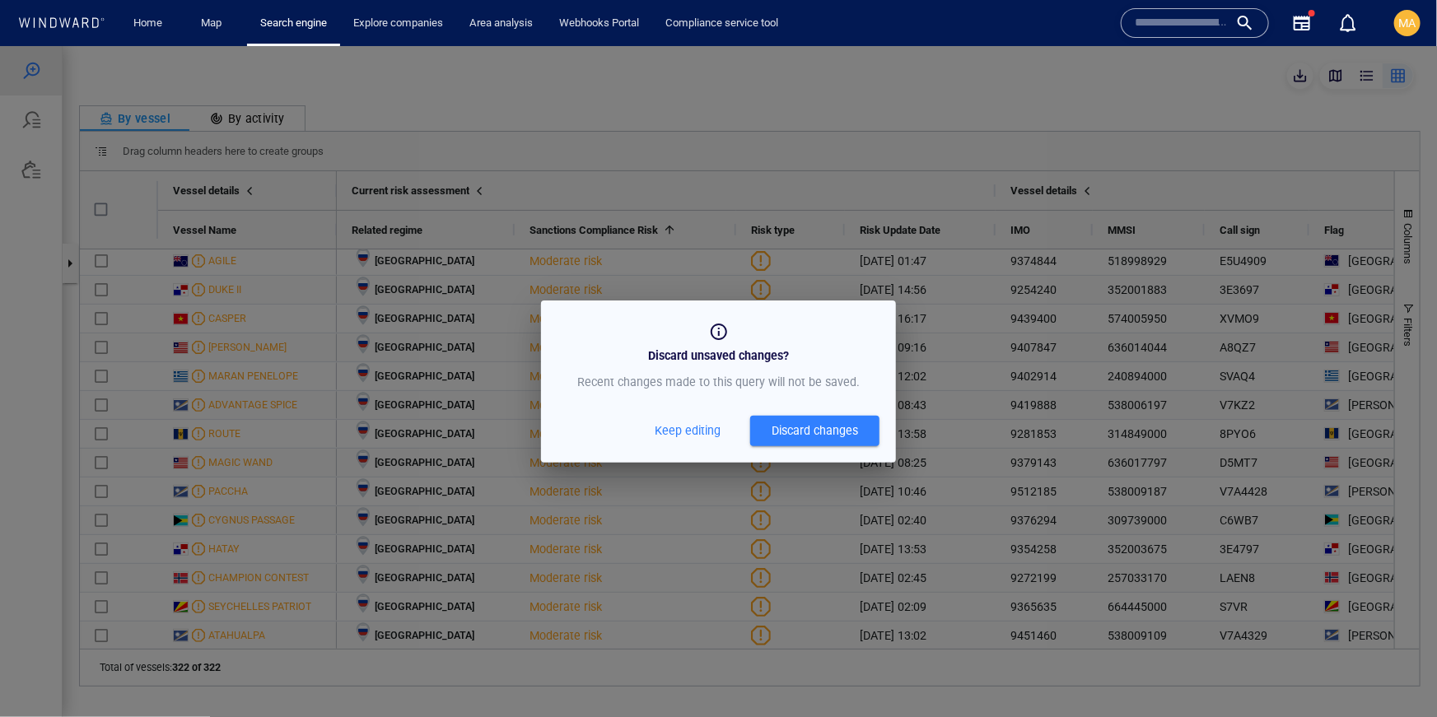
click at [702, 430] on span "Keep editing" at bounding box center [688, 430] width 66 height 21
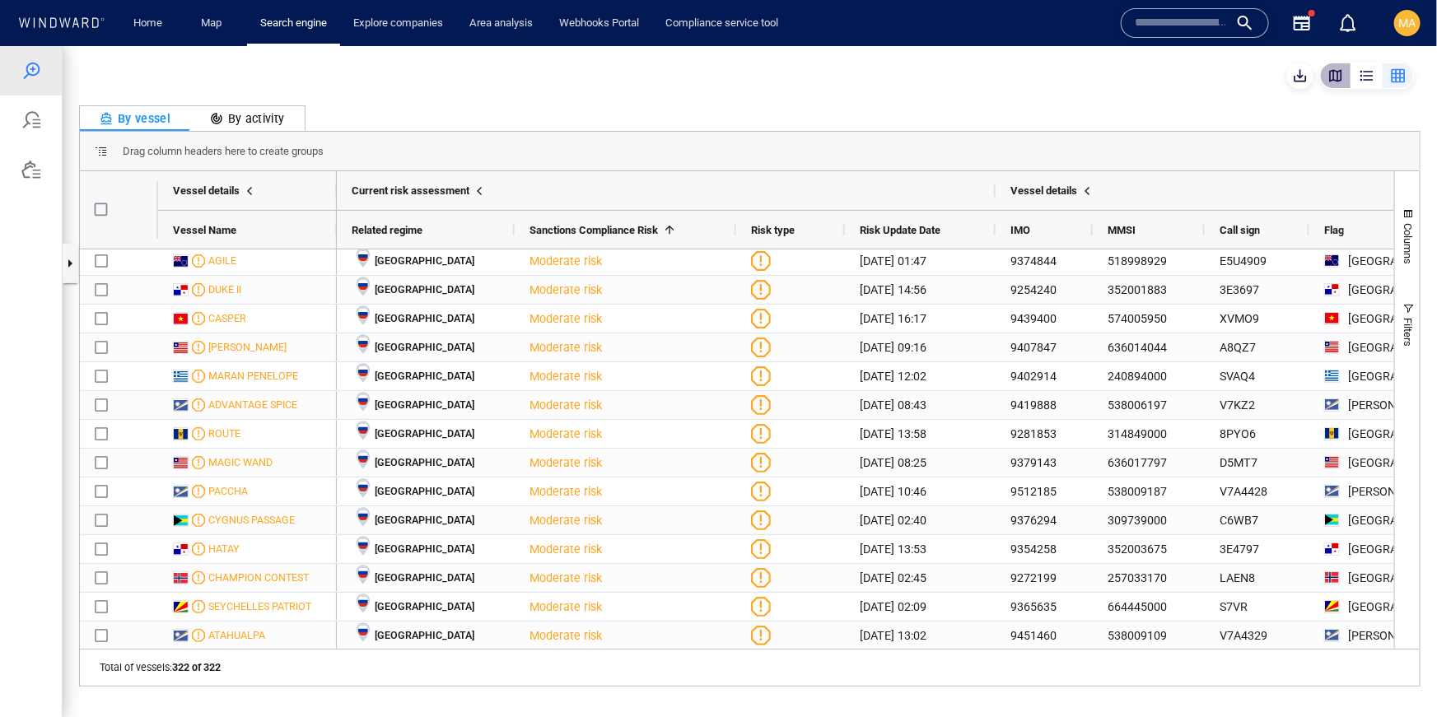
click at [1348, 73] on button "button" at bounding box center [1335, 75] width 31 height 26
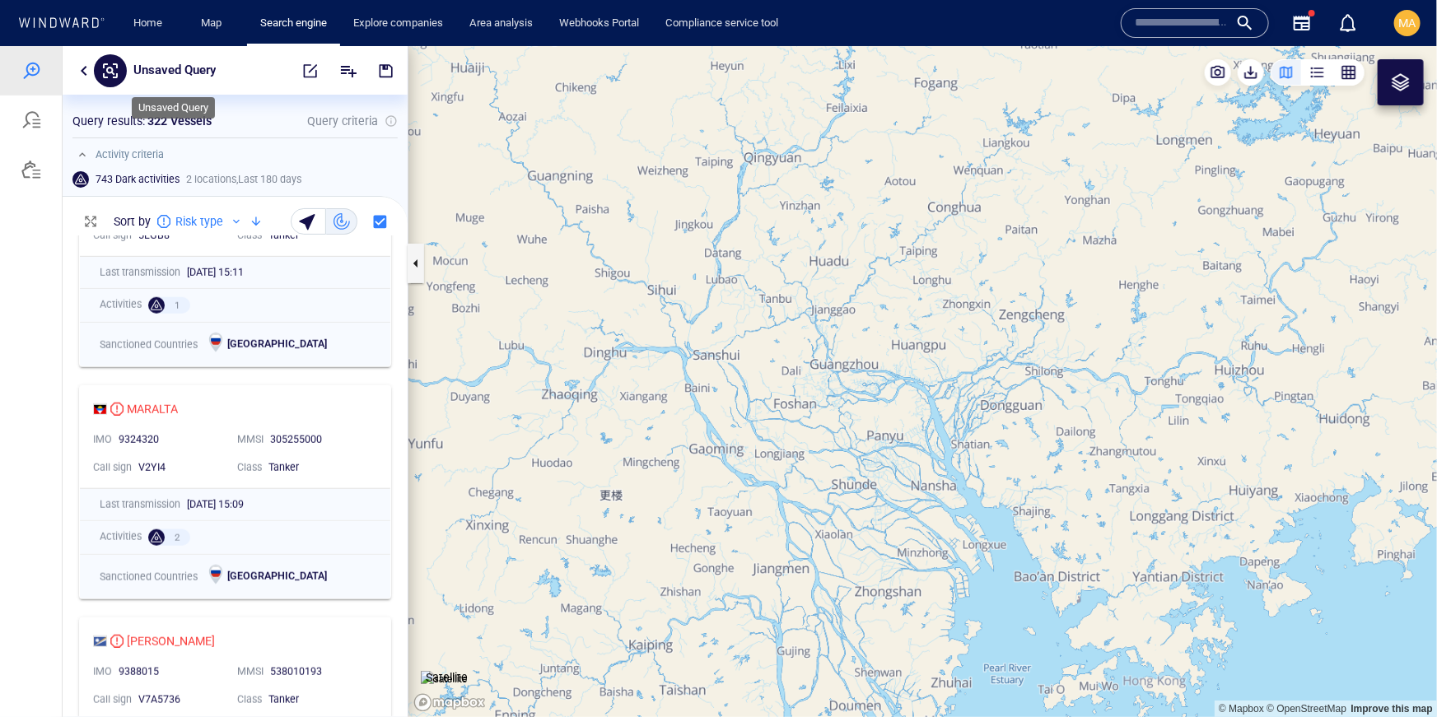
click at [177, 66] on p "Unsaved Query" at bounding box center [174, 69] width 82 height 21
type input "**********"
click at [88, 69] on button "button" at bounding box center [84, 70] width 20 height 20
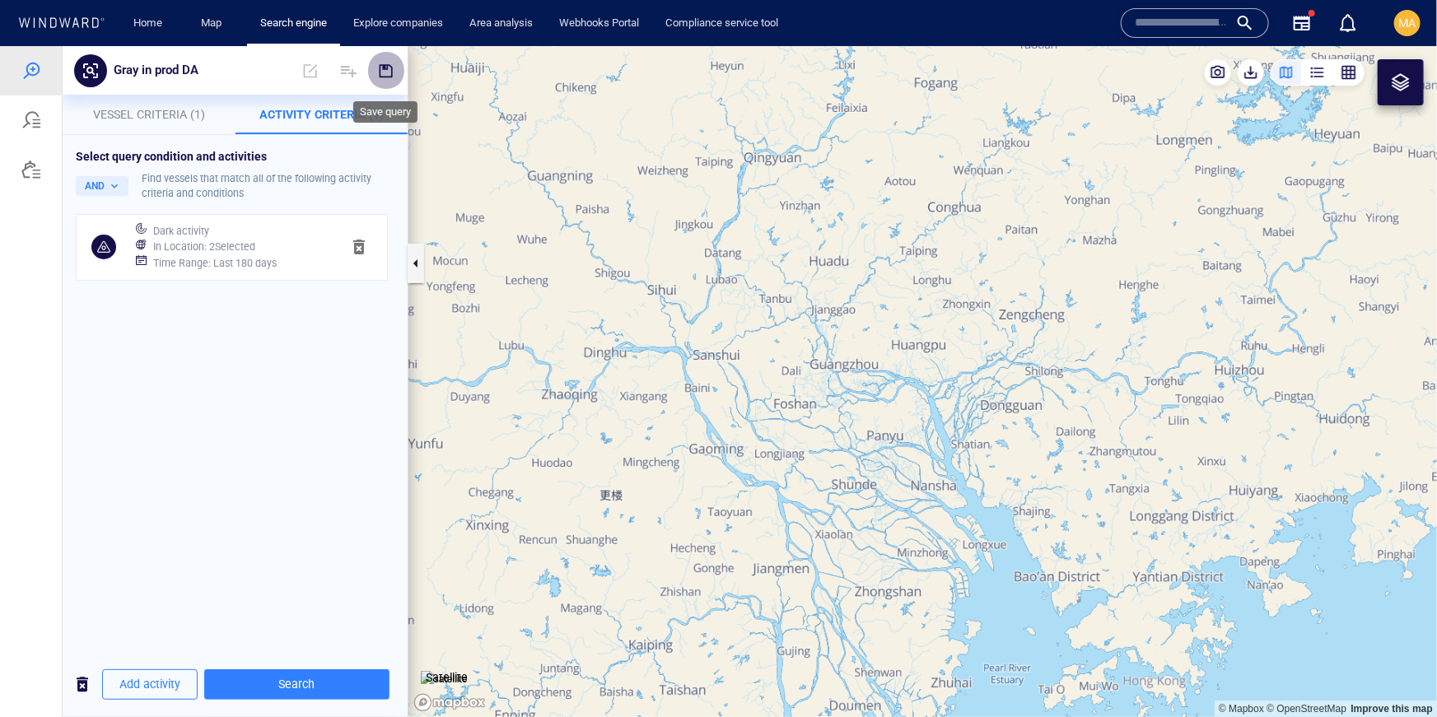
click at [393, 70] on span "button" at bounding box center [386, 70] width 16 height 16
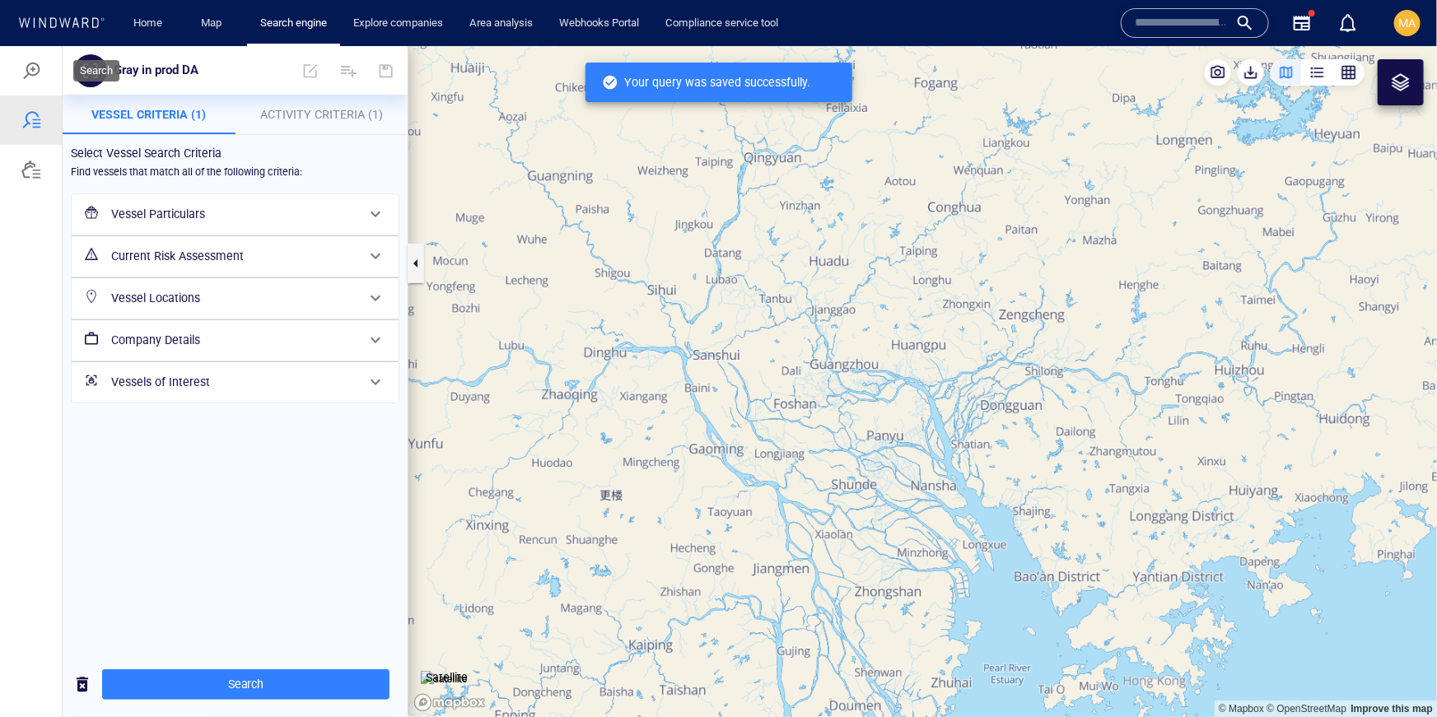
click at [36, 58] on div at bounding box center [31, 69] width 62 height 49
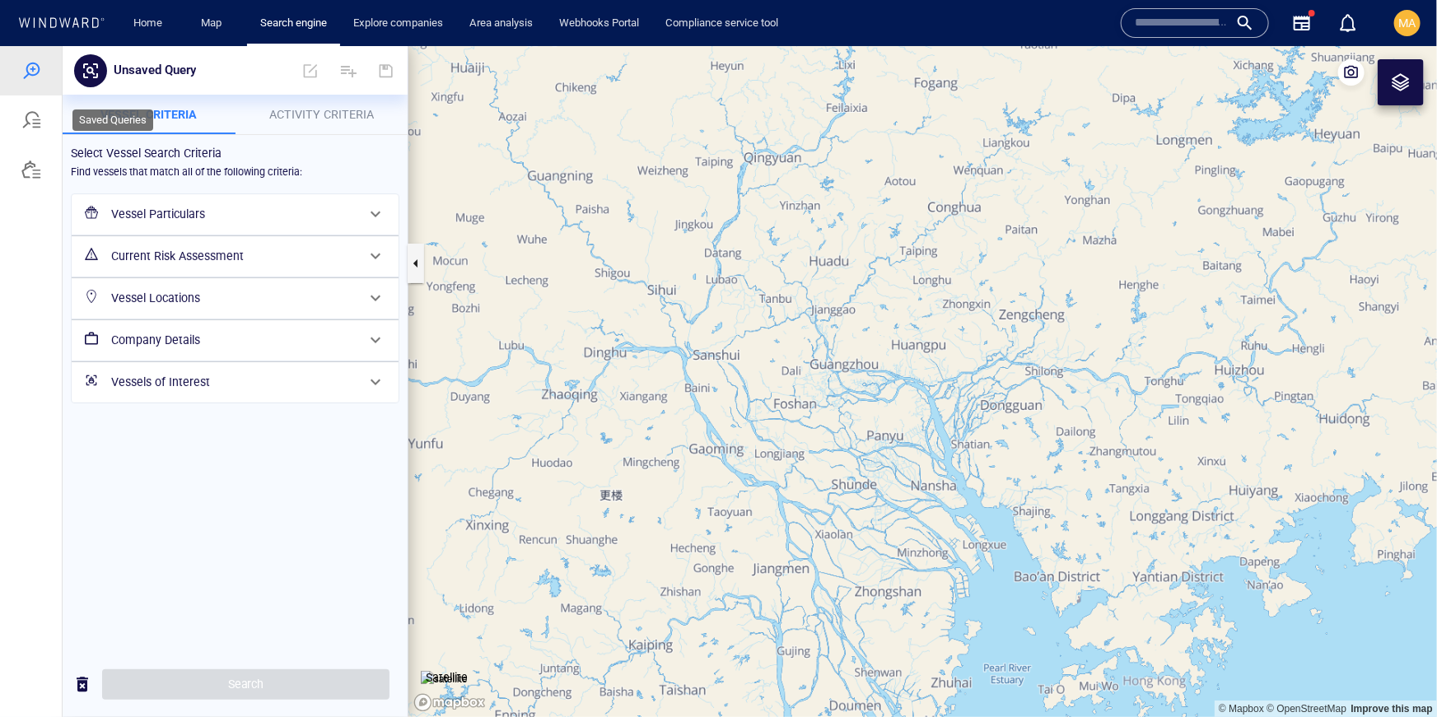
click at [30, 119] on div at bounding box center [31, 120] width 20 height 20
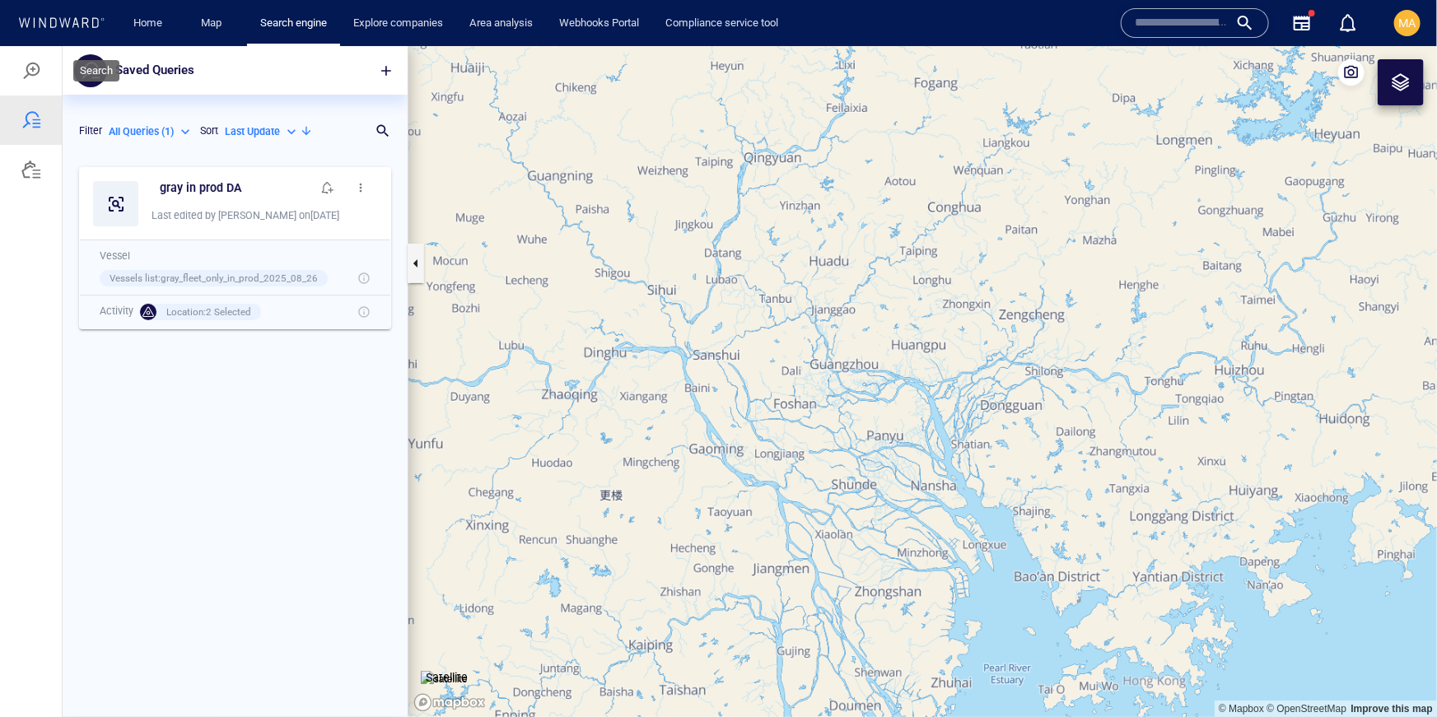
scroll to position [558, 345]
click at [141, 137] on p "All Queries ( 1 )" at bounding box center [141, 130] width 65 height 15
click at [141, 136] on div at bounding box center [718, 380] width 1437 height 671
click at [8, 73] on div at bounding box center [31, 69] width 62 height 49
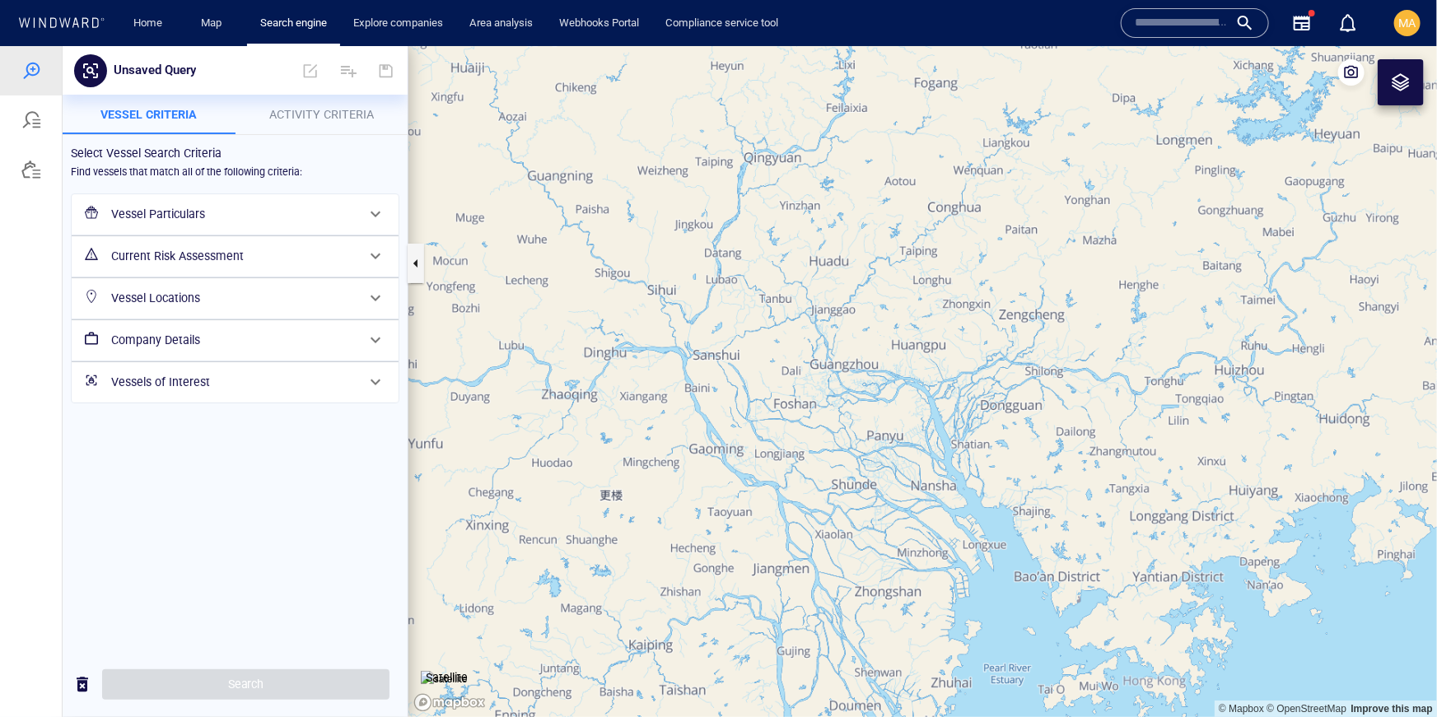
click at [213, 381] on h6 "Vessels of Interest" at bounding box center [233, 381] width 245 height 21
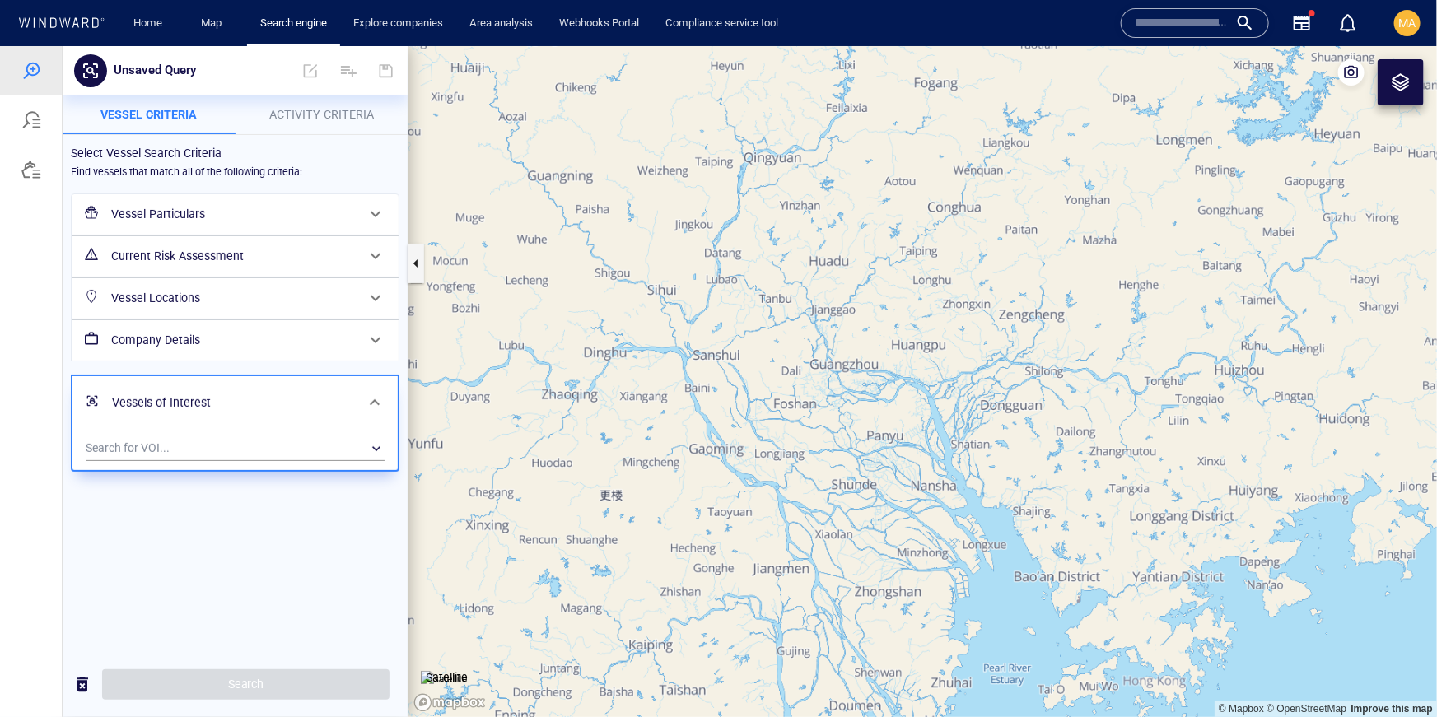
click at [178, 432] on div "Search for VOI... ​" at bounding box center [234, 445] width 305 height 27
click at [175, 440] on div "​" at bounding box center [235, 448] width 299 height 25
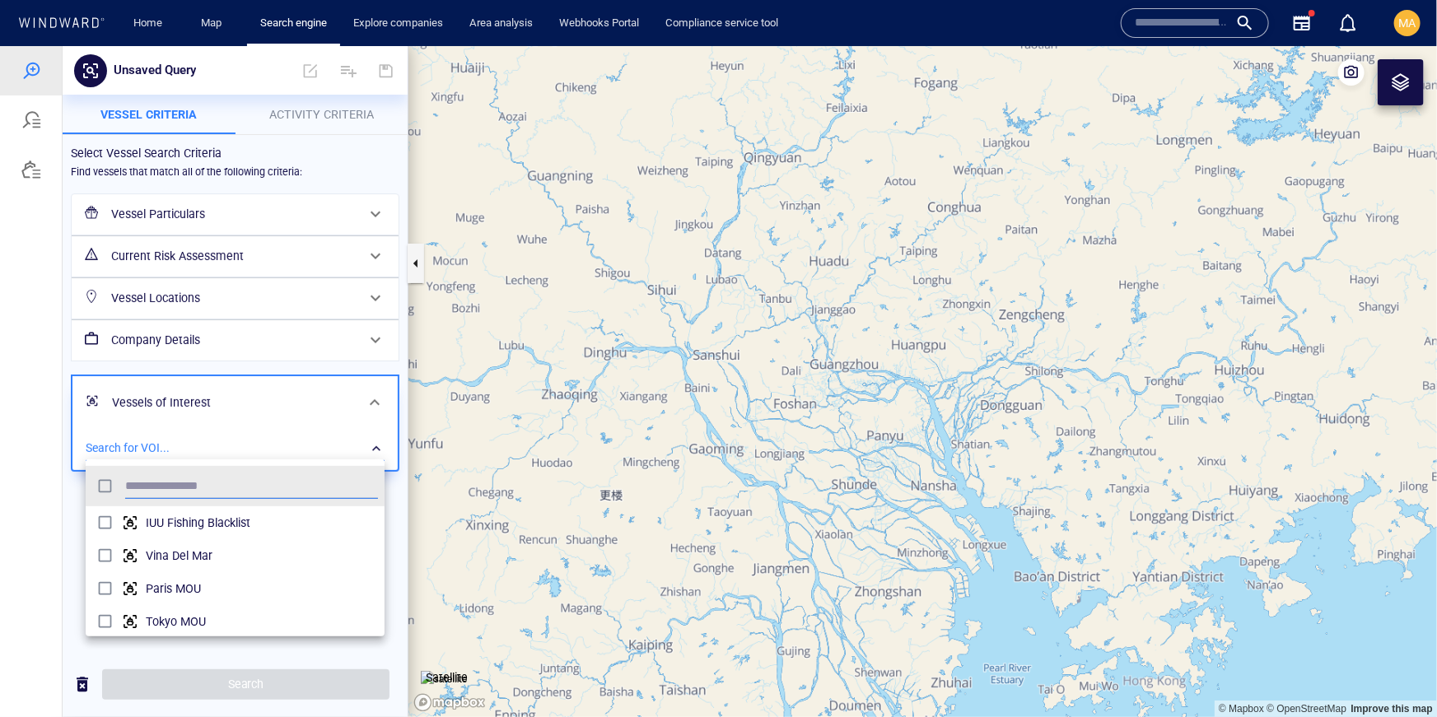
scroll to position [165, 299]
type input "***"
click at [118, 587] on div "grid" at bounding box center [107, 589] width 30 height 26
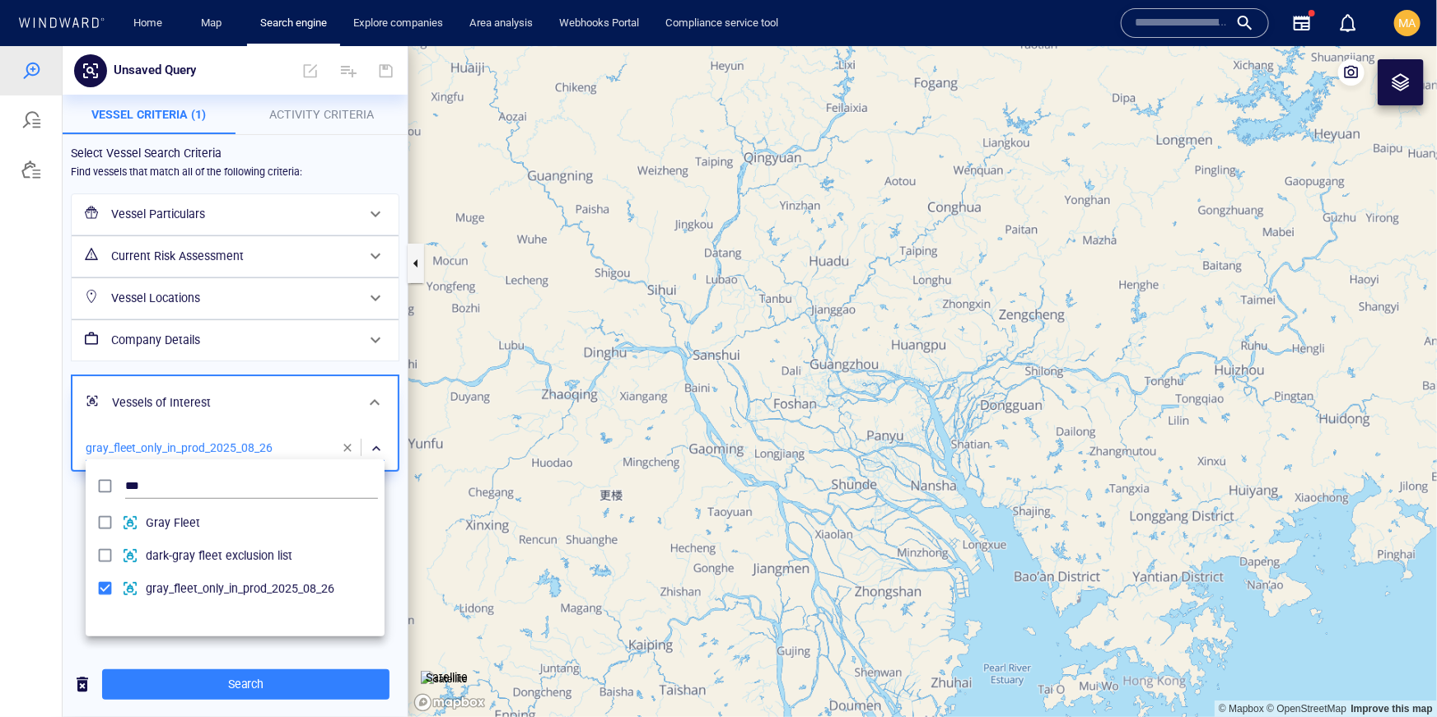
drag, startPoint x: 147, startPoint y: 650, endPoint x: 176, endPoint y: 440, distance: 211.1
click at [148, 647] on div at bounding box center [718, 380] width 1437 height 671
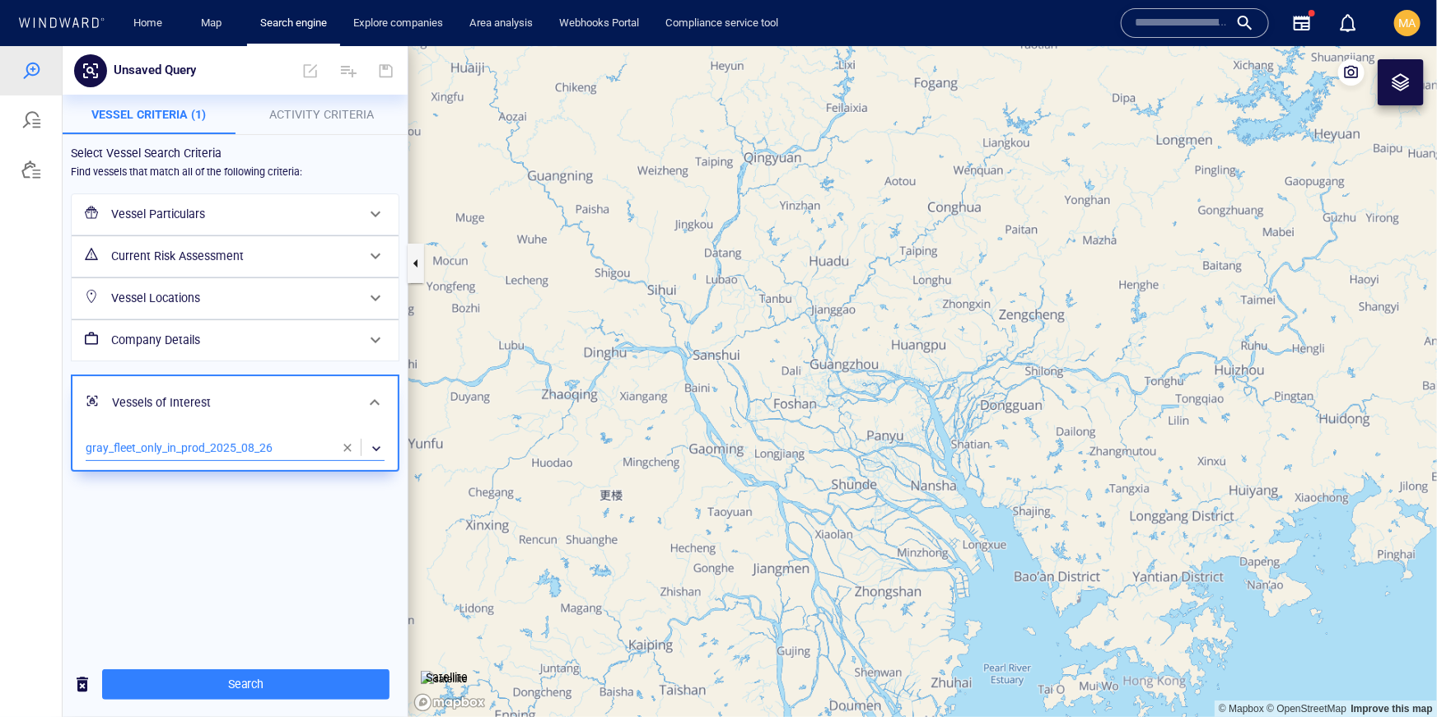
drag, startPoint x: 337, startPoint y: 117, endPoint x: 322, endPoint y: 104, distance: 19.8
click at [337, 117] on span "Activity Criteria" at bounding box center [321, 113] width 105 height 13
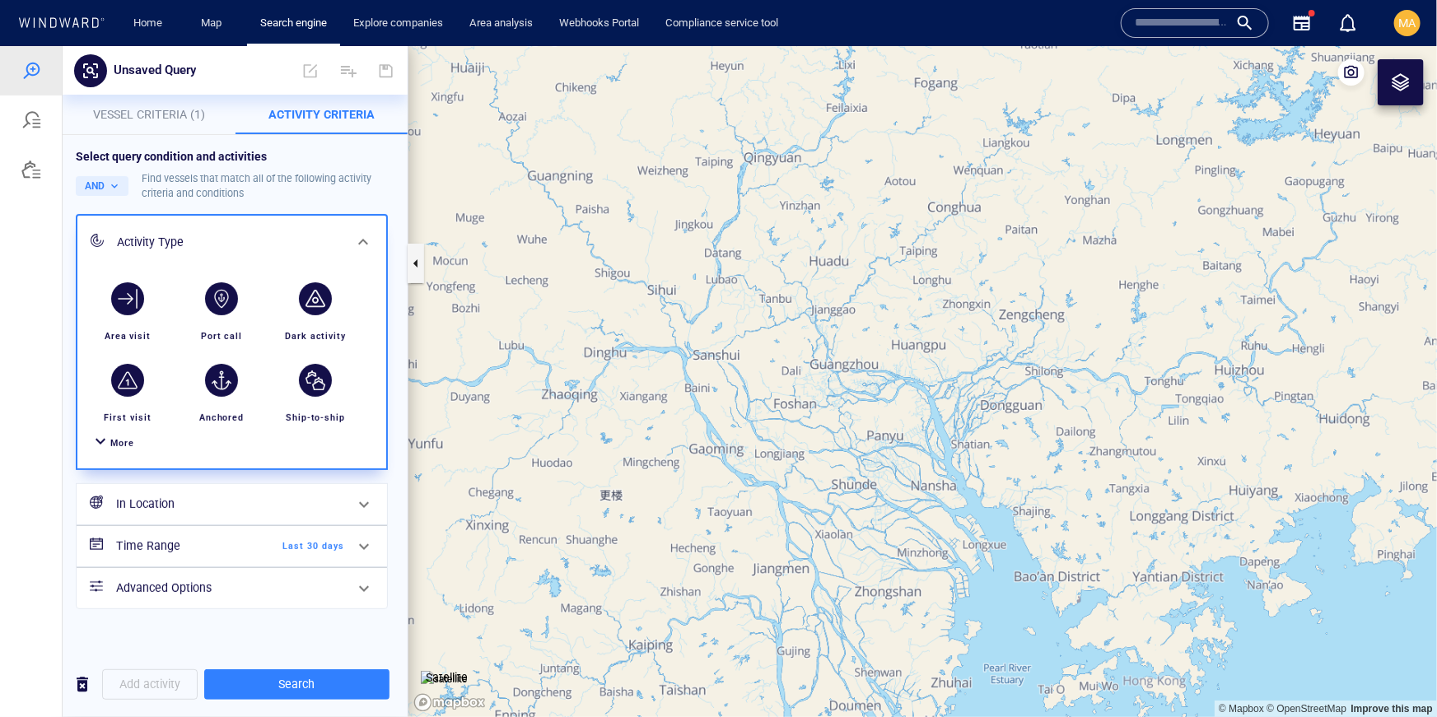
click at [109, 451] on div at bounding box center [101, 443] width 20 height 24
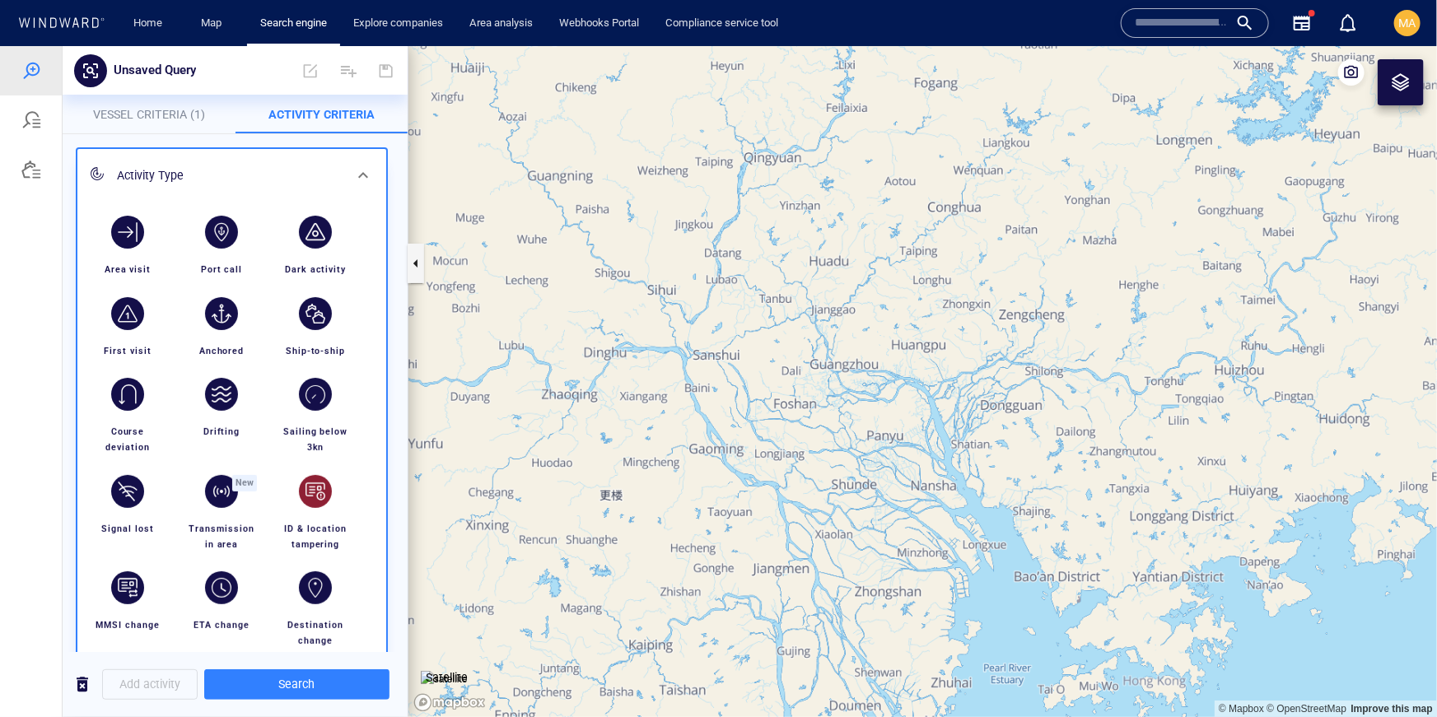
scroll to position [64, 0]
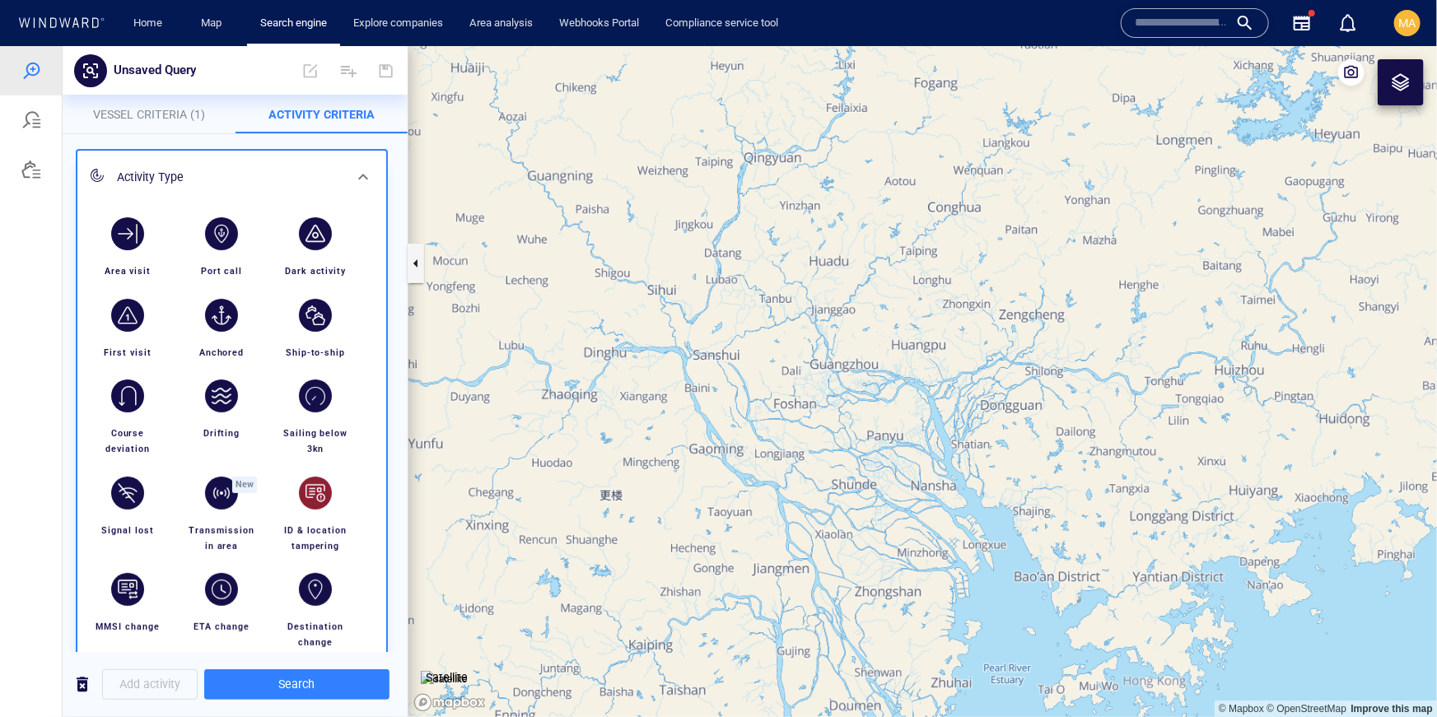
click at [332, 496] on div "button" at bounding box center [315, 492] width 46 height 46
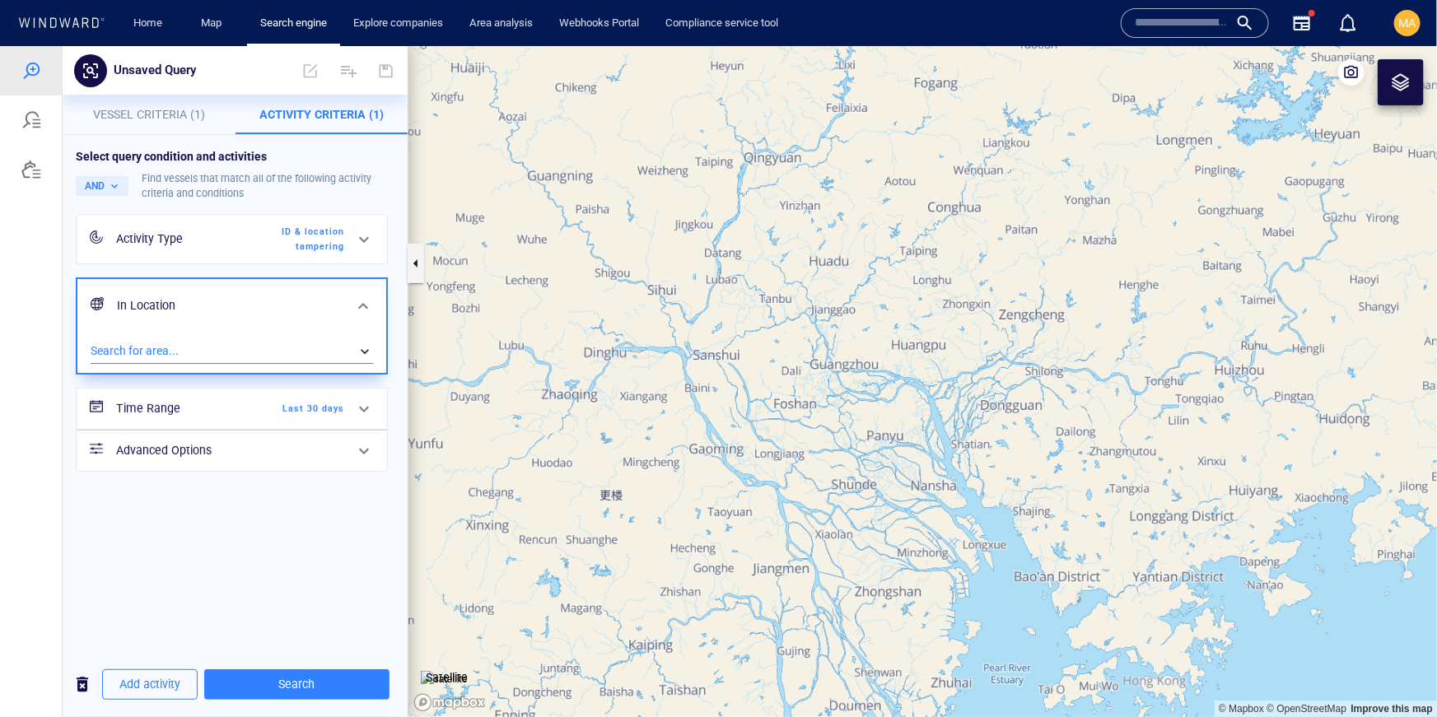
click at [292, 347] on div "​" at bounding box center [232, 350] width 282 height 25
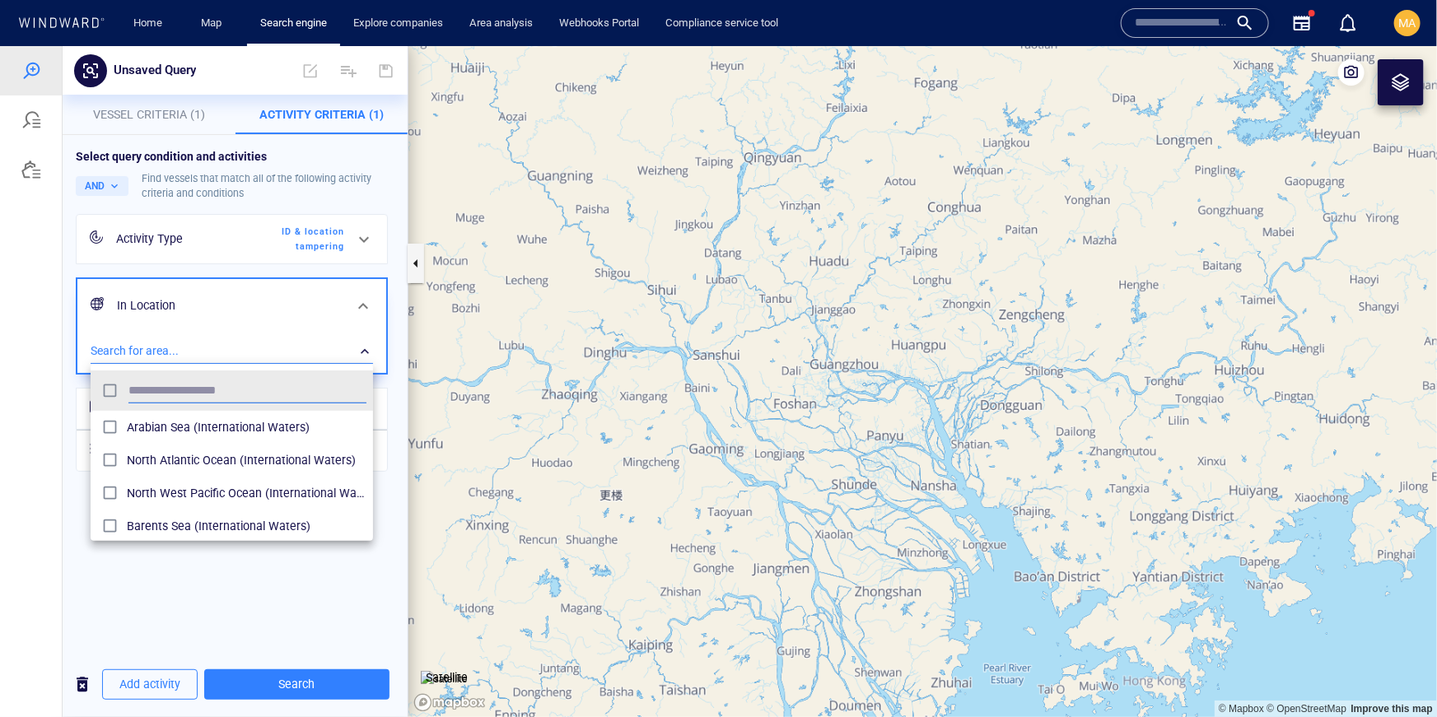
scroll to position [165, 282]
click at [292, 347] on div at bounding box center [718, 380] width 1437 height 671
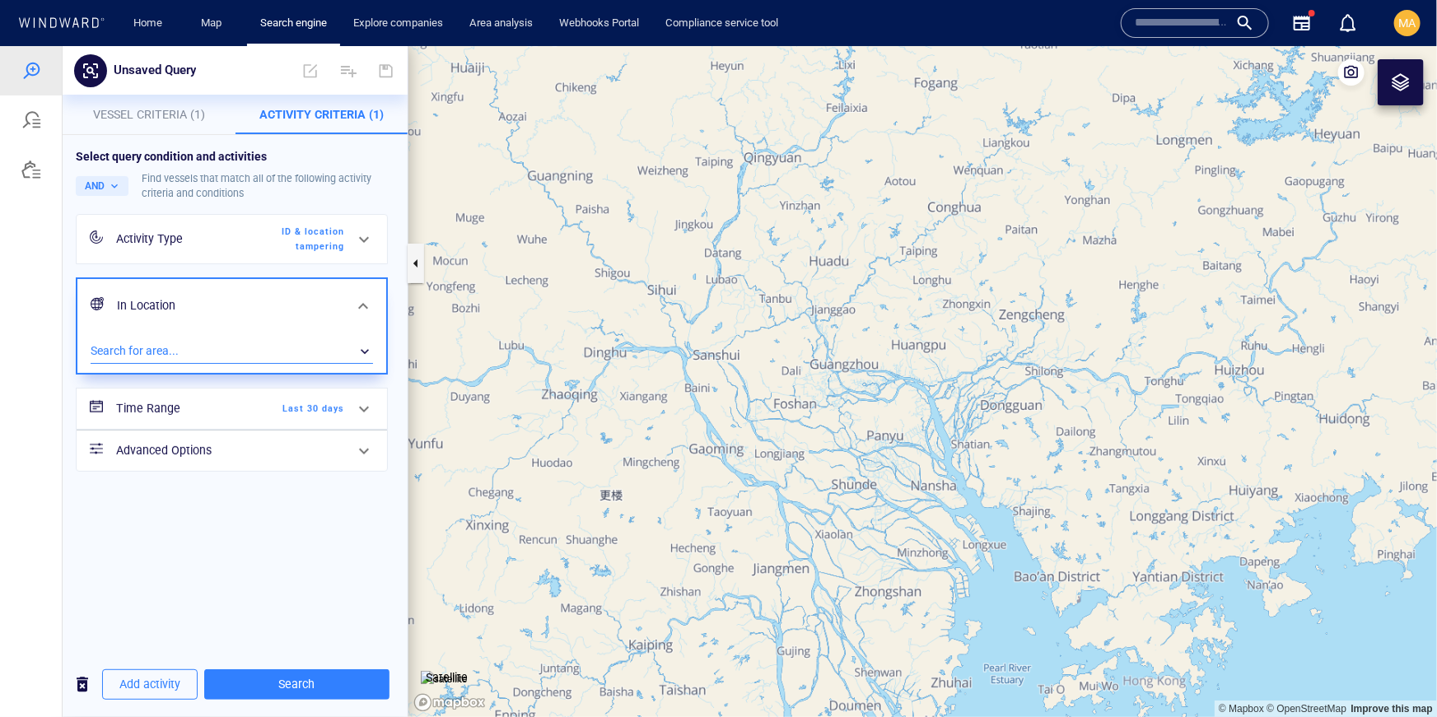
click at [329, 395] on div "Time Range Last 30 days" at bounding box center [230, 408] width 241 height 34
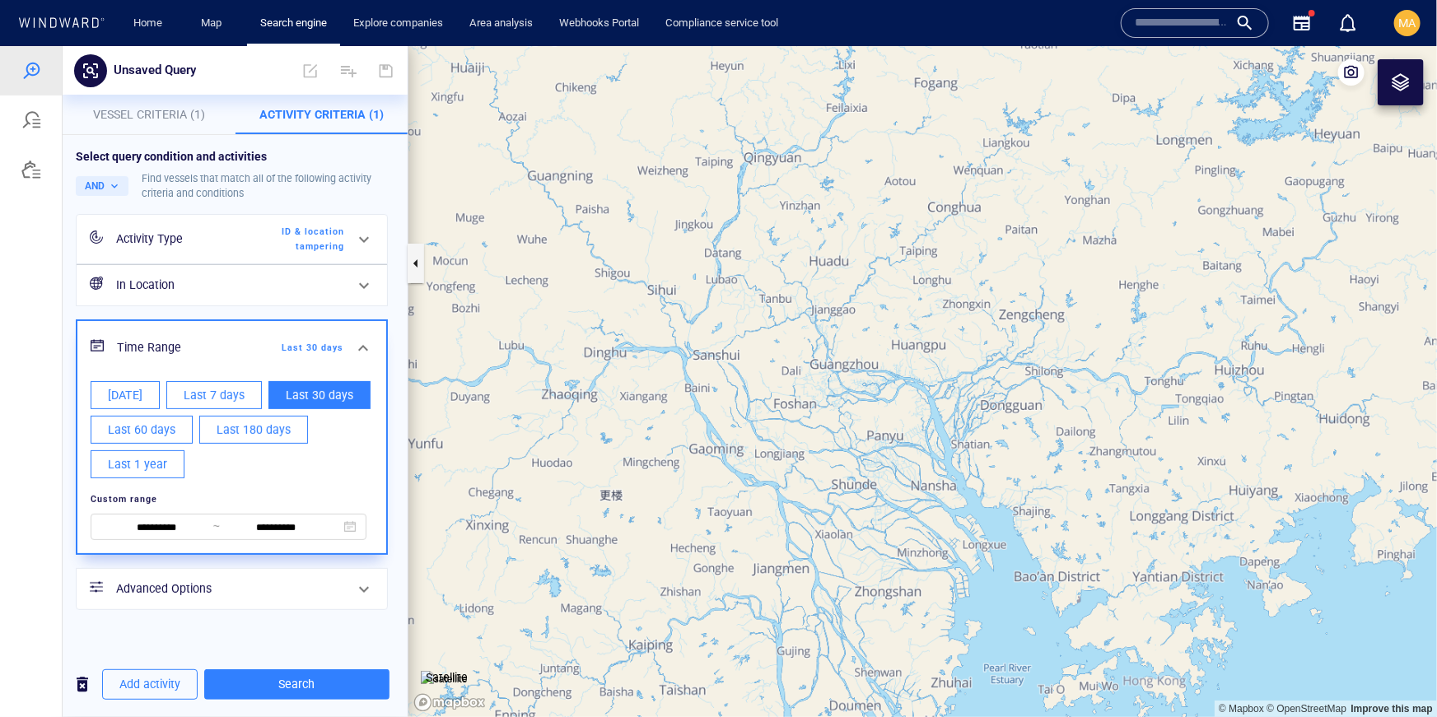
click at [232, 435] on span "Last 180 days" at bounding box center [254, 429] width 74 height 21
type input "**********"
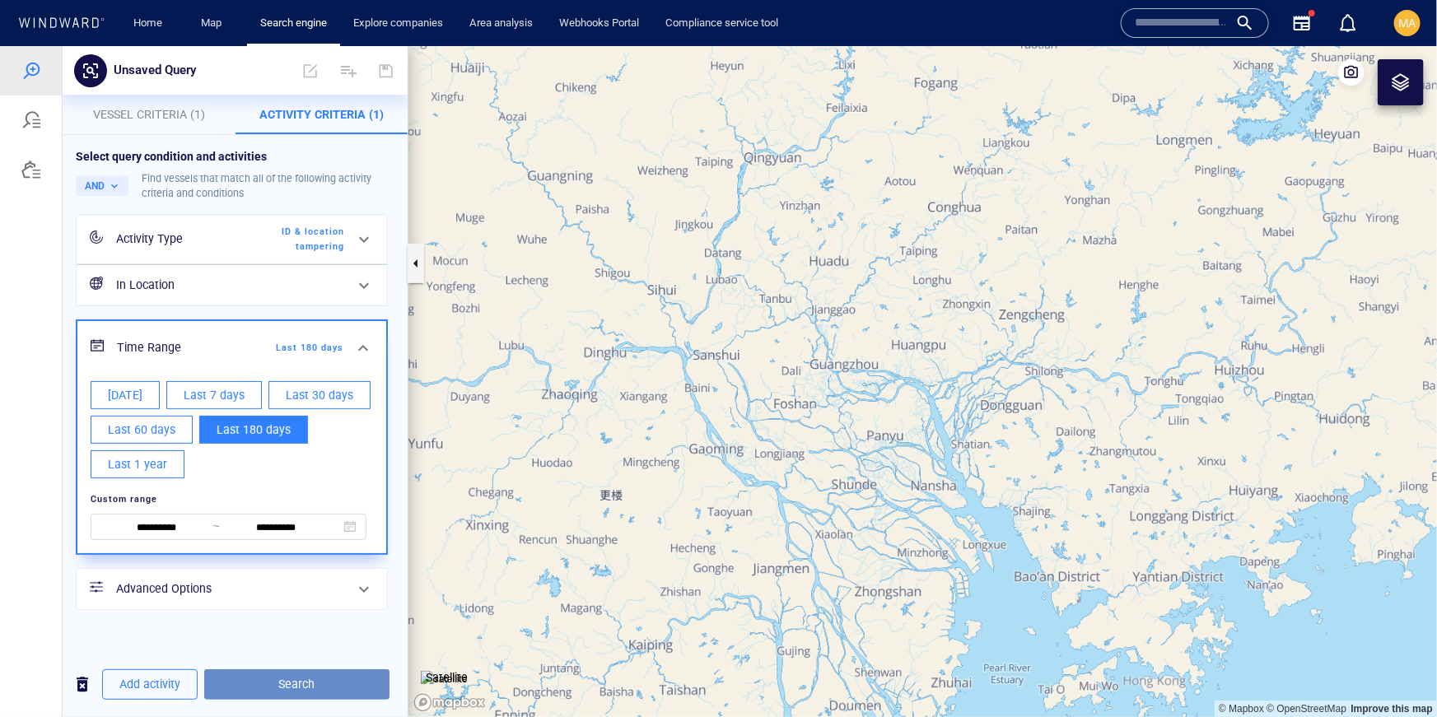
click at [302, 691] on span "Search" at bounding box center [296, 683] width 159 height 21
